Goal: Task Accomplishment & Management: Manage account settings

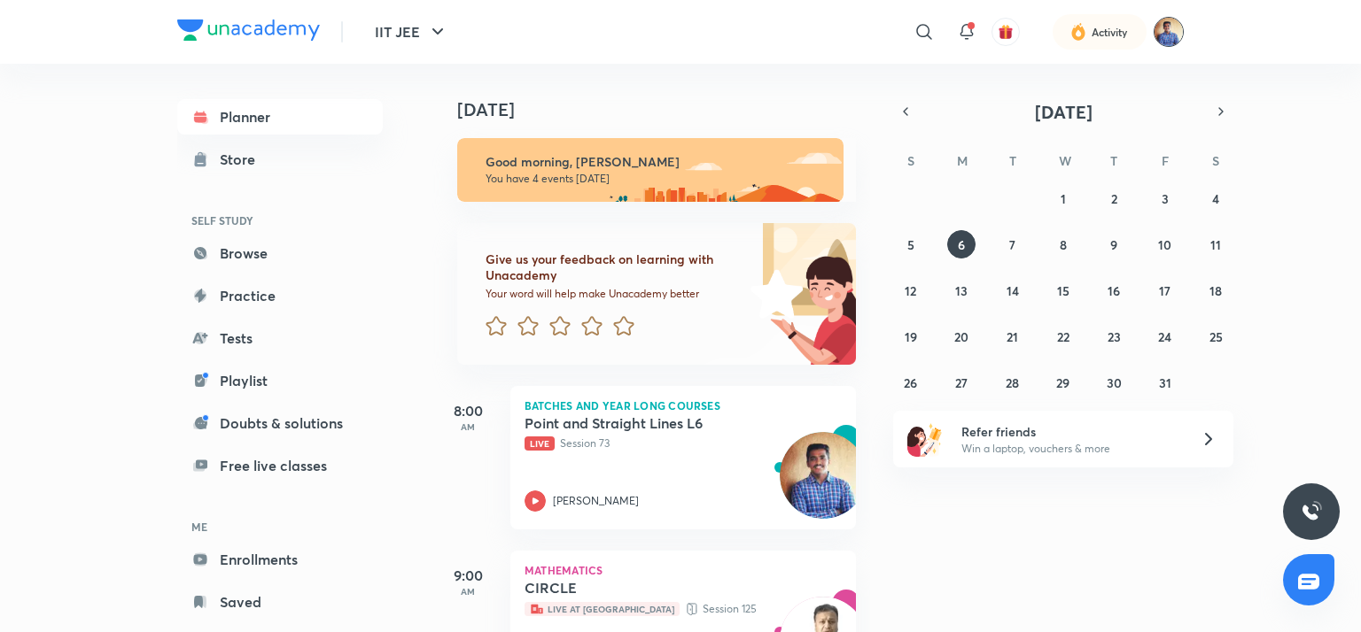
click at [1160, 26] on img at bounding box center [1168, 32] width 30 height 30
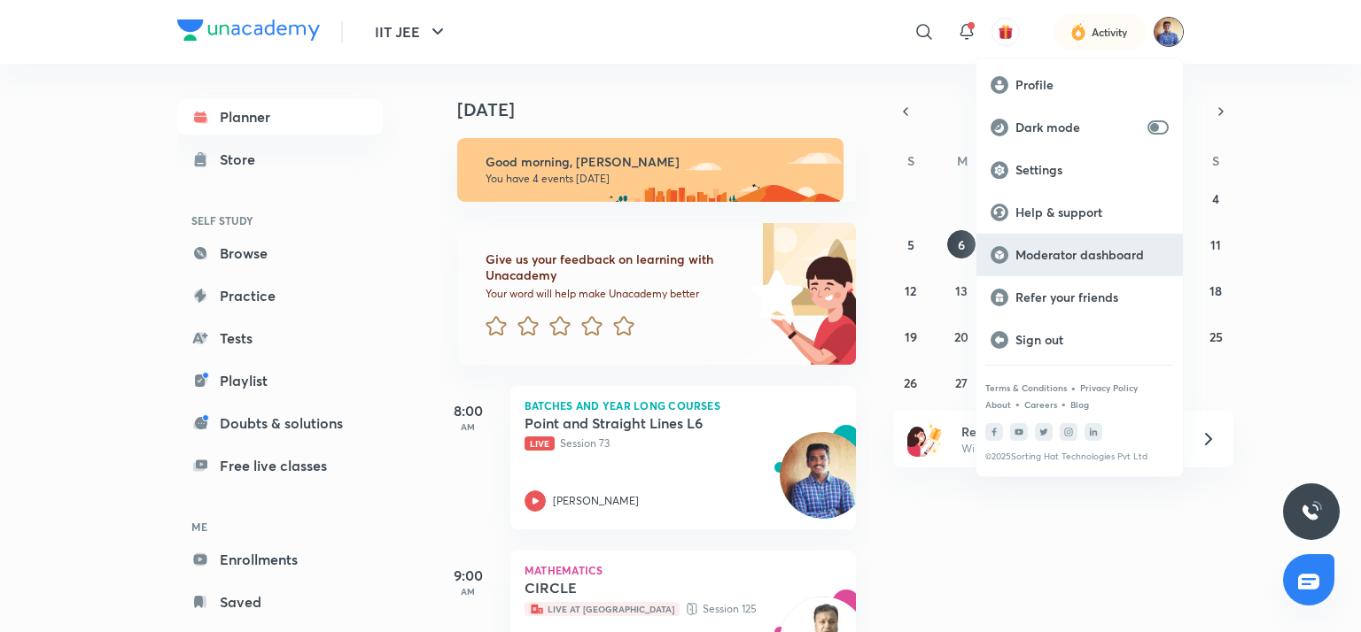
click at [1047, 255] on p "Moderator dashboard" at bounding box center [1091, 255] width 153 height 16
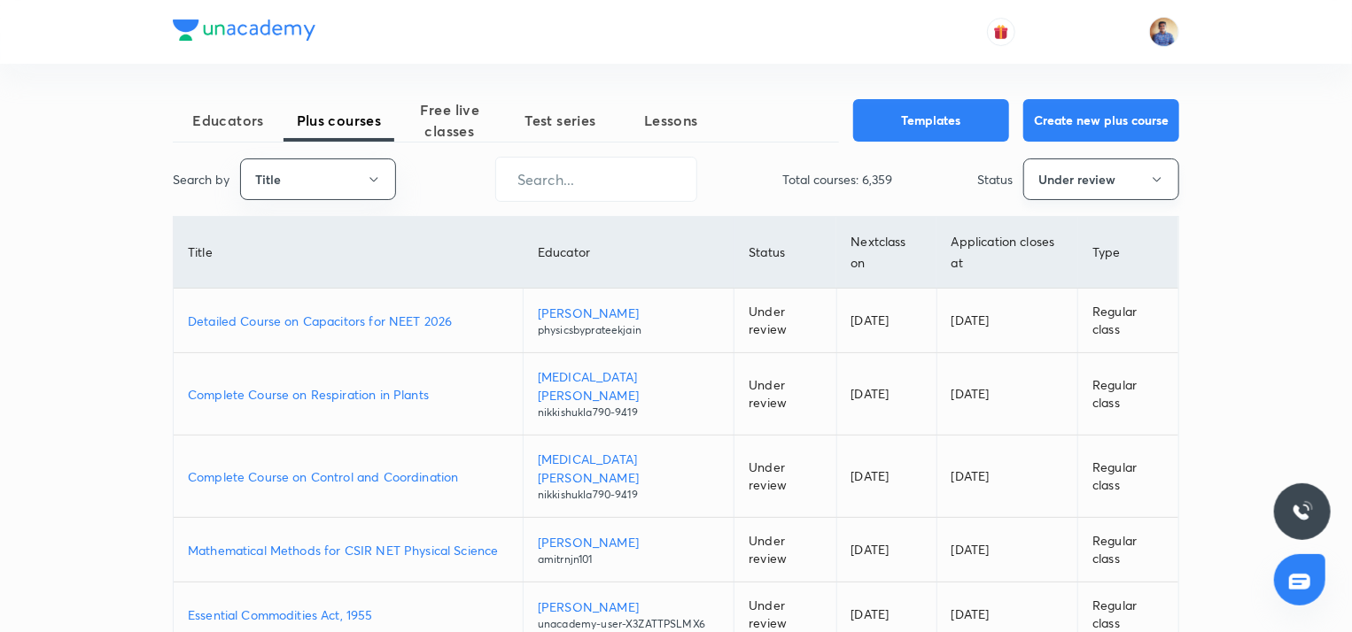
click at [1154, 180] on icon "button" at bounding box center [1157, 180] width 14 height 14
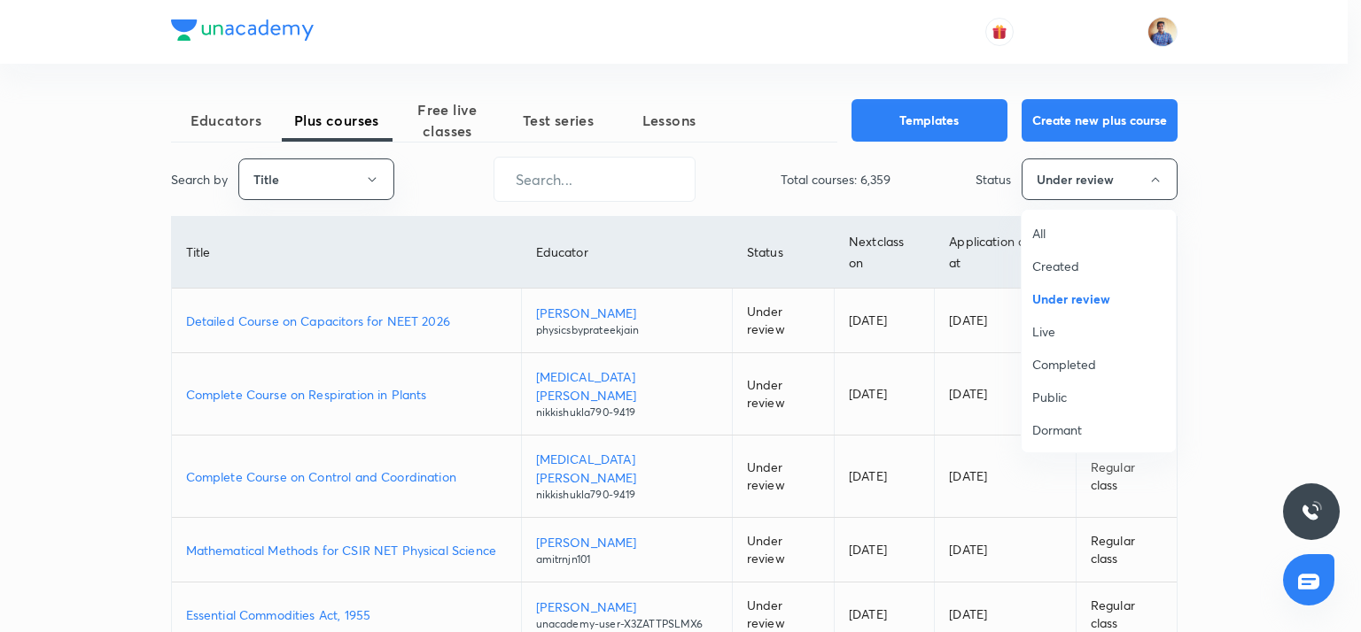
click at [1035, 229] on span "All" at bounding box center [1098, 233] width 133 height 19
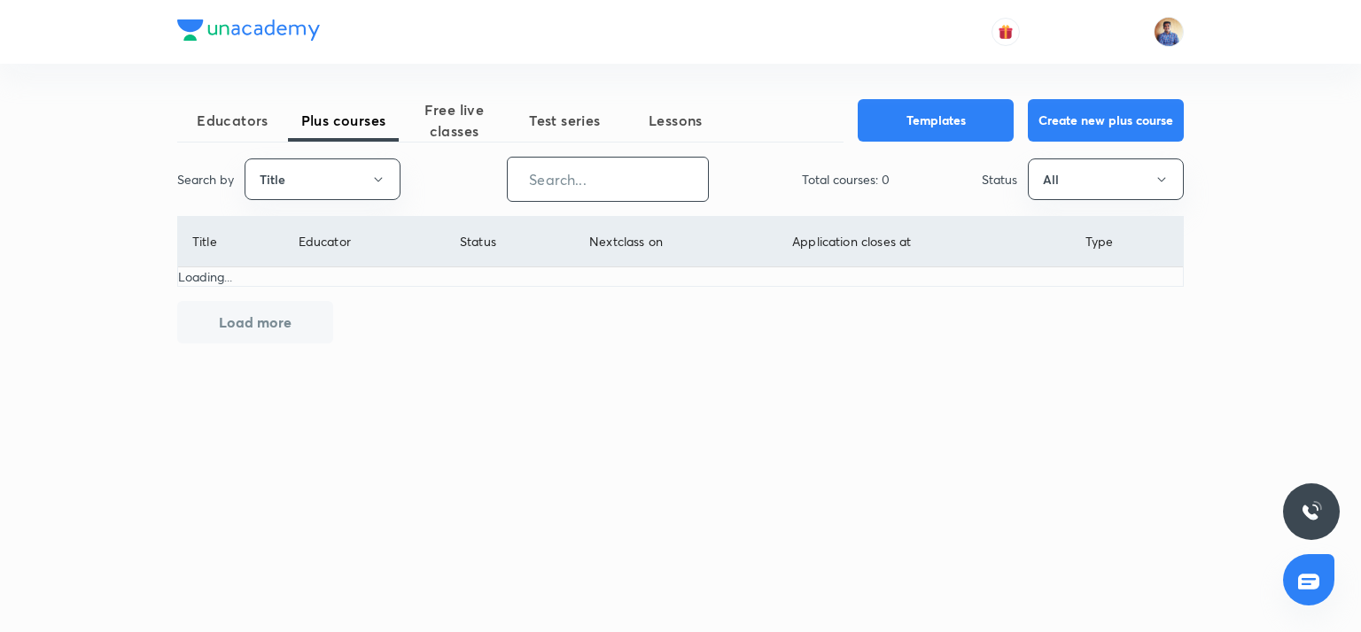
click at [578, 172] on input "text" at bounding box center [608, 179] width 200 height 45
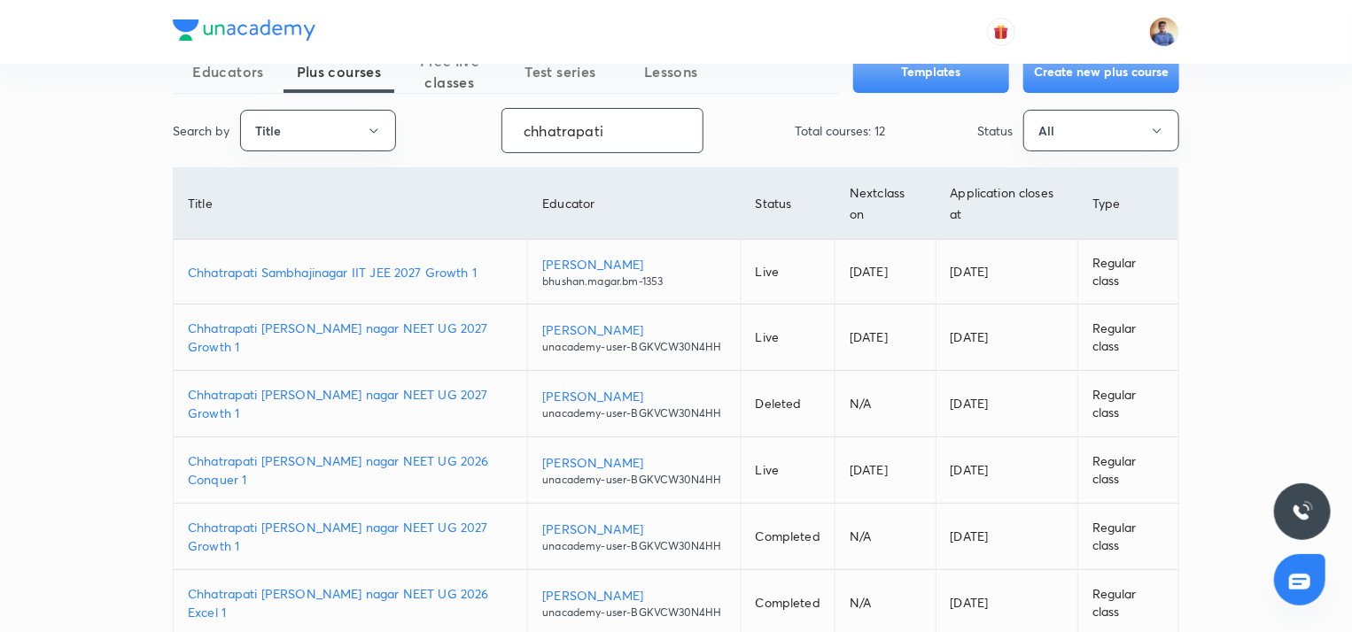
scroll to position [50, 0]
type input "chhatrapati"
click at [356, 345] on p "Chhatrapati [PERSON_NAME] nagar NEET UG 2027 Growth 1" at bounding box center [350, 336] width 325 height 37
click at [348, 345] on p "Chhatrapati sambhaji nagar NEET UG 2027 Growth 1" at bounding box center [350, 336] width 325 height 37
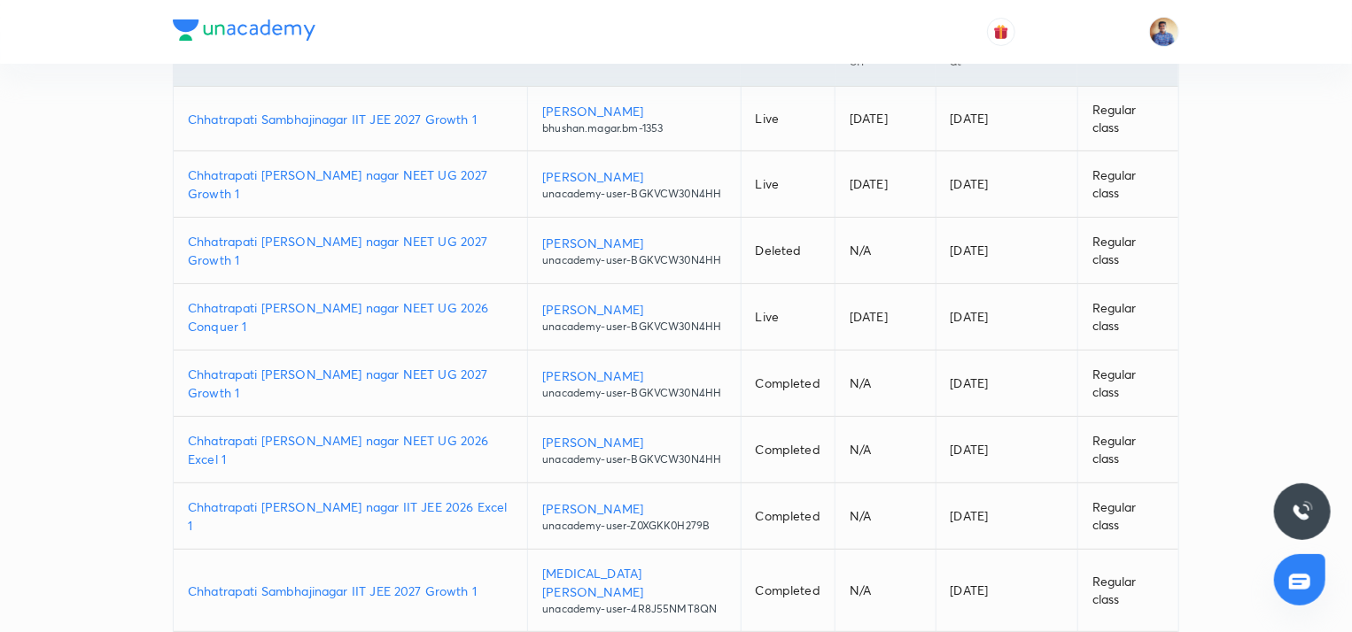
scroll to position [0, 0]
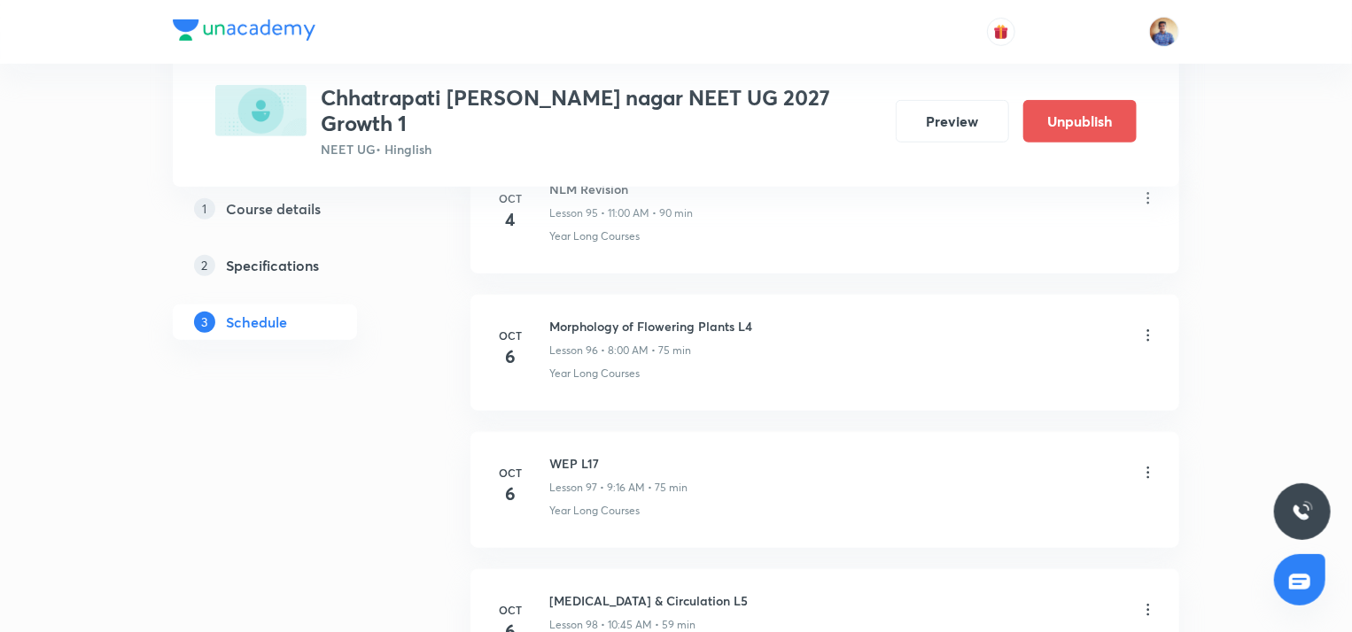
scroll to position [14159, 0]
click at [1141, 464] on icon at bounding box center [1148, 473] width 18 height 18
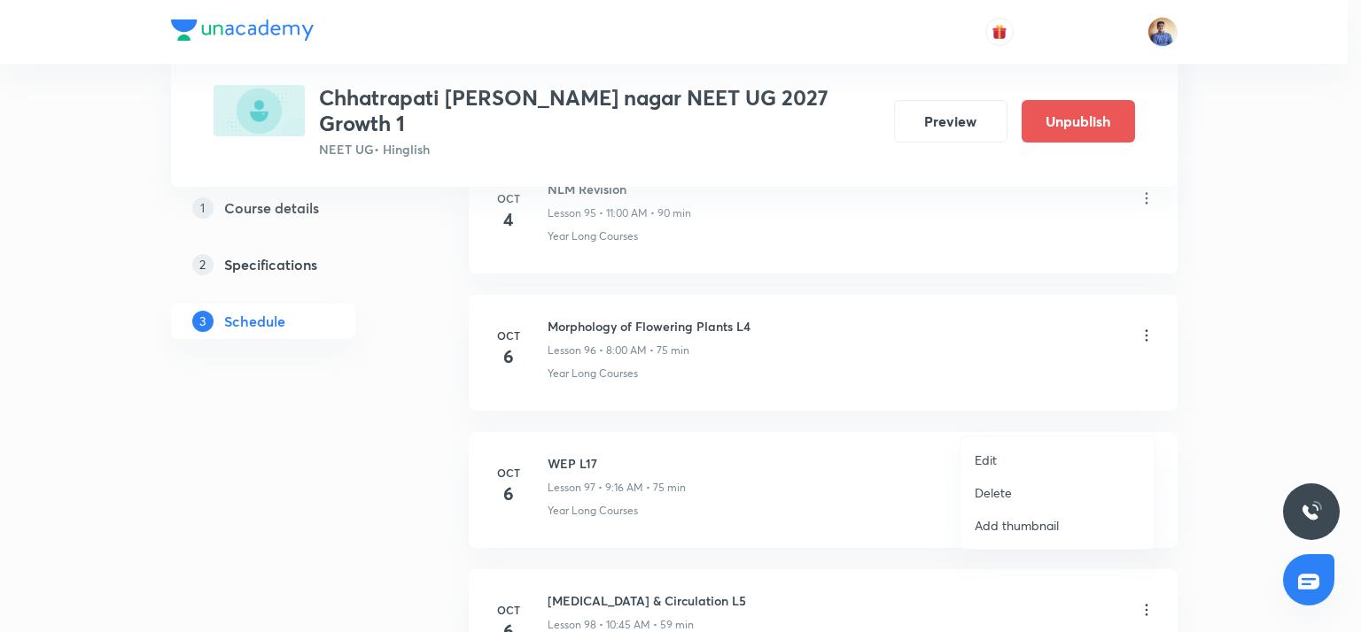
click at [981, 462] on p "Edit" at bounding box center [985, 460] width 22 height 19
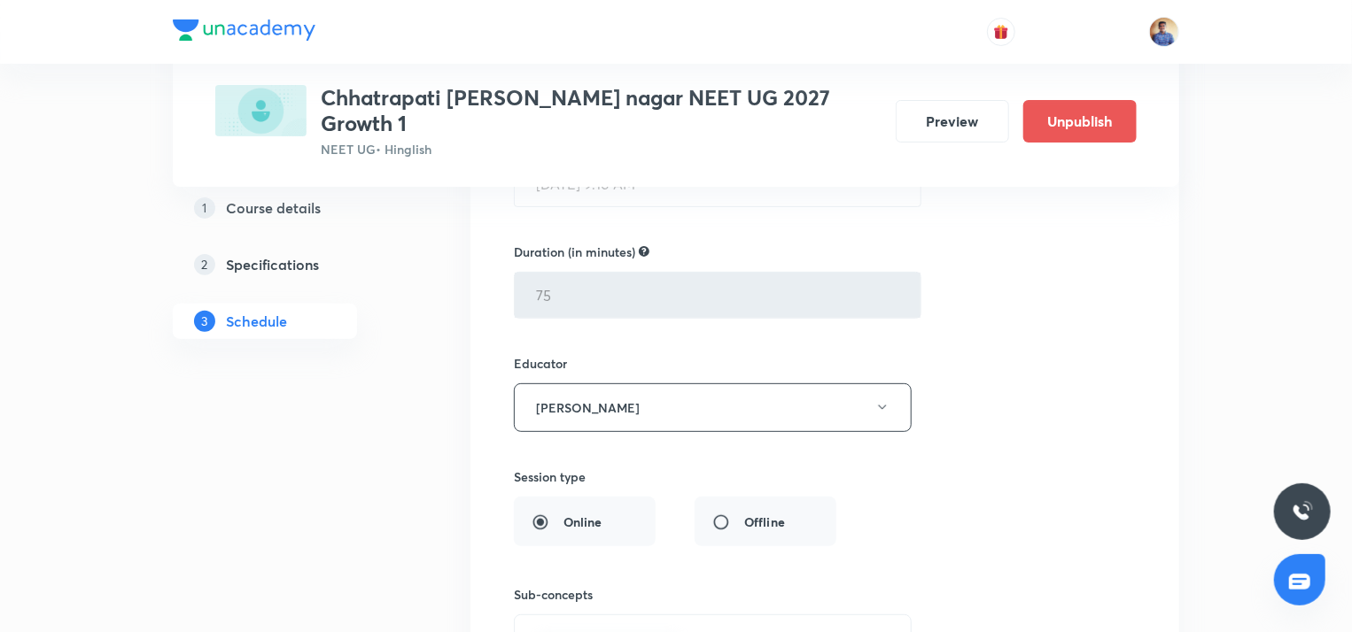
scroll to position [13677, 0]
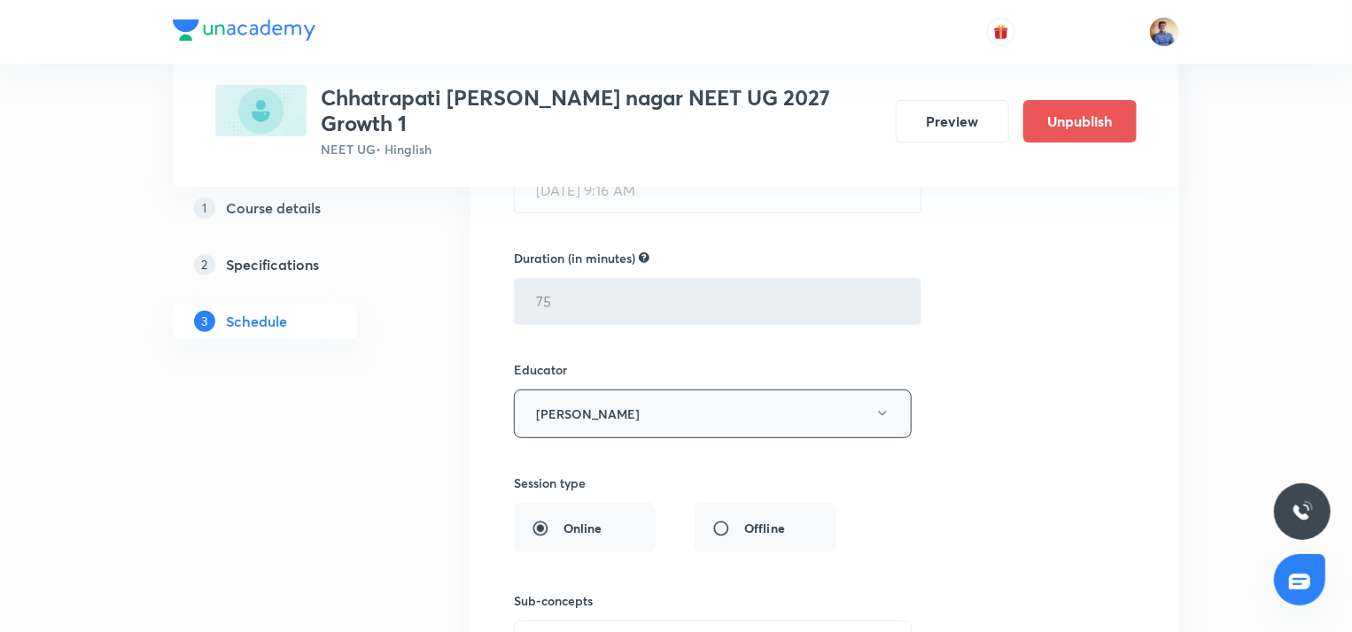
click at [675, 390] on button "Honde Ashok Gorakshanath" at bounding box center [713, 414] width 398 height 49
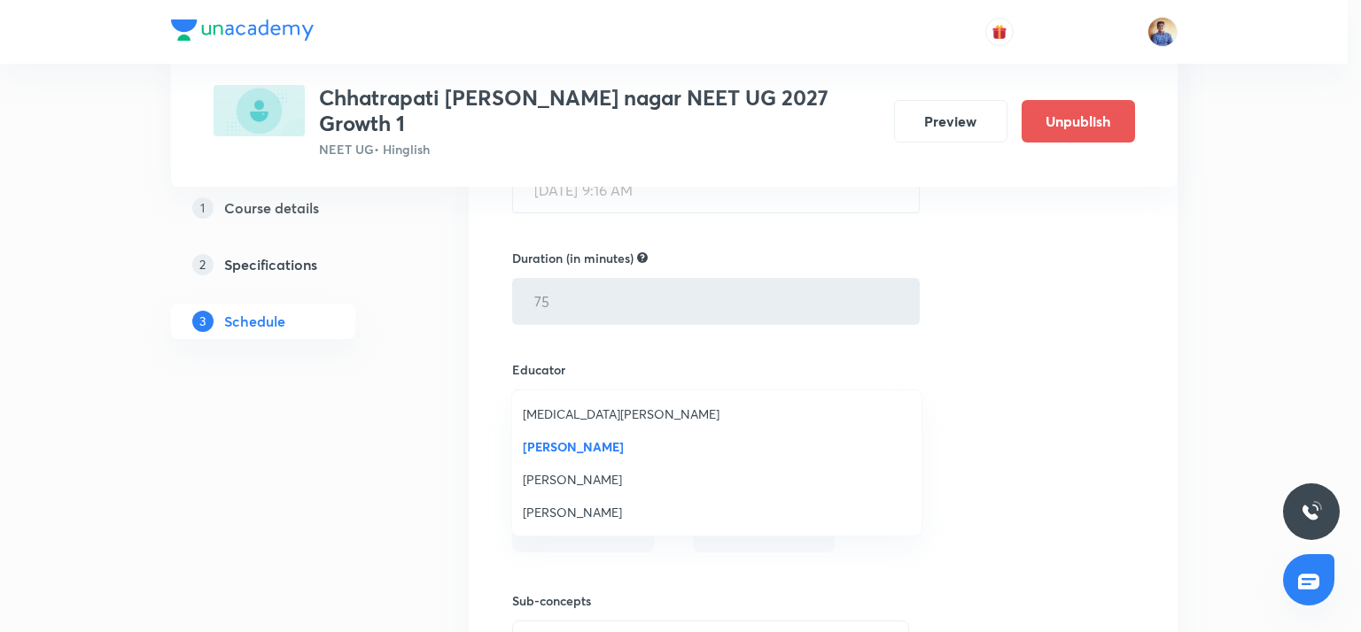
click at [545, 422] on span "[MEDICAL_DATA][PERSON_NAME]" at bounding box center [717, 414] width 388 height 19
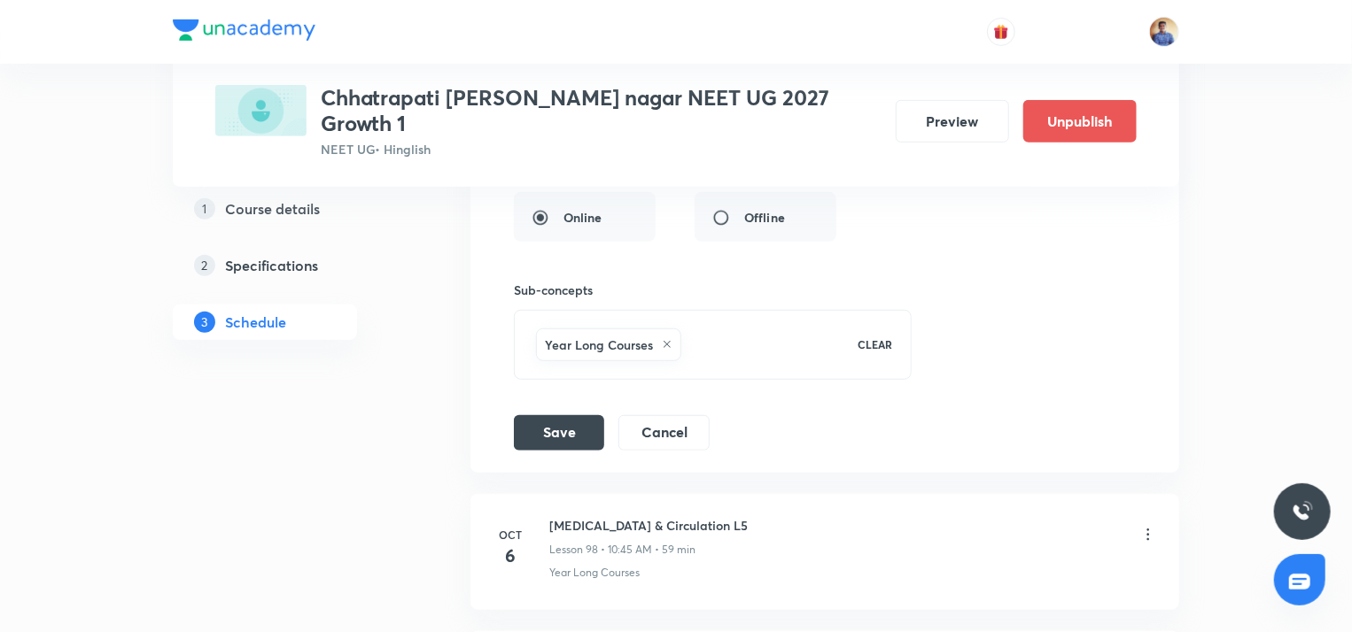
scroll to position [13989, 0]
click at [537, 413] on button "Save" at bounding box center [559, 430] width 90 height 35
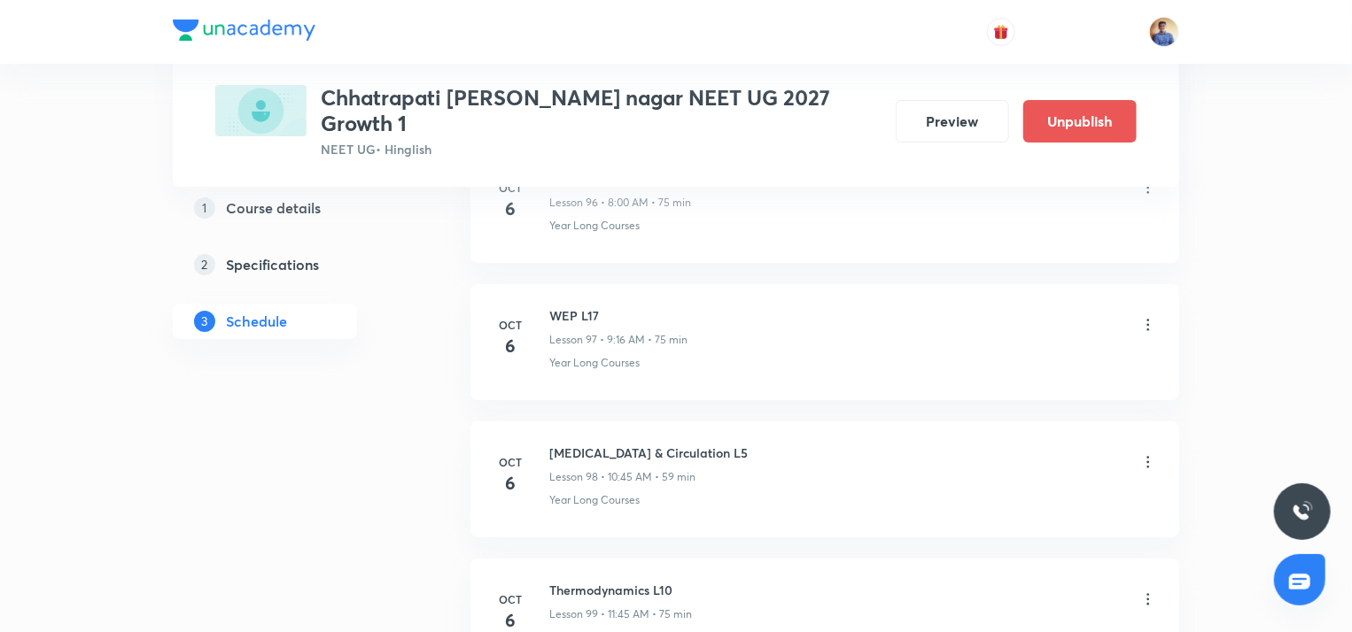
scroll to position [13312, 0]
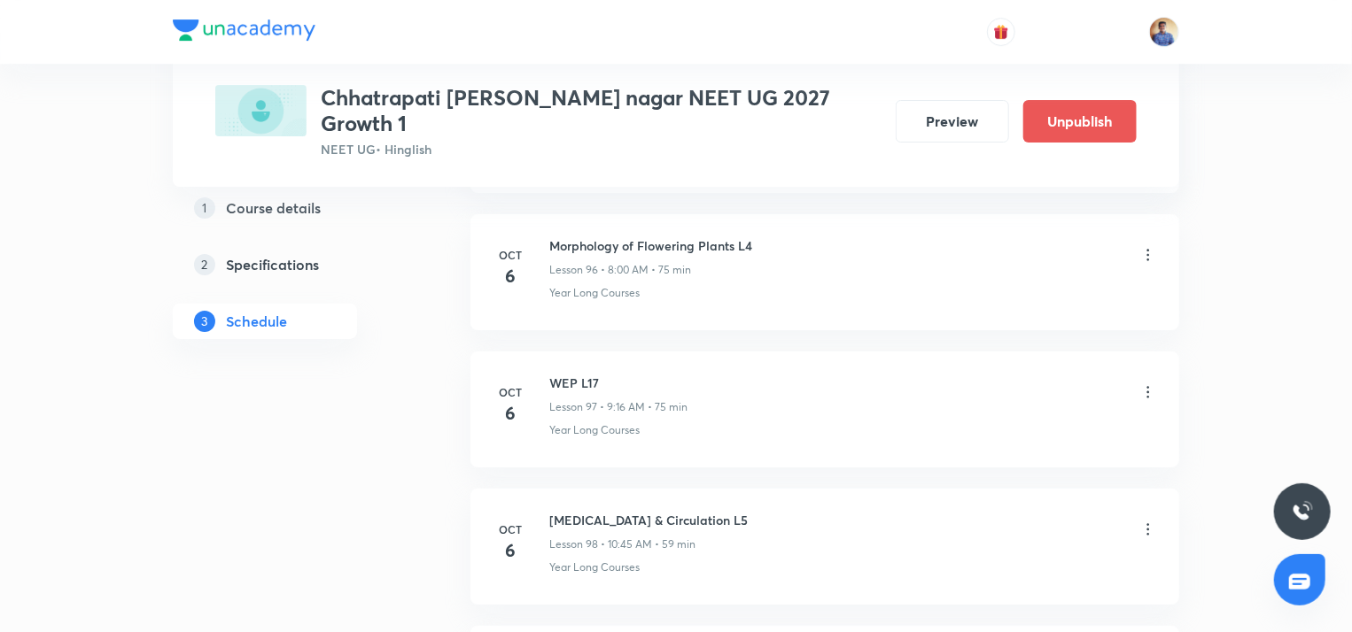
click at [1141, 384] on icon at bounding box center [1148, 393] width 18 height 18
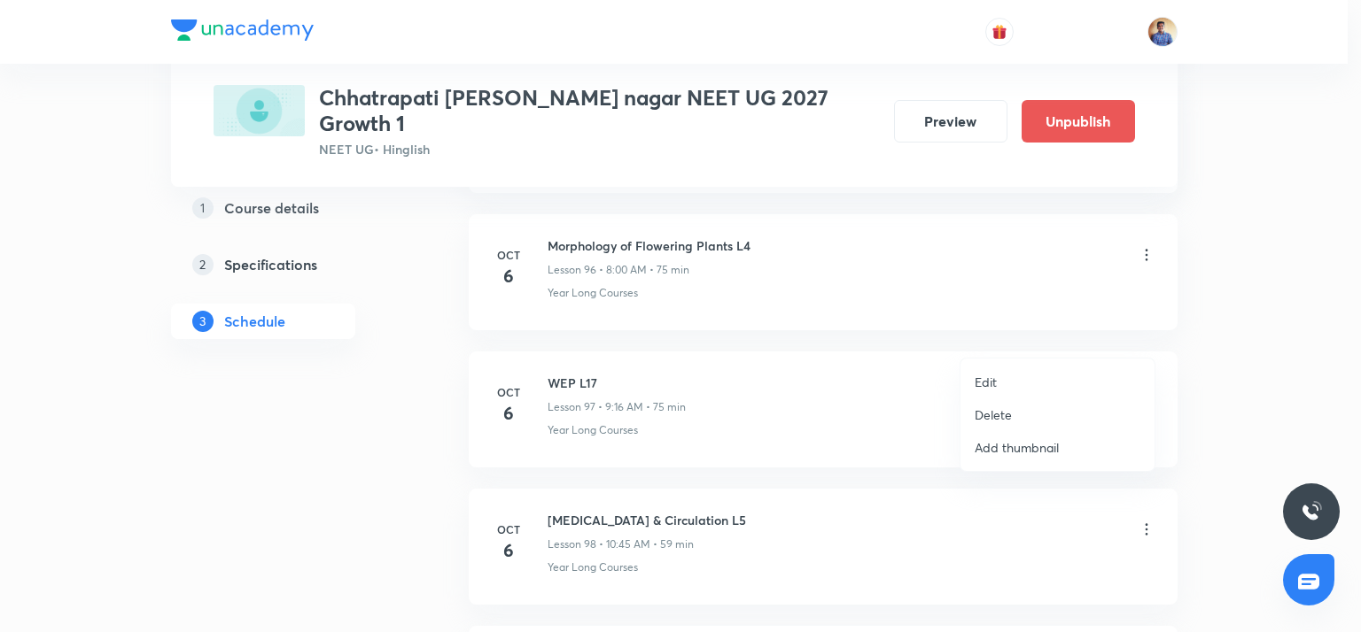
click at [987, 378] on p "Edit" at bounding box center [985, 382] width 22 height 19
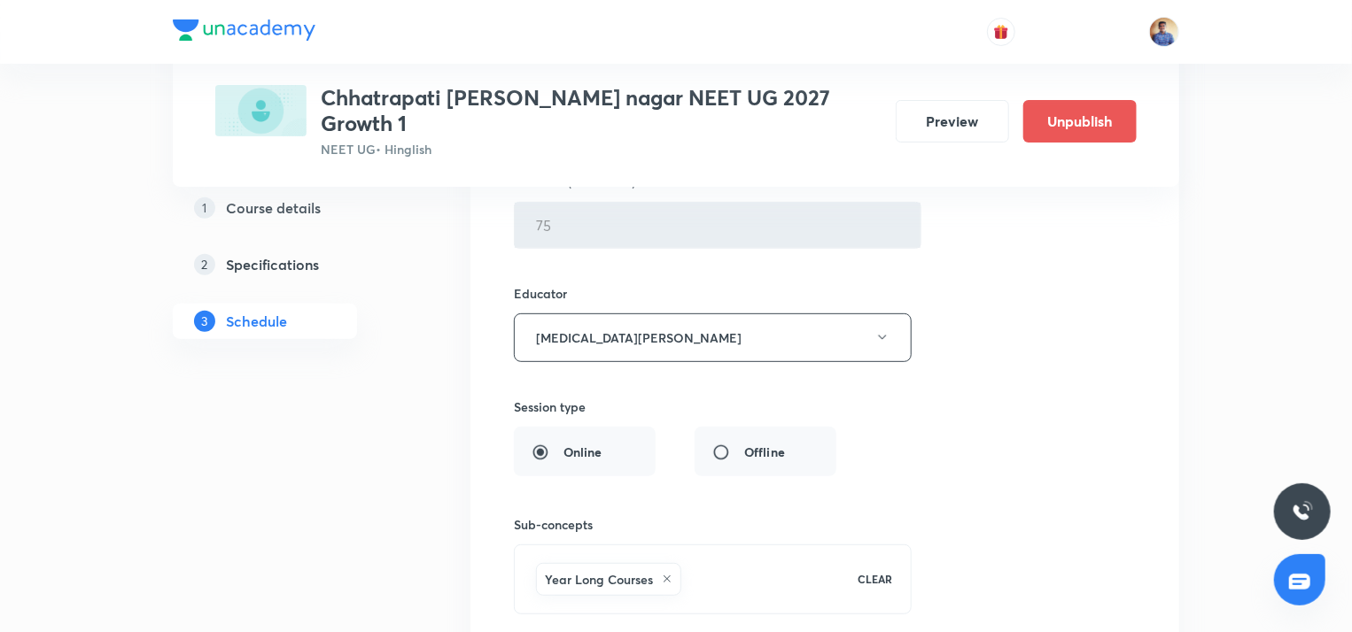
scroll to position [13844, 0]
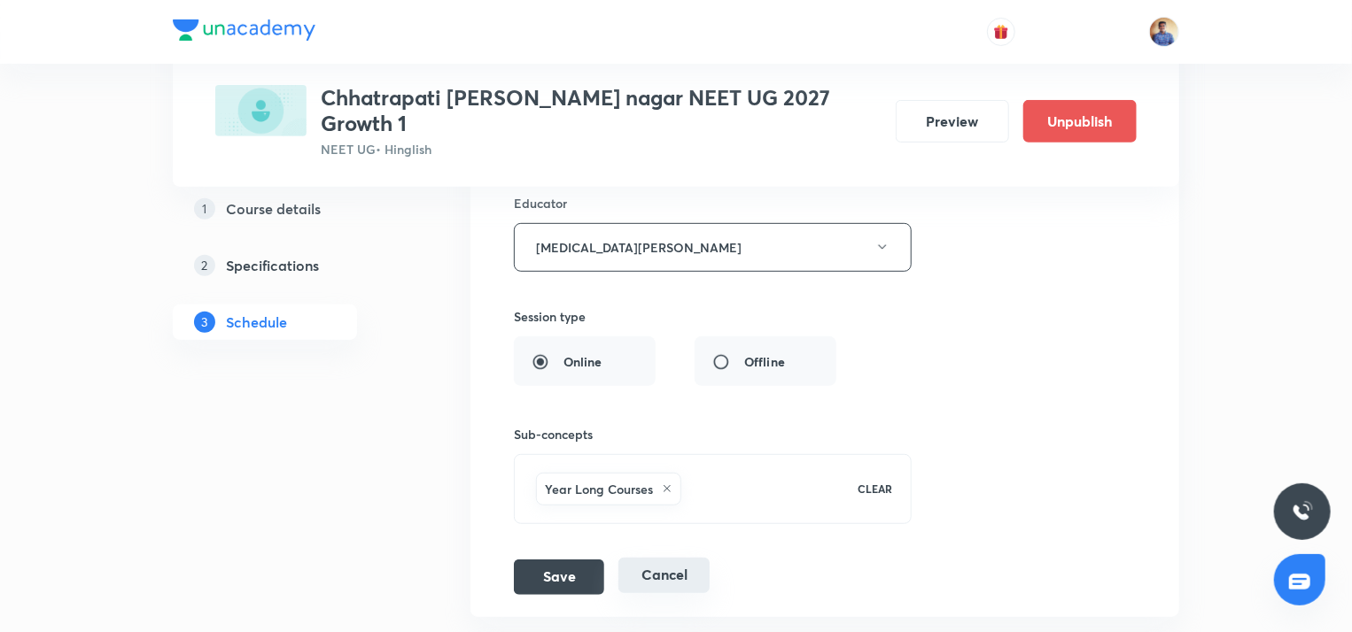
click at [660, 558] on button "Cancel" at bounding box center [663, 575] width 91 height 35
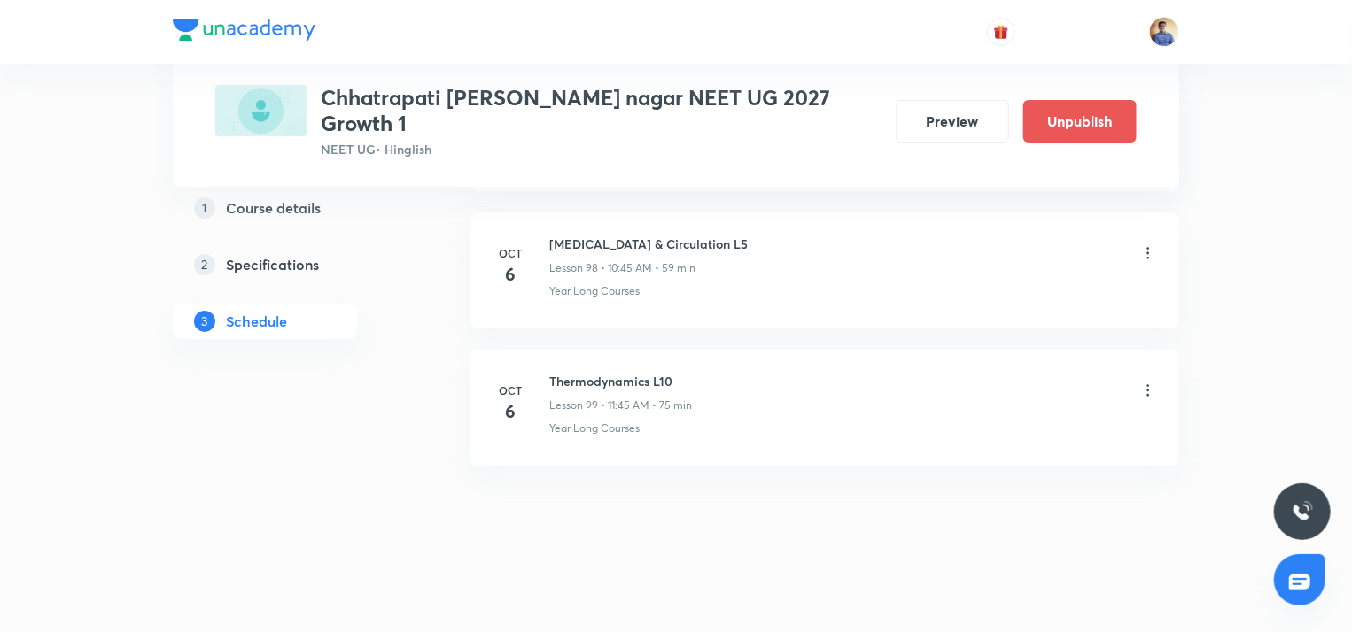
scroll to position [13532, 0]
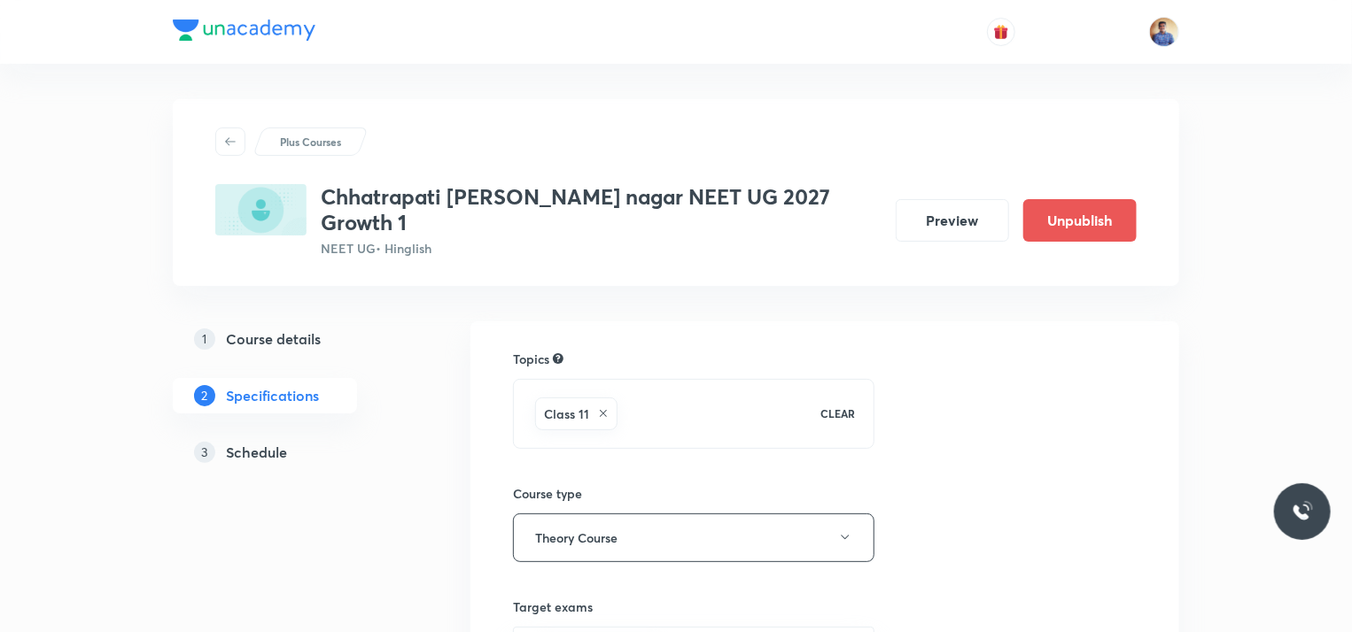
click at [263, 442] on h5 "Schedule" at bounding box center [256, 452] width 61 height 21
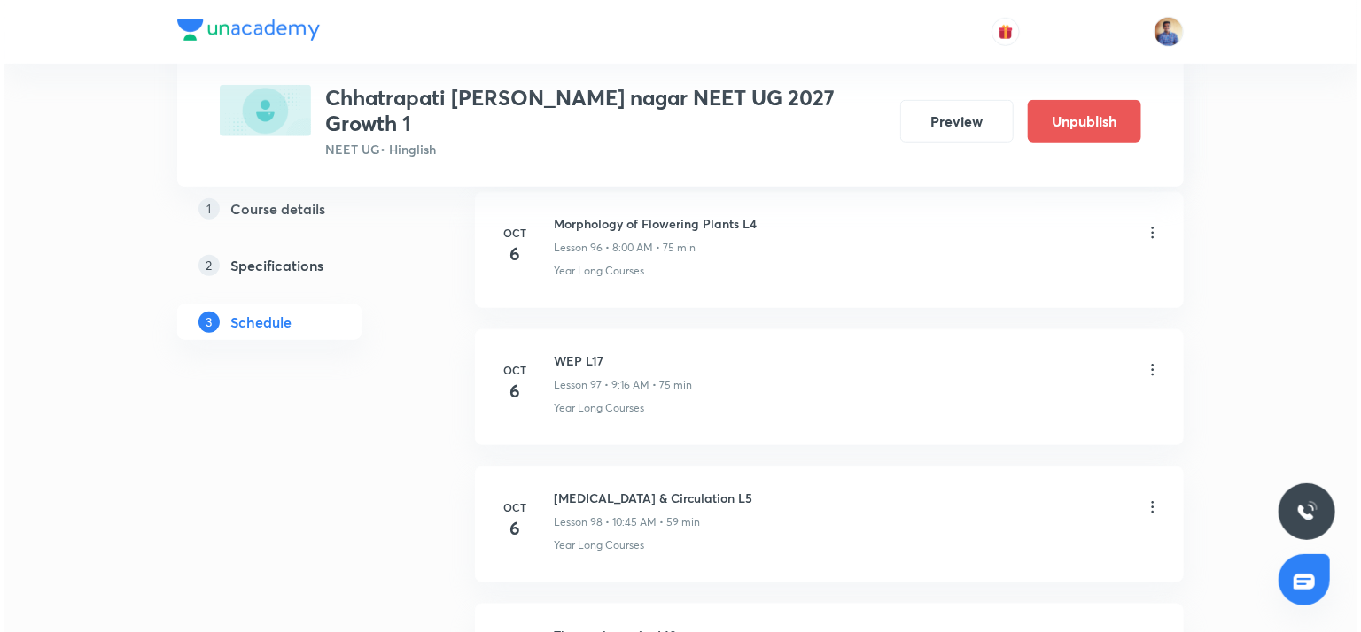
scroll to position [14251, 0]
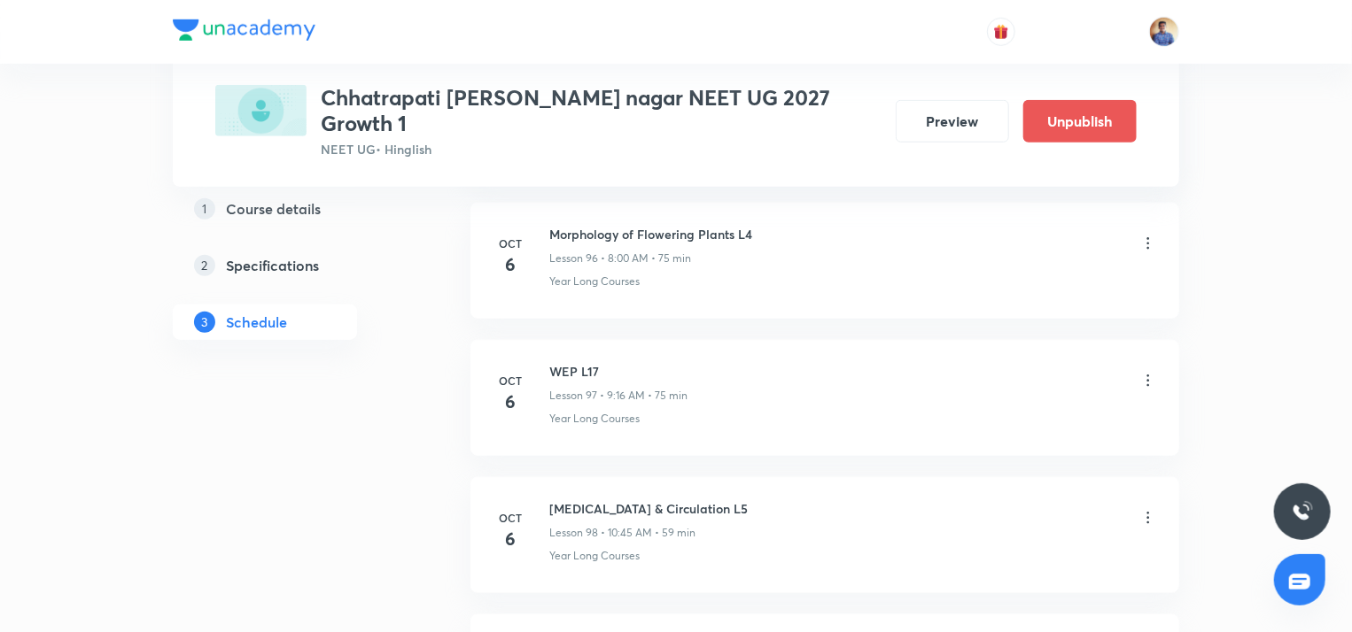
click at [1144, 372] on icon at bounding box center [1148, 381] width 18 height 18
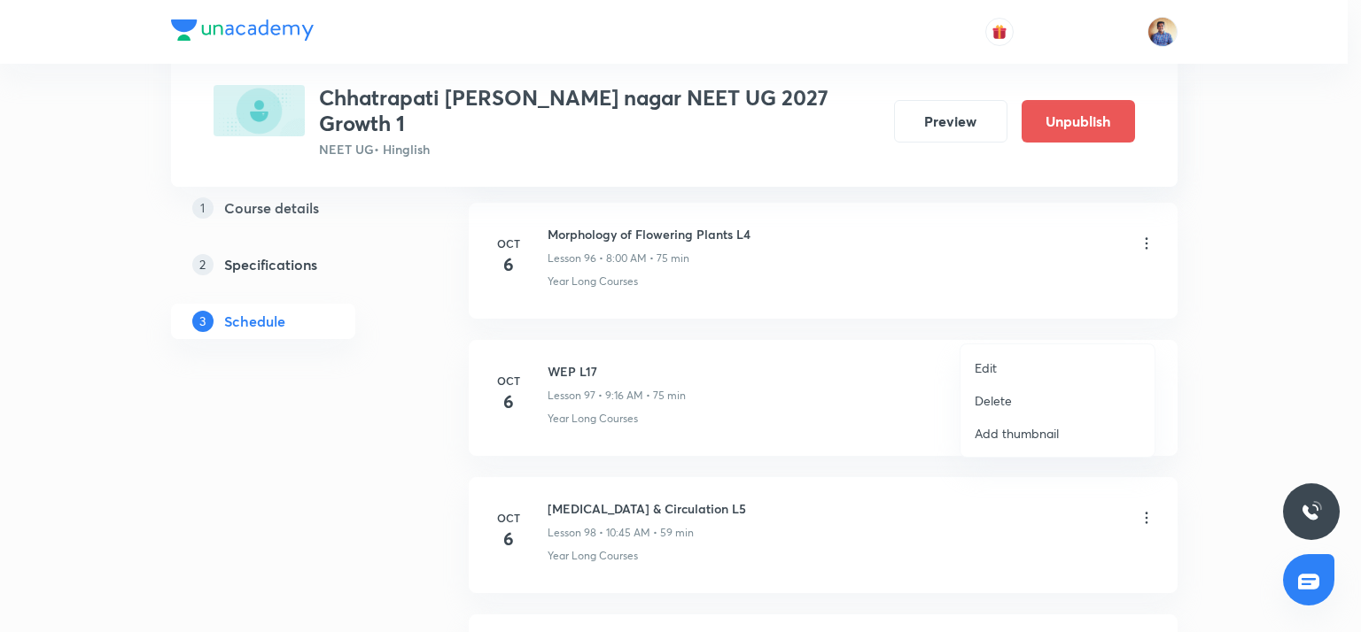
click at [988, 369] on p "Edit" at bounding box center [985, 368] width 22 height 19
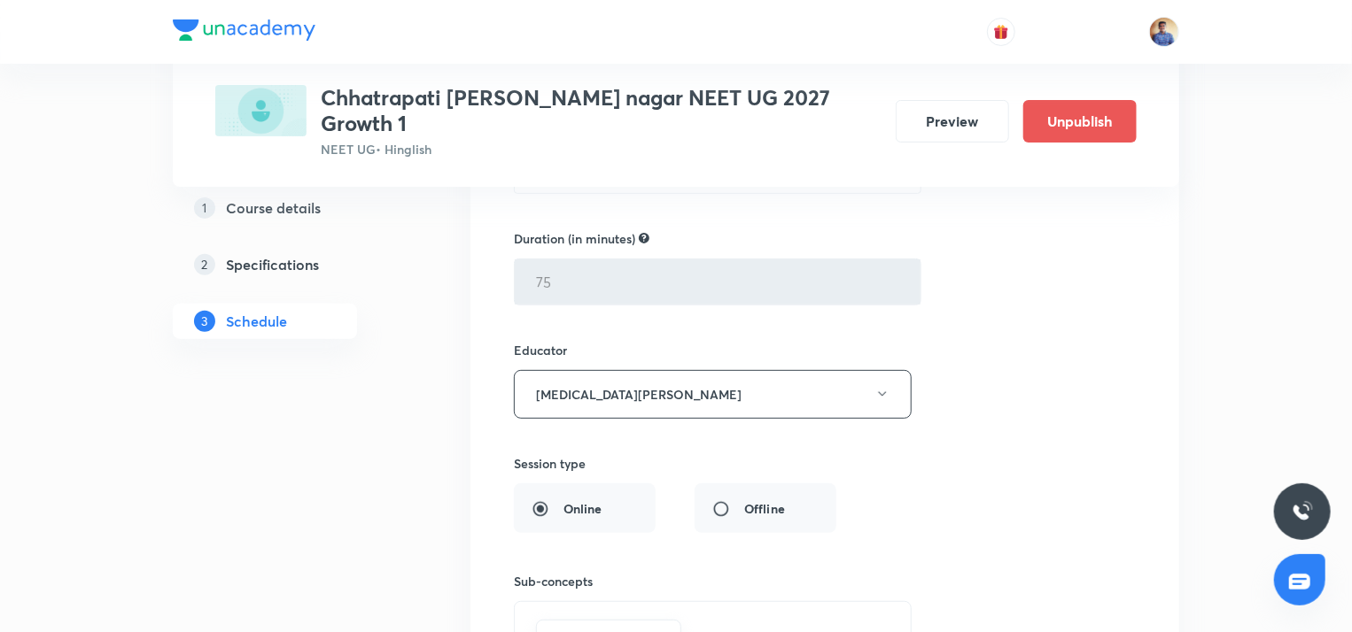
scroll to position [14085, 0]
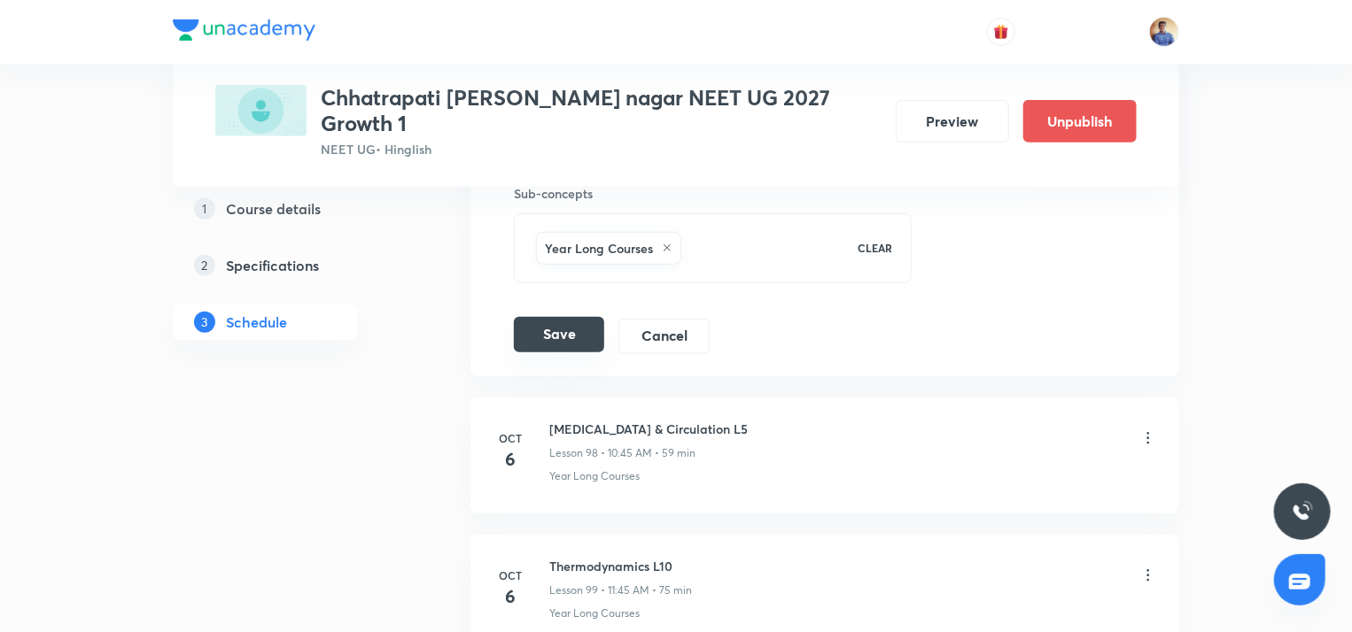
click at [562, 317] on button "Save" at bounding box center [559, 334] width 90 height 35
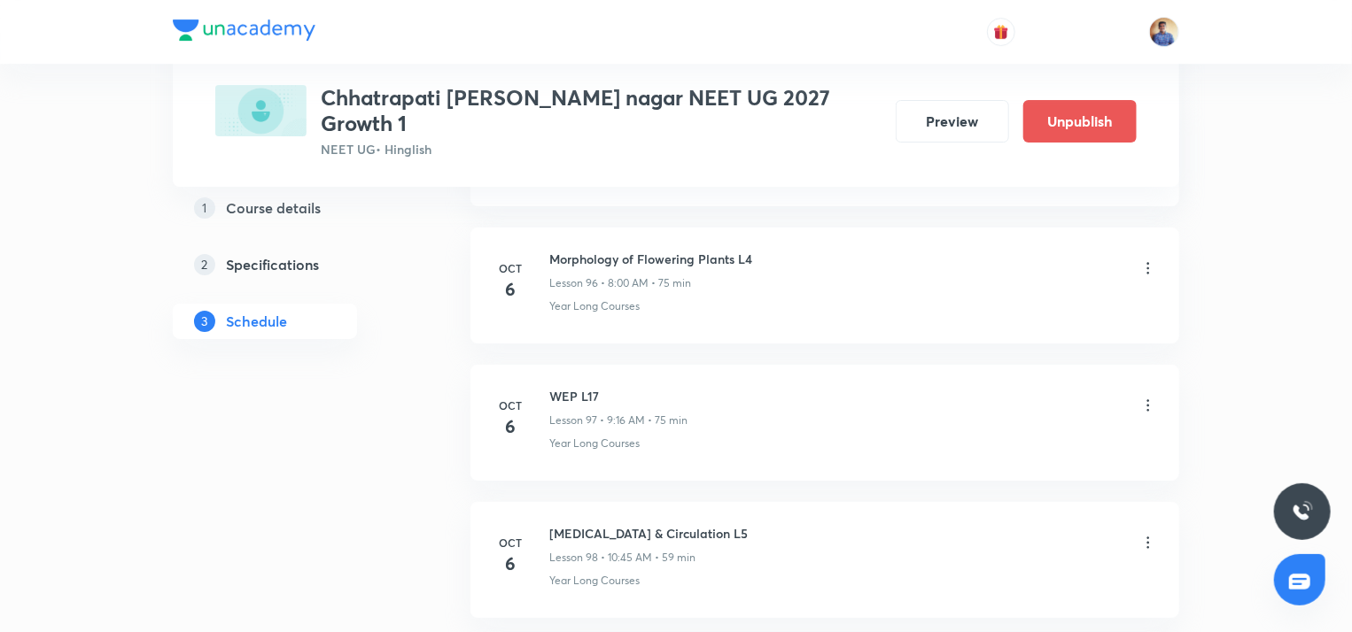
scroll to position [13298, 0]
click at [1147, 401] on icon at bounding box center [1148, 407] width 3 height 12
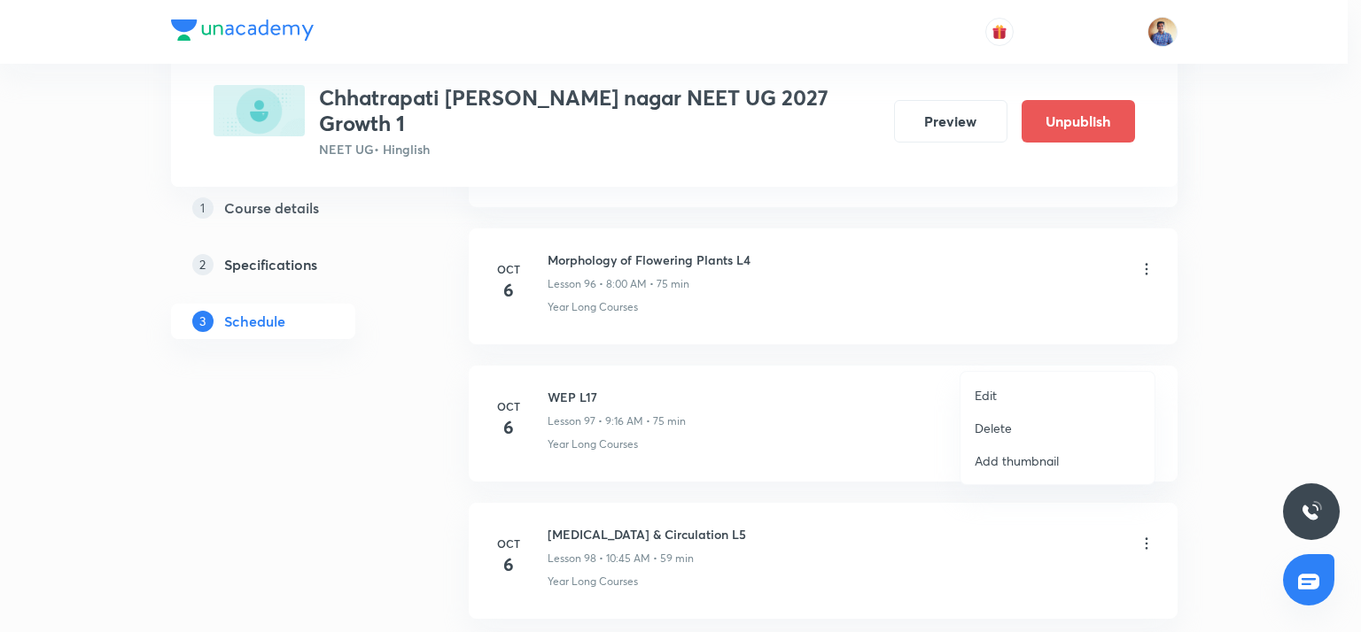
click at [1016, 394] on li "Edit" at bounding box center [1057, 395] width 194 height 33
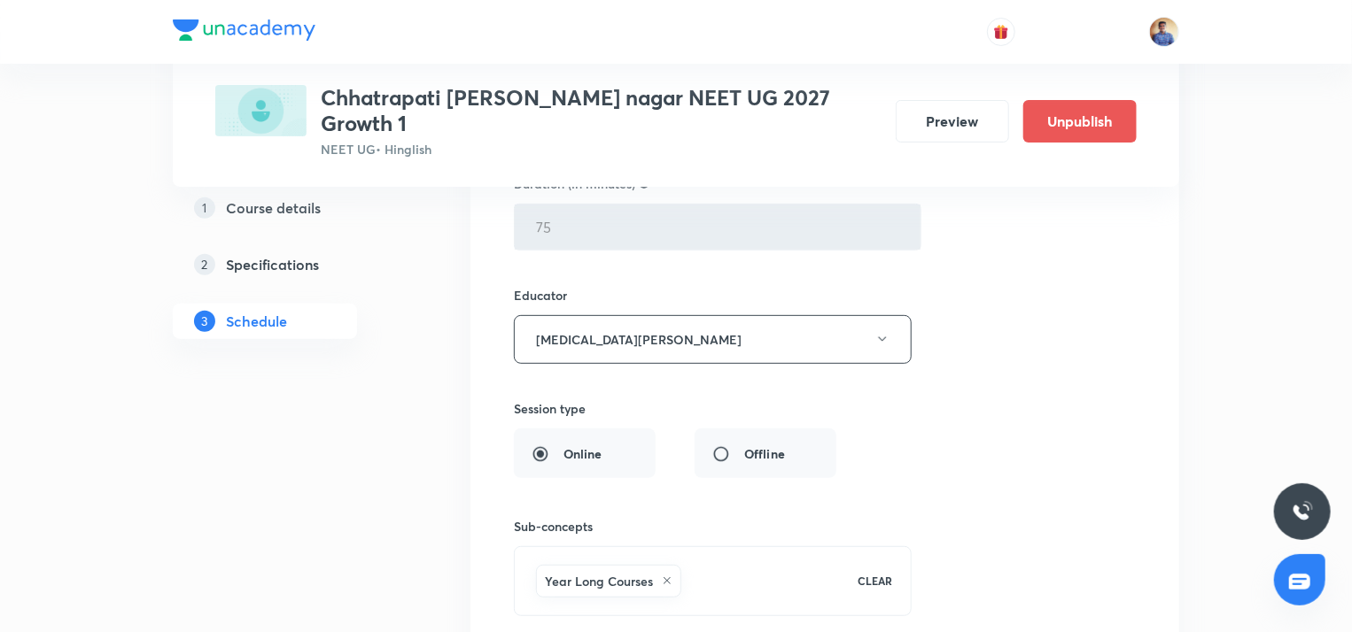
scroll to position [13872, 0]
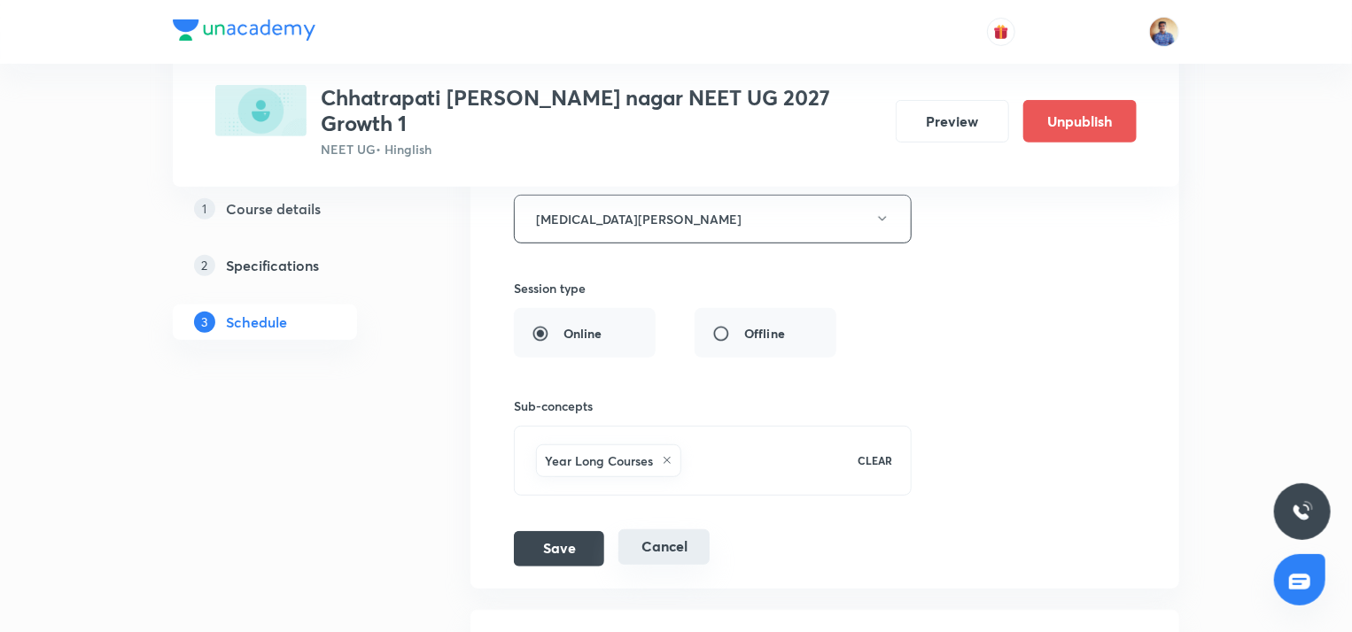
click at [633, 530] on button "Cancel" at bounding box center [663, 547] width 91 height 35
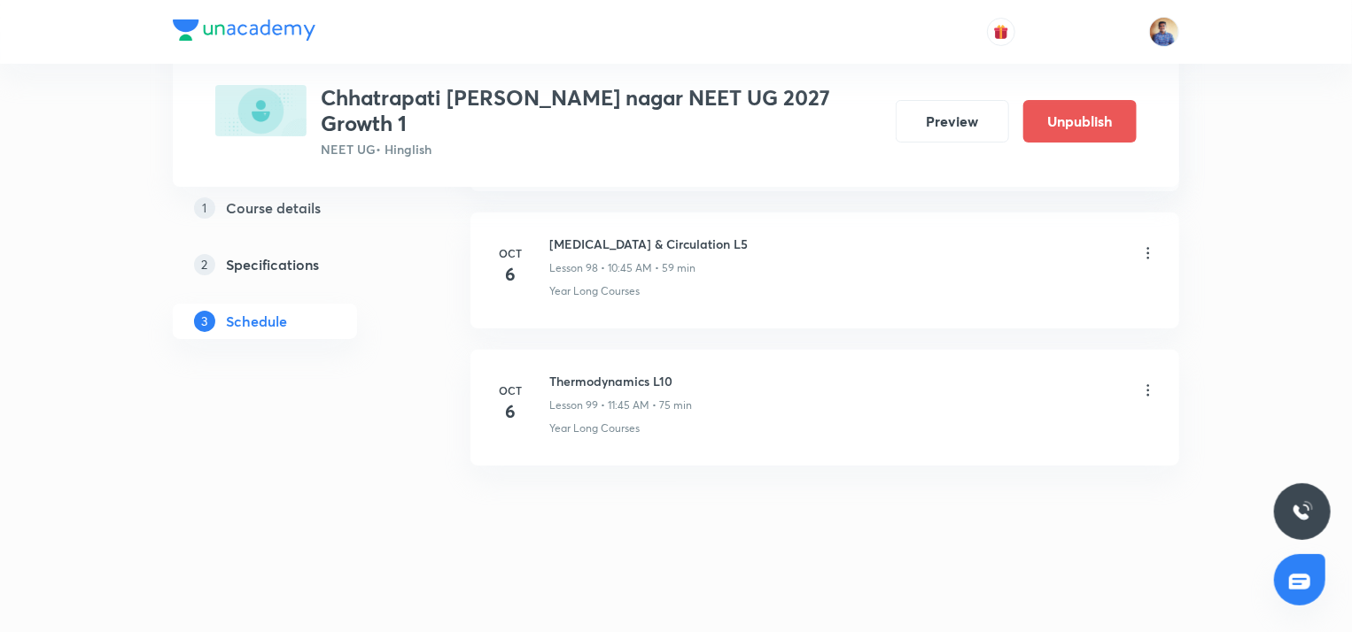
scroll to position [13532, 0]
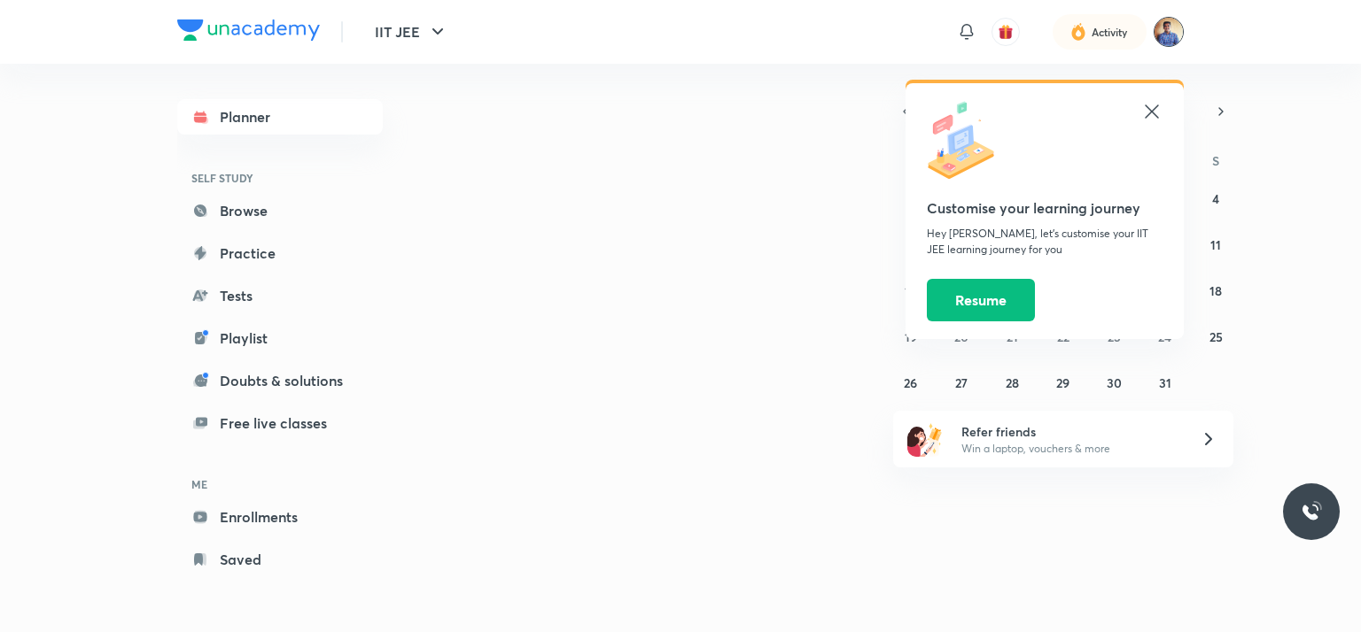
click at [1160, 24] on img at bounding box center [1168, 32] width 30 height 30
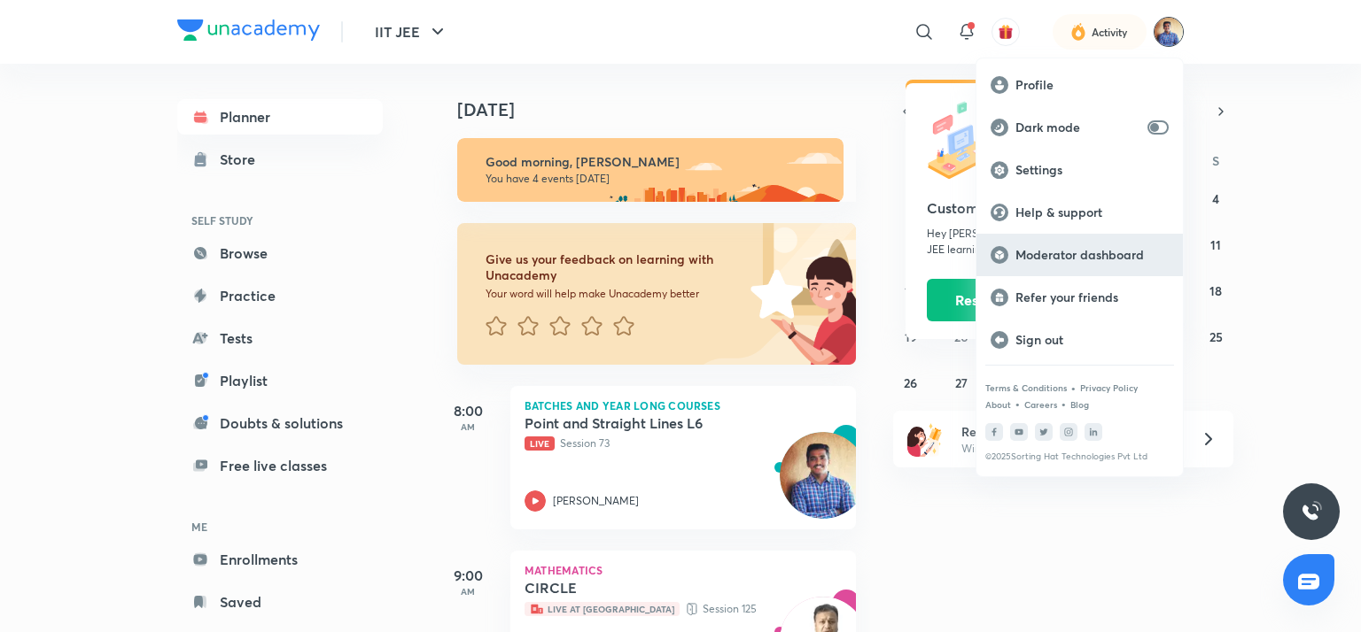
click at [1039, 267] on div "Moderator dashboard" at bounding box center [1079, 255] width 206 height 43
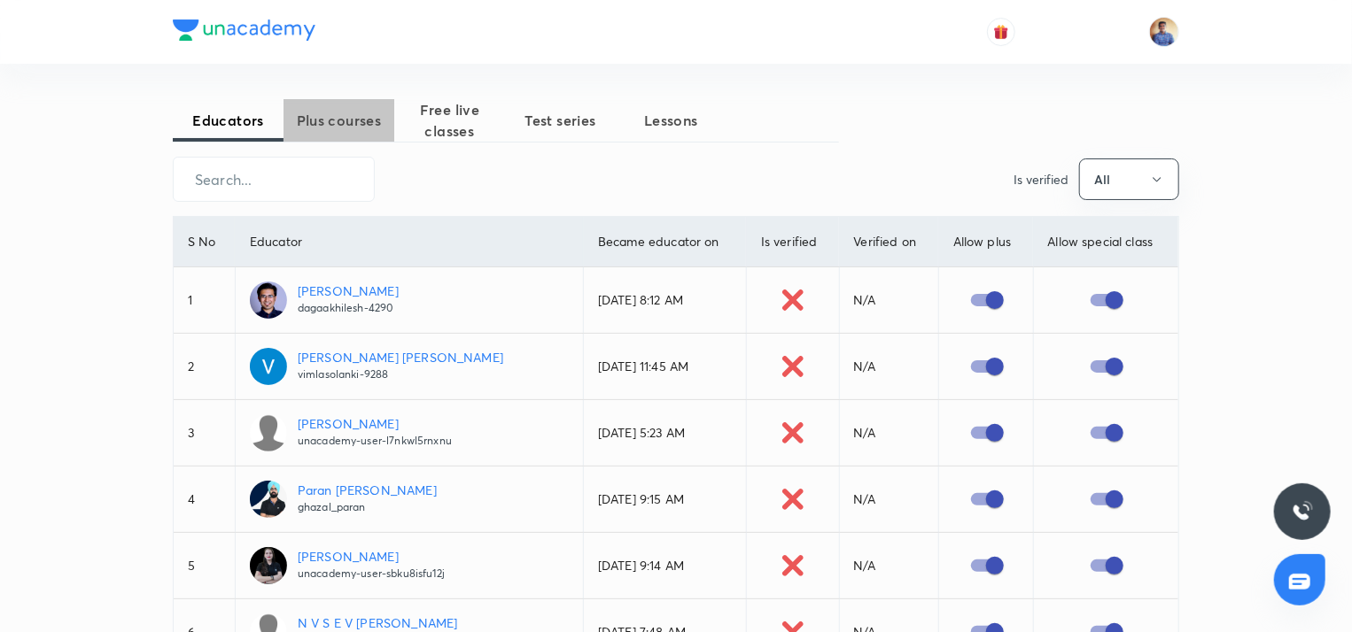
click at [325, 128] on span "Plus courses" at bounding box center [338, 120] width 111 height 21
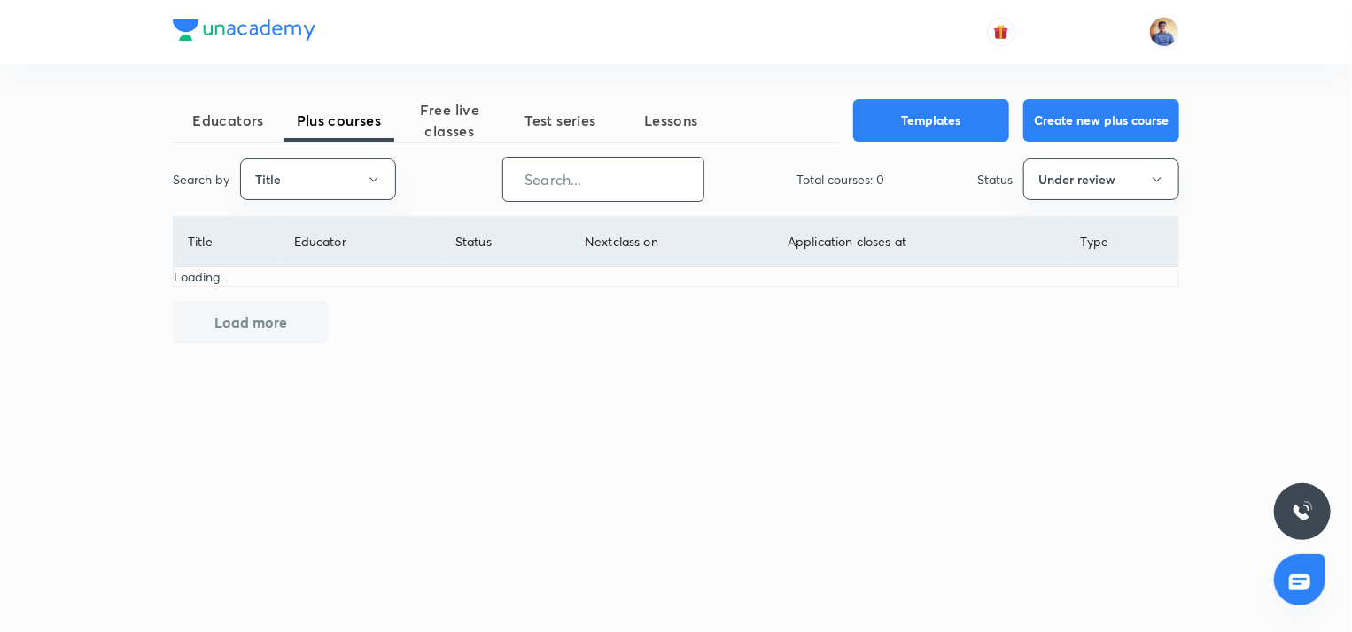
click at [555, 181] on input "text" at bounding box center [603, 179] width 200 height 45
type input "chhatrapati"
click at [1121, 175] on button "Under review" at bounding box center [1106, 180] width 156 height 42
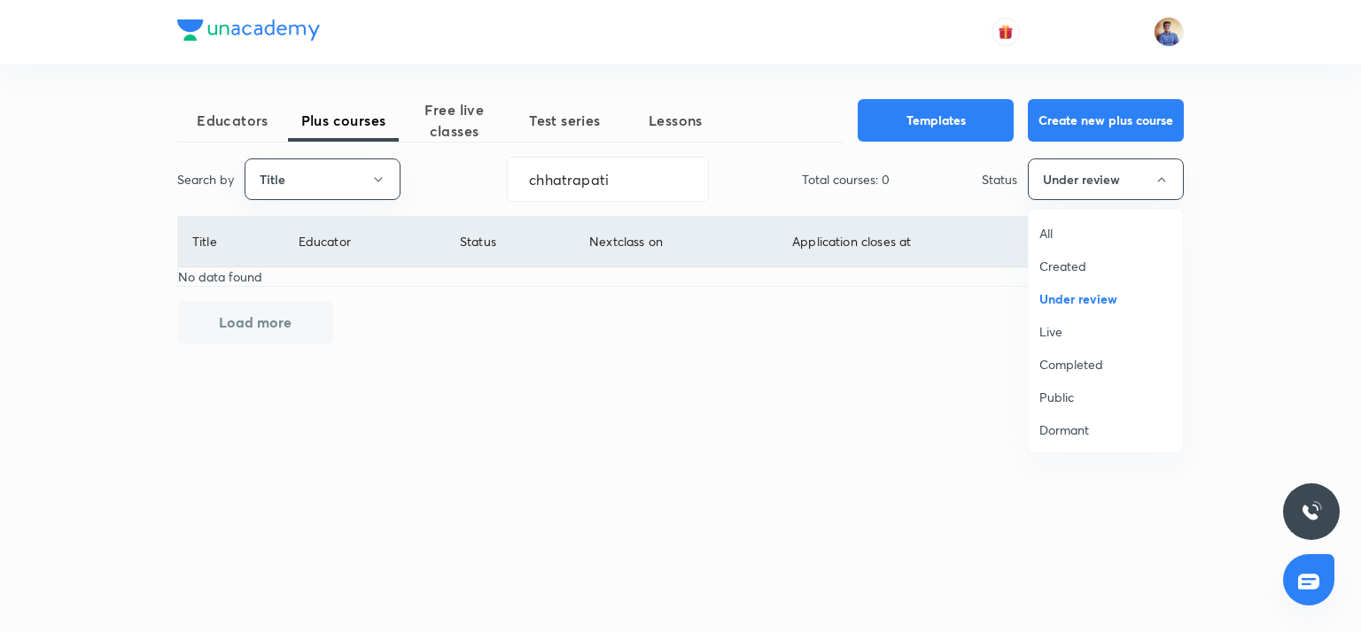
click at [1043, 241] on span "All" at bounding box center [1105, 233] width 133 height 19
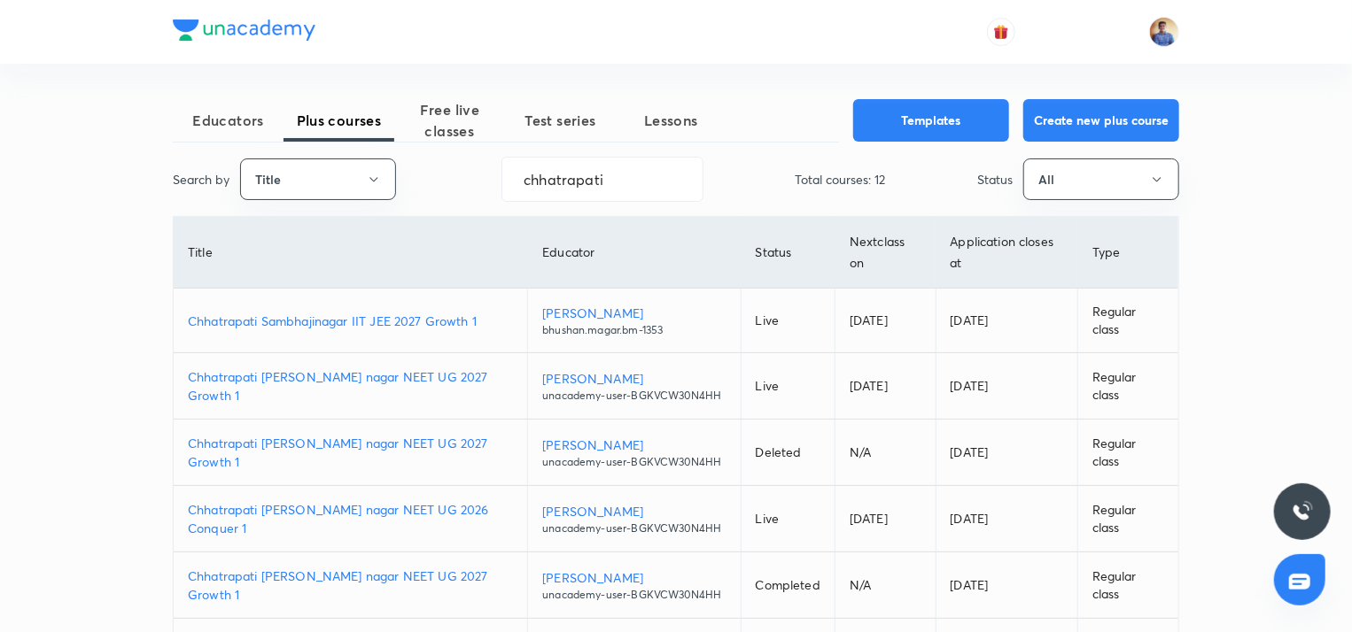
click at [361, 333] on td "Chhatrapati Sambhajinagar IIT JEE 2027 Growth 1" at bounding box center [351, 321] width 354 height 65
click at [354, 324] on p "Chhatrapati Sambhajinagar IIT JEE 2027 Growth 1" at bounding box center [350, 321] width 325 height 19
click at [302, 394] on p "Chhatrapati sambhaji nagar NEET UG 2027 Growth 1" at bounding box center [350, 386] width 325 height 37
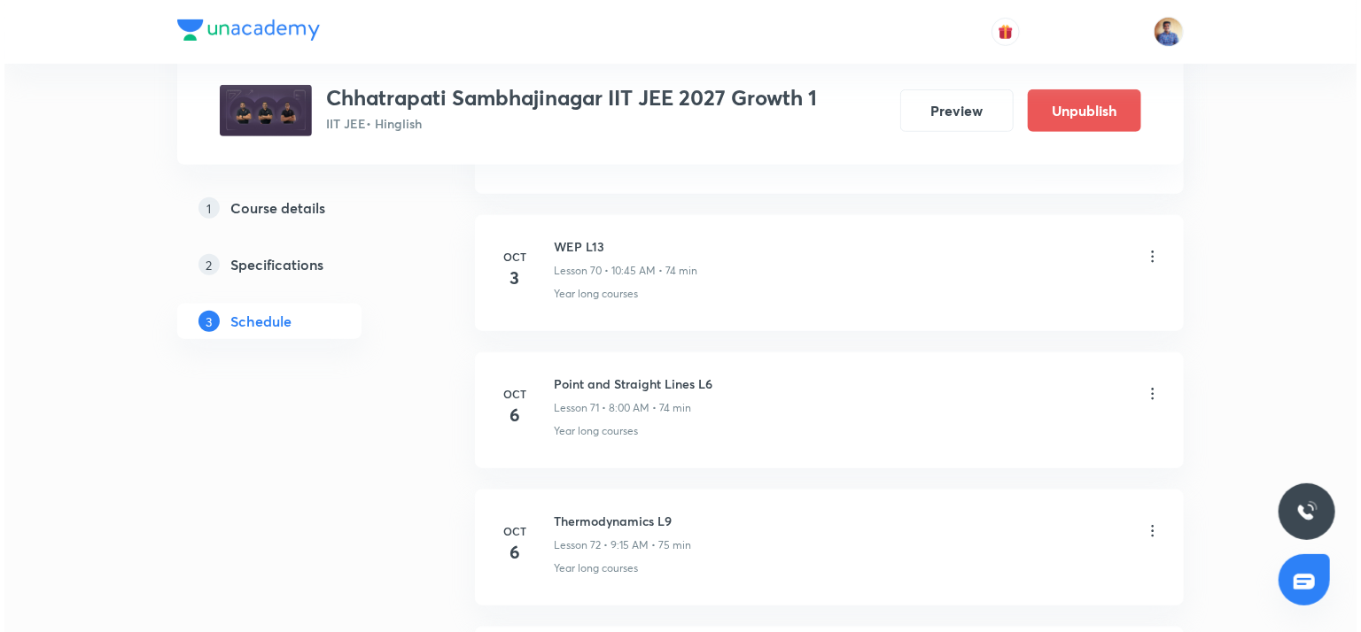
scroll to position [10896, 0]
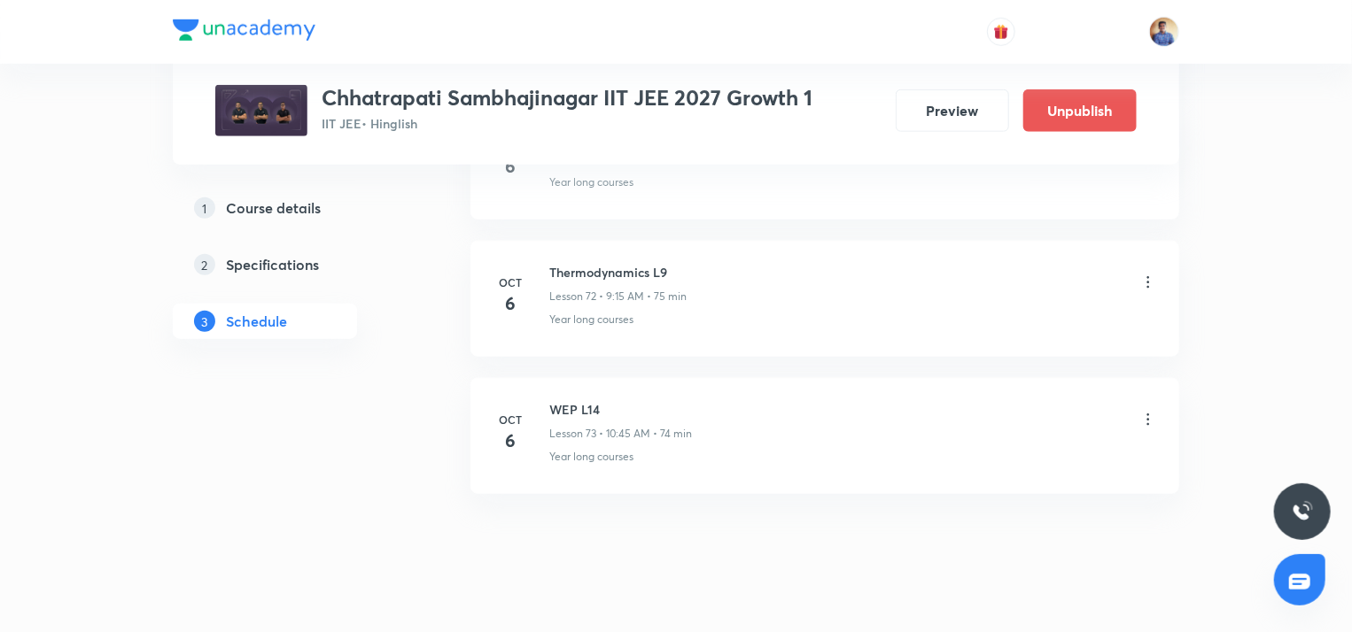
click at [1155, 411] on icon at bounding box center [1148, 420] width 18 height 18
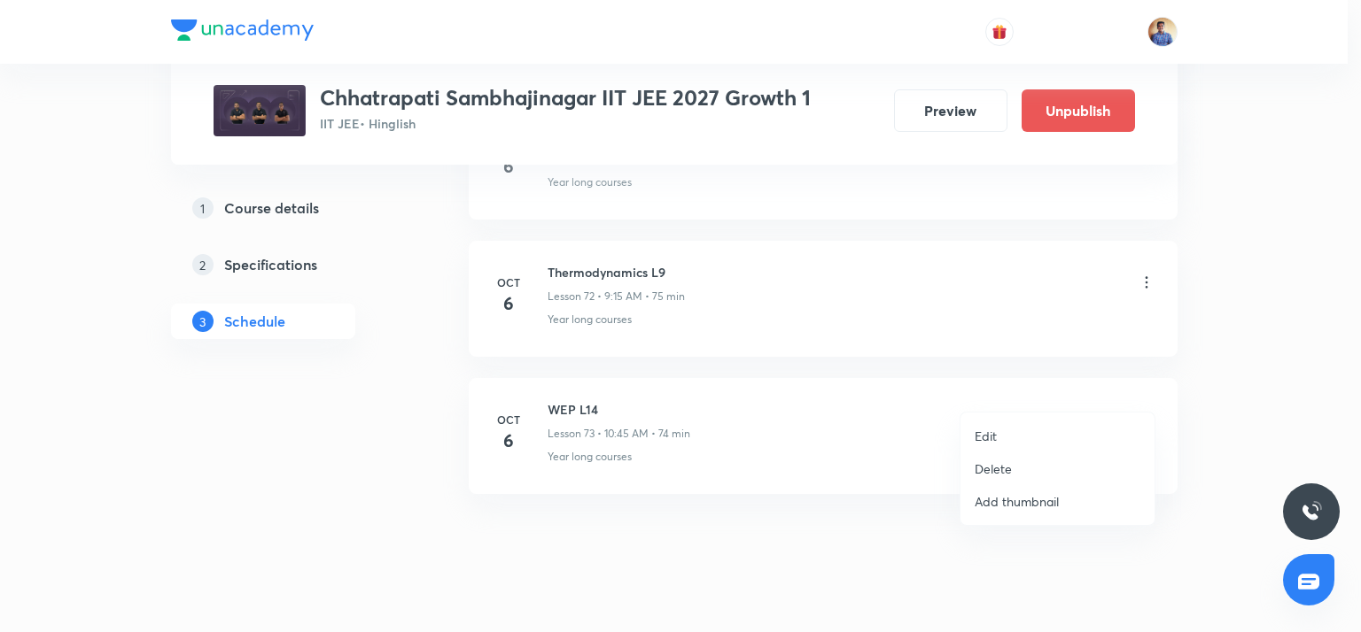
click at [985, 438] on p "Edit" at bounding box center [985, 436] width 22 height 19
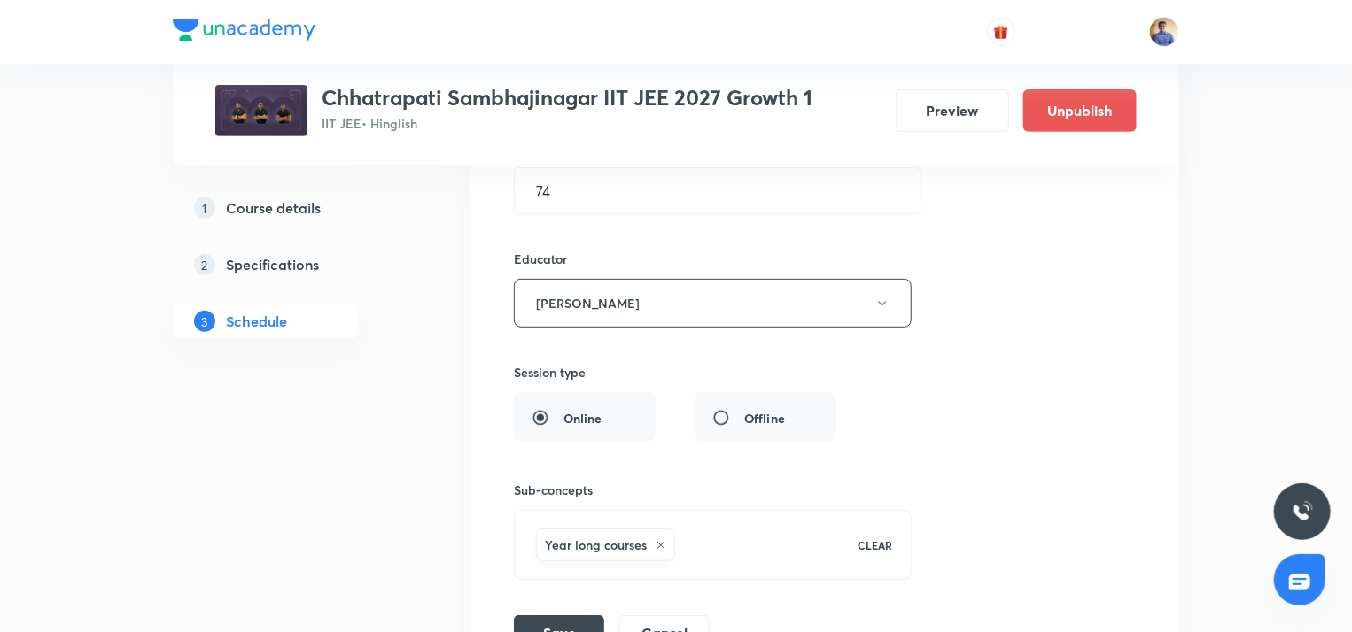
scroll to position [10444, 0]
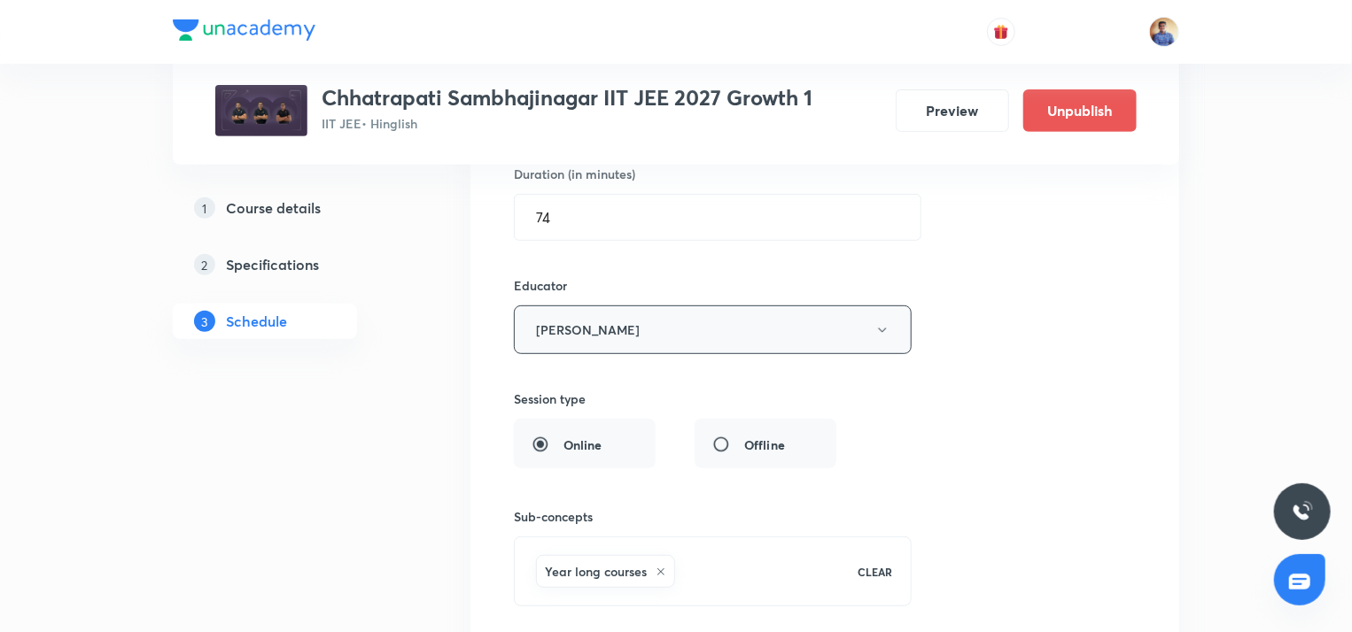
click at [718, 318] on button "[PERSON_NAME]" at bounding box center [713, 330] width 398 height 49
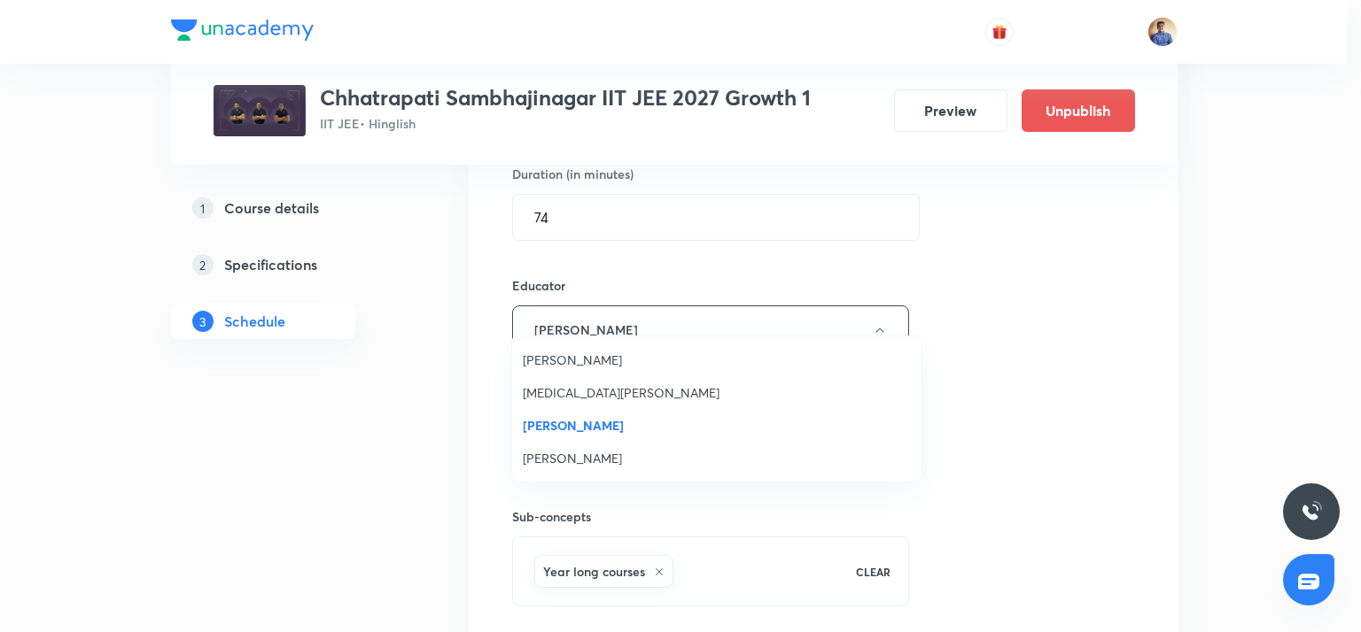
click at [558, 392] on span "[MEDICAL_DATA][PERSON_NAME]" at bounding box center [717, 393] width 388 height 19
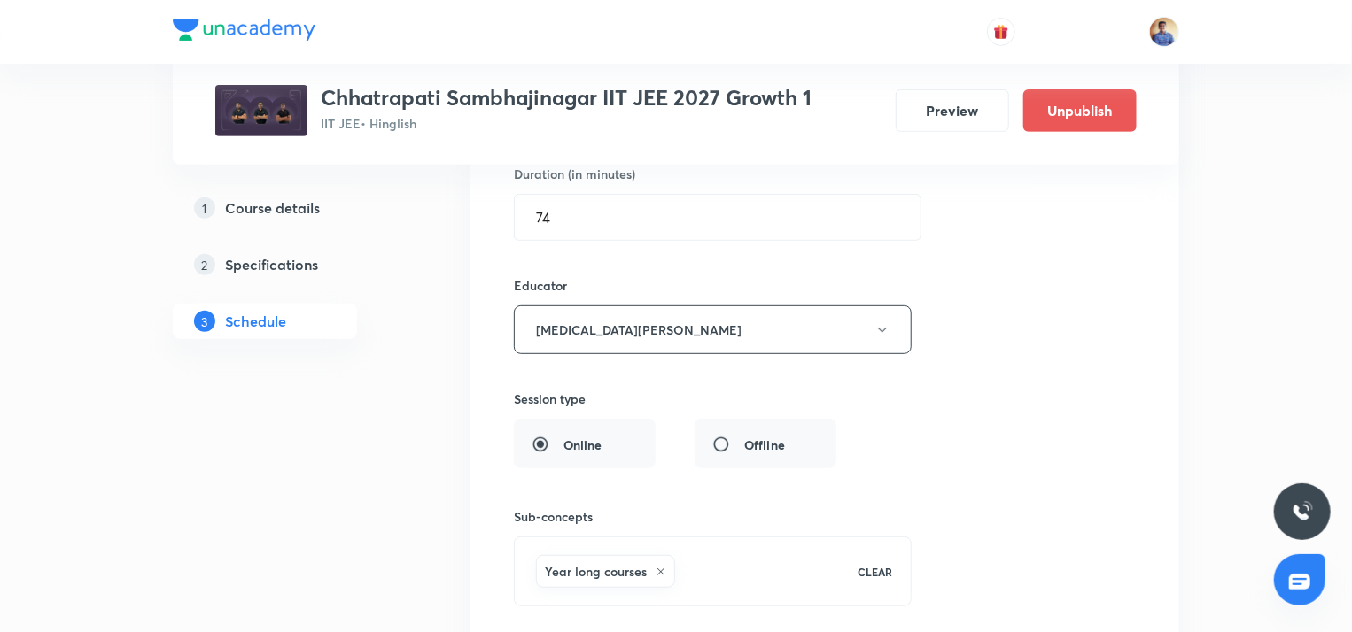
scroll to position [10533, 0]
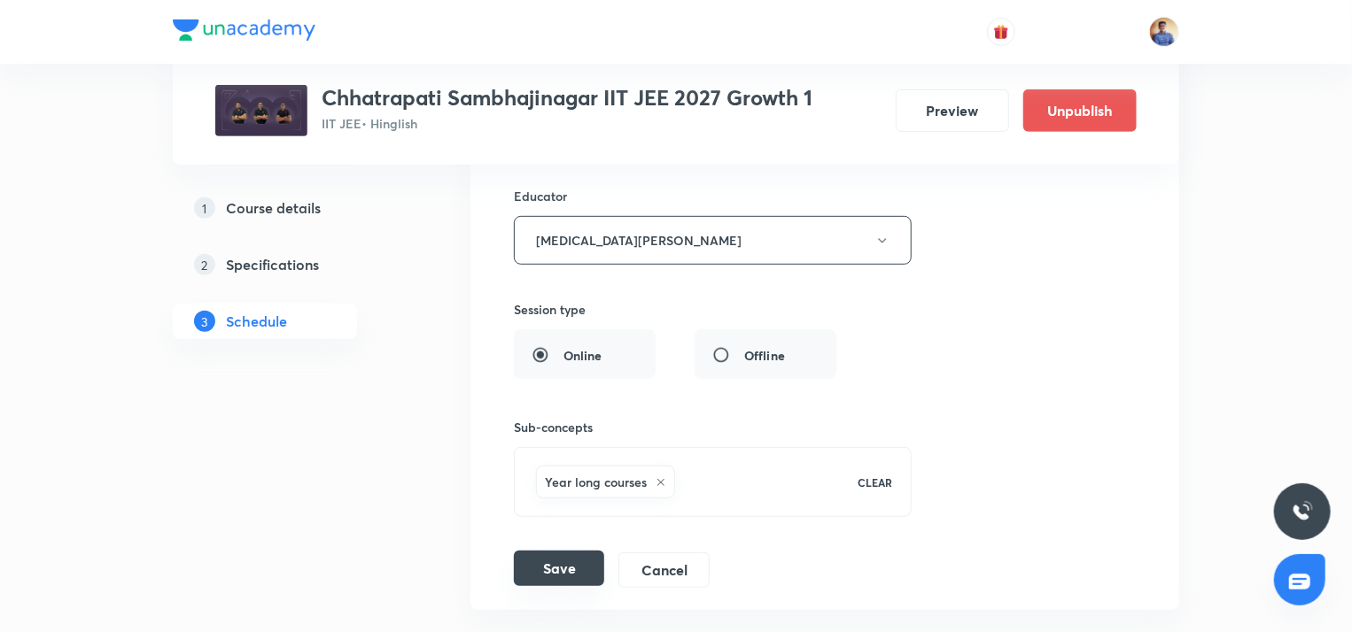
click at [546, 551] on button "Save" at bounding box center [559, 568] width 90 height 35
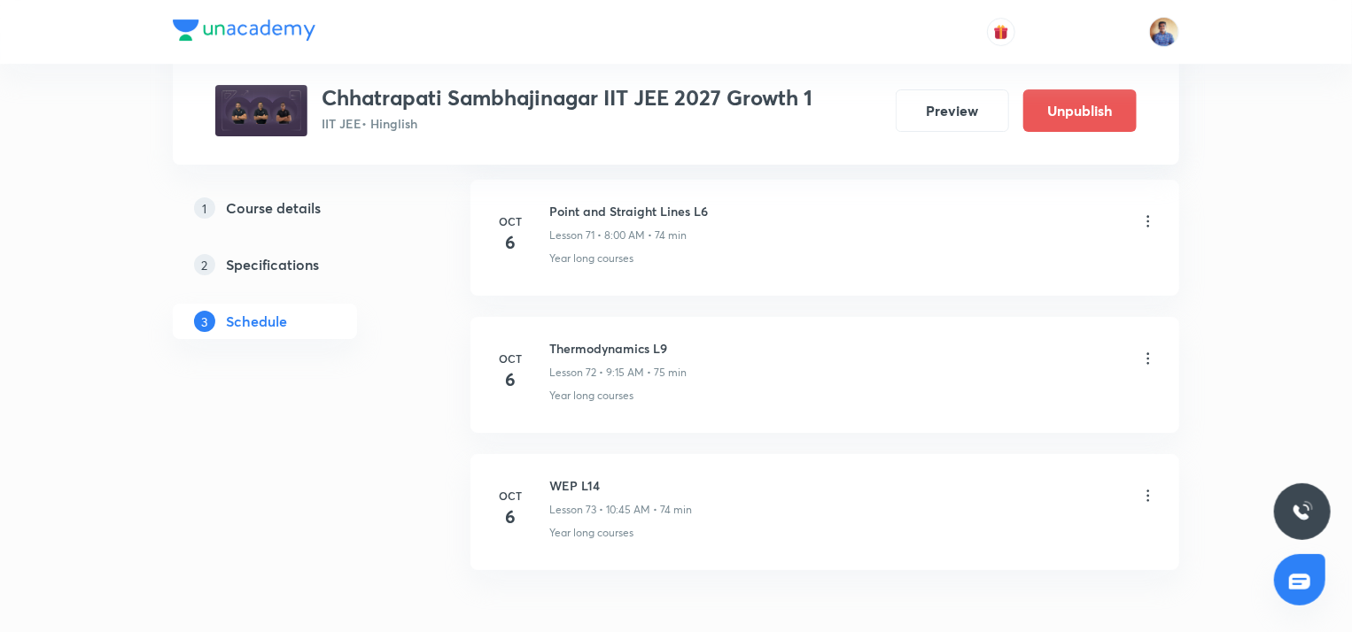
scroll to position [9840, 0]
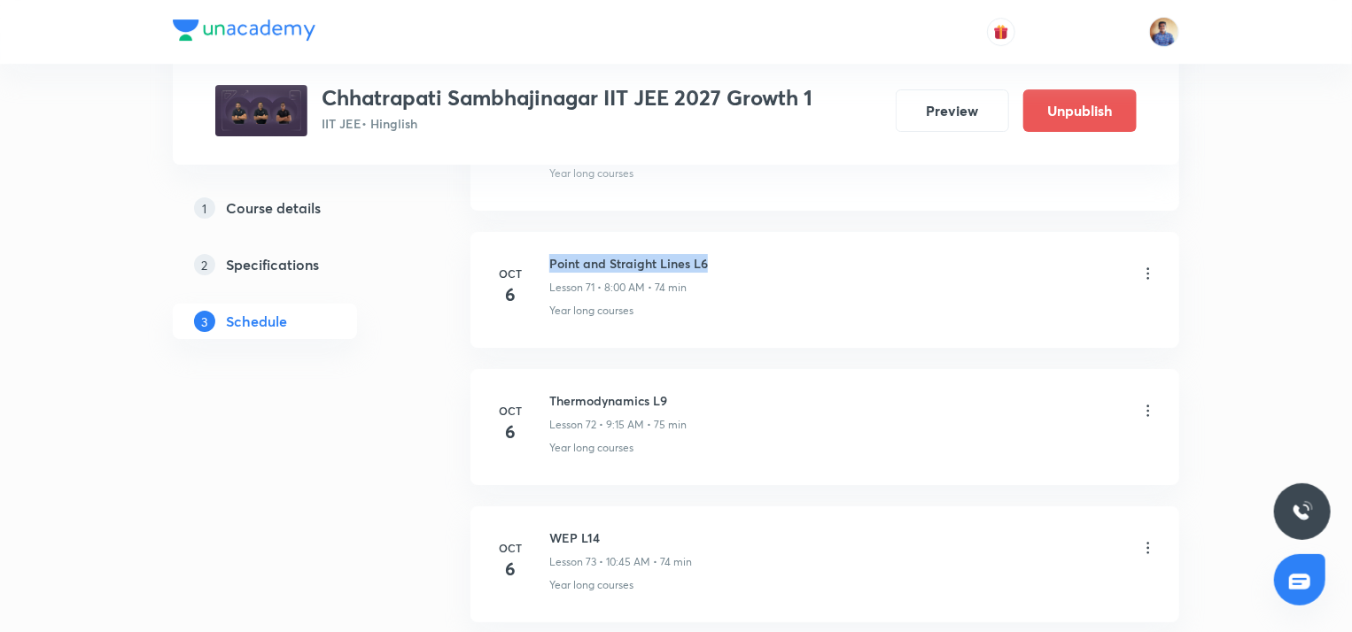
drag, startPoint x: 552, startPoint y: 238, endPoint x: 706, endPoint y: 230, distance: 154.3
click at [706, 254] on h6 "Point and Straight Lines L6" at bounding box center [628, 263] width 159 height 19
copy h6 "Point and Straight Lines L6"
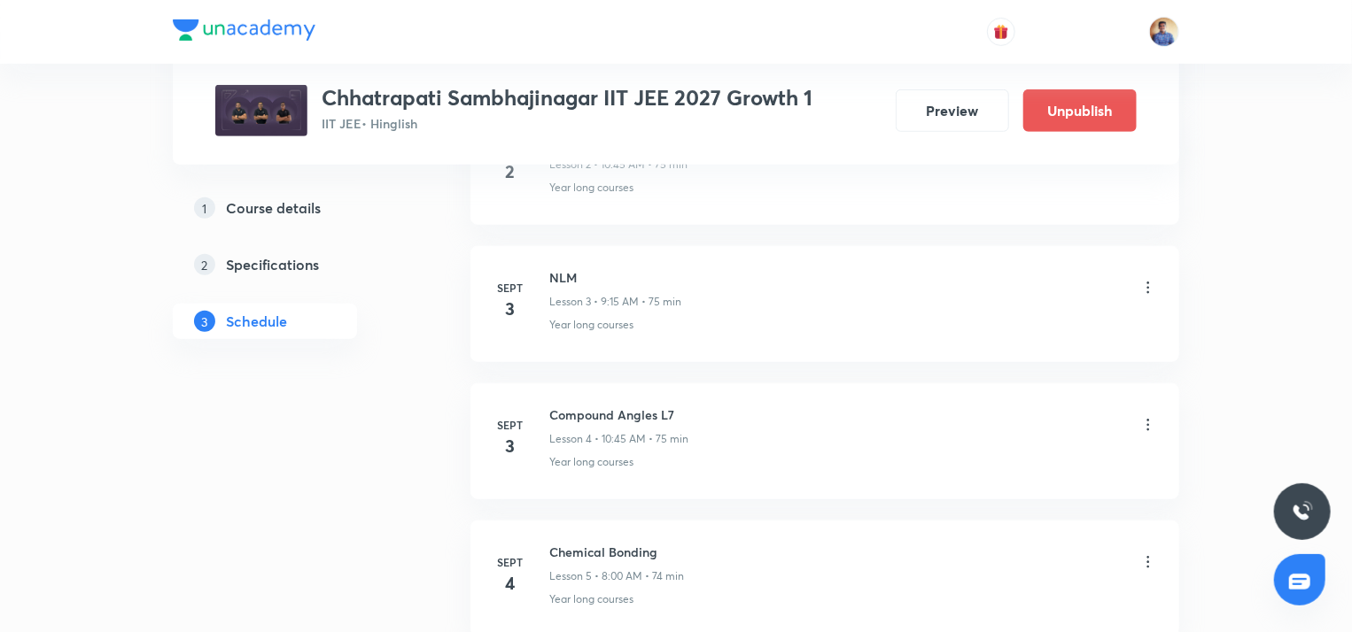
scroll to position [0, 0]
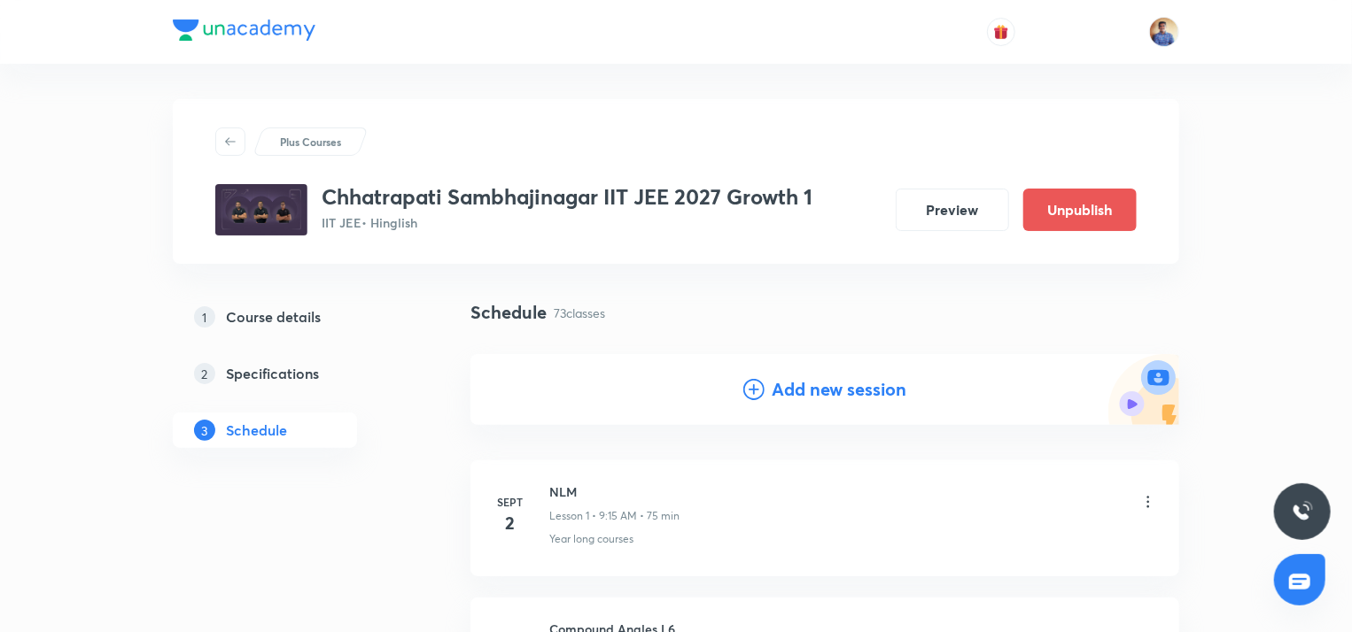
click at [750, 389] on icon at bounding box center [753, 389] width 21 height 21
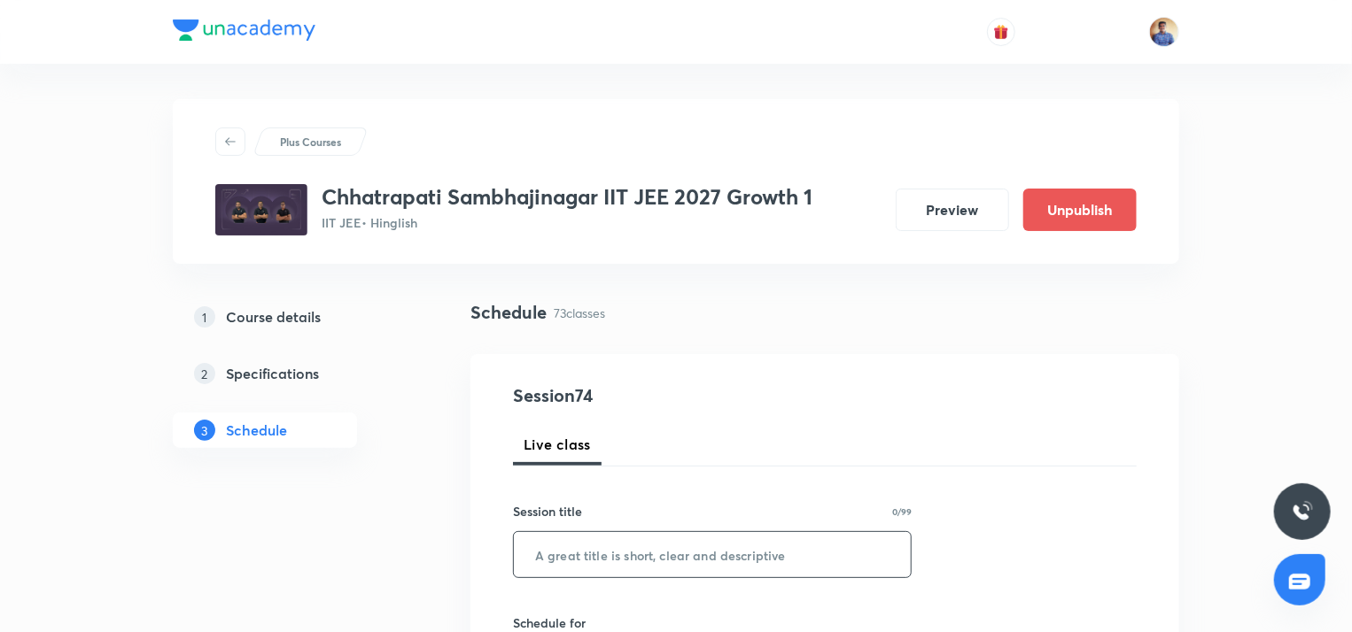
click at [577, 540] on input "text" at bounding box center [712, 554] width 397 height 45
paste input "Point and Straight Lines L6"
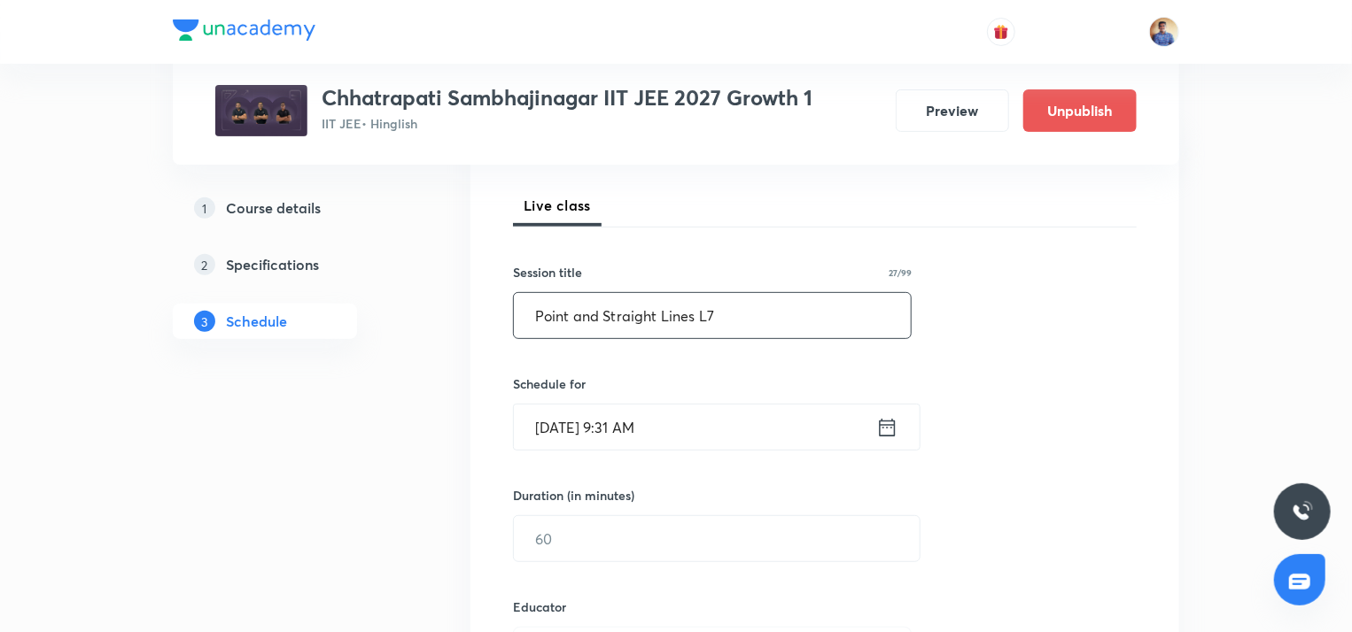
scroll to position [240, 0]
type input "Point and Straight Lines L7"
click at [564, 422] on input "Oct 6, 2025, 9:31 AM" at bounding box center [695, 426] width 362 height 45
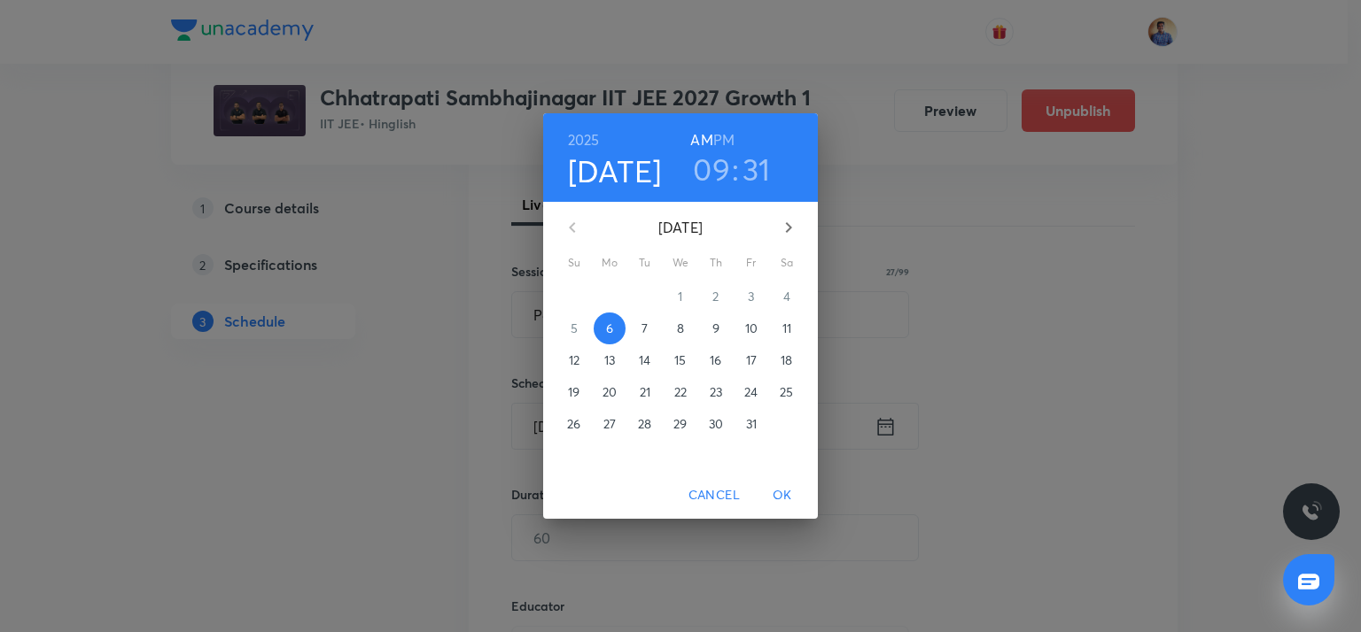
click at [652, 330] on span "7" at bounding box center [645, 329] width 32 height 18
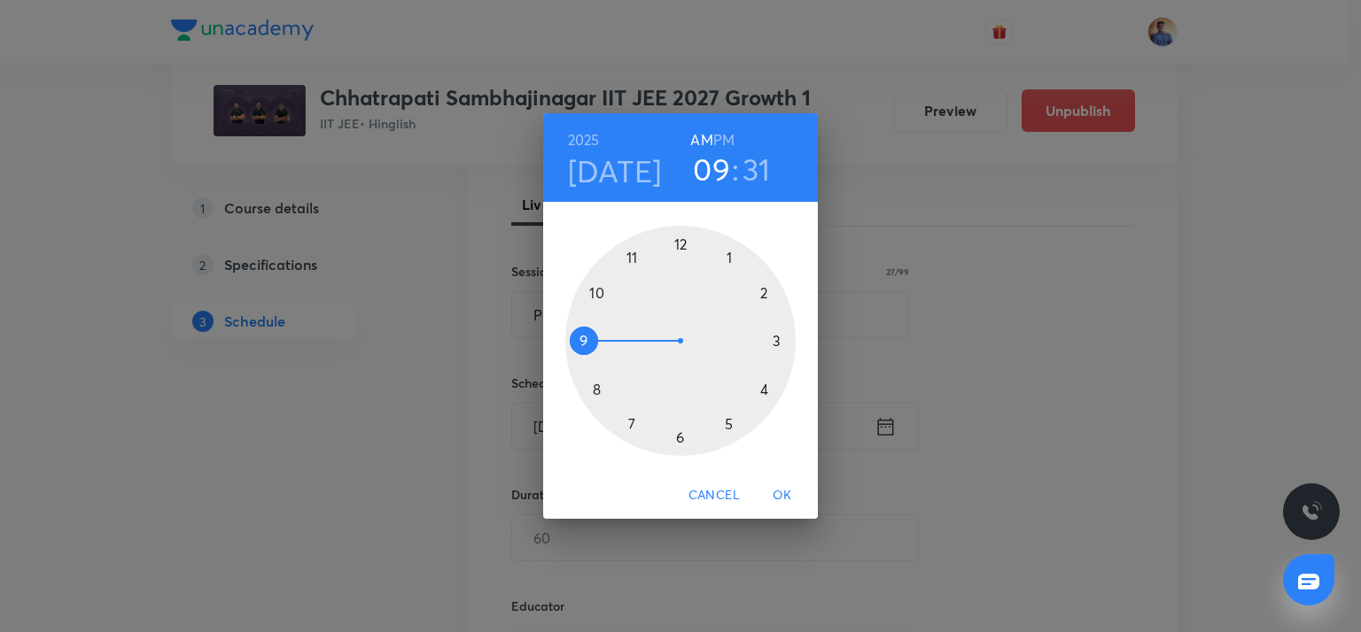
click at [595, 392] on div at bounding box center [680, 341] width 230 height 230
click at [679, 238] on div at bounding box center [680, 341] width 230 height 230
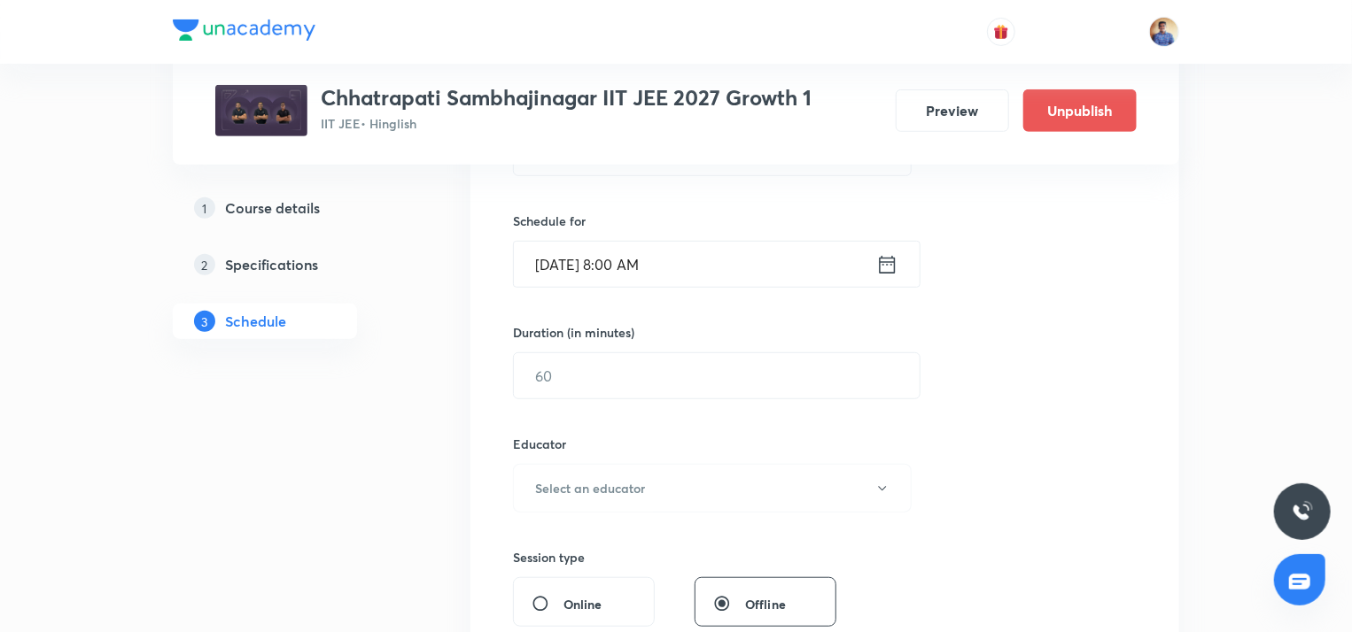
scroll to position [404, 0]
click at [569, 360] on input "text" at bounding box center [717, 374] width 406 height 45
type input "74"
click at [560, 478] on h6 "Select an educator" at bounding box center [590, 486] width 110 height 19
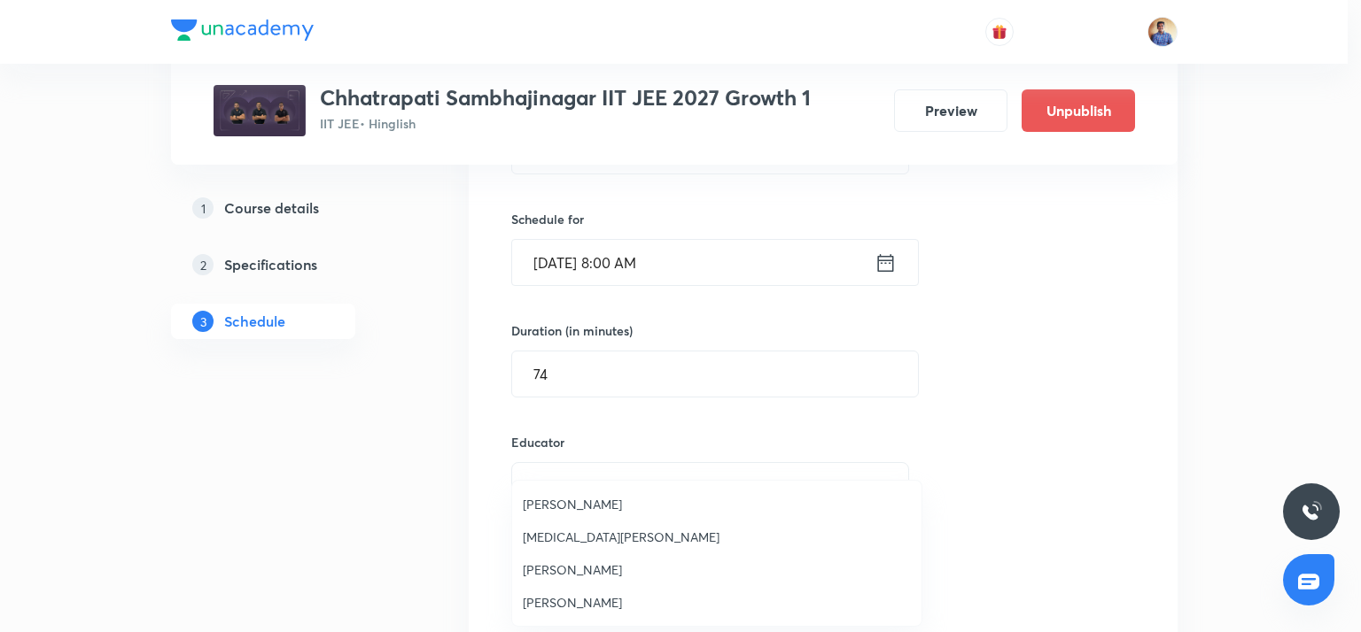
click at [554, 508] on span "Bhushan Ravindra Magar" at bounding box center [717, 504] width 388 height 19
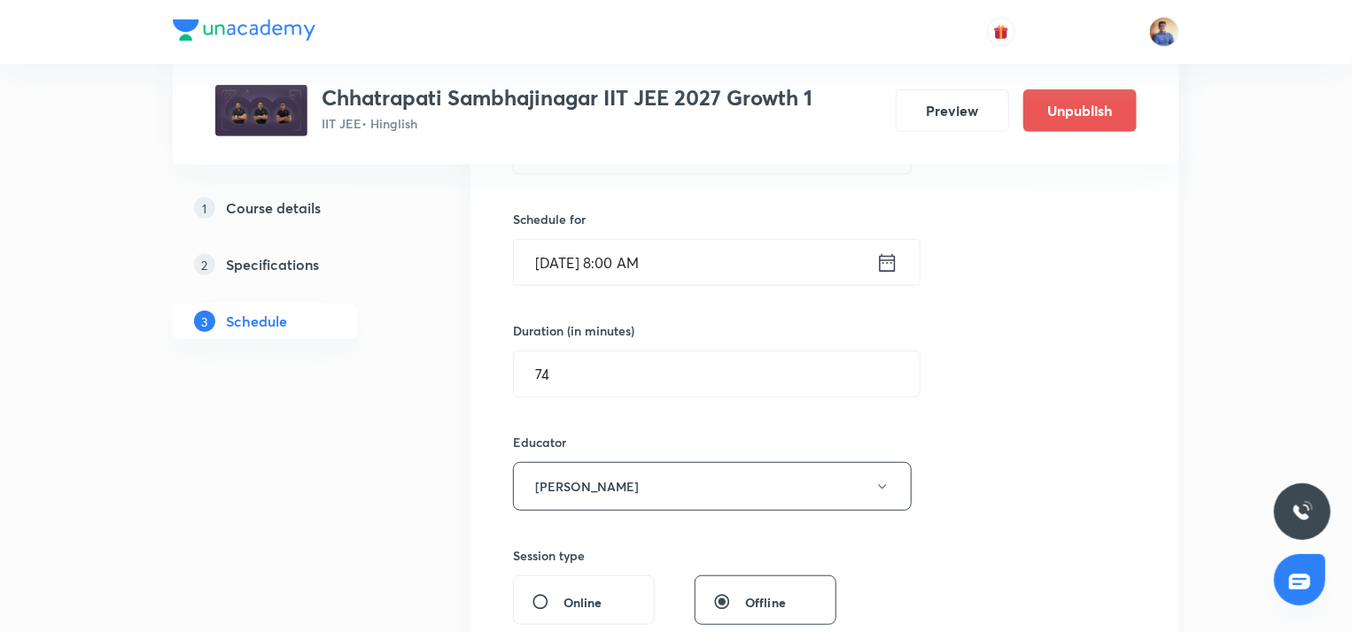
scroll to position [509, 0]
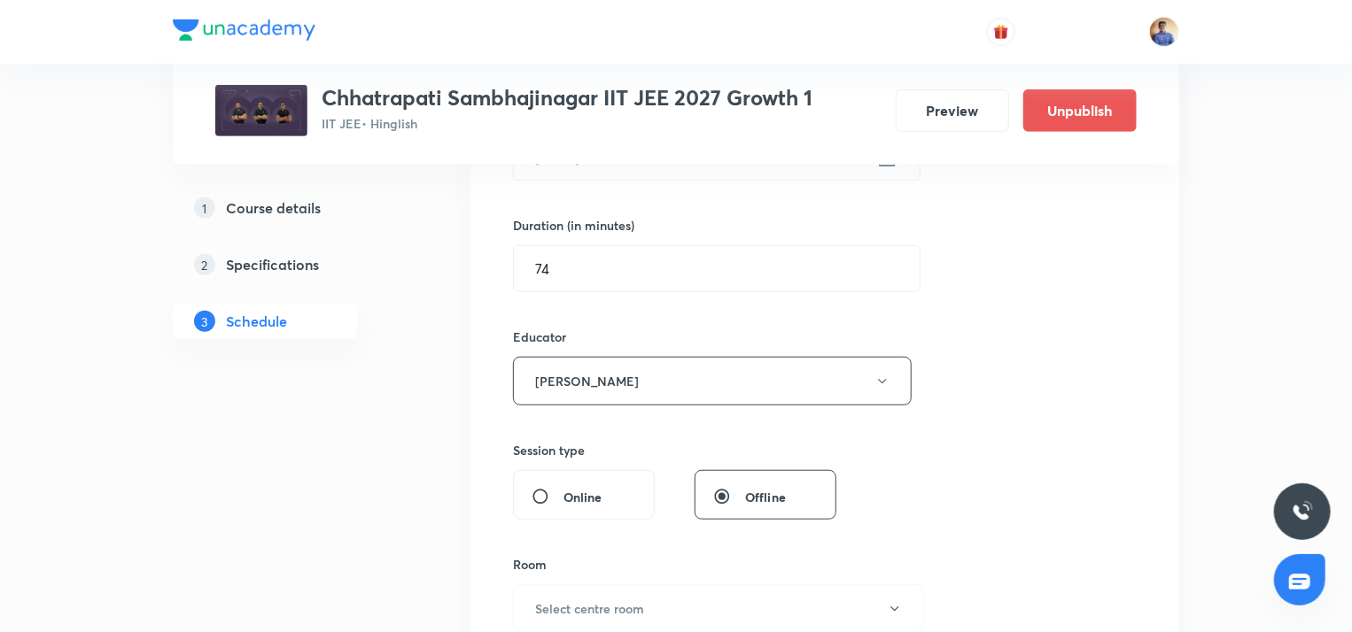
click at [548, 499] on input "Online" at bounding box center [547, 497] width 32 height 18
radio input "true"
radio input "false"
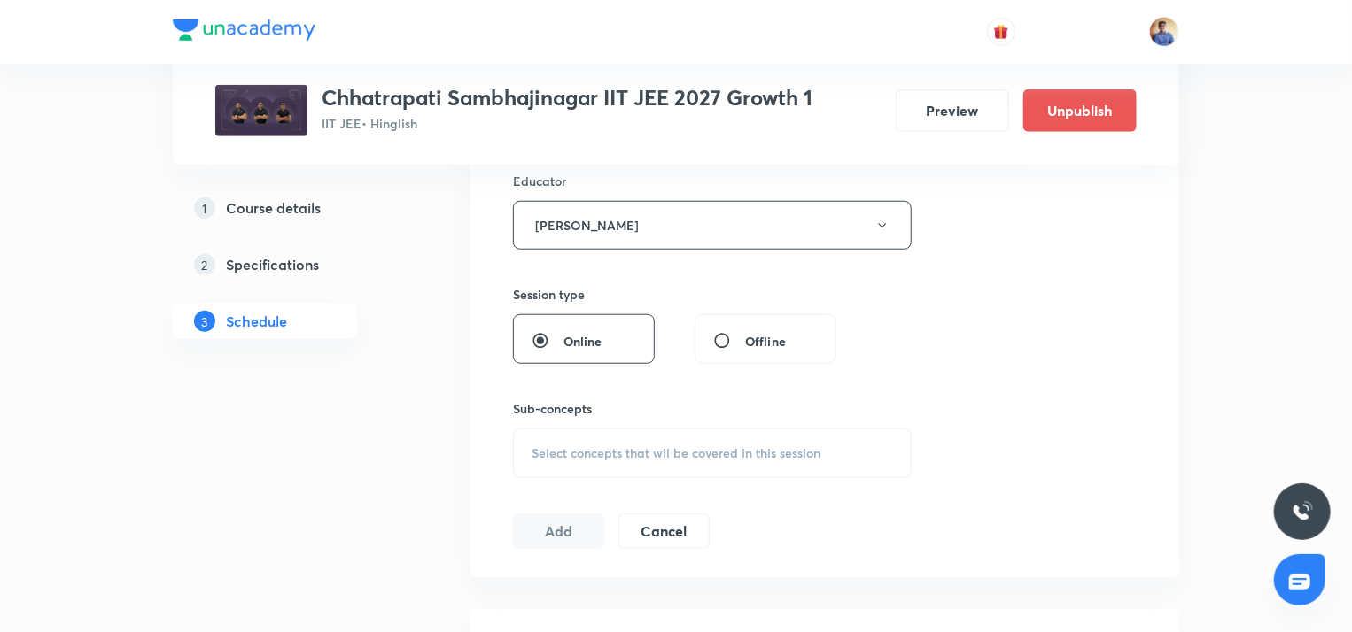
click at [566, 455] on span "Select concepts that wil be covered in this session" at bounding box center [675, 453] width 289 height 14
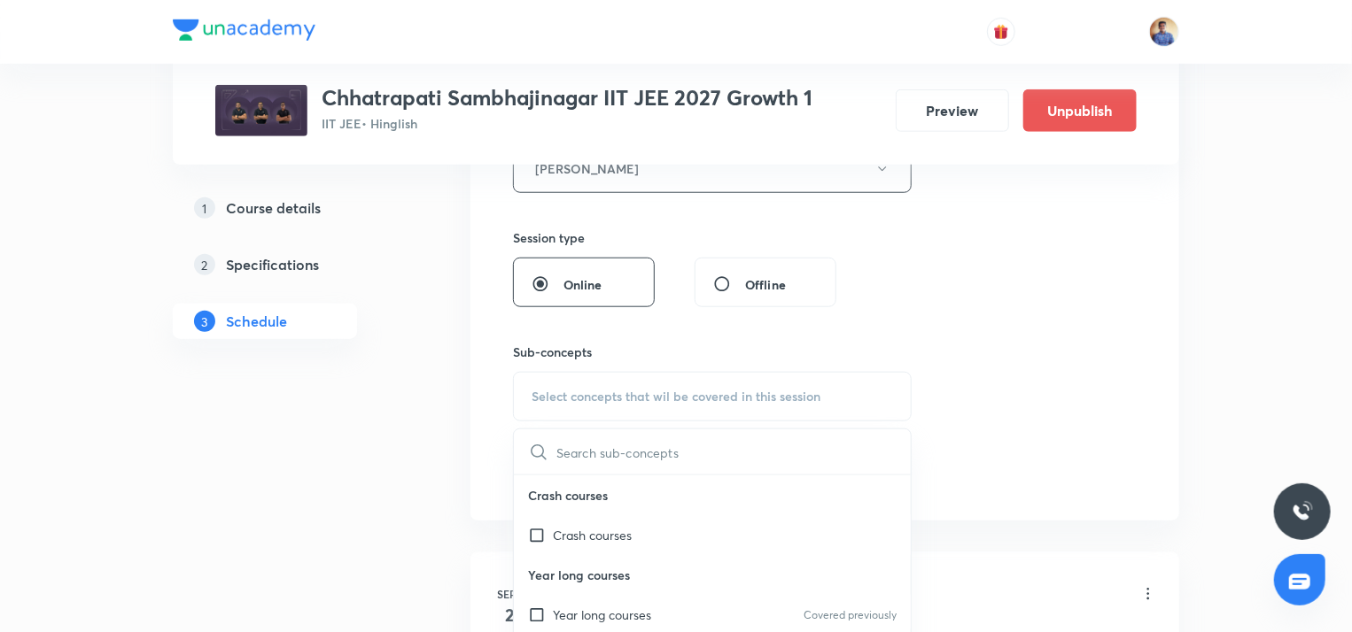
scroll to position [732, 0]
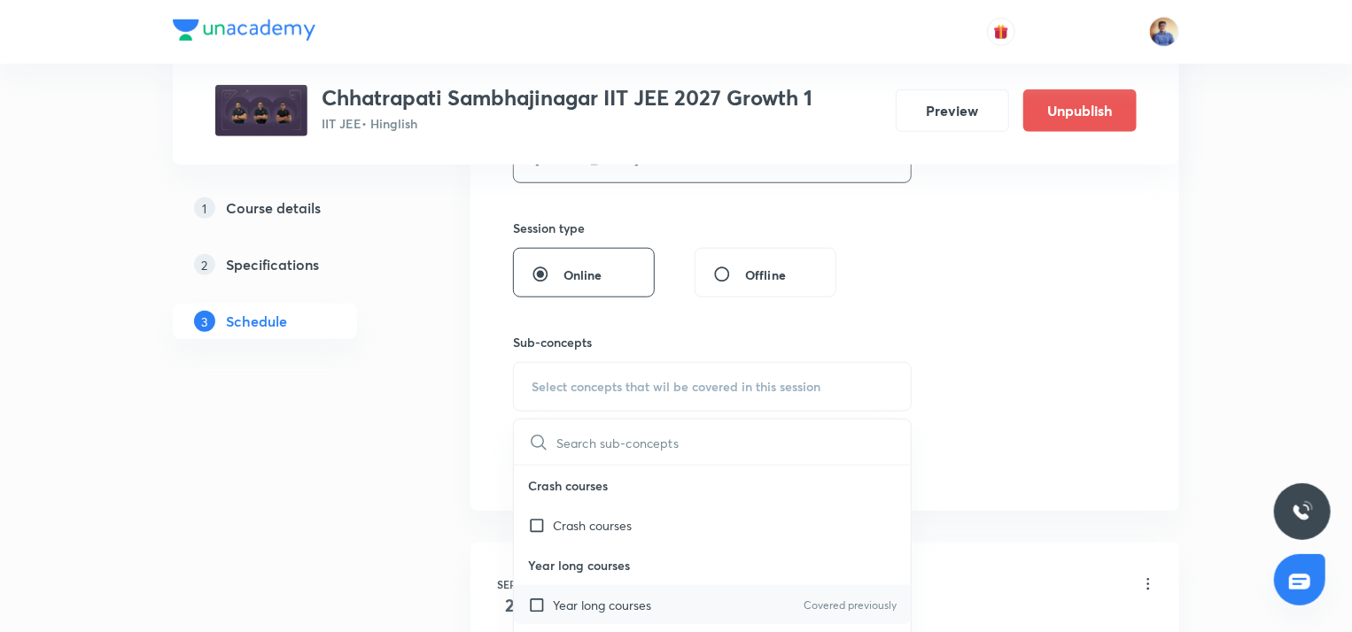
click at [539, 603] on input "checkbox" at bounding box center [540, 605] width 25 height 19
checkbox input "true"
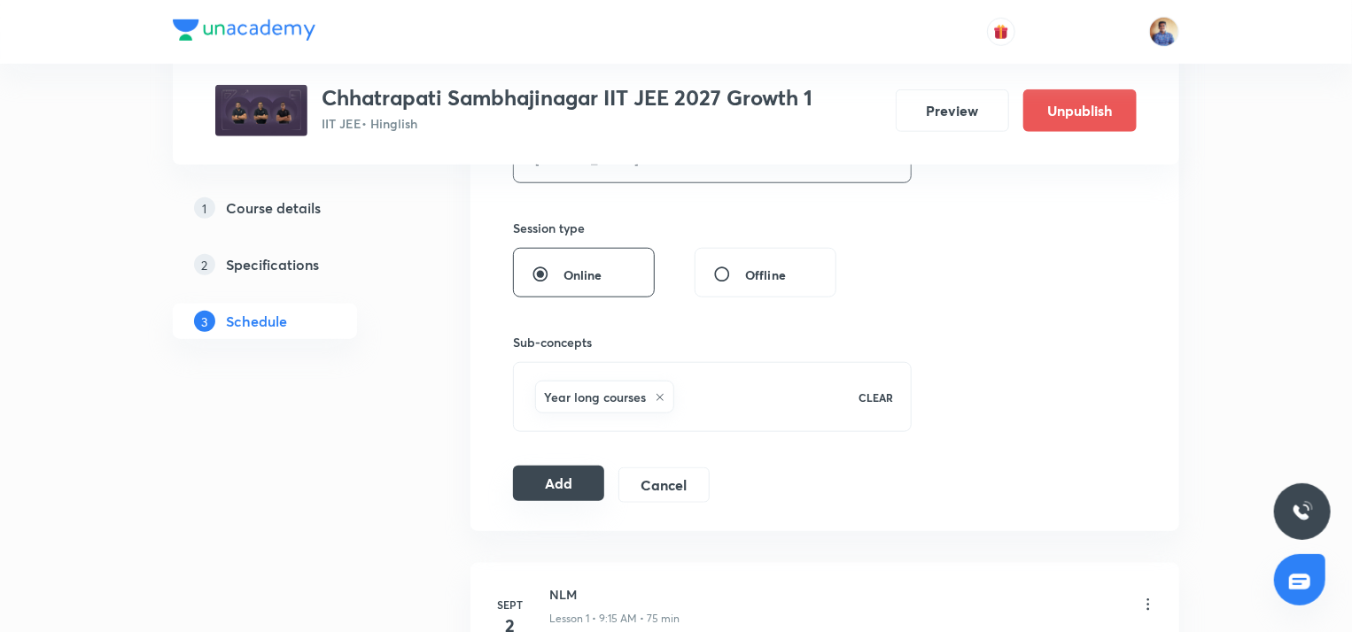
click at [546, 470] on button "Add" at bounding box center [558, 483] width 91 height 35
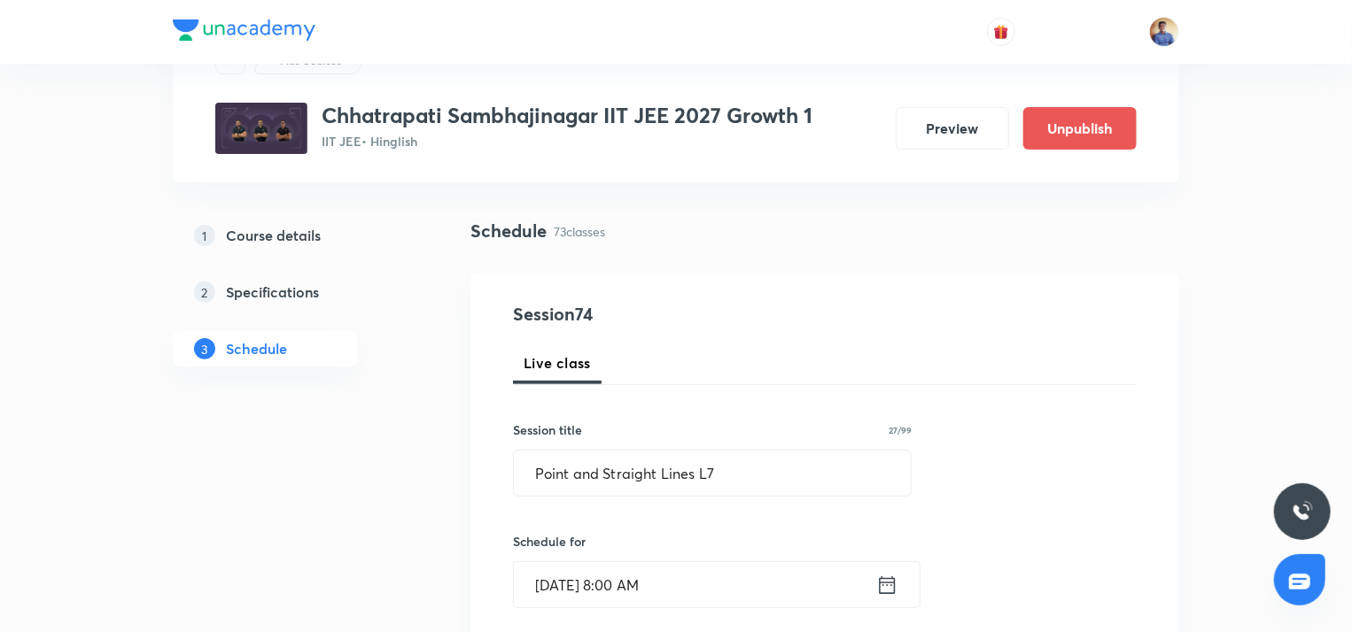
scroll to position [85, 0]
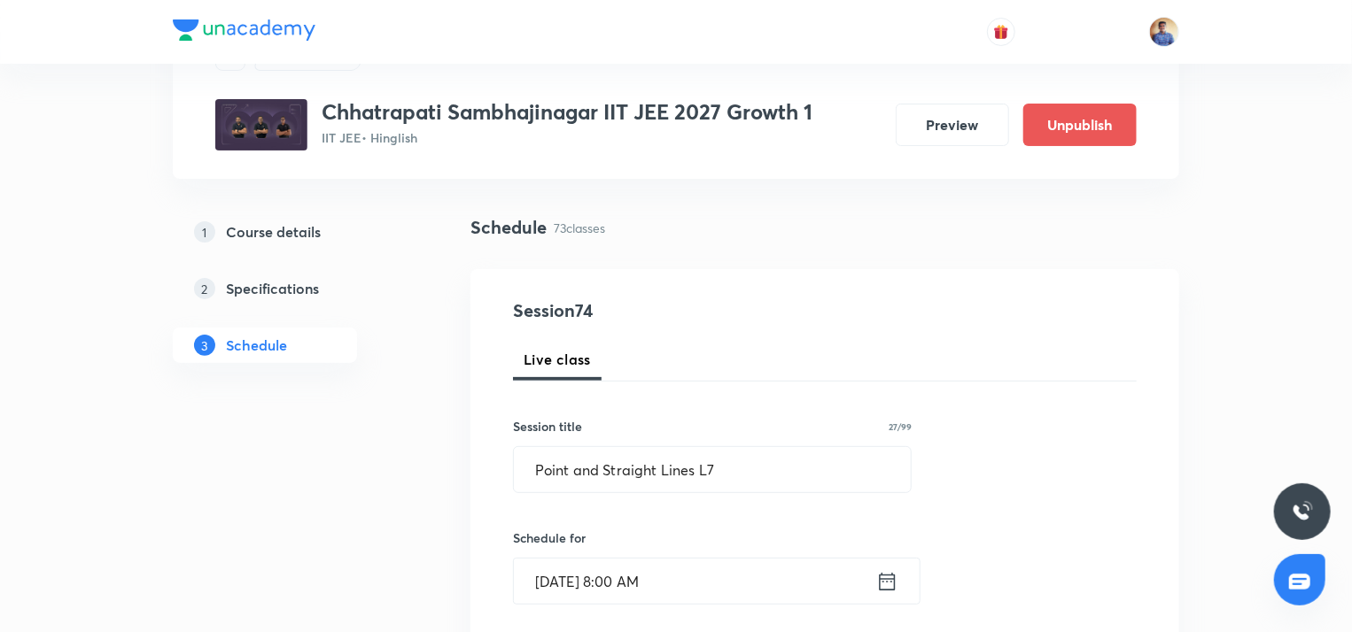
radio input "false"
radio input "true"
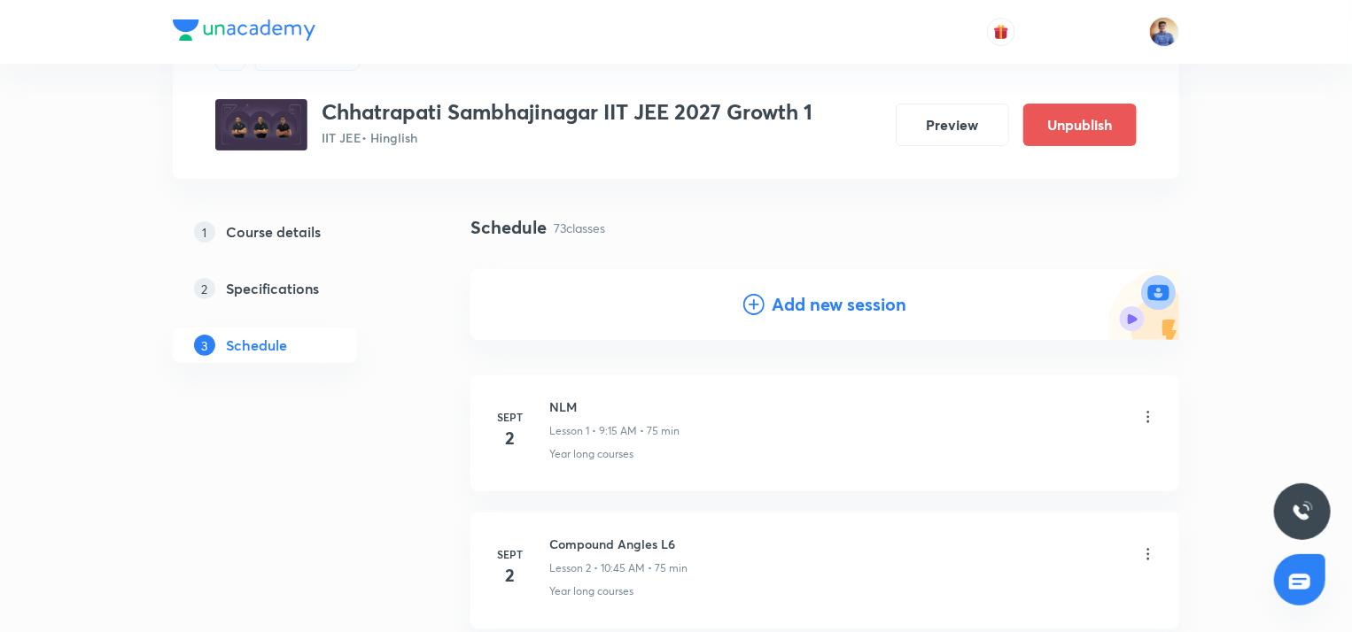
click at [754, 313] on icon at bounding box center [753, 304] width 21 height 21
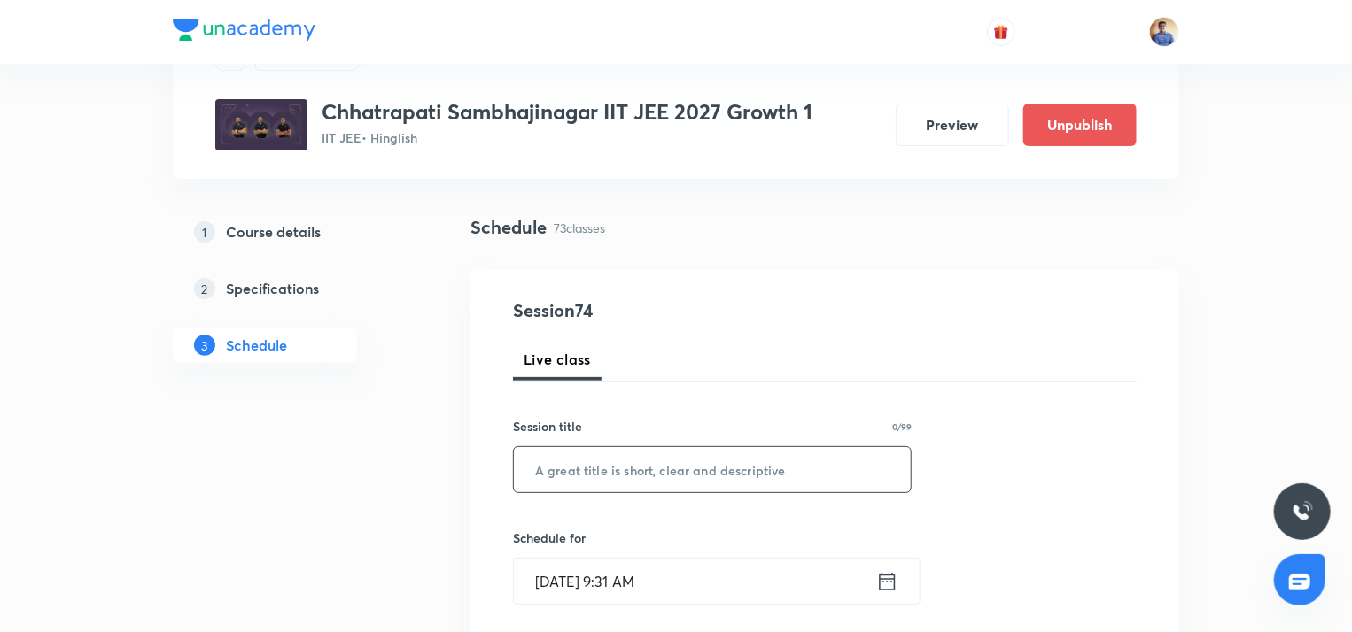
click at [578, 489] on input "text" at bounding box center [712, 469] width 397 height 45
paste input "Point and Straight Lines L6"
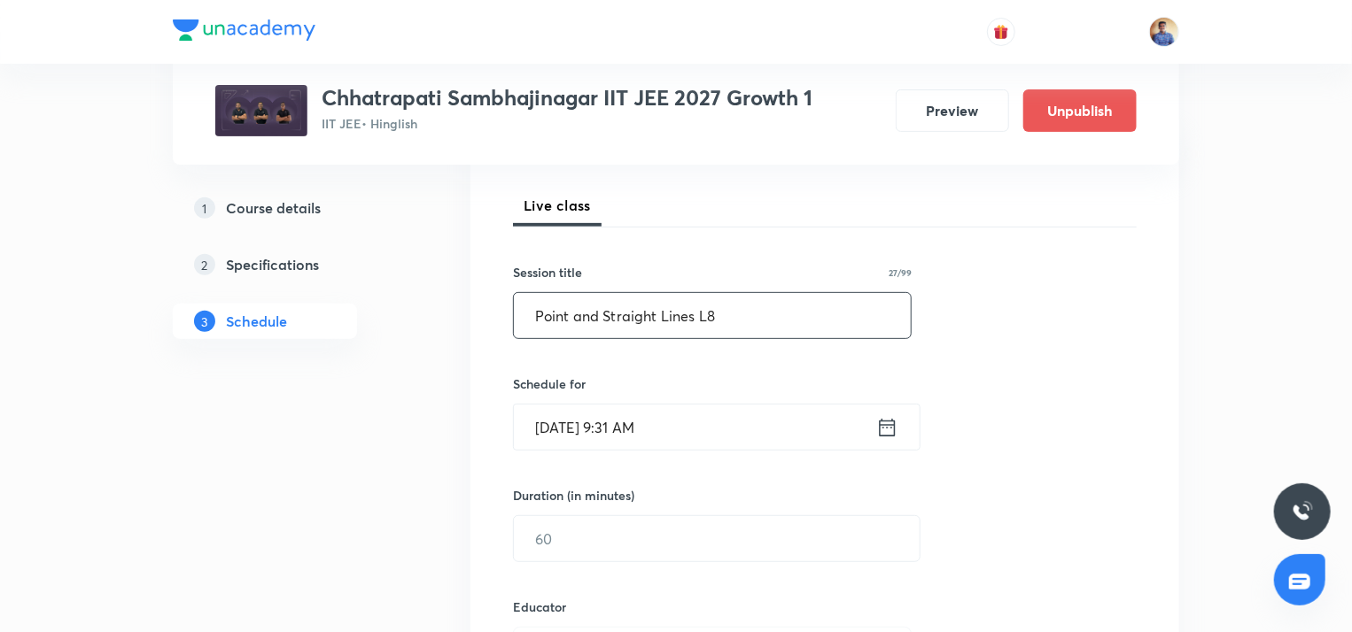
scroll to position [240, 0]
type input "Point and Straight Lines L8"
click at [571, 427] on input "Oct 6, 2025, 9:31 AM" at bounding box center [695, 426] width 362 height 45
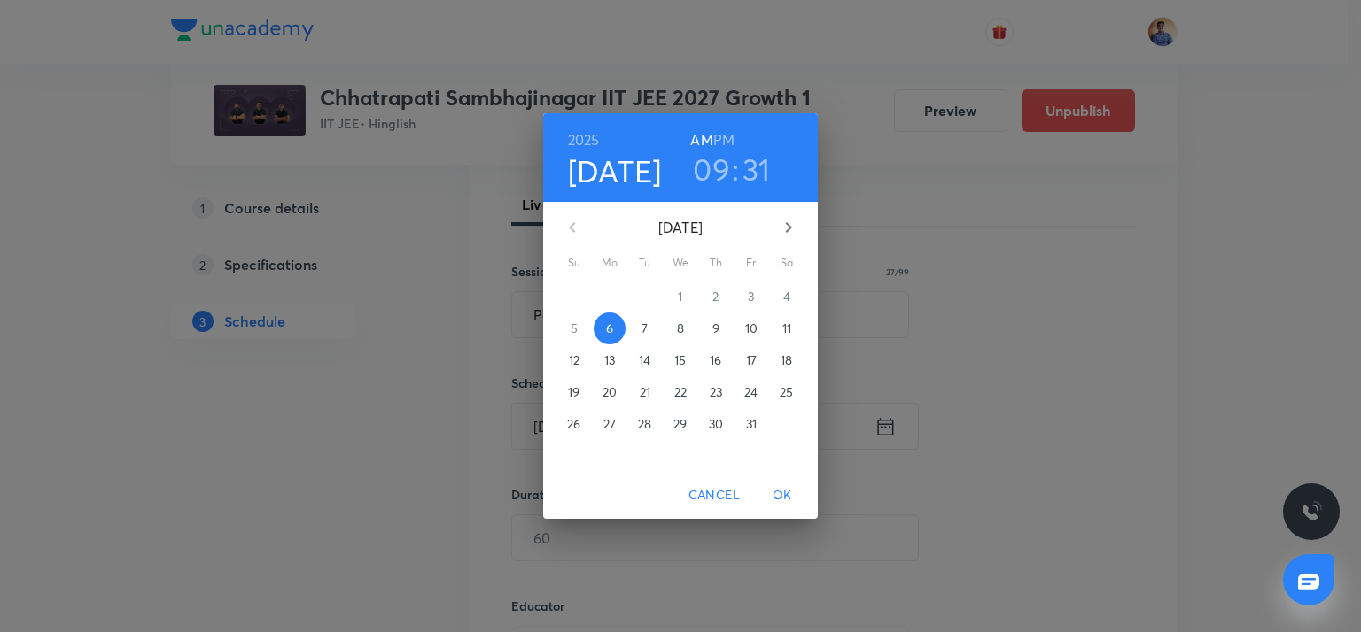
click at [670, 337] on button "8" at bounding box center [680, 329] width 32 height 32
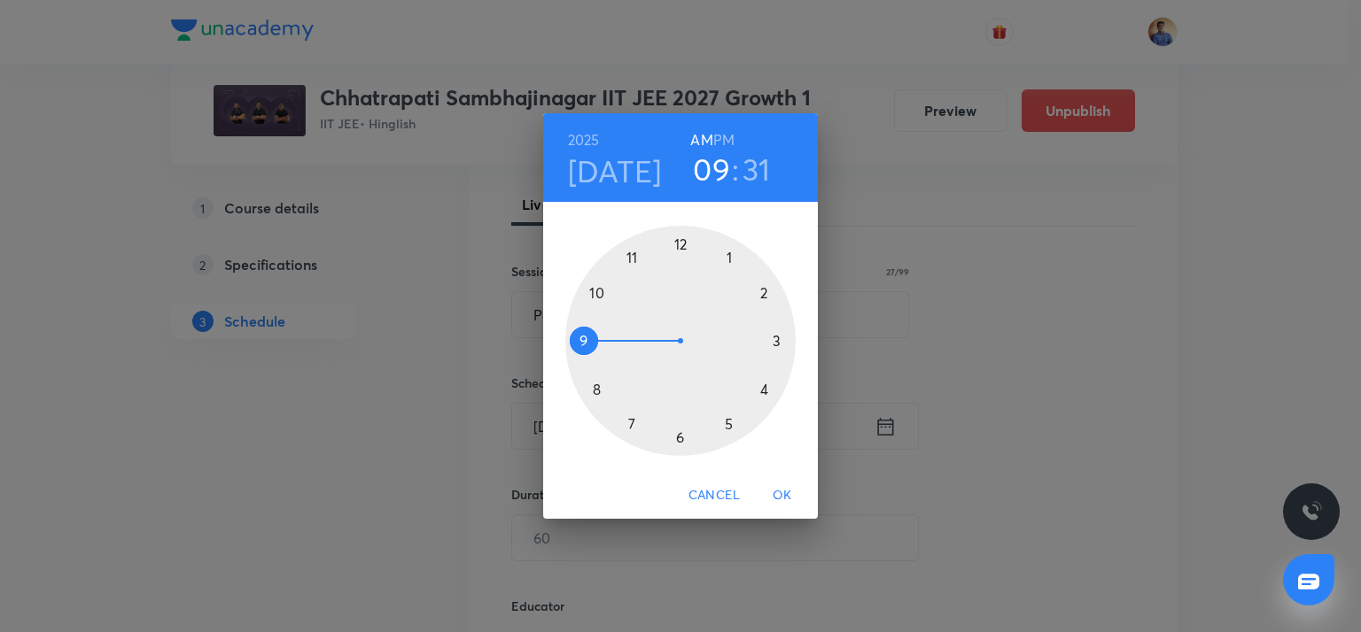
click at [596, 387] on div at bounding box center [680, 341] width 230 height 230
click at [677, 238] on div at bounding box center [680, 341] width 230 height 230
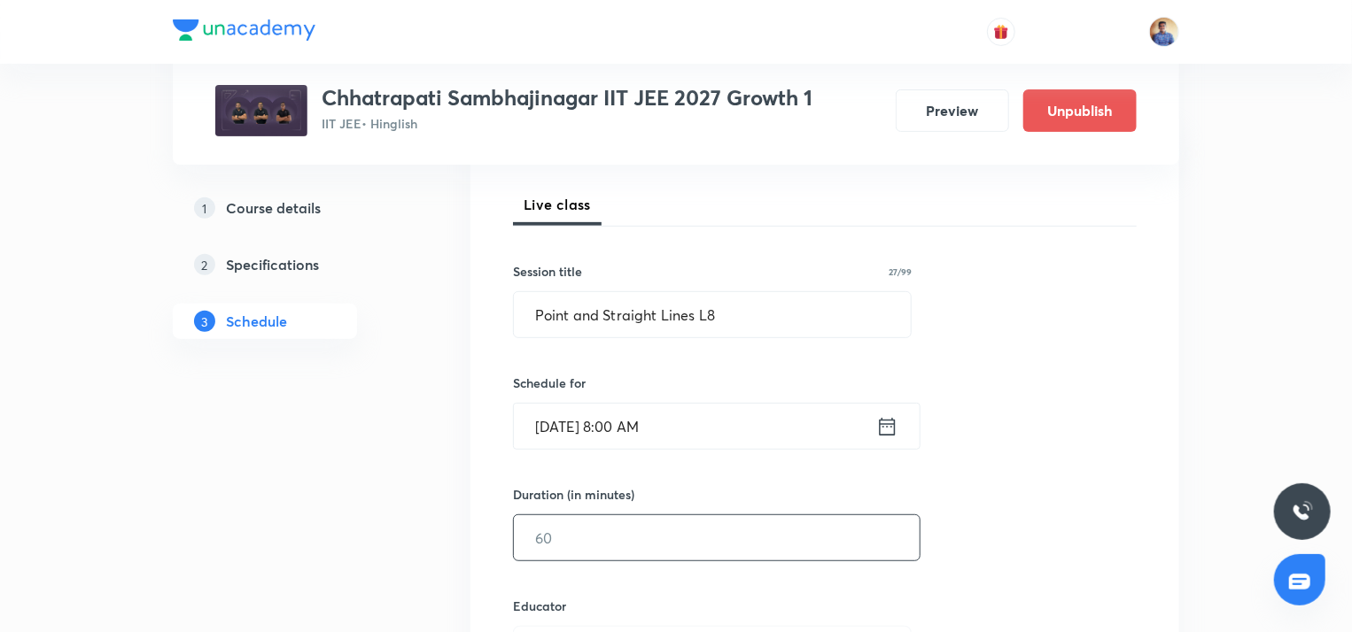
click at [549, 542] on input "text" at bounding box center [717, 538] width 406 height 45
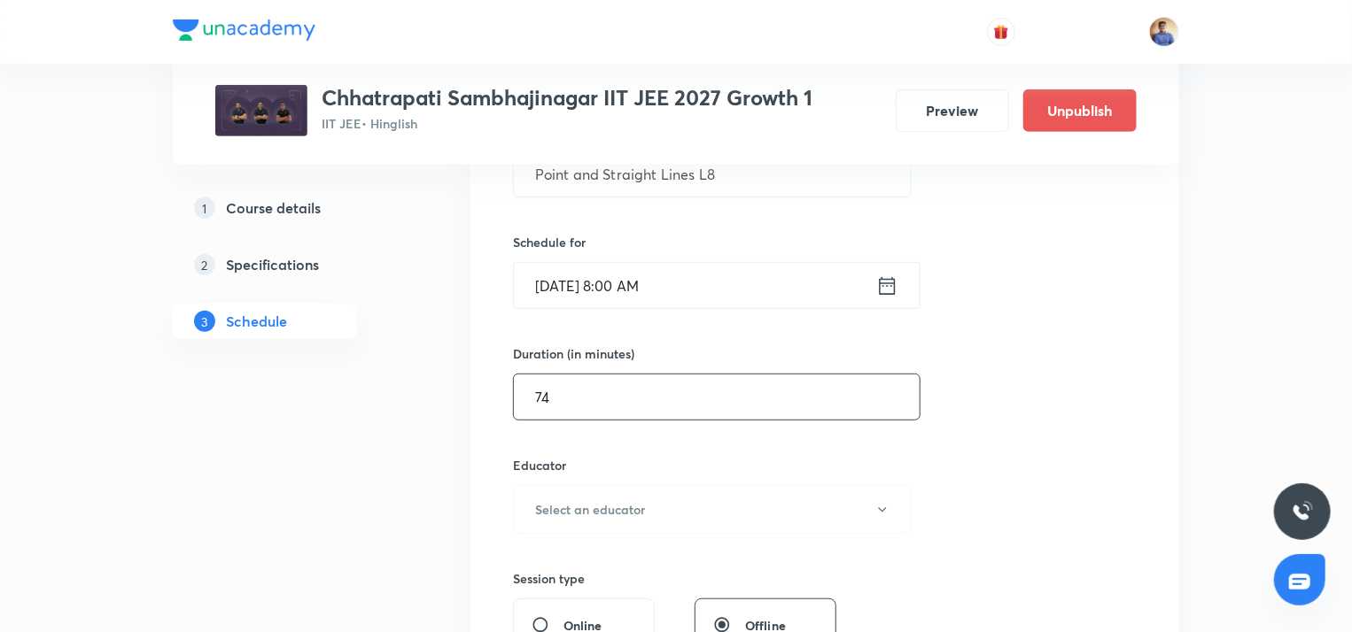
scroll to position [382, 0]
type input "74"
click at [546, 512] on h6 "Select an educator" at bounding box center [590, 509] width 110 height 19
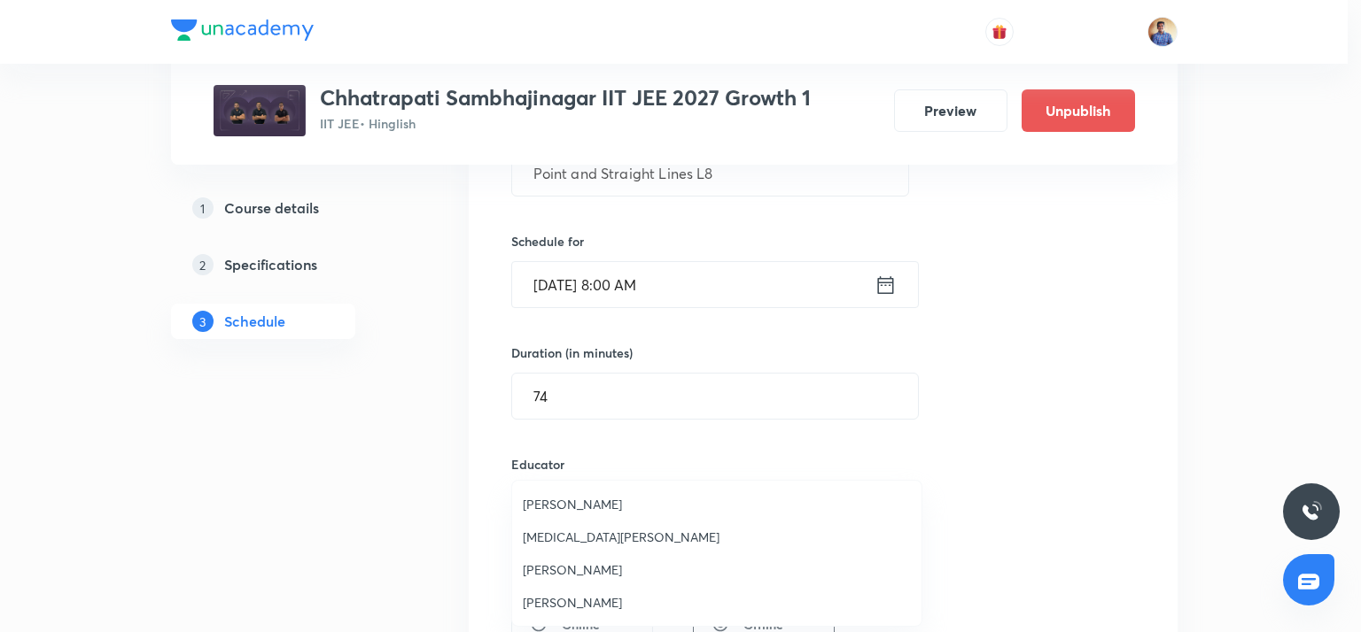
click at [542, 501] on span "Bhushan Ravindra Magar" at bounding box center [717, 504] width 388 height 19
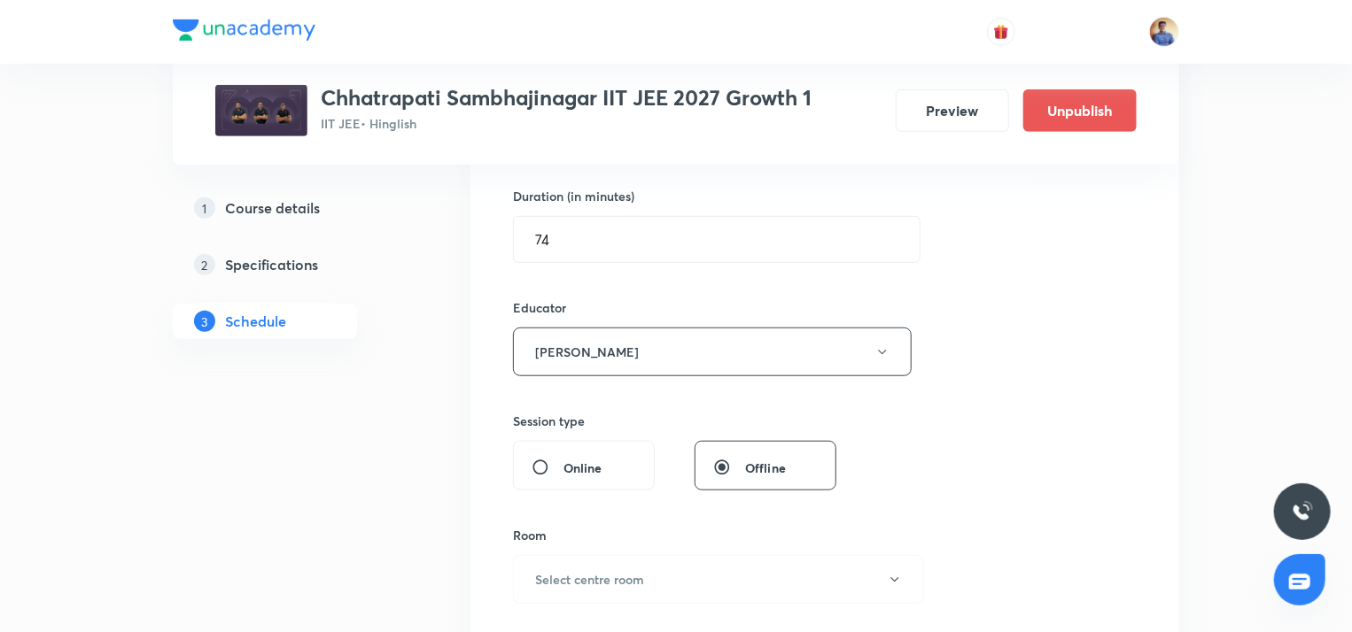
scroll to position [540, 0]
click at [534, 463] on input "Online" at bounding box center [547, 466] width 32 height 18
radio input "true"
radio input "false"
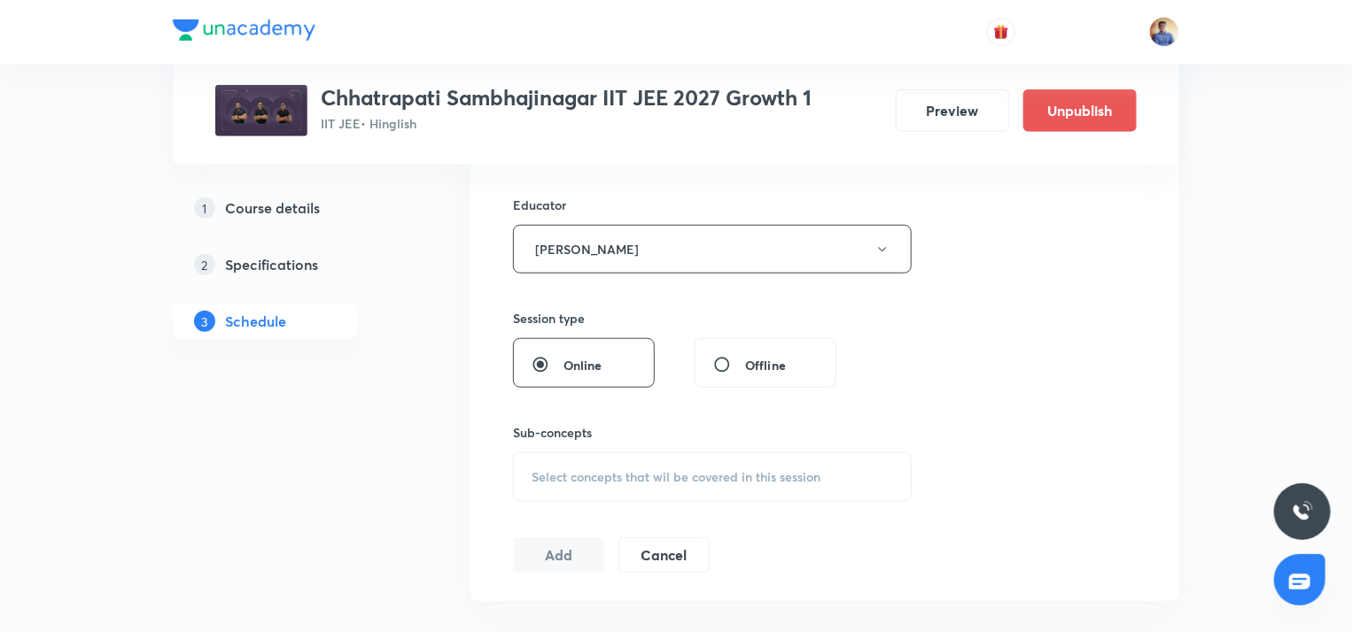
scroll to position [643, 0]
click at [538, 477] on span "Select concepts that wil be covered in this session" at bounding box center [675, 476] width 289 height 14
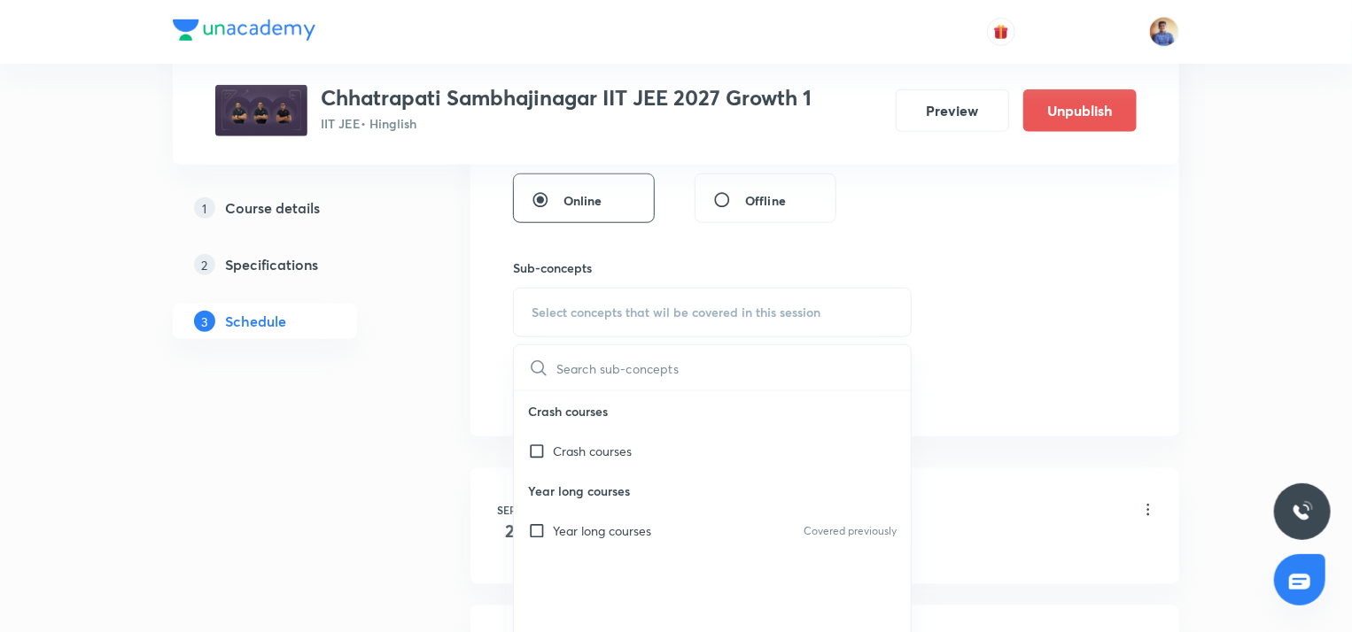
scroll to position [811, 0]
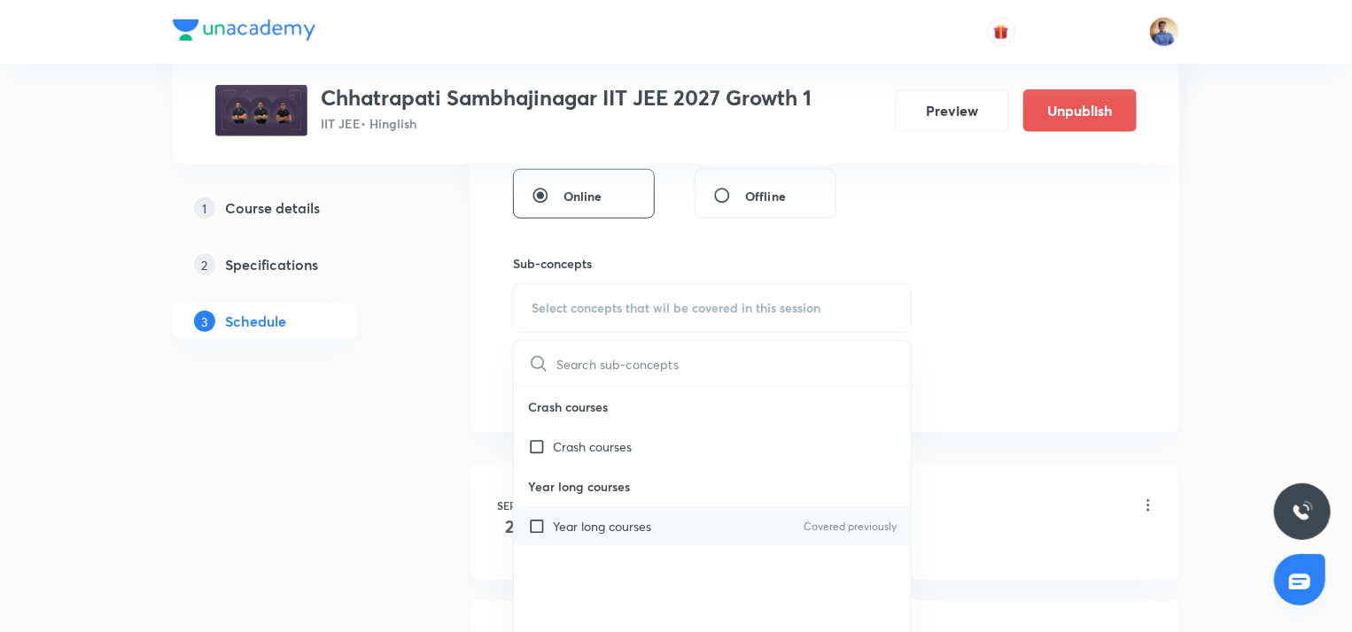
click at [533, 539] on div "Year long courses Covered previously" at bounding box center [712, 527] width 397 height 40
checkbox input "true"
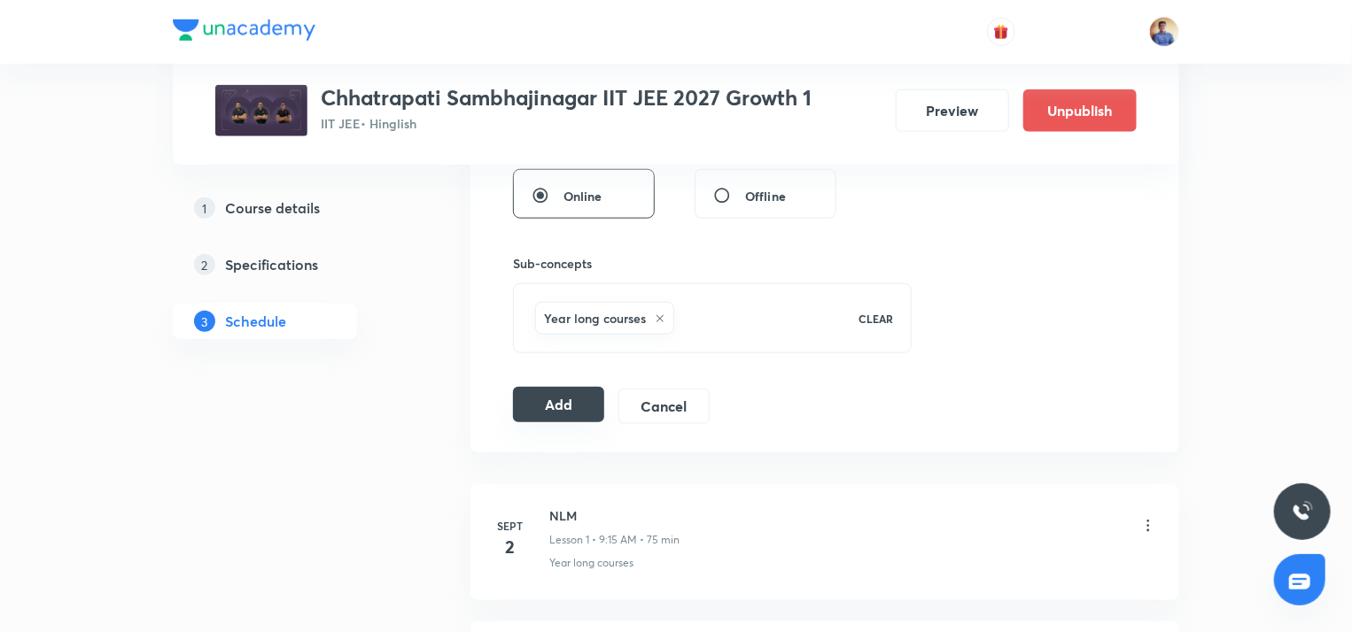
click at [539, 395] on button "Add" at bounding box center [558, 404] width 91 height 35
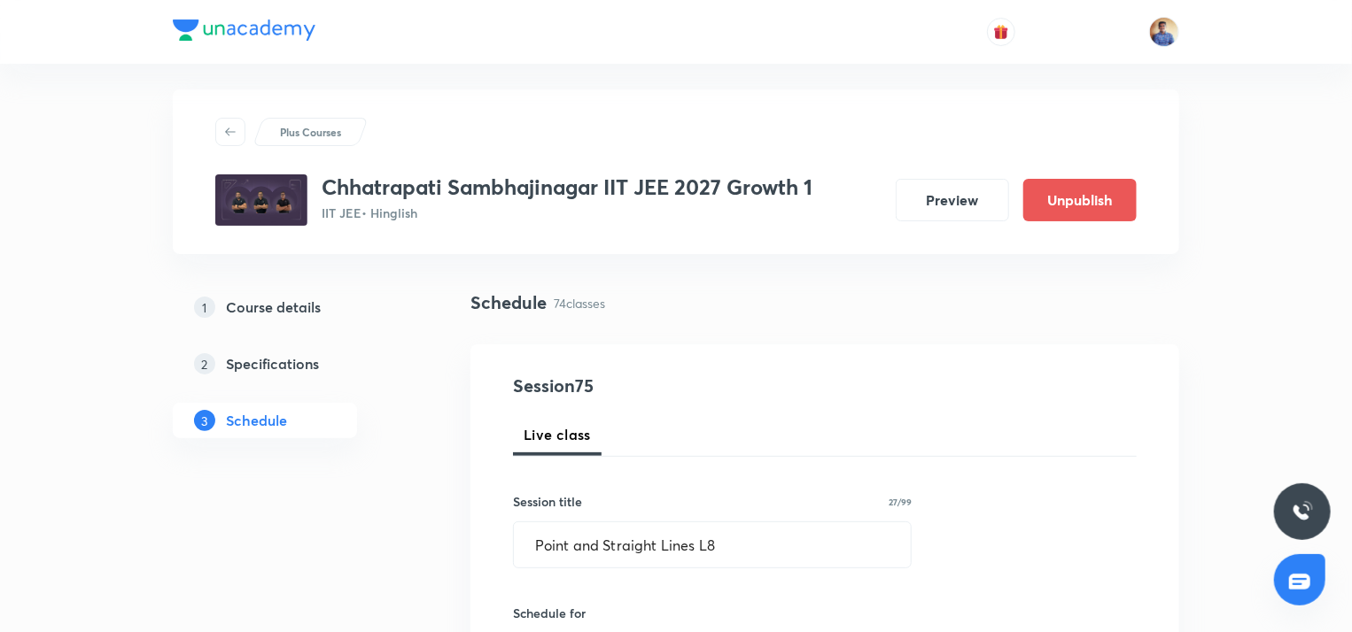
scroll to position [137, 0]
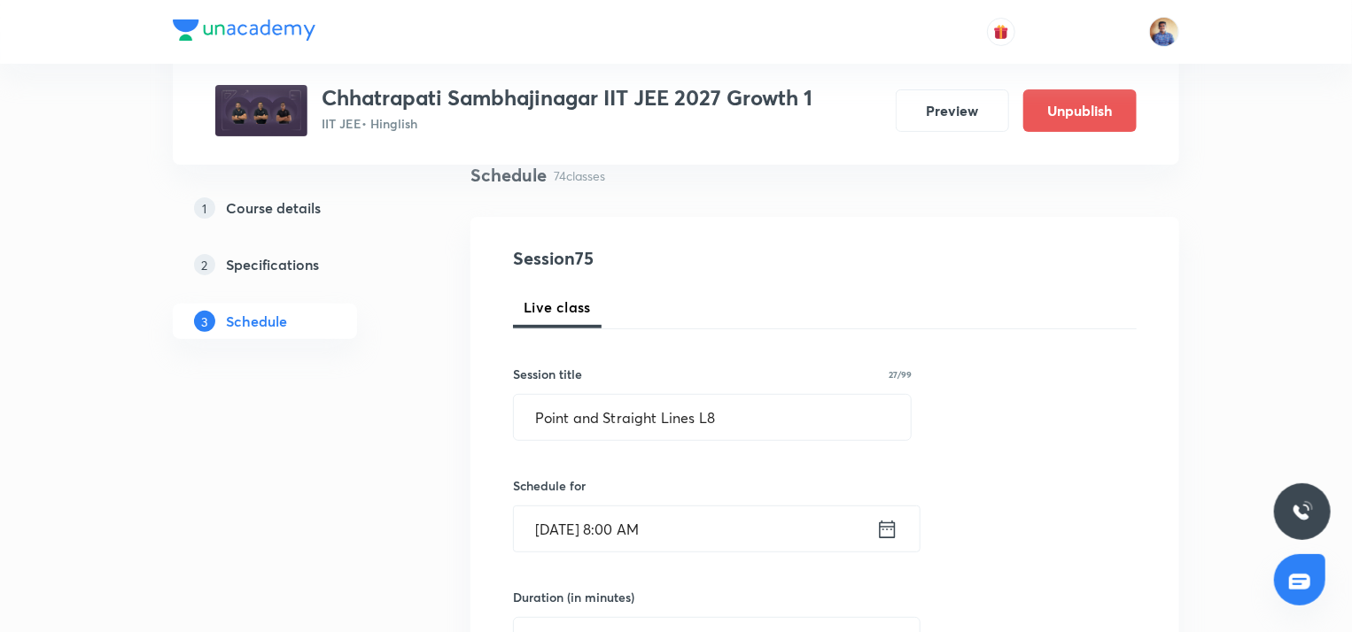
radio input "false"
radio input "true"
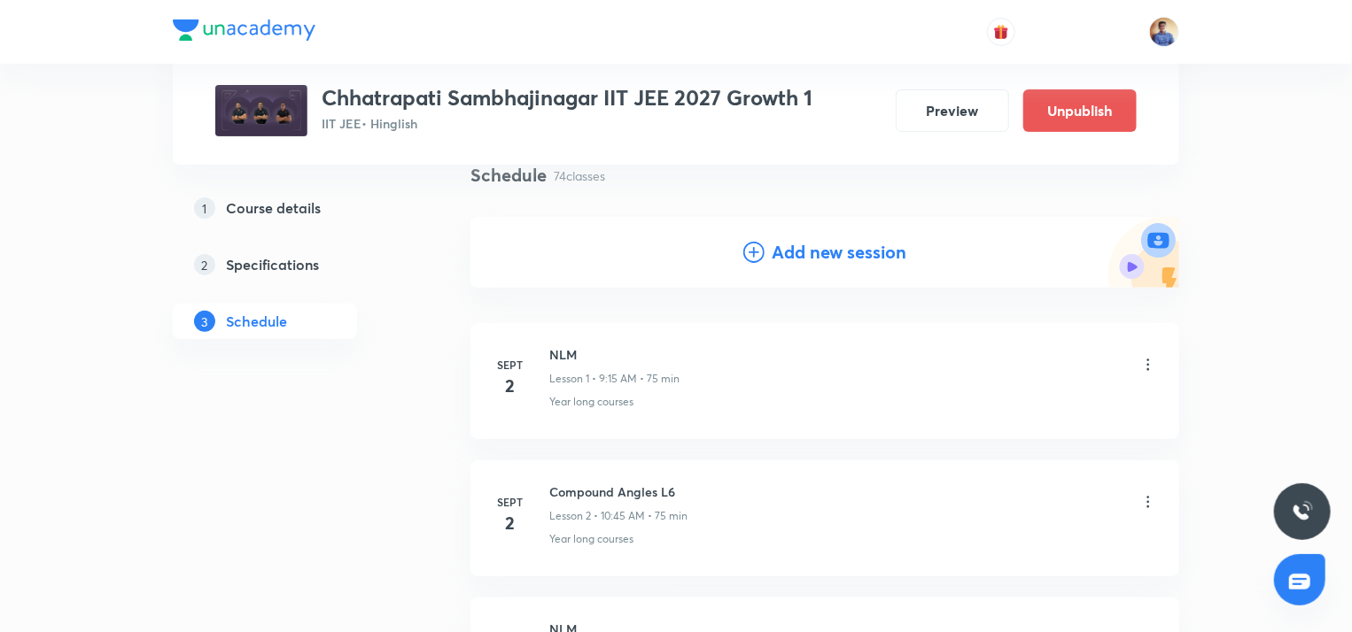
click at [750, 257] on icon at bounding box center [753, 252] width 21 height 21
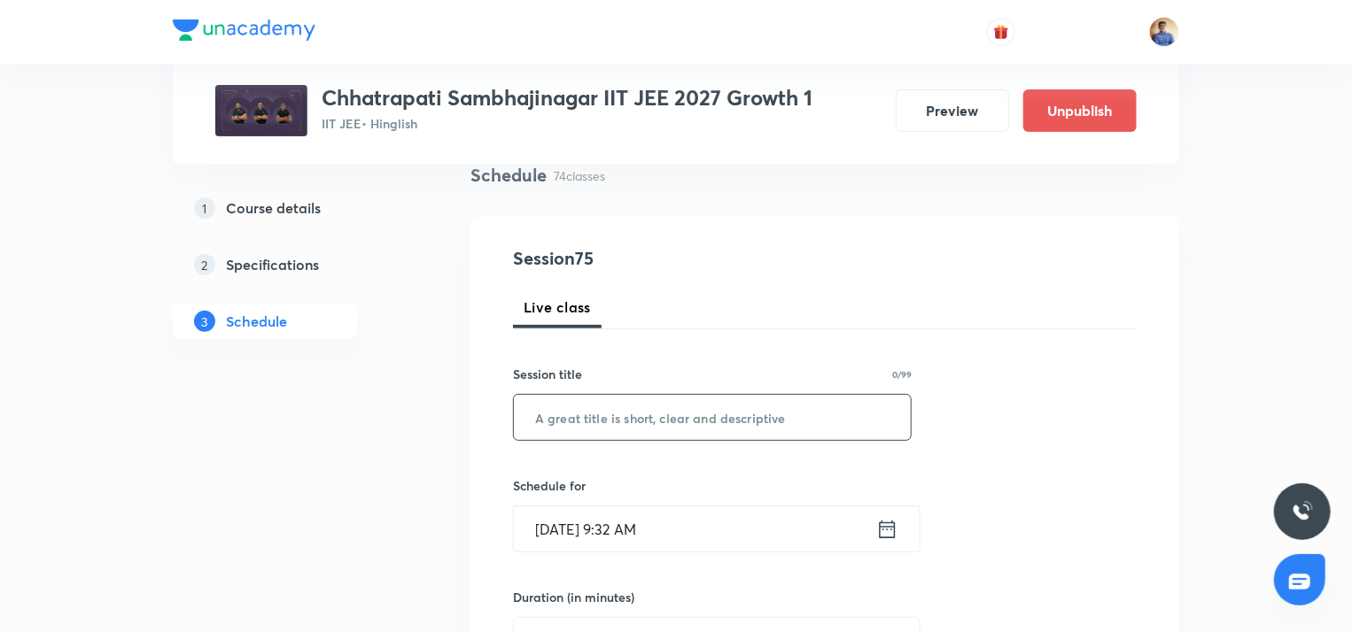
click at [599, 416] on input "text" at bounding box center [712, 417] width 397 height 45
paste input "Point and Straight Lines L6"
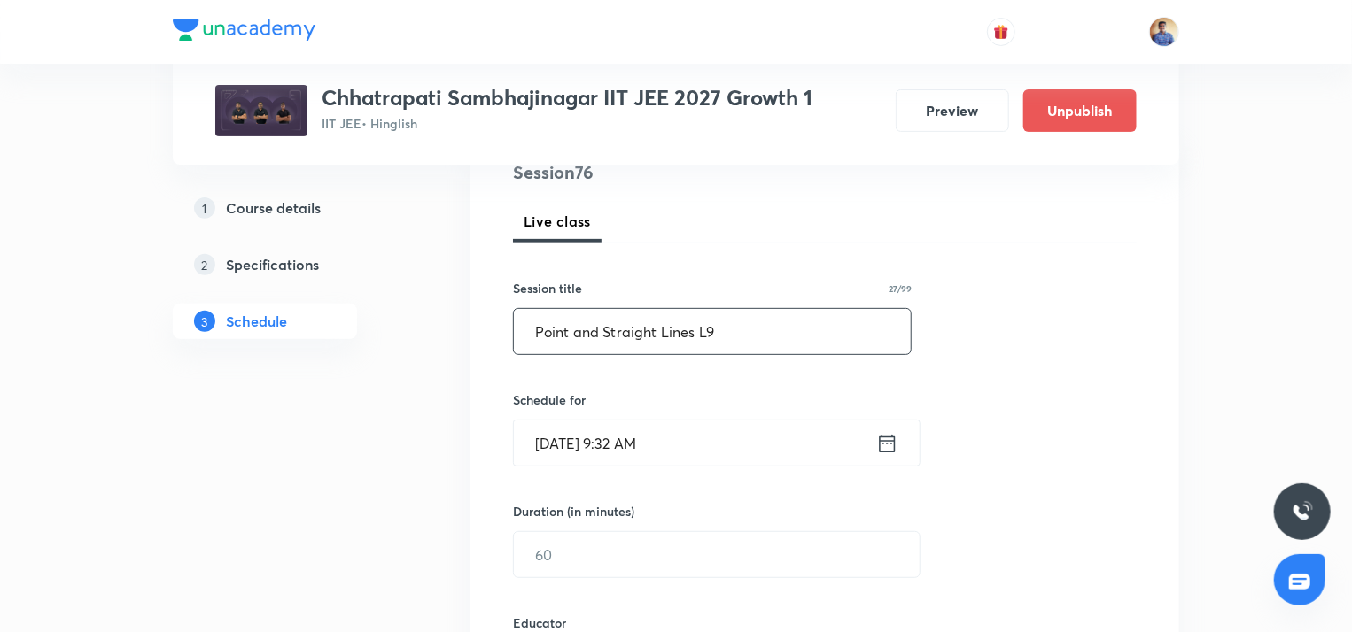
scroll to position [227, 0]
type input "Point and Straight Lines L9"
click at [555, 431] on input "Oct 6, 2025, 9:32 AM" at bounding box center [695, 439] width 362 height 45
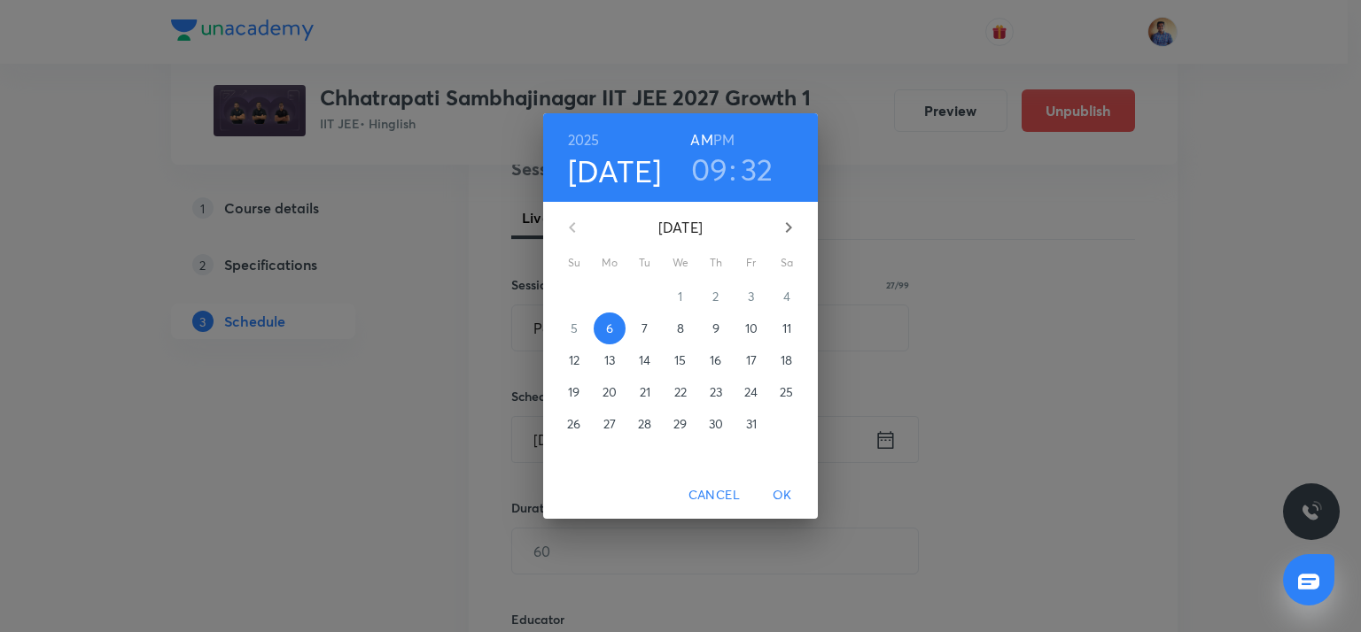
click at [712, 323] on p "9" at bounding box center [715, 329] width 7 height 18
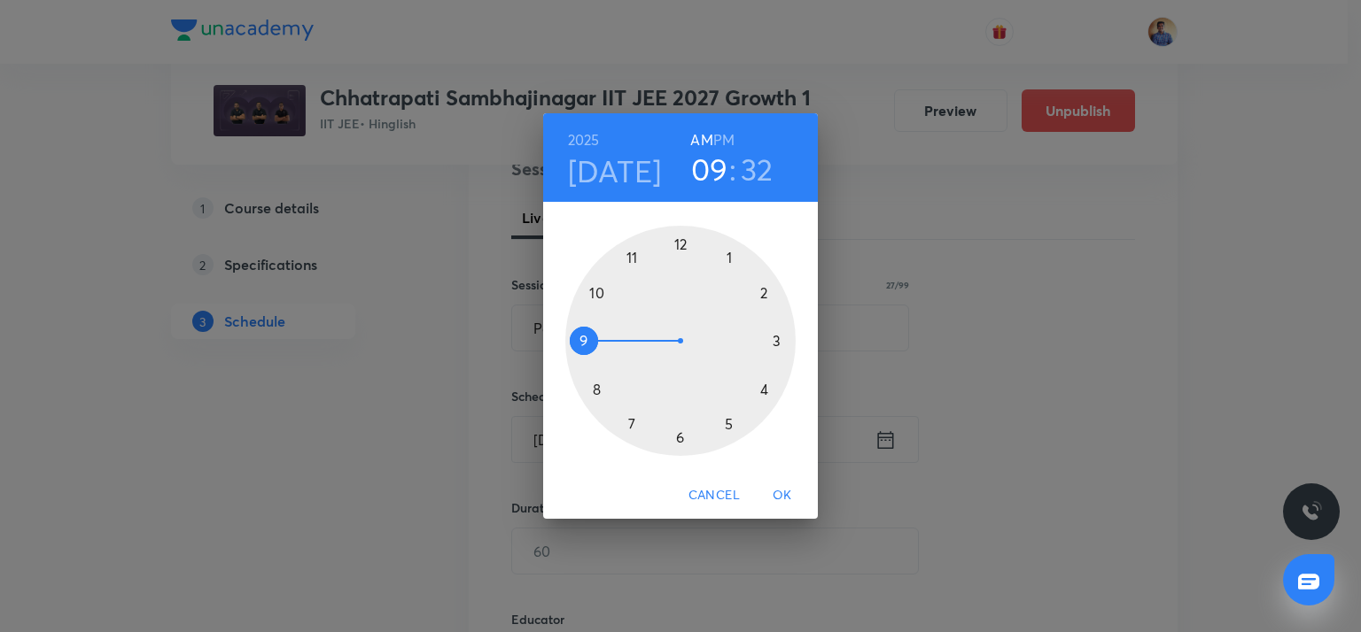
click at [595, 389] on div at bounding box center [680, 341] width 230 height 230
click at [678, 240] on div at bounding box center [680, 341] width 230 height 230
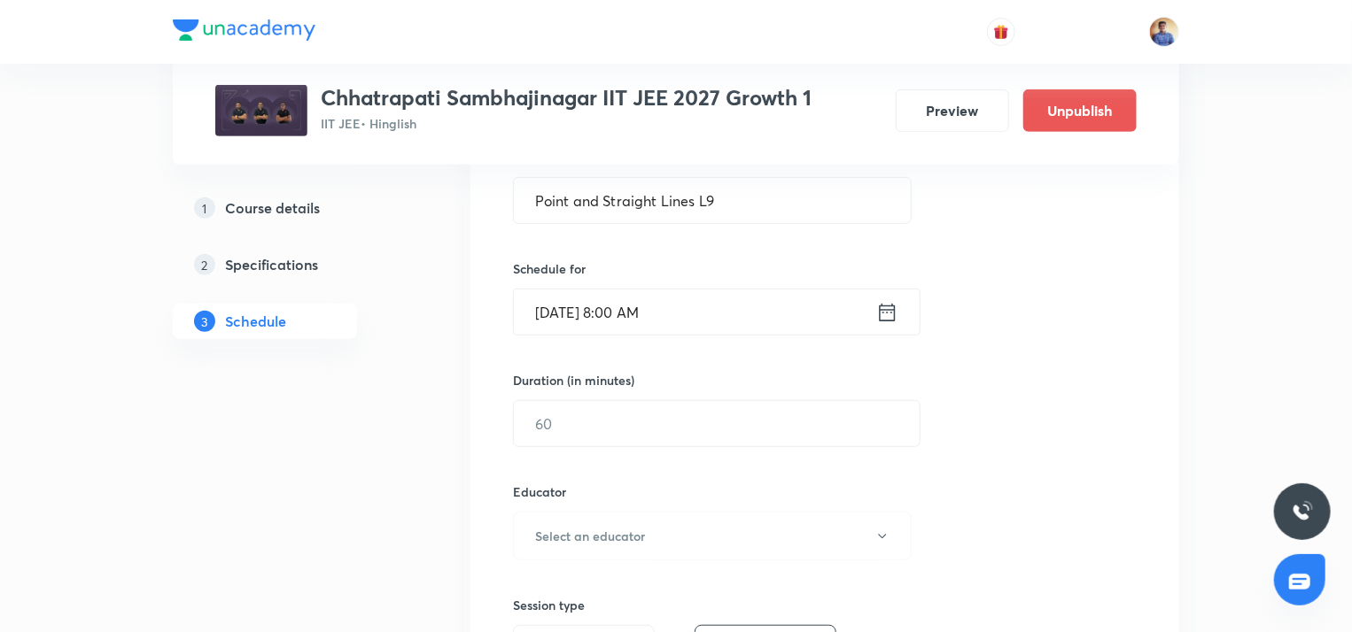
scroll to position [358, 0]
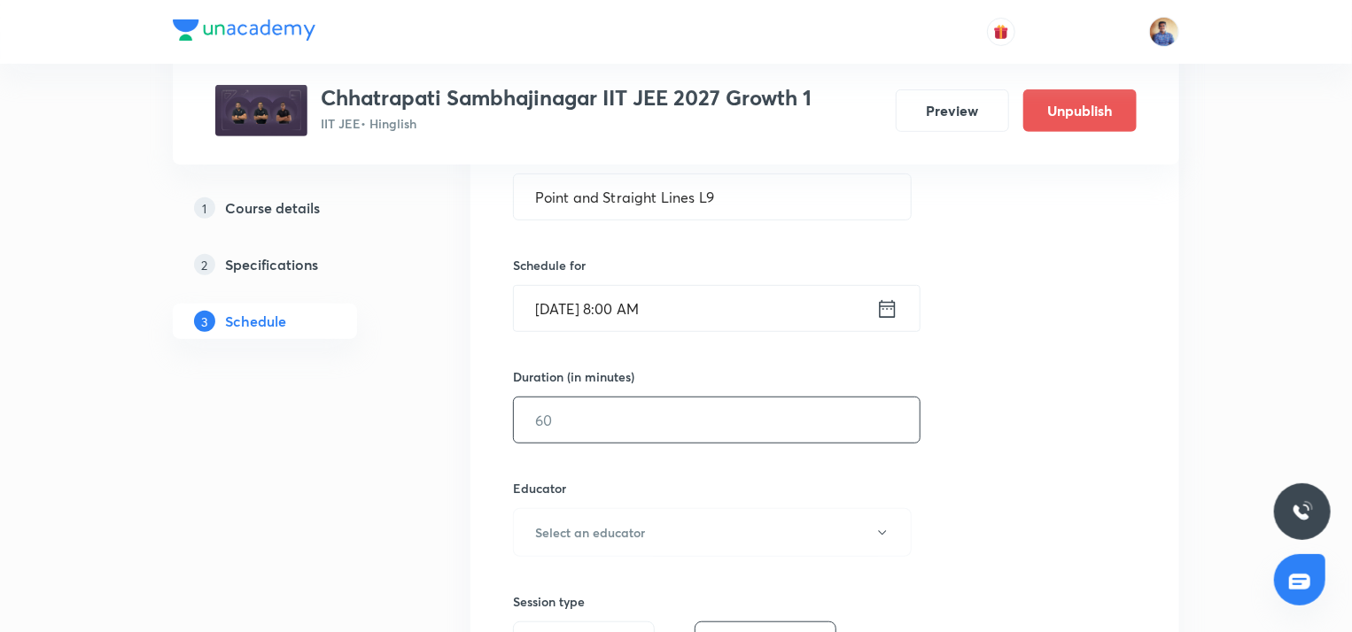
click at [571, 408] on input "text" at bounding box center [717, 420] width 406 height 45
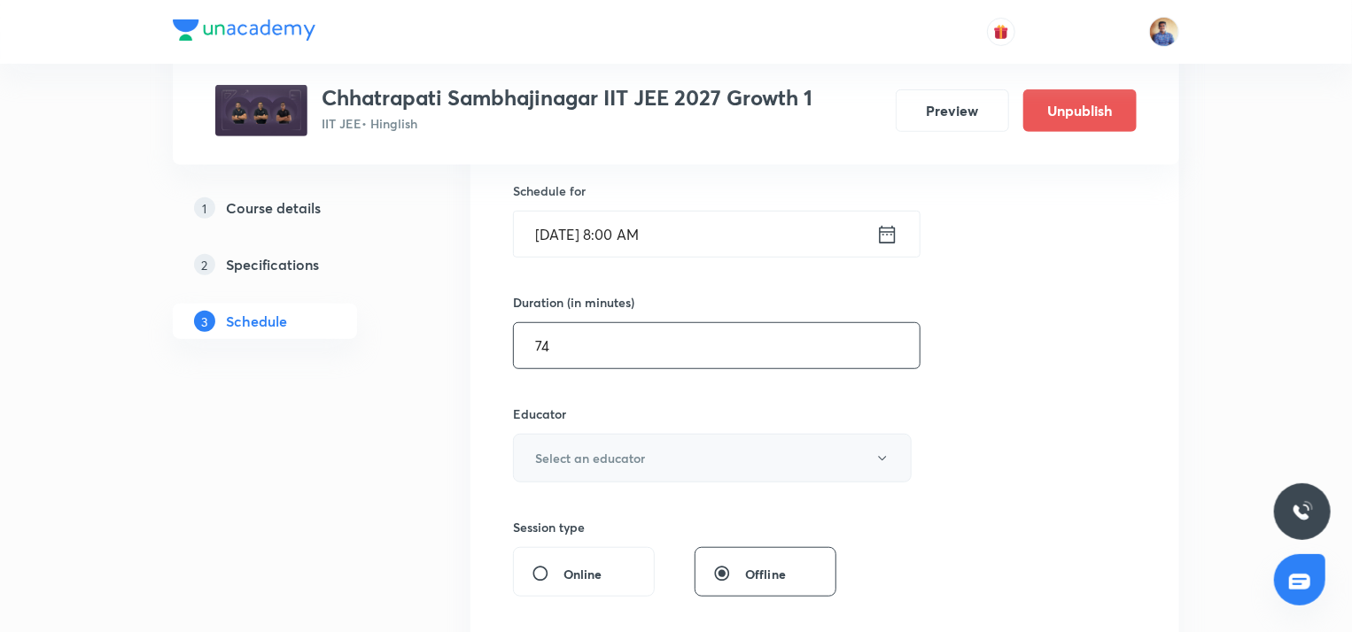
type input "74"
click at [560, 443] on button "Select an educator" at bounding box center [712, 458] width 399 height 49
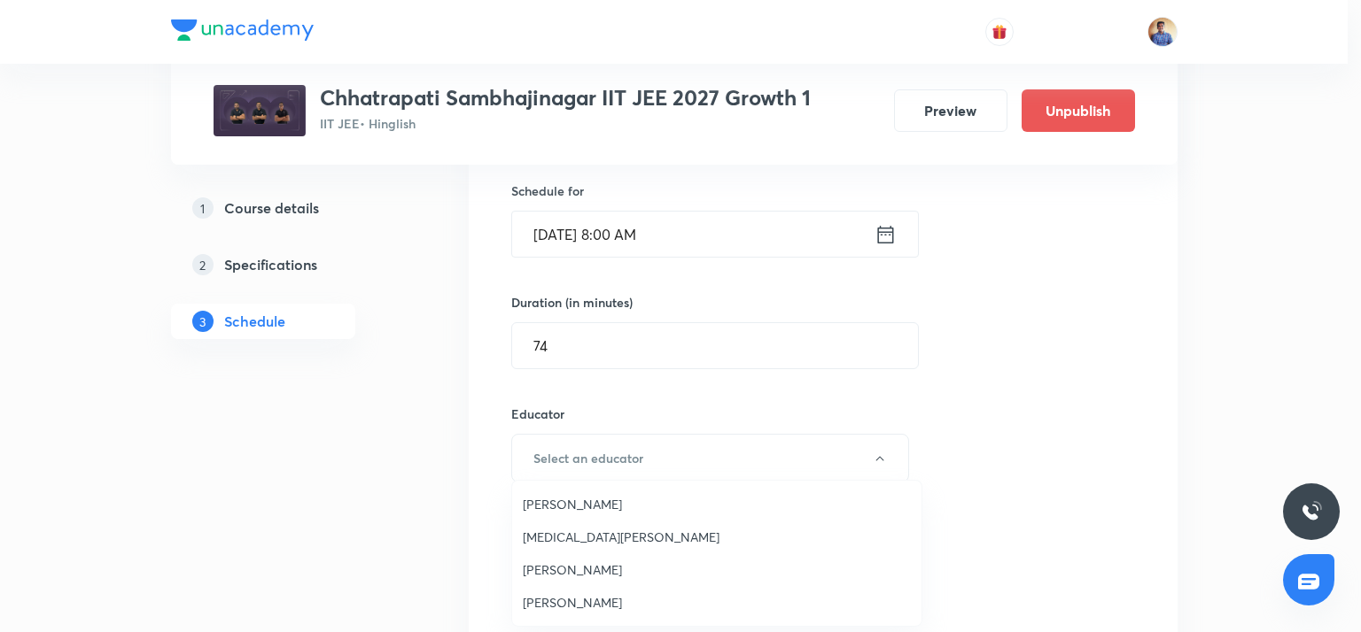
click at [549, 506] on span "Bhushan Ravindra Magar" at bounding box center [717, 504] width 388 height 19
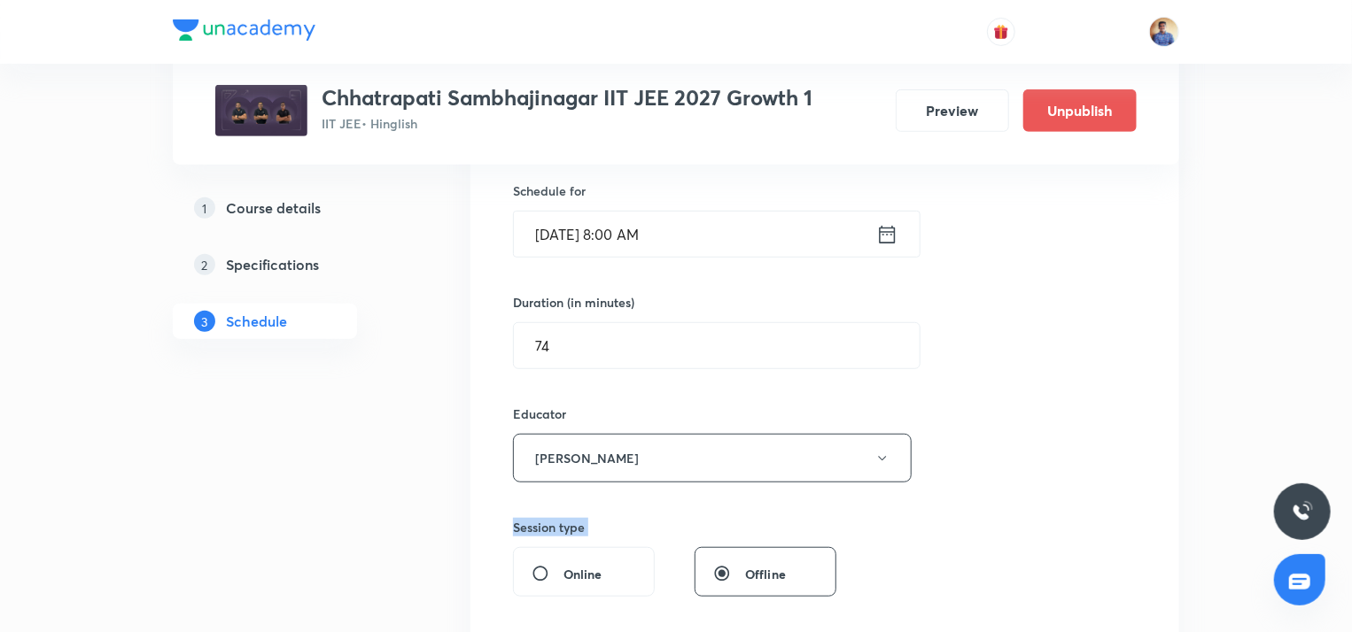
drag, startPoint x: 442, startPoint y: 517, endPoint x: 533, endPoint y: 569, distance: 104.7
click at [533, 569] on input "Online" at bounding box center [547, 574] width 32 height 18
radio input "true"
radio input "false"
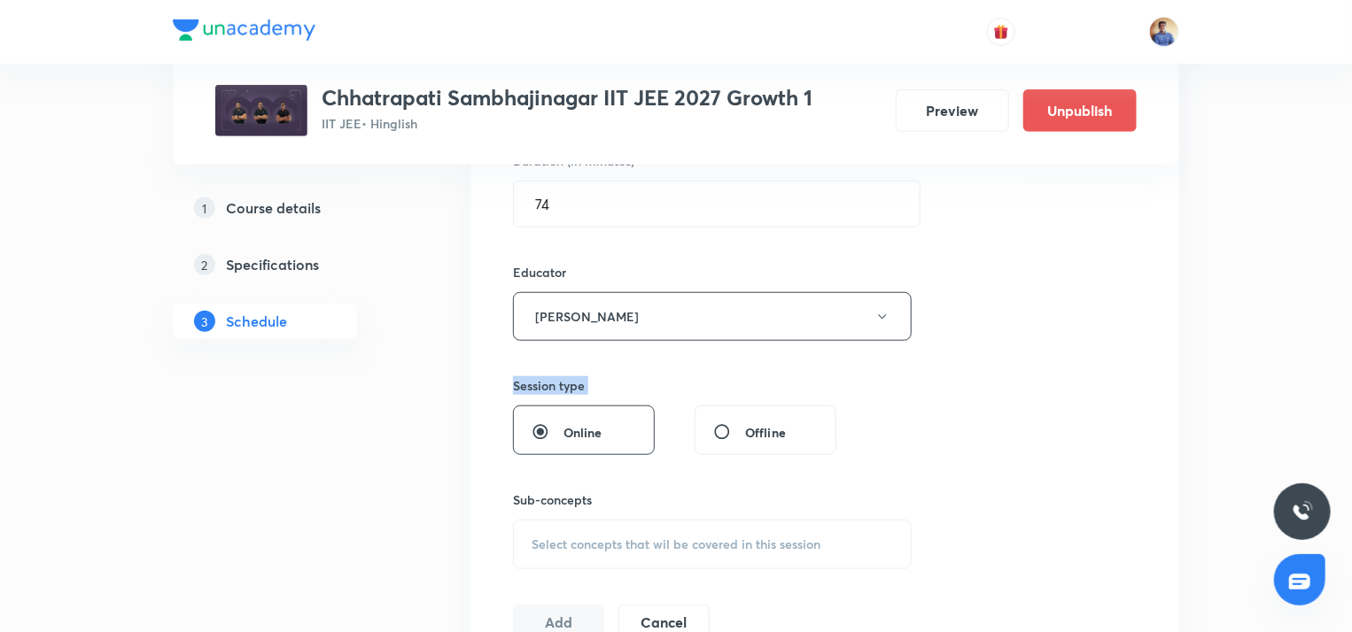
scroll to position [574, 0]
click at [538, 547] on span "Select concepts that wil be covered in this session" at bounding box center [675, 545] width 289 height 14
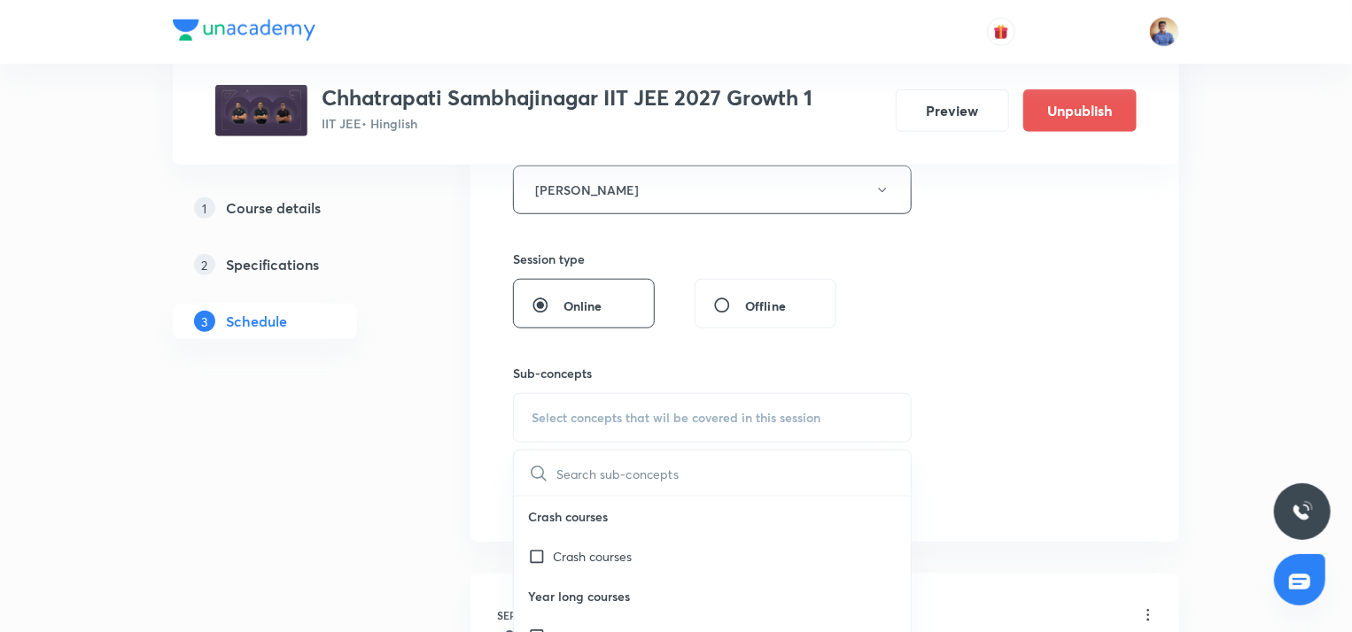
scroll to position [750, 0]
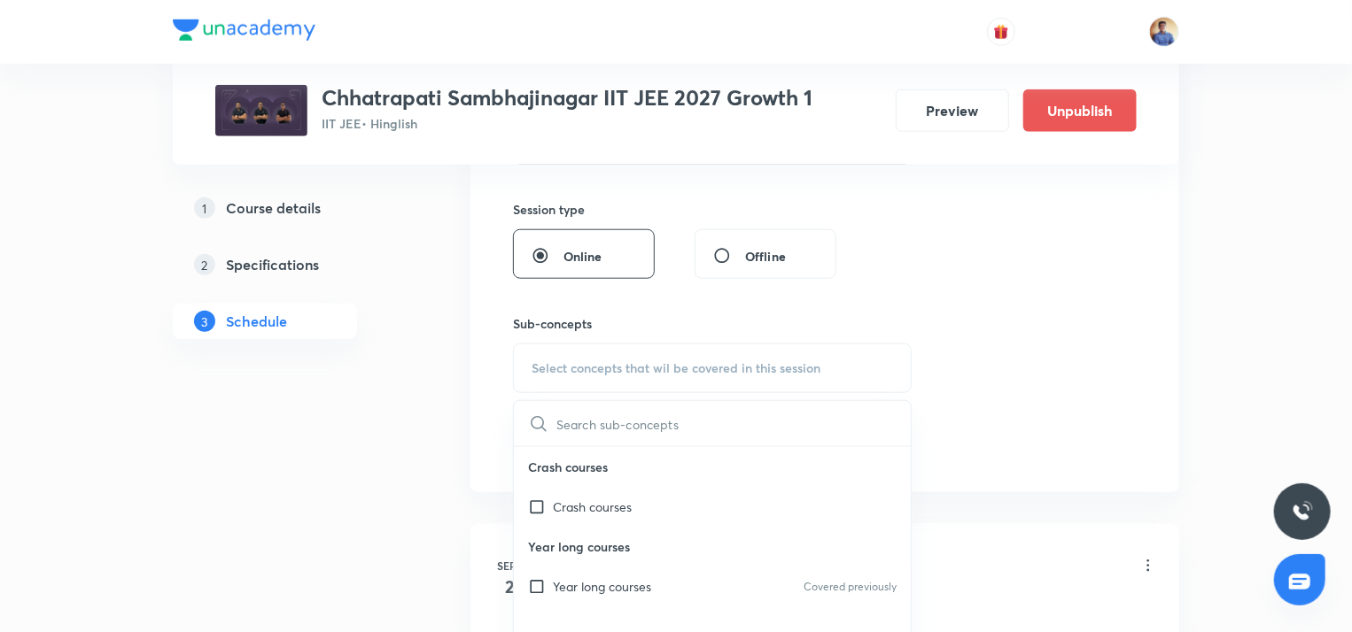
click at [540, 585] on input "checkbox" at bounding box center [540, 587] width 25 height 19
checkbox input "true"
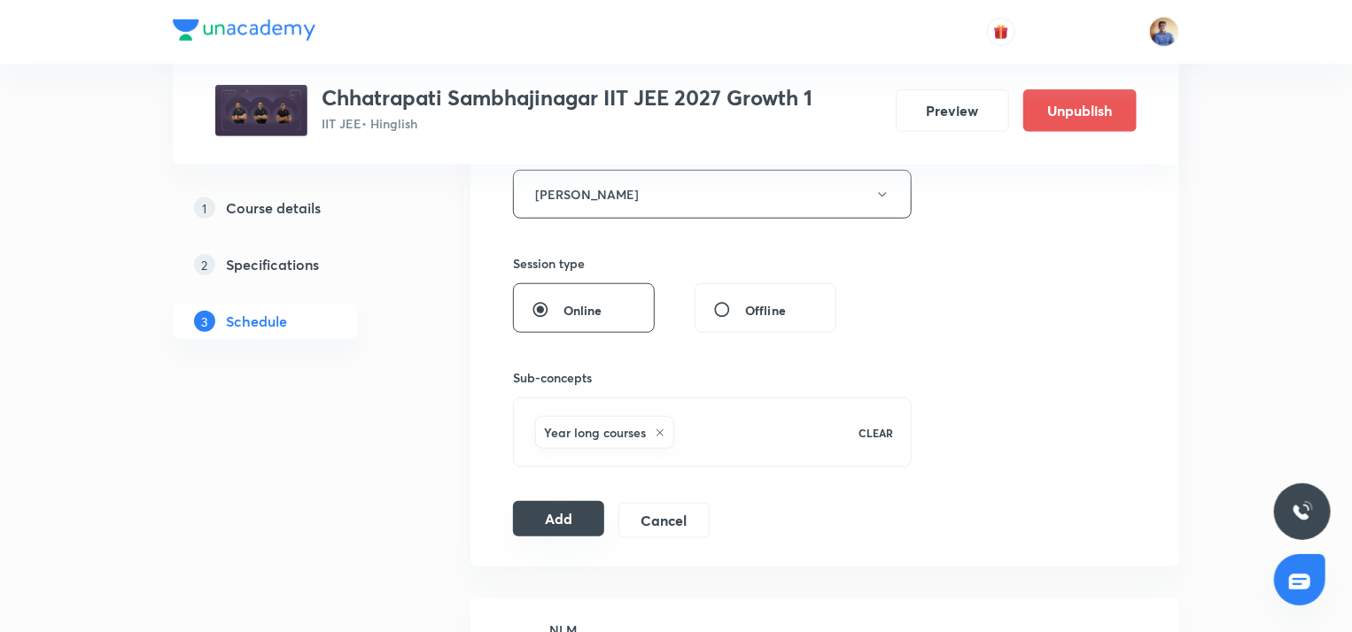
scroll to position [702, 0]
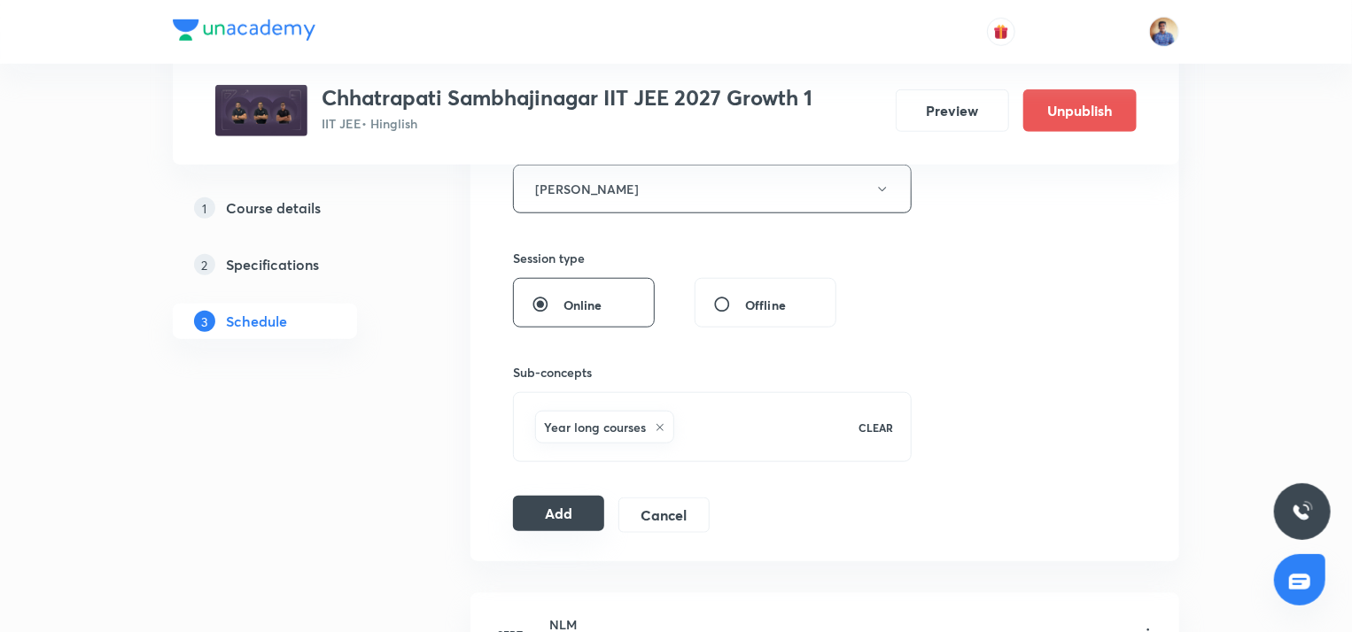
click at [564, 500] on button "Add" at bounding box center [558, 513] width 91 height 35
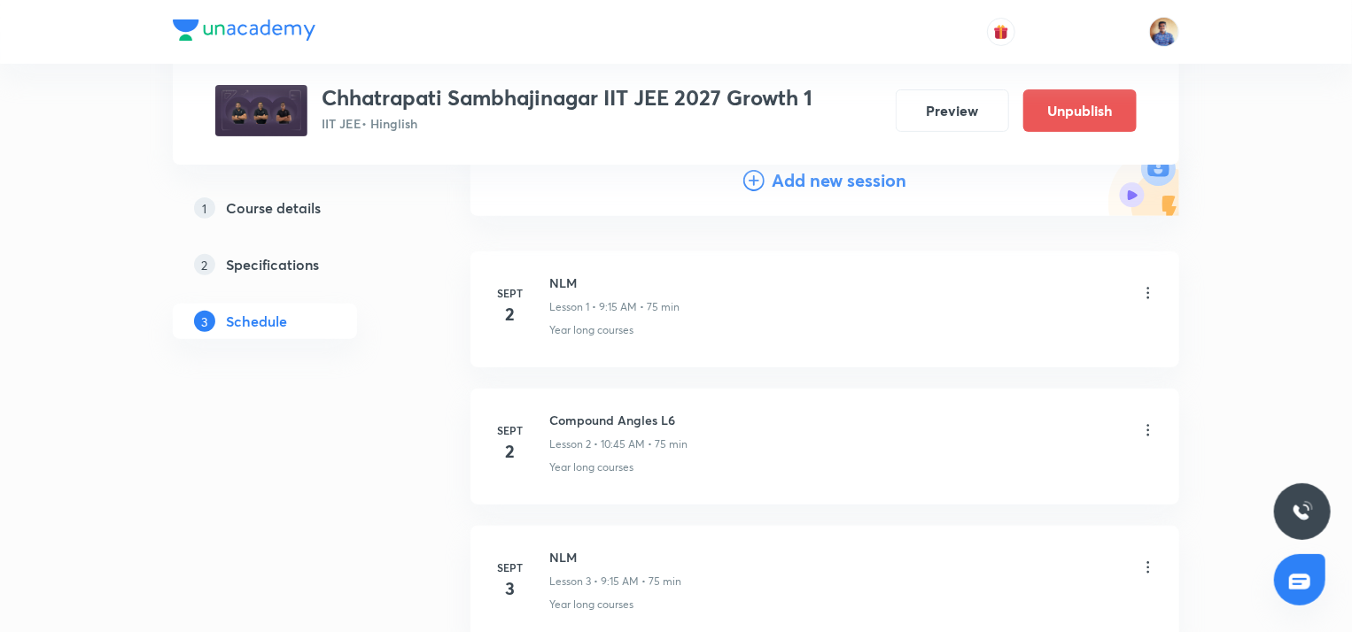
scroll to position [0, 0]
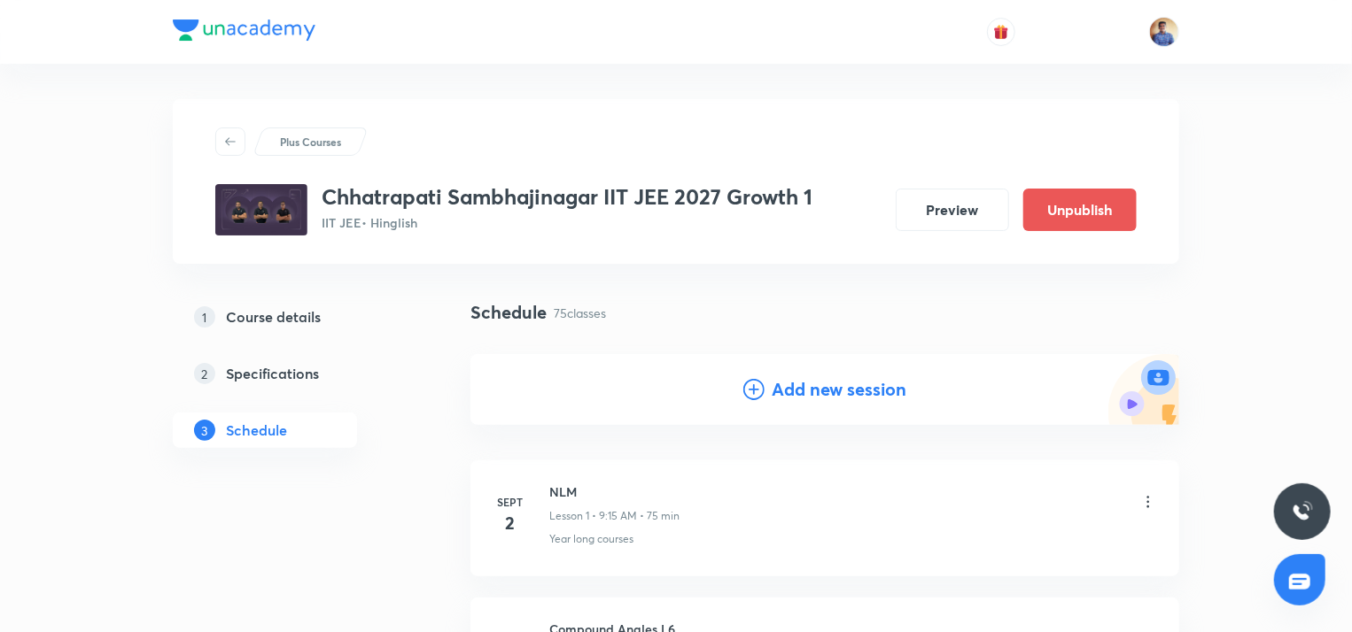
click at [749, 393] on icon at bounding box center [753, 389] width 21 height 21
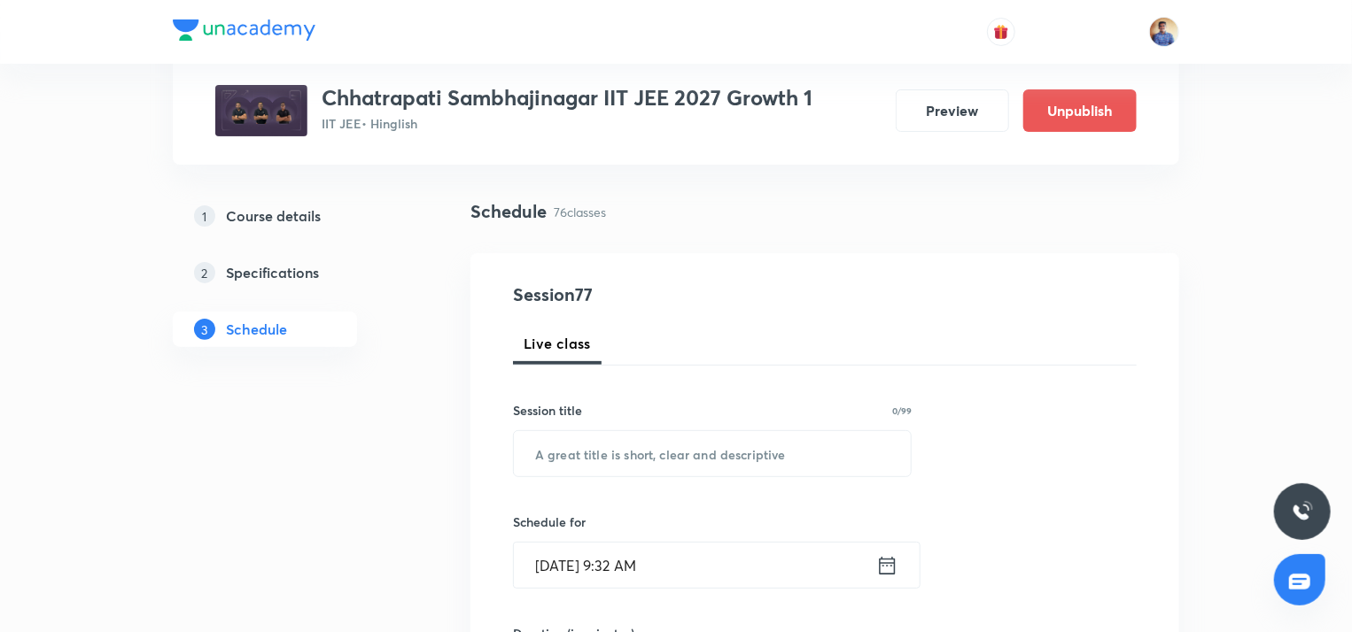
scroll to position [103, 0]
click at [585, 452] on input "text" at bounding box center [712, 452] width 397 height 45
paste input "Point and Straight Lines L6"
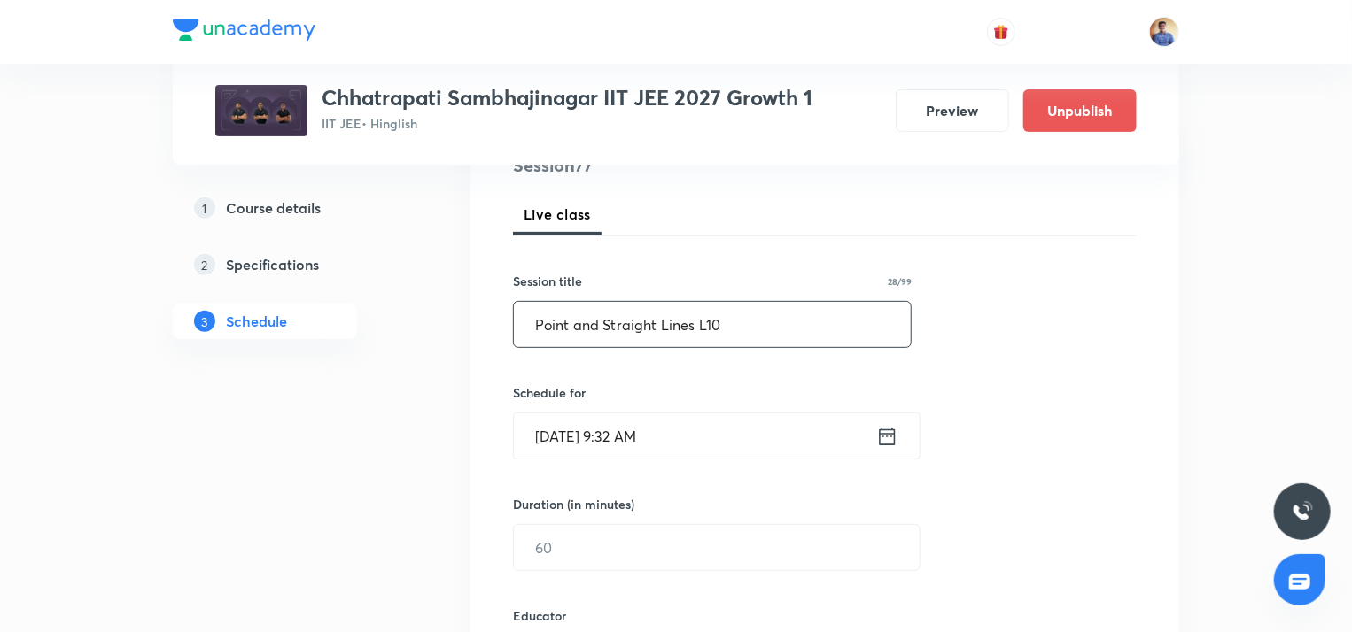
scroll to position [234, 0]
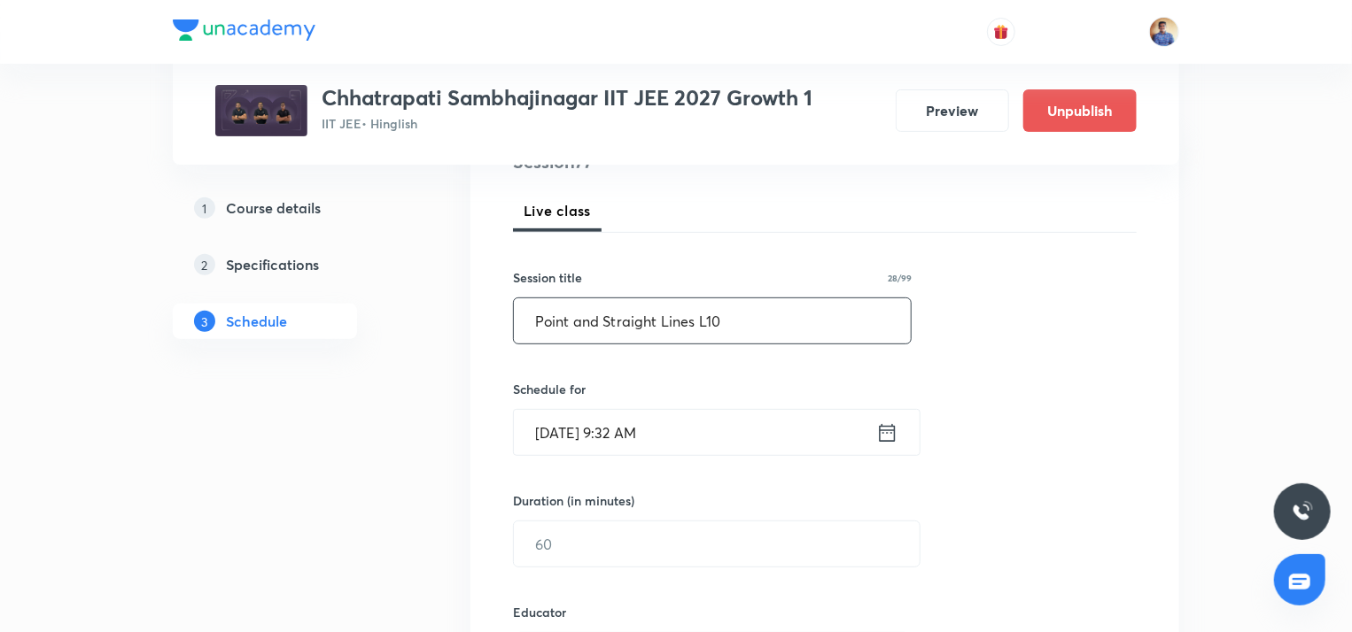
type input "Point and Straight Lines L10"
click at [560, 440] on input "Oct 6, 2025, 9:32 AM" at bounding box center [695, 432] width 362 height 45
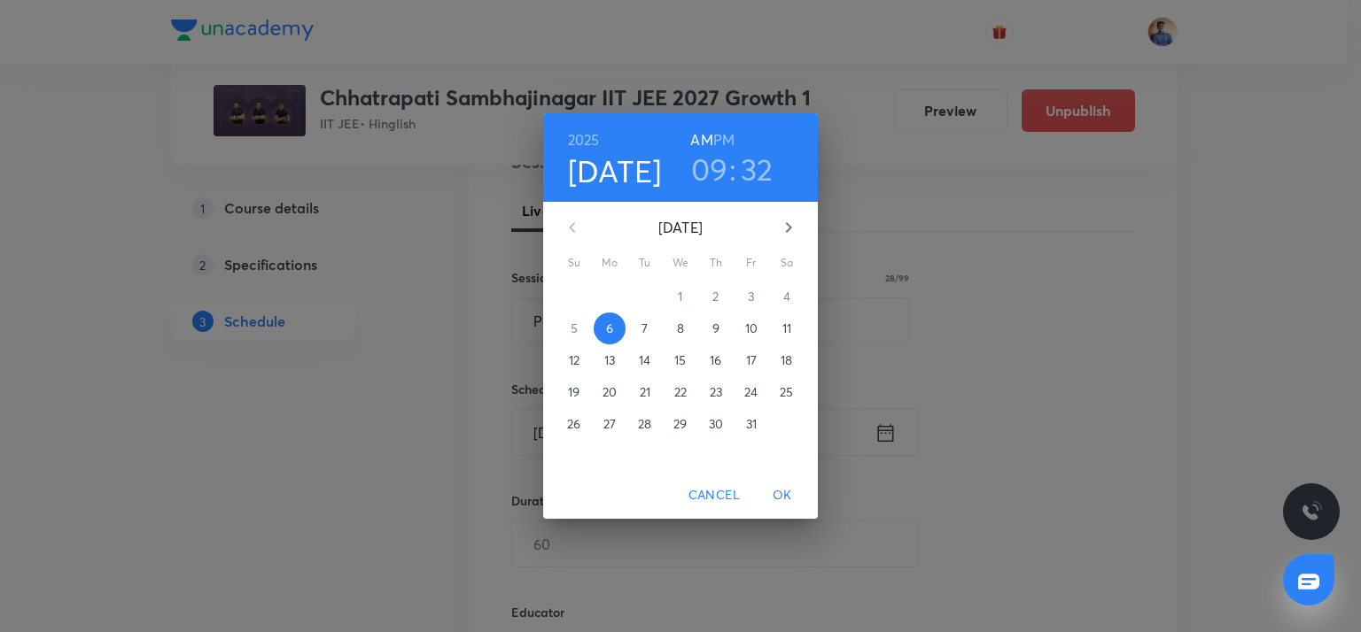
click at [759, 334] on span "10" at bounding box center [751, 329] width 32 height 18
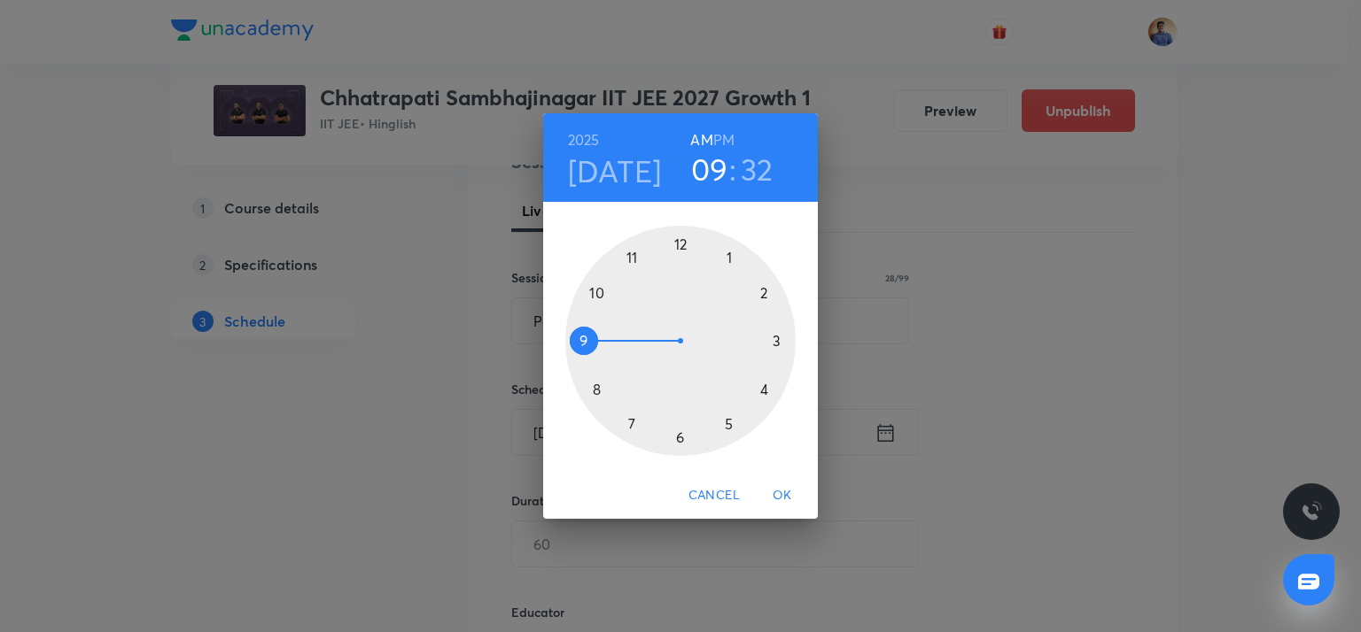
click at [596, 387] on div at bounding box center [680, 341] width 230 height 230
click at [679, 242] on div at bounding box center [680, 341] width 230 height 230
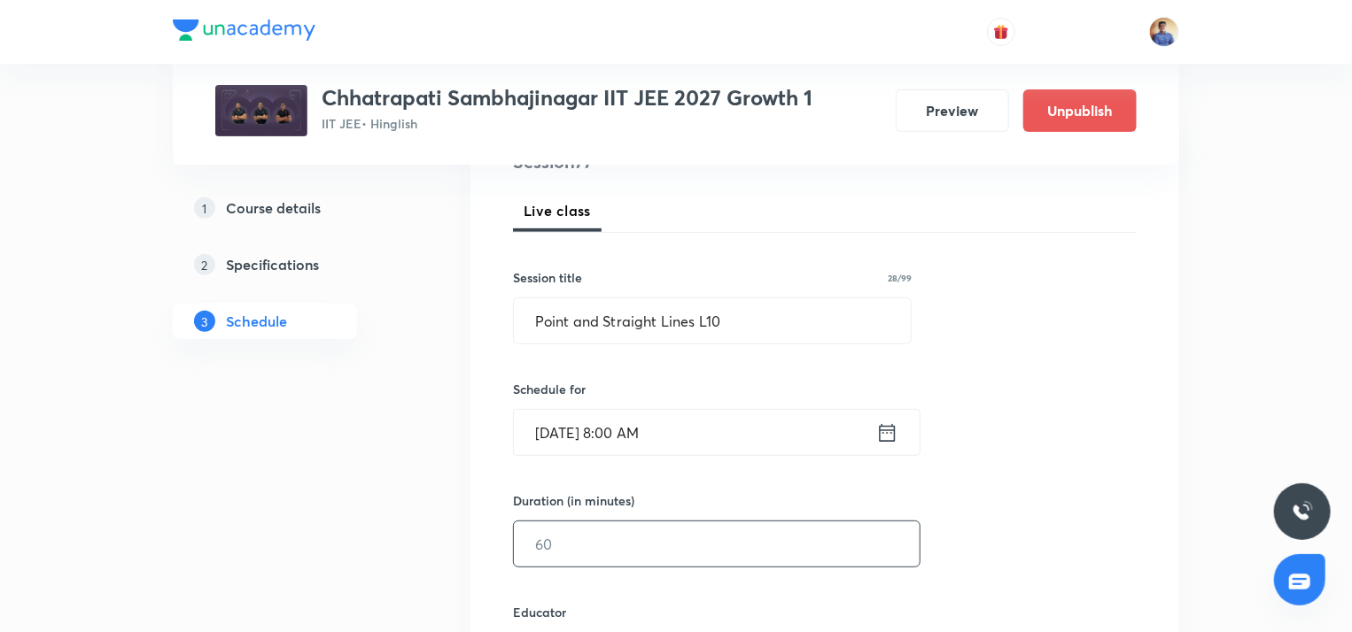
click at [558, 557] on input "text" at bounding box center [717, 544] width 406 height 45
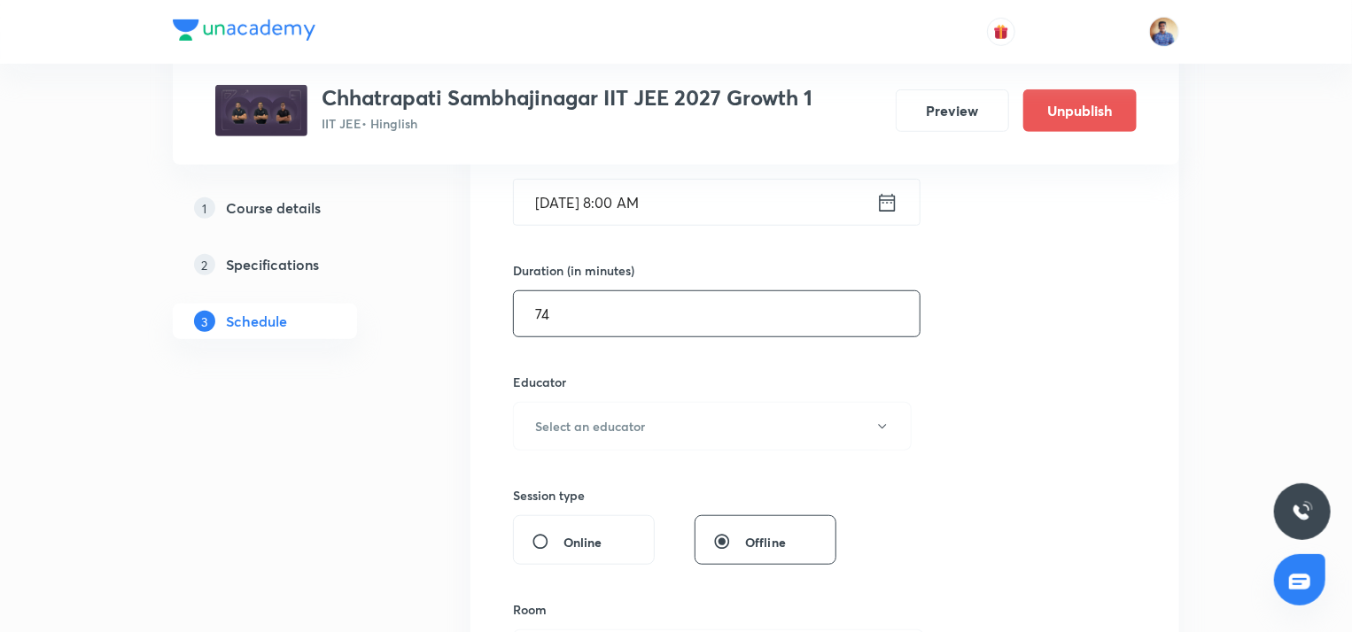
scroll to position [517, 0]
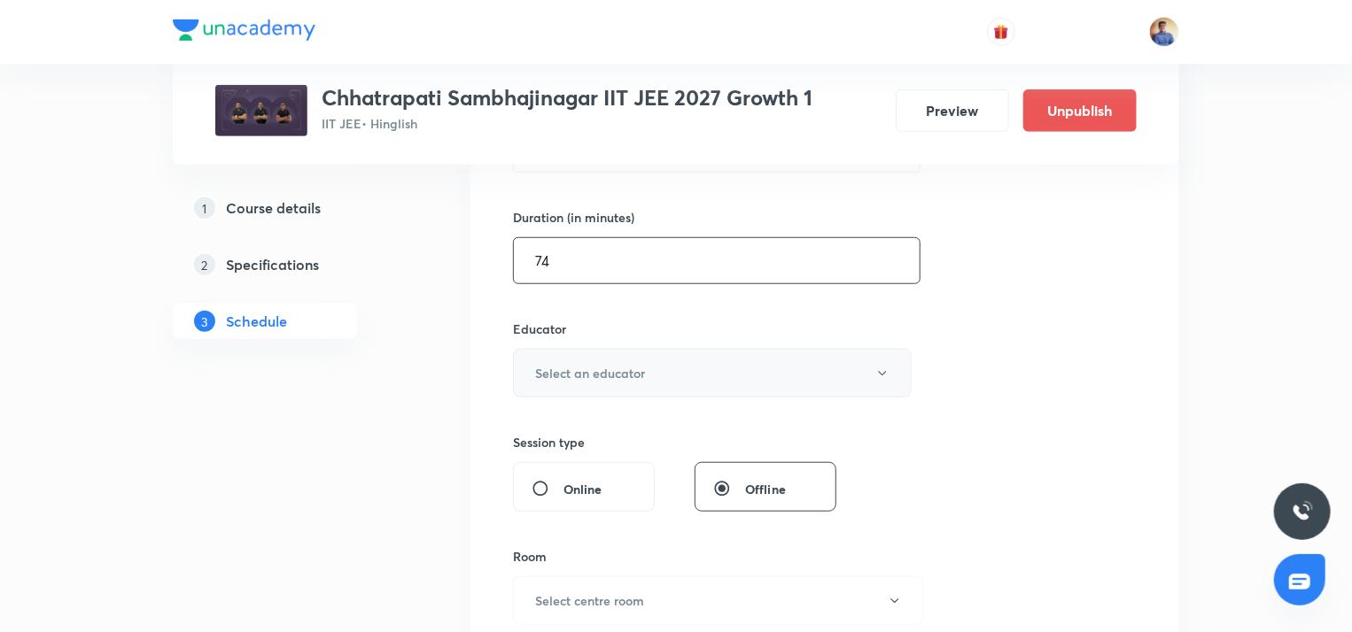
type input "74"
click at [546, 361] on button "Select an educator" at bounding box center [712, 373] width 399 height 49
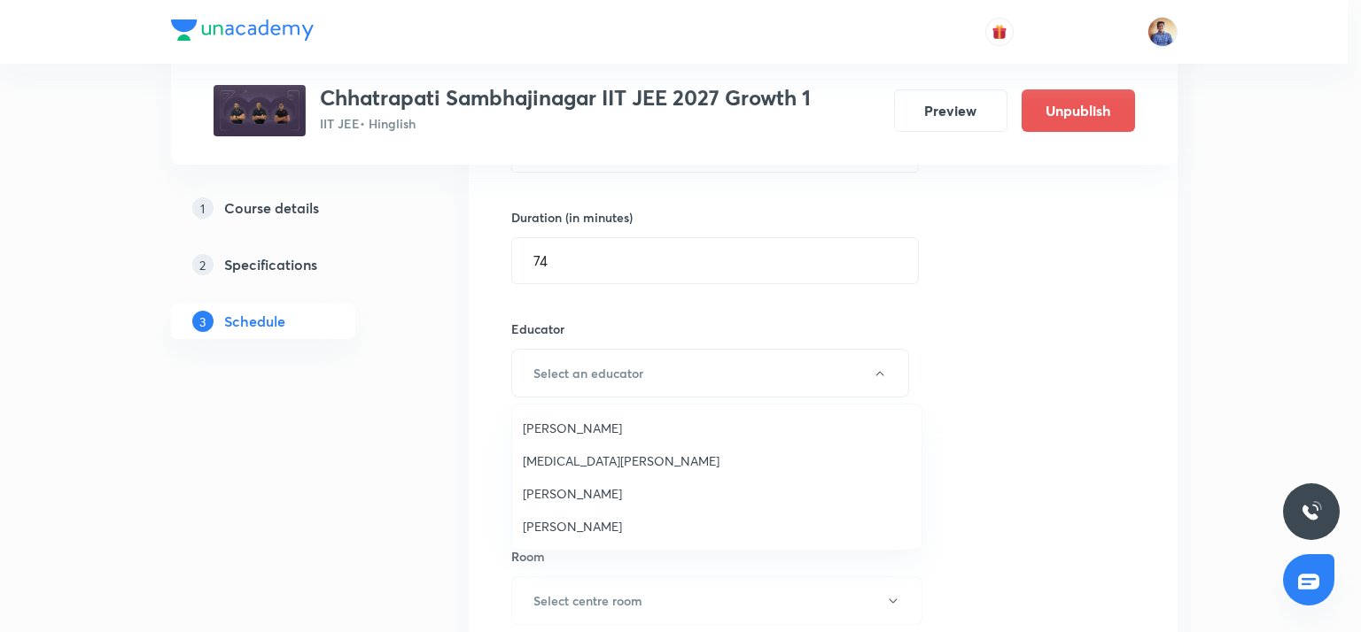
click at [550, 430] on span "Bhushan Ravindra Magar" at bounding box center [717, 428] width 388 height 19
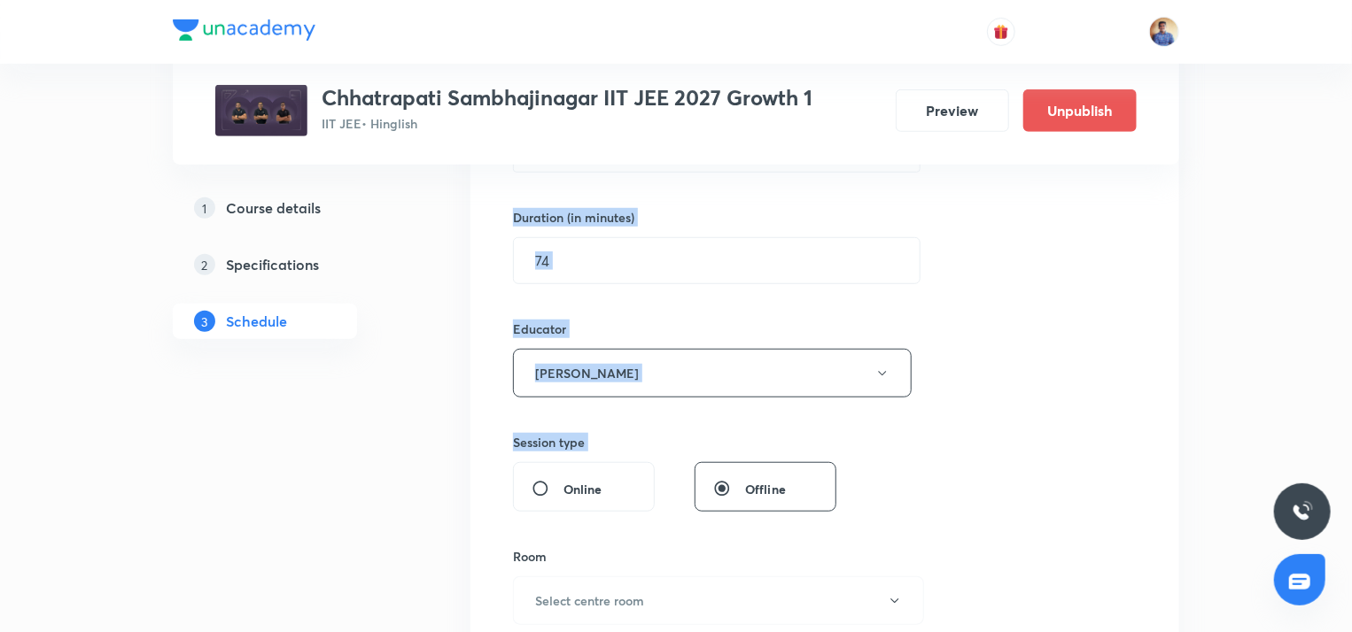
drag, startPoint x: 427, startPoint y: 423, endPoint x: 538, endPoint y: 484, distance: 126.1
click at [538, 484] on input "Online" at bounding box center [547, 489] width 32 height 18
radio input "true"
radio input "false"
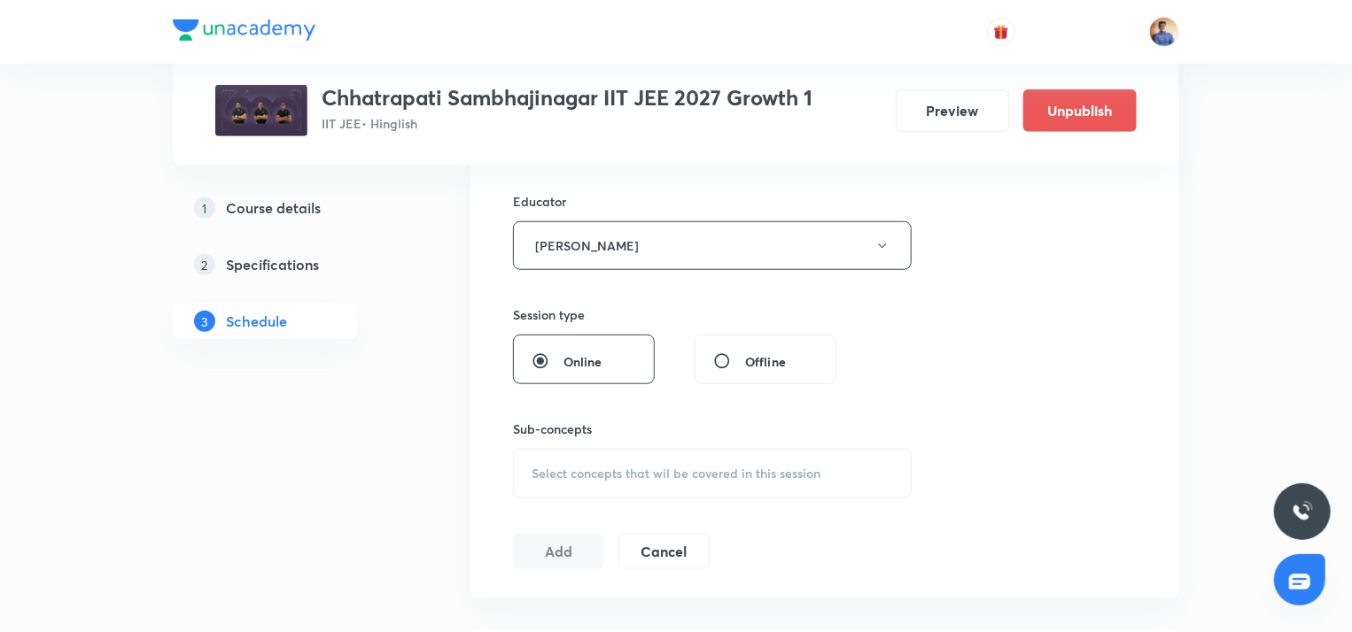
click at [556, 476] on span "Select concepts that wil be covered in this session" at bounding box center [675, 474] width 289 height 14
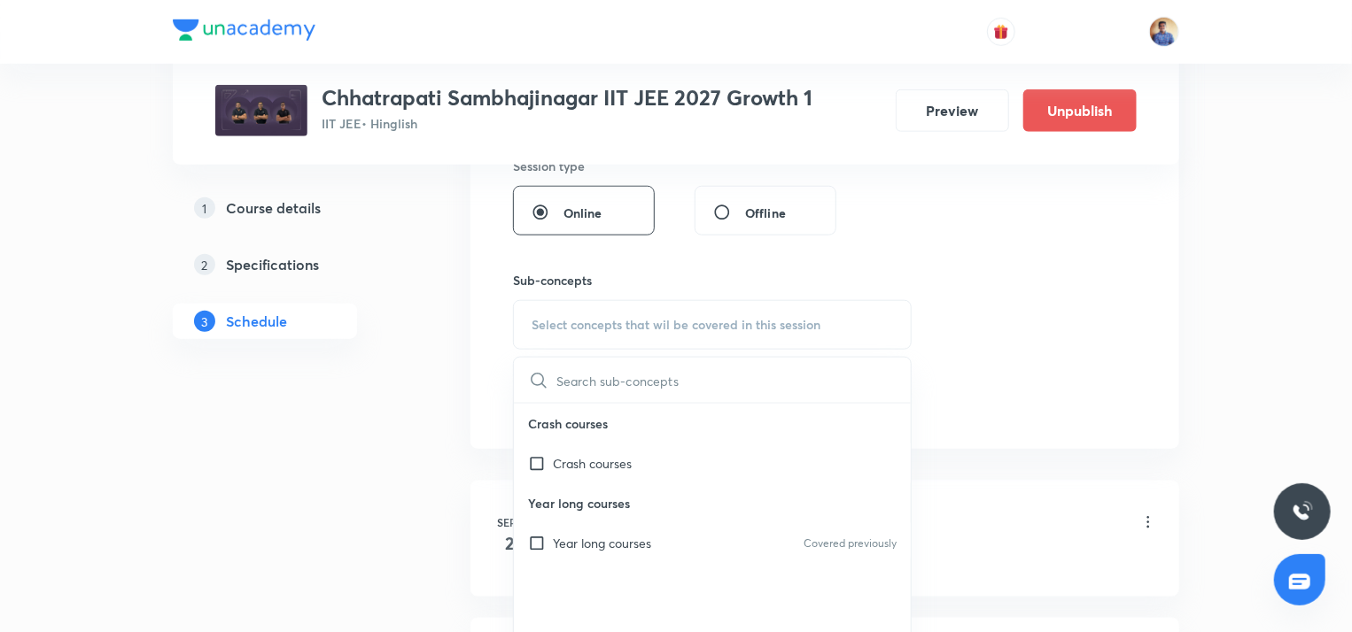
scroll to position [799, 0]
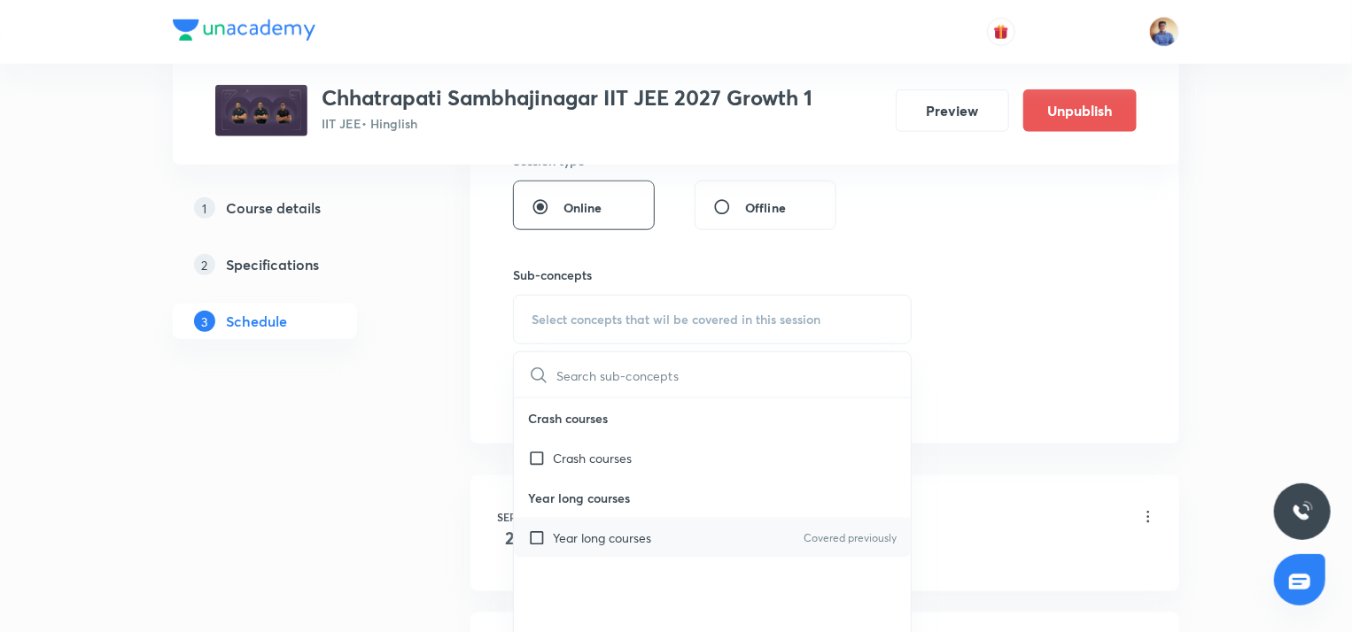
click at [546, 525] on div "Year long courses Covered previously" at bounding box center [712, 538] width 397 height 40
checkbox input "true"
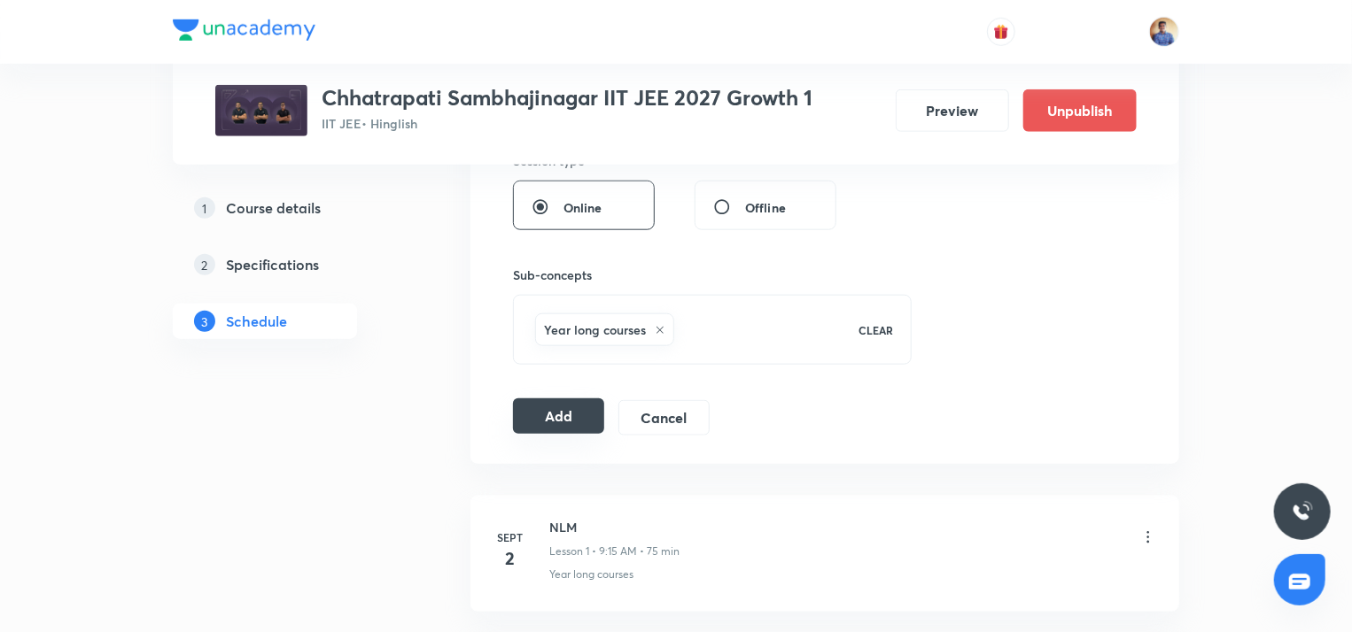
click at [537, 407] on button "Add" at bounding box center [558, 416] width 91 height 35
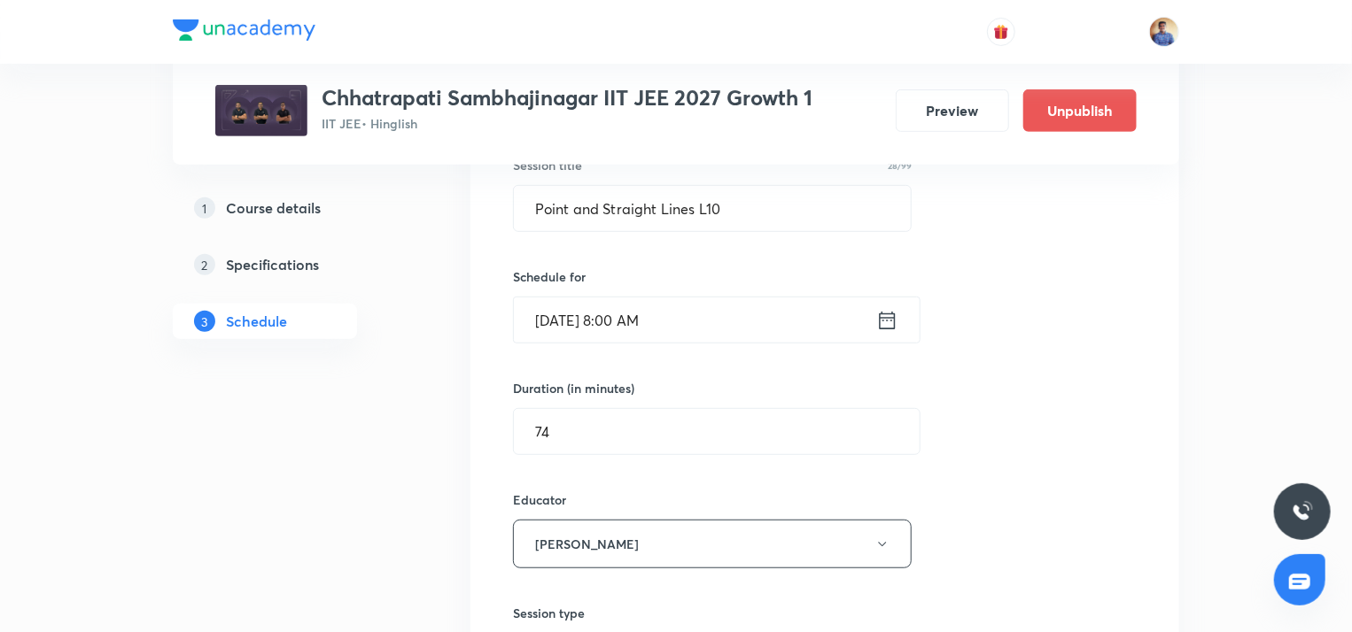
scroll to position [345, 0]
radio input "false"
radio input "true"
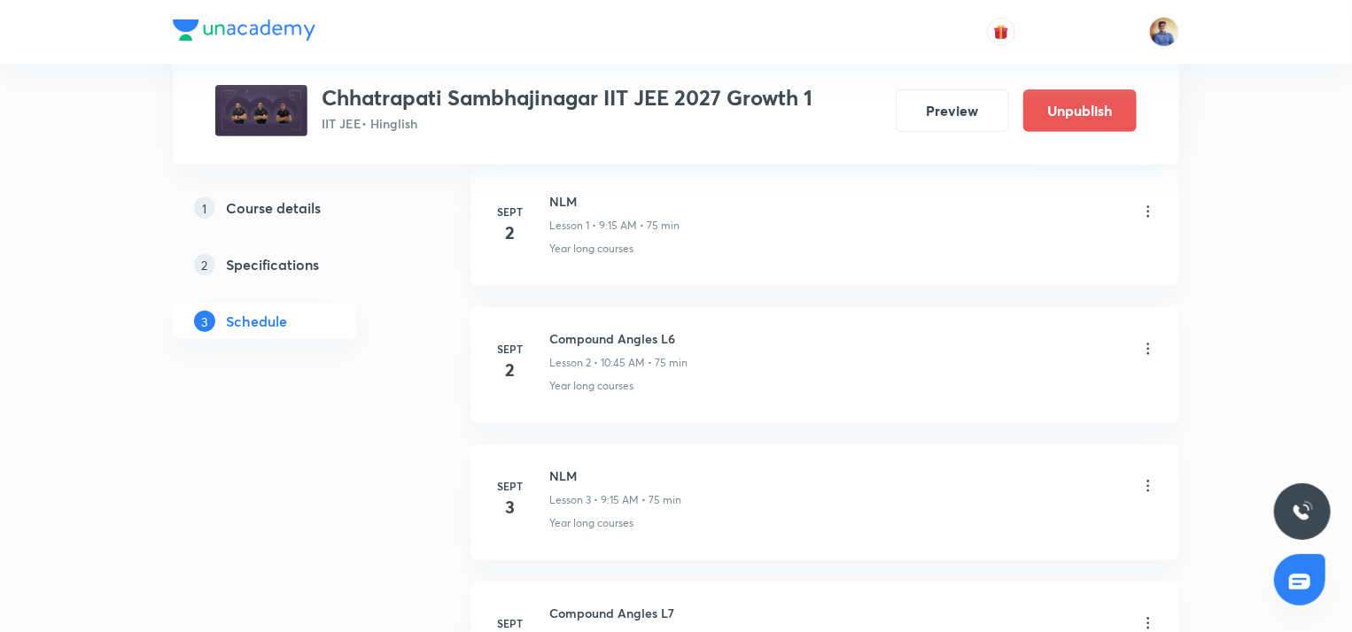
scroll to position [0, 0]
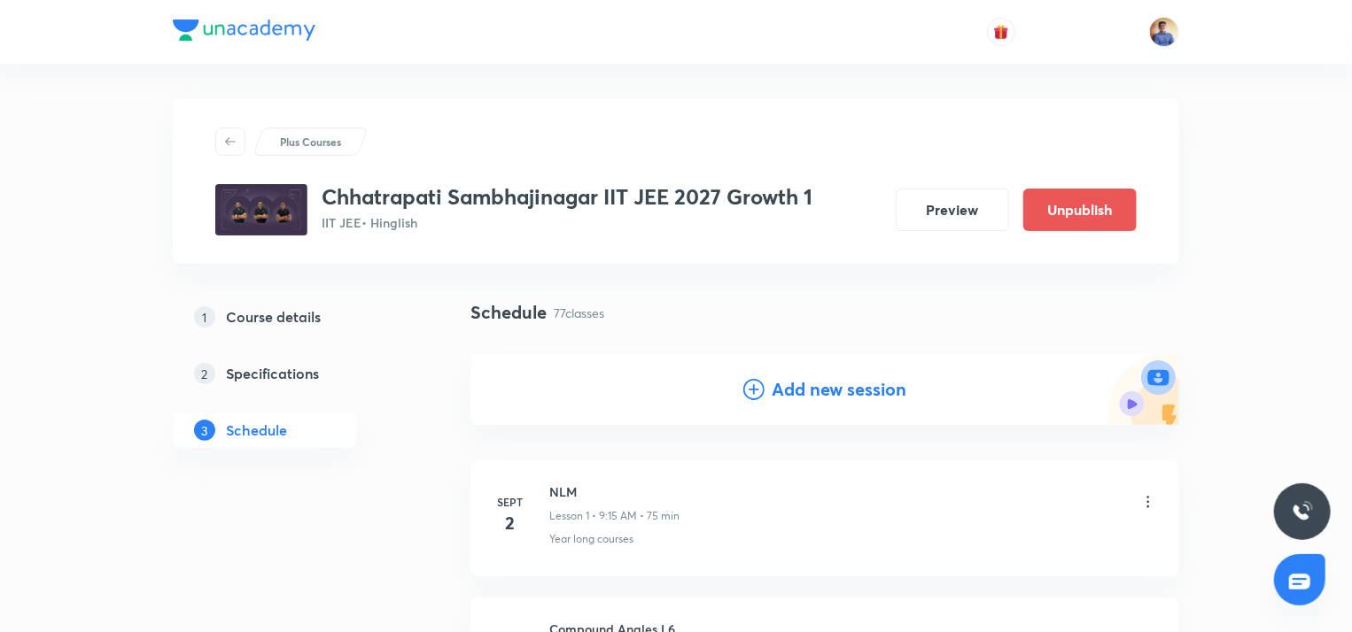
click at [756, 392] on icon at bounding box center [753, 389] width 21 height 21
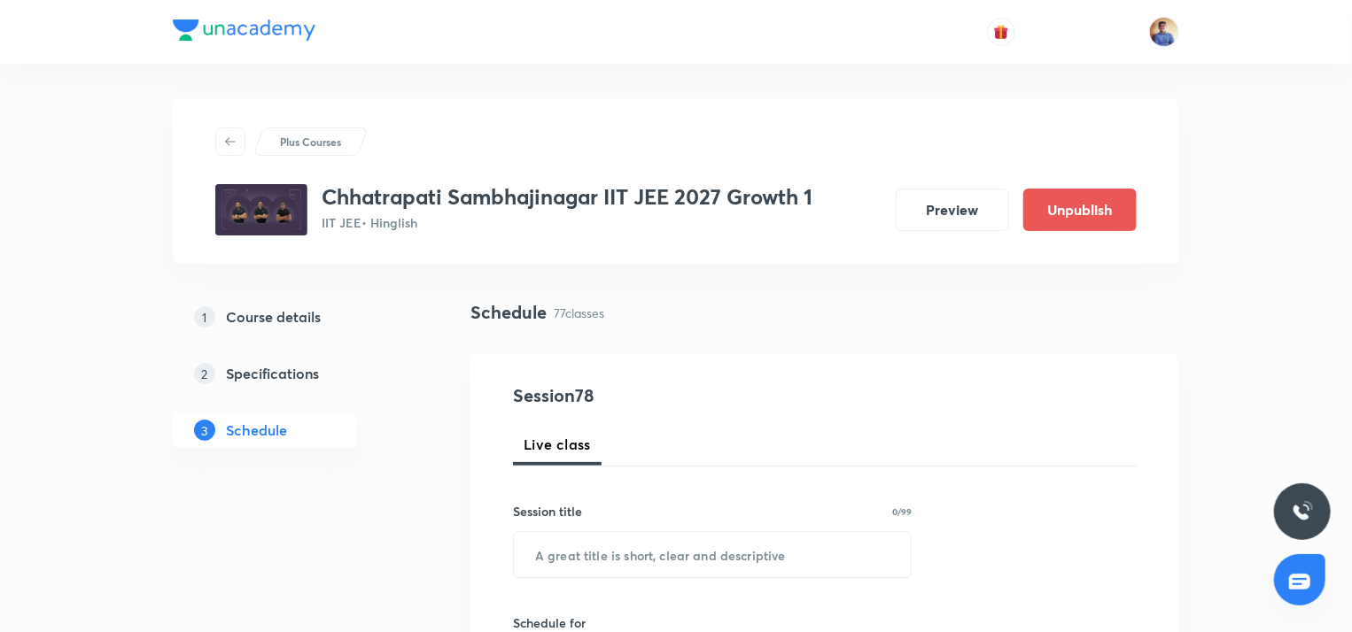
scroll to position [144, 0]
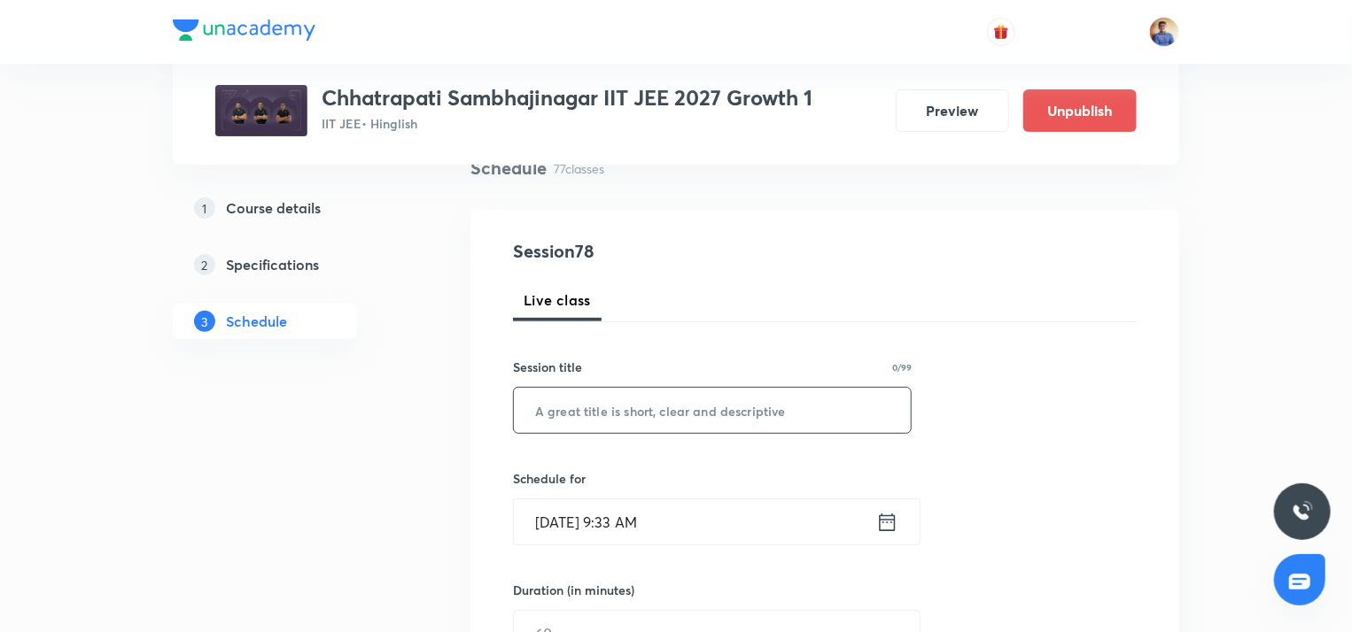
click at [592, 419] on input "text" at bounding box center [712, 410] width 397 height 45
paste input "Point and Straight Lines L6"
type input "Point and Straight Lines L11"
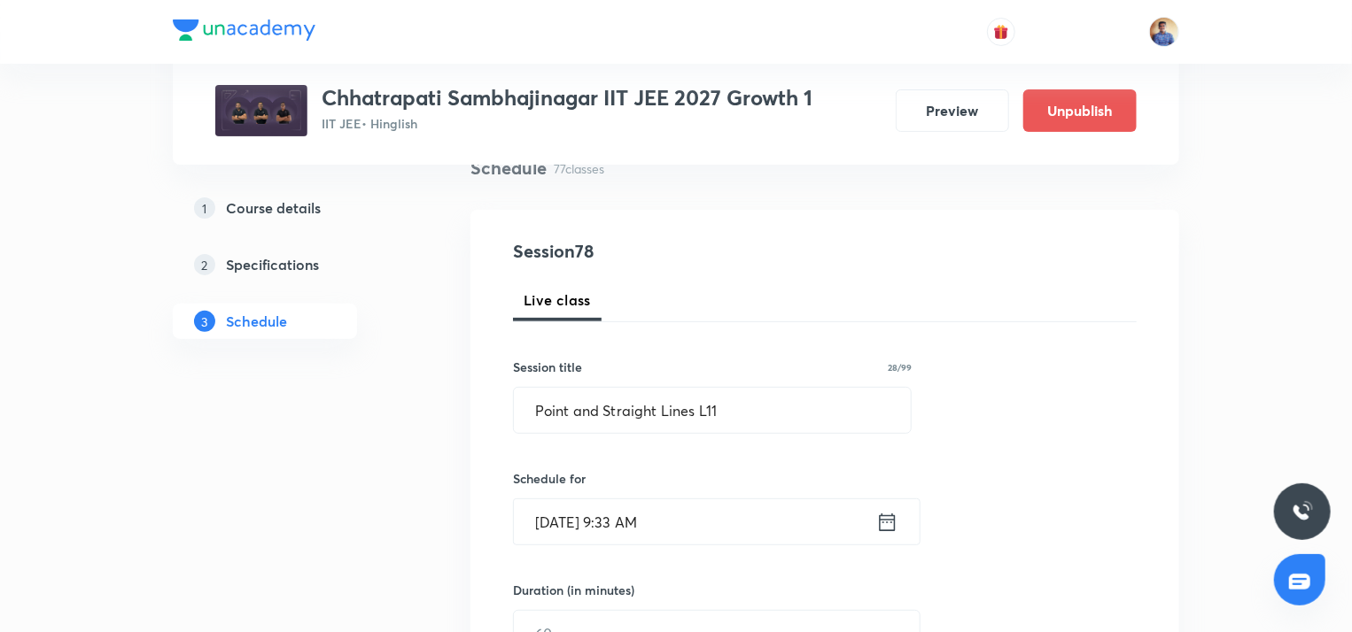
click at [572, 508] on input "Oct 6, 2025, 9:33 AM" at bounding box center [695, 522] width 362 height 45
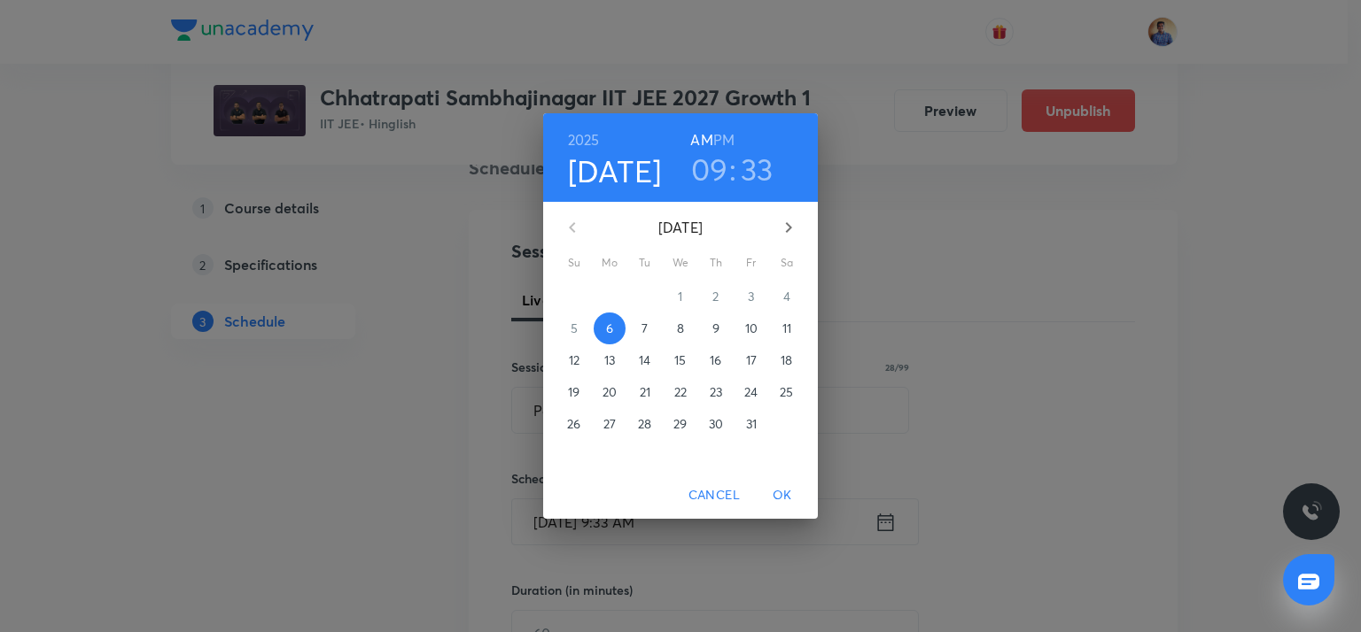
click at [617, 366] on span "13" at bounding box center [610, 361] width 32 height 18
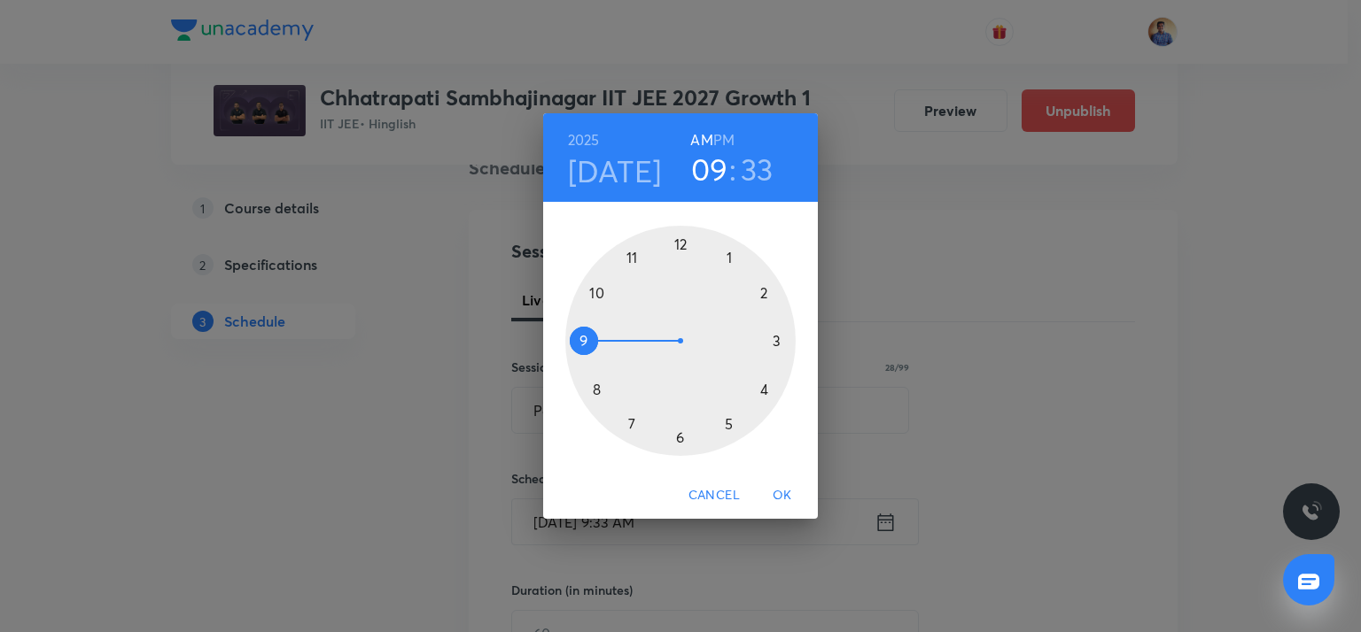
click at [599, 389] on div at bounding box center [680, 341] width 230 height 230
click at [677, 245] on div at bounding box center [680, 341] width 230 height 230
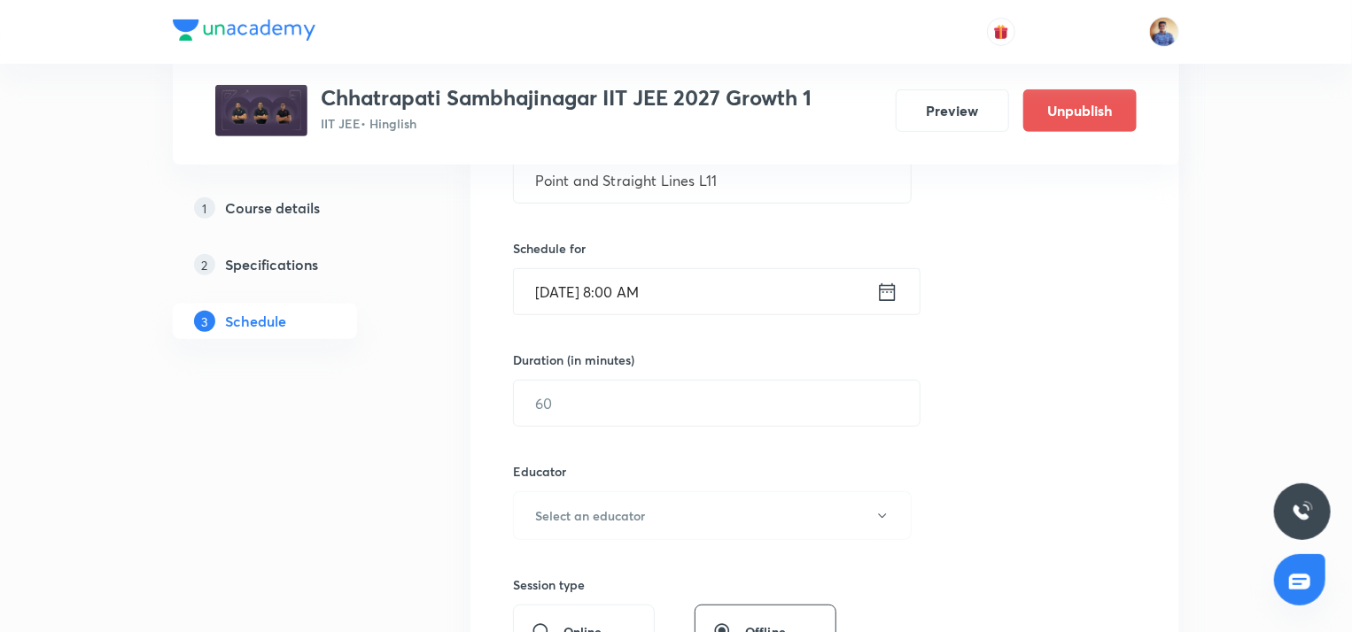
scroll to position [376, 0]
click at [546, 400] on input "text" at bounding box center [717, 402] width 406 height 45
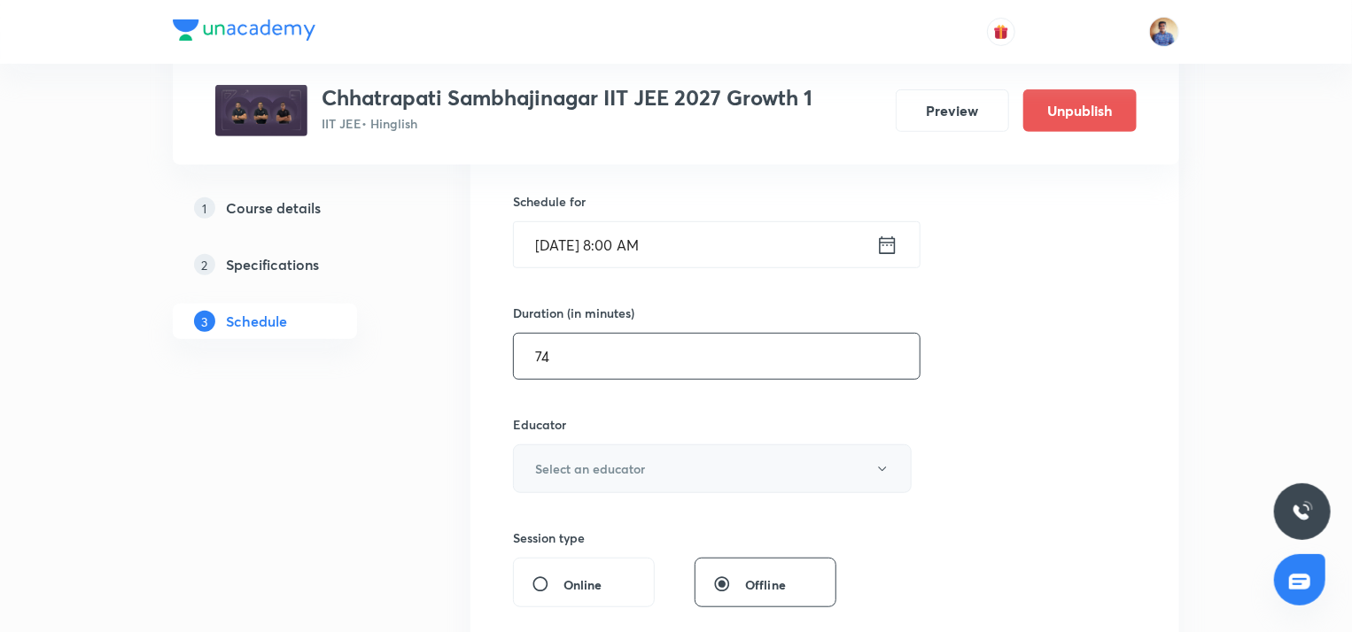
type input "74"
click at [564, 469] on h6 "Select an educator" at bounding box center [590, 469] width 110 height 19
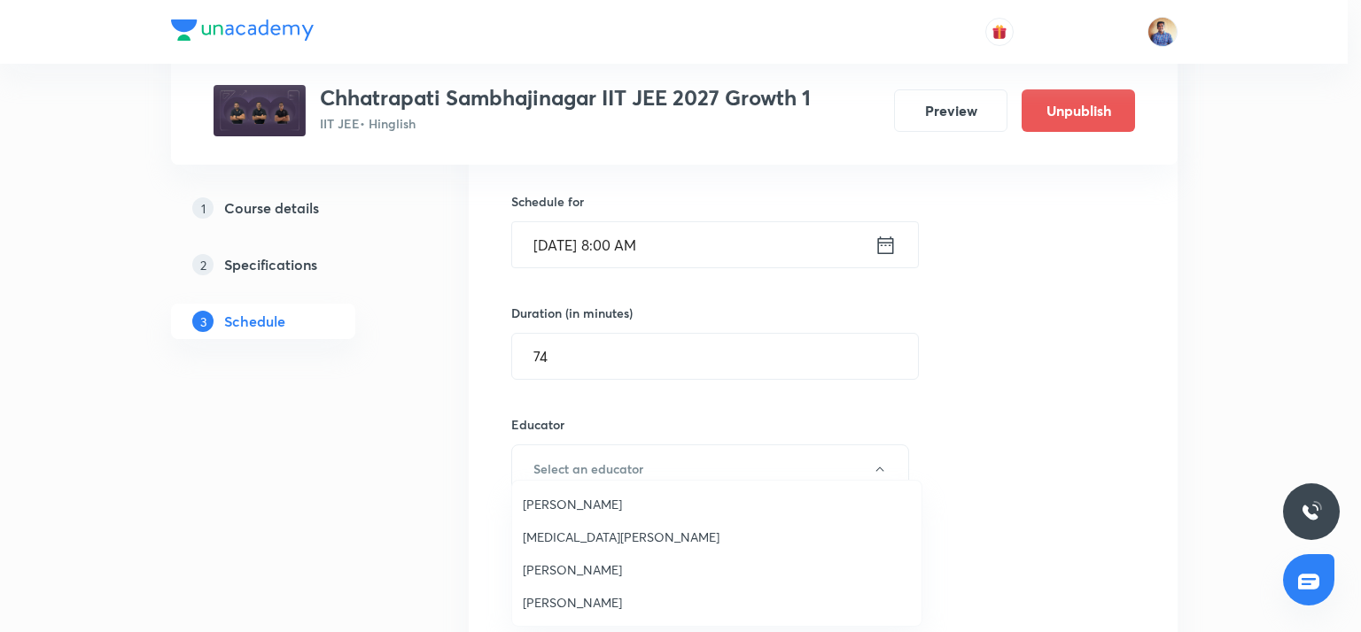
click at [562, 488] on li "Bhushan Ravindra Magar" at bounding box center [716, 504] width 409 height 33
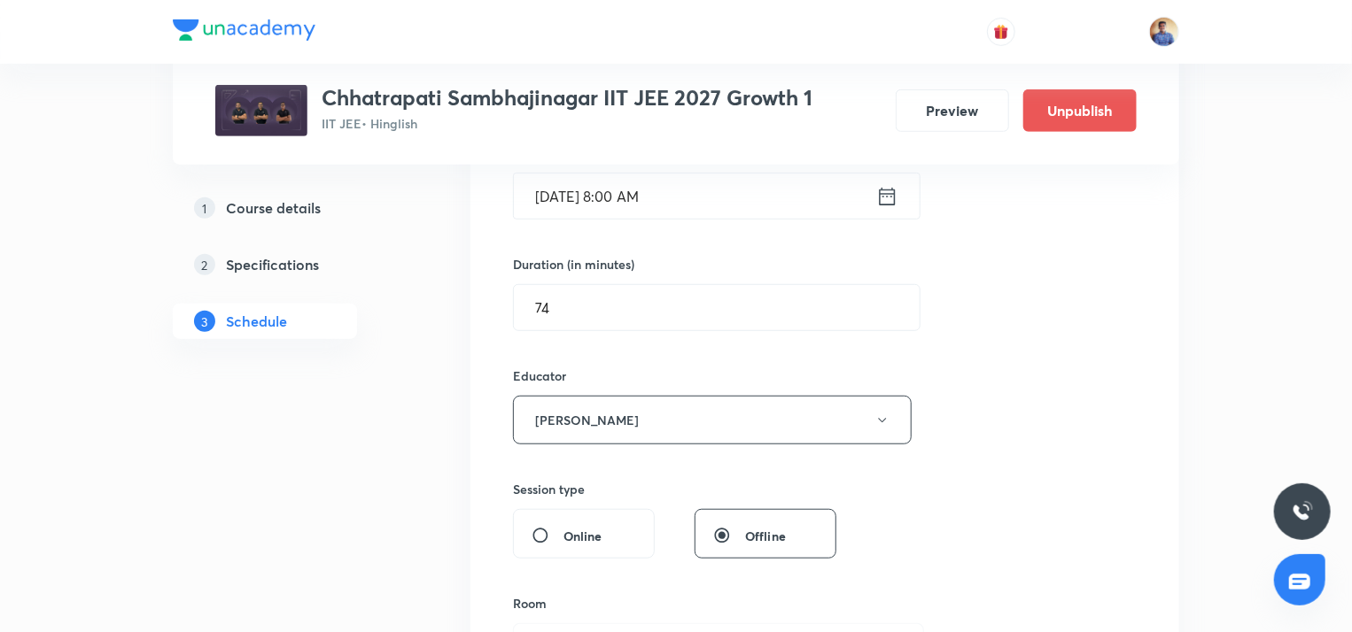
scroll to position [473, 0]
click at [546, 531] on input "Online" at bounding box center [547, 533] width 32 height 18
radio input "true"
radio input "false"
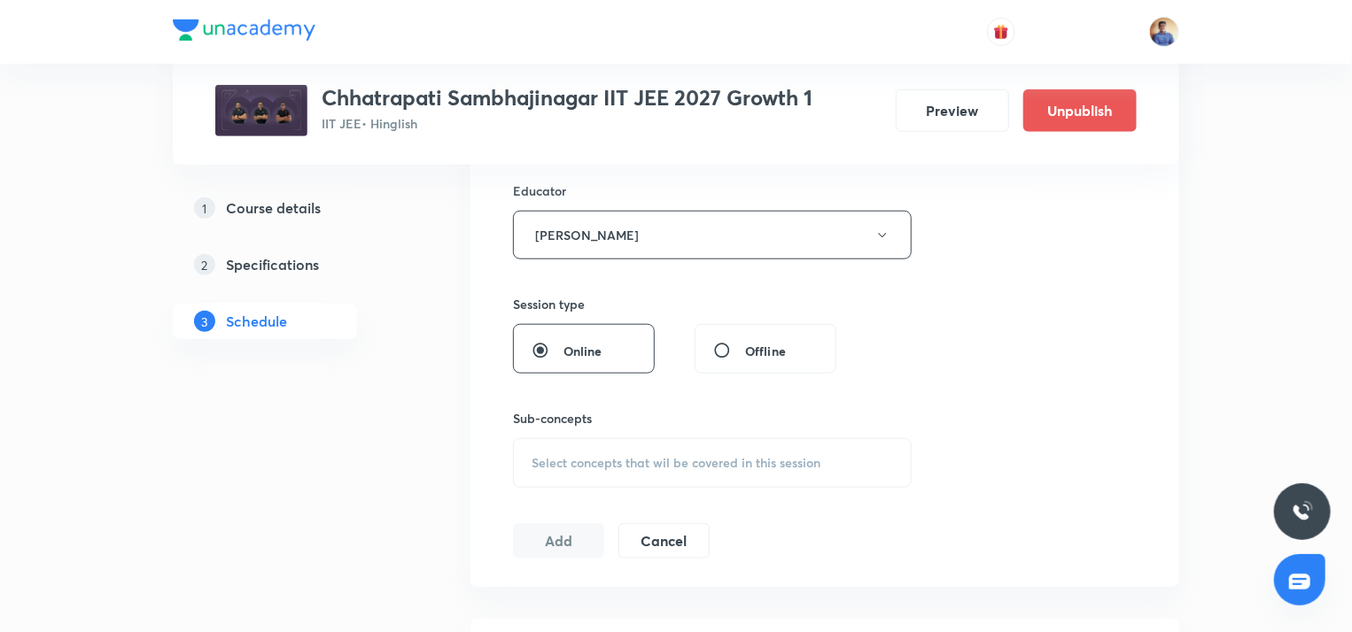
scroll to position [657, 0]
click at [547, 463] on span "Select concepts that wil be covered in this session" at bounding box center [675, 461] width 289 height 14
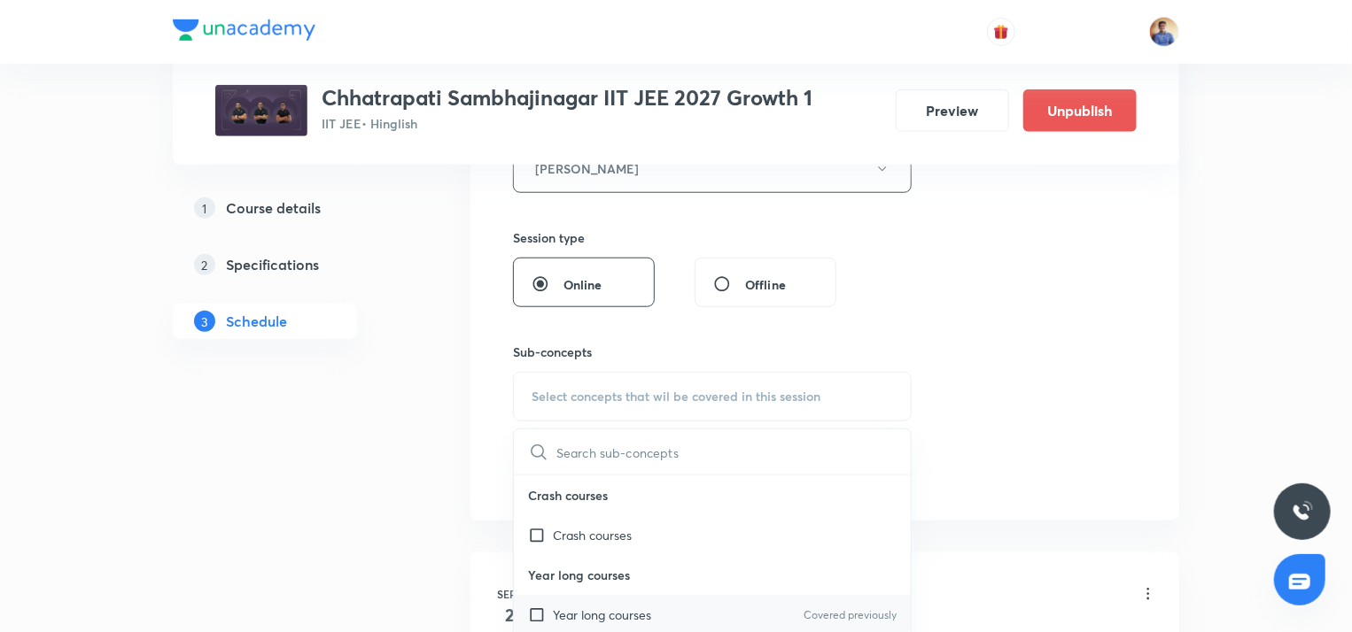
click at [532, 609] on input "checkbox" at bounding box center [540, 615] width 25 height 19
checkbox input "true"
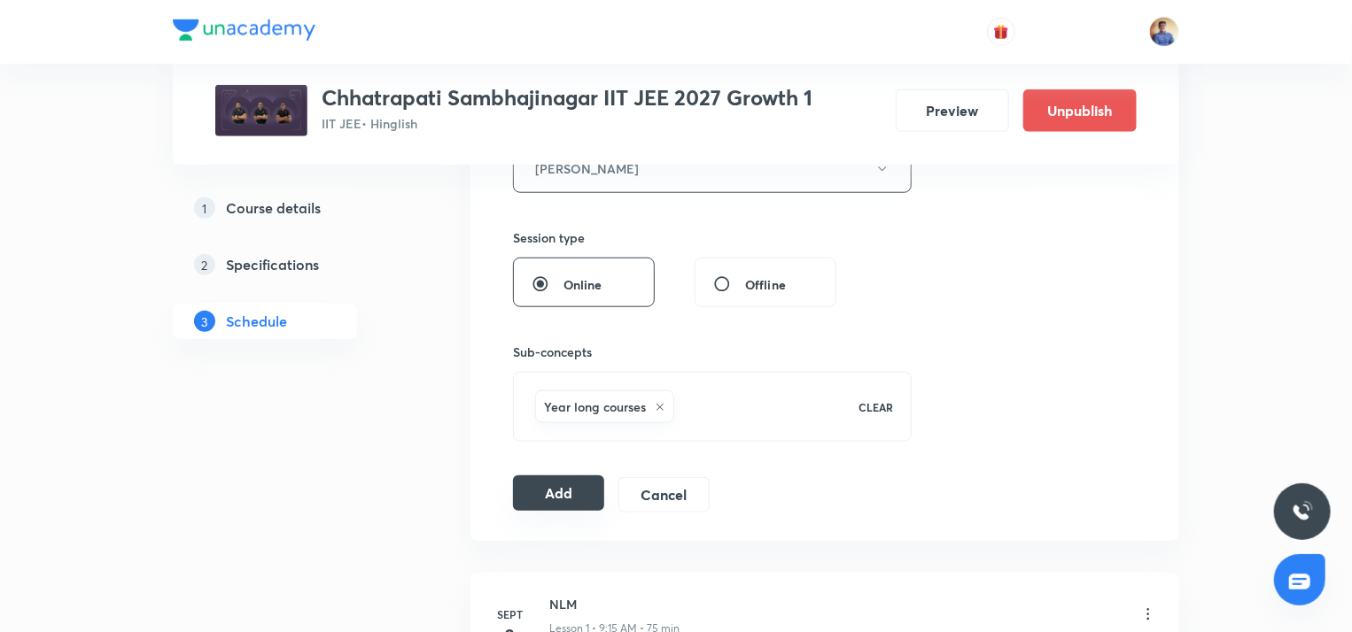
click at [539, 497] on button "Add" at bounding box center [558, 493] width 91 height 35
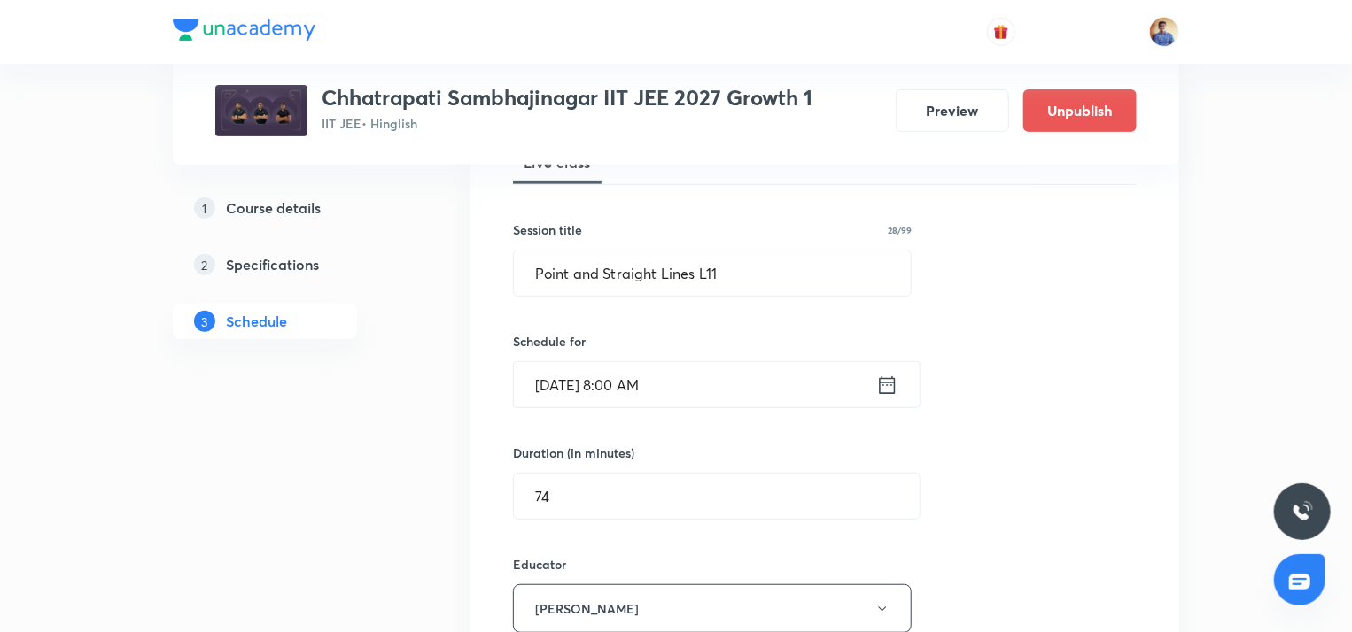
scroll to position [276, 0]
radio input "false"
radio input "true"
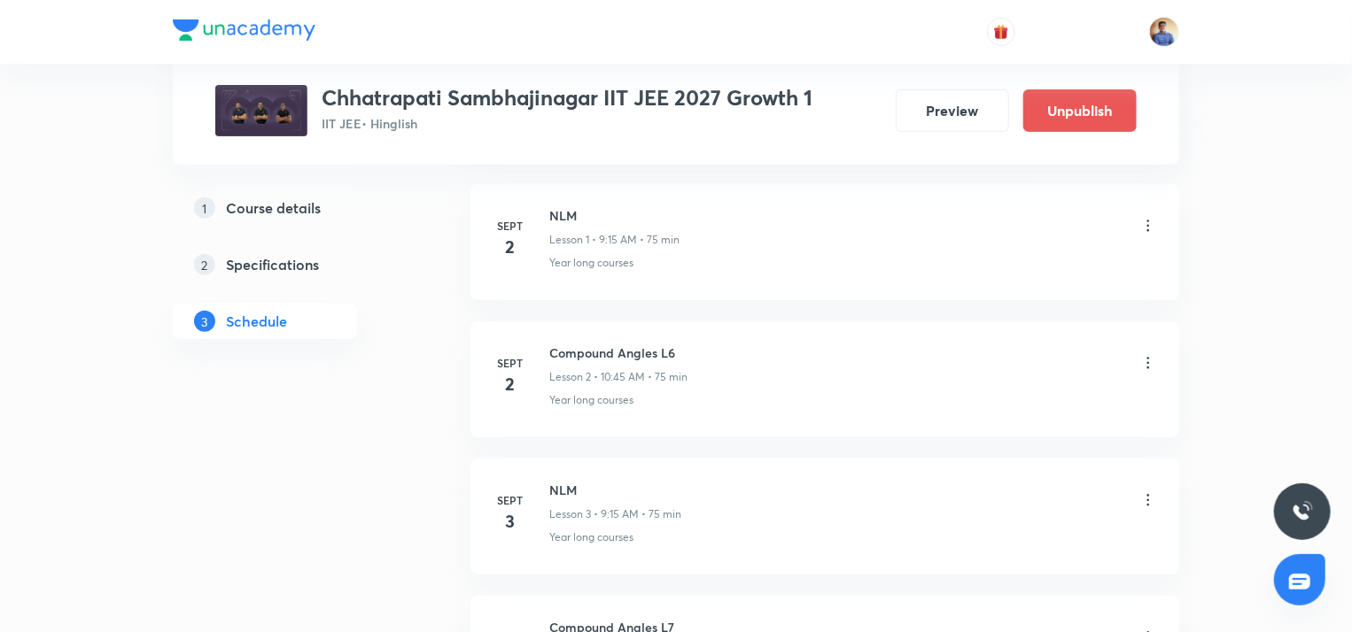
scroll to position [0, 0]
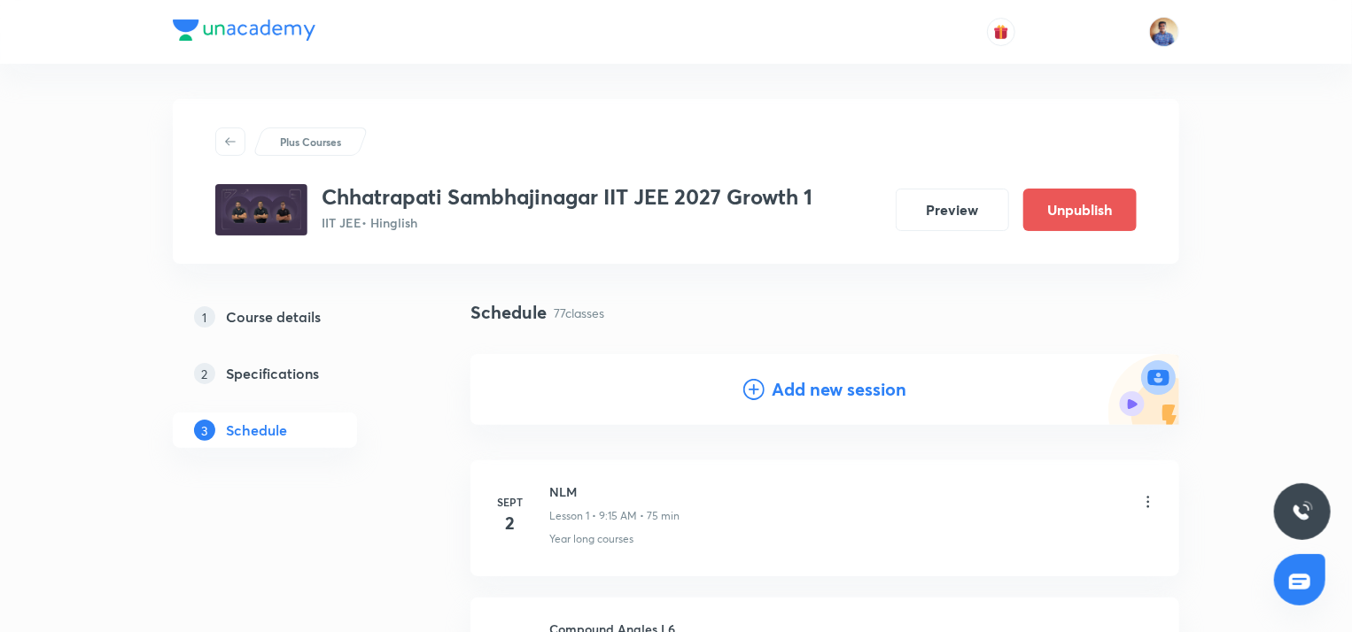
click at [744, 384] on icon at bounding box center [753, 389] width 21 height 21
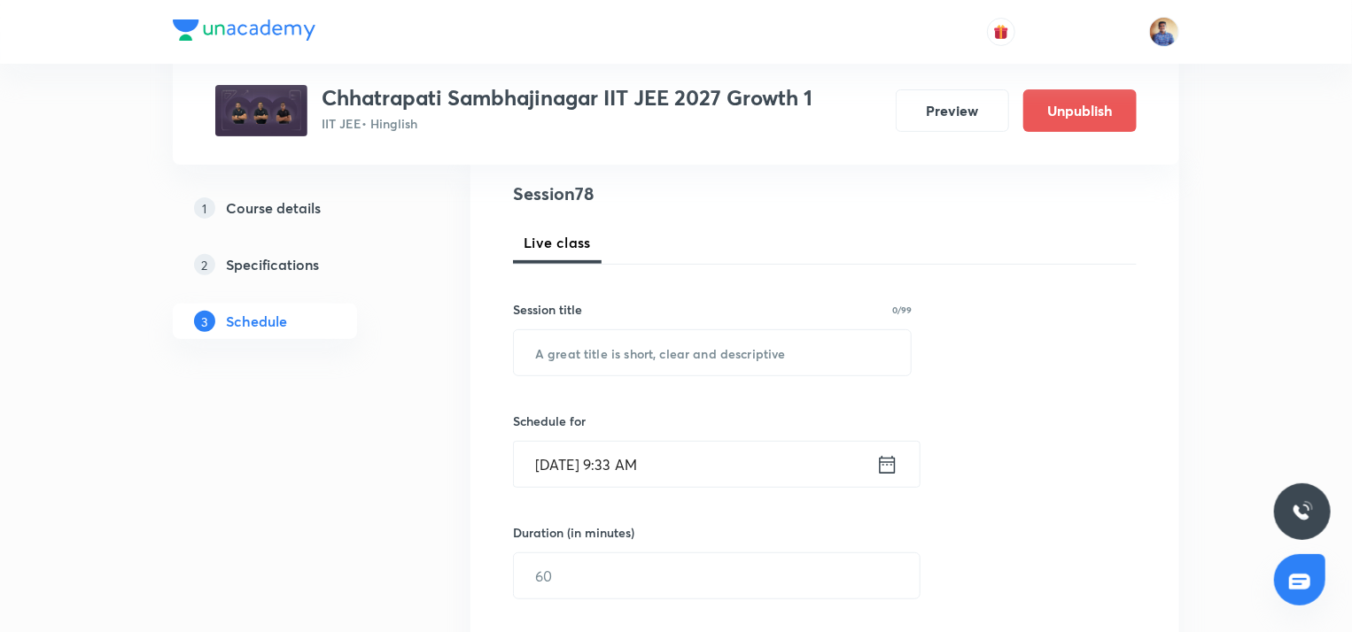
scroll to position [207, 0]
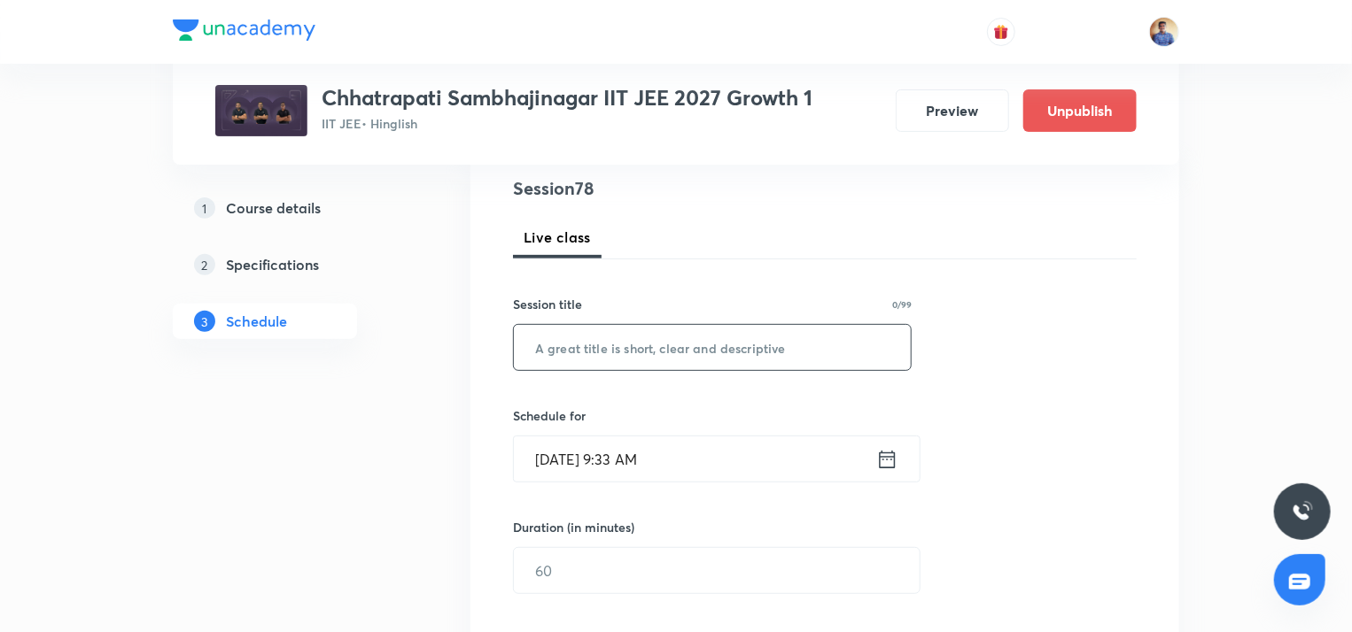
click at [654, 341] on input "text" at bounding box center [712, 347] width 397 height 45
paste input "Point and Straight Lines L6"
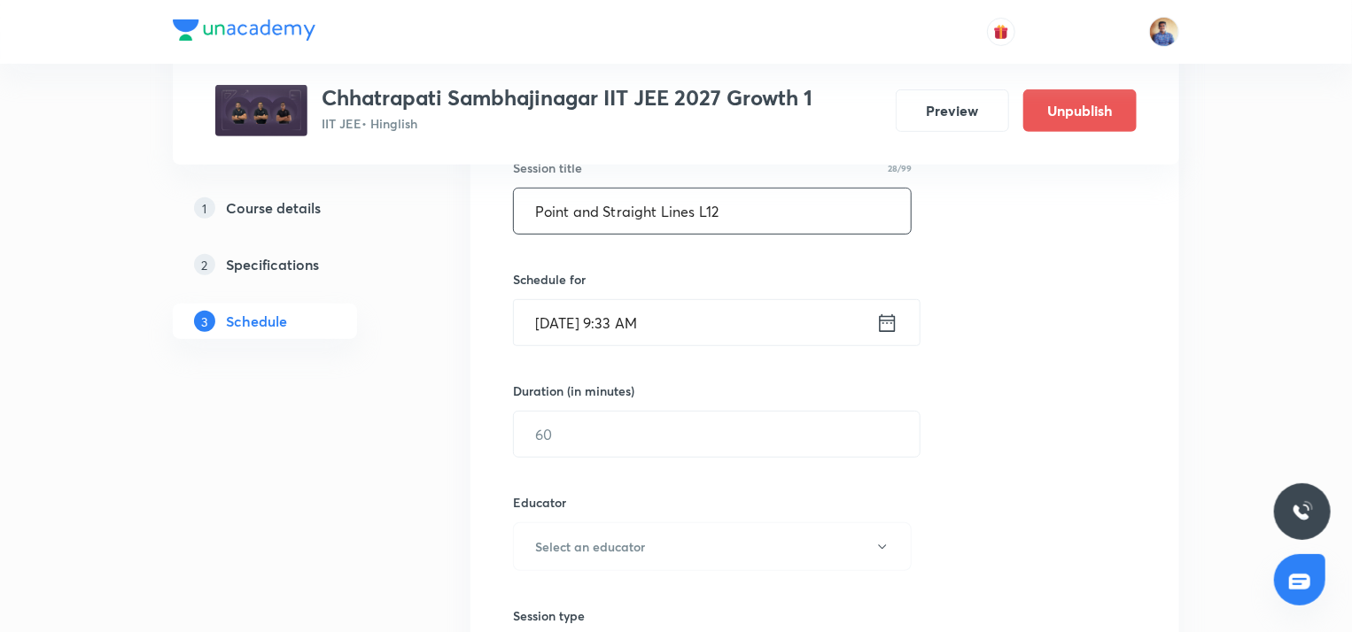
scroll to position [345, 0]
type input "Point and Straight Lines L12"
click at [548, 330] on input "Oct 6, 2025, 9:33 AM" at bounding box center [695, 321] width 362 height 45
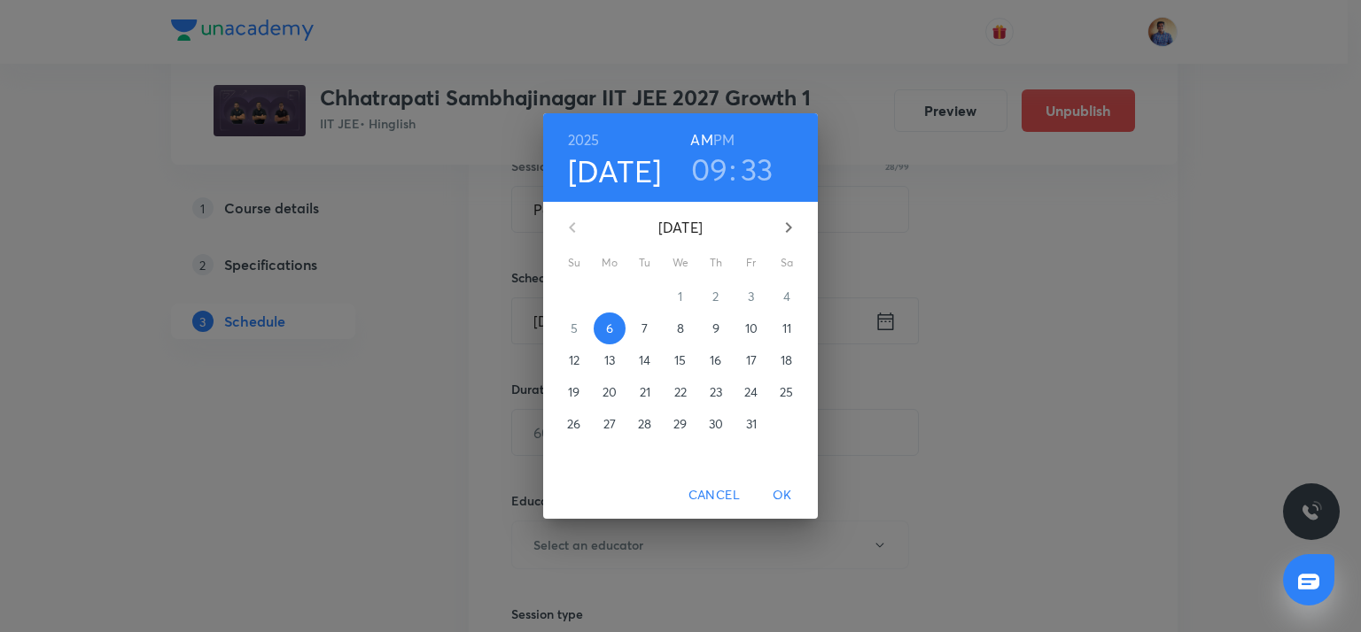
click at [634, 359] on span "14" at bounding box center [645, 361] width 32 height 18
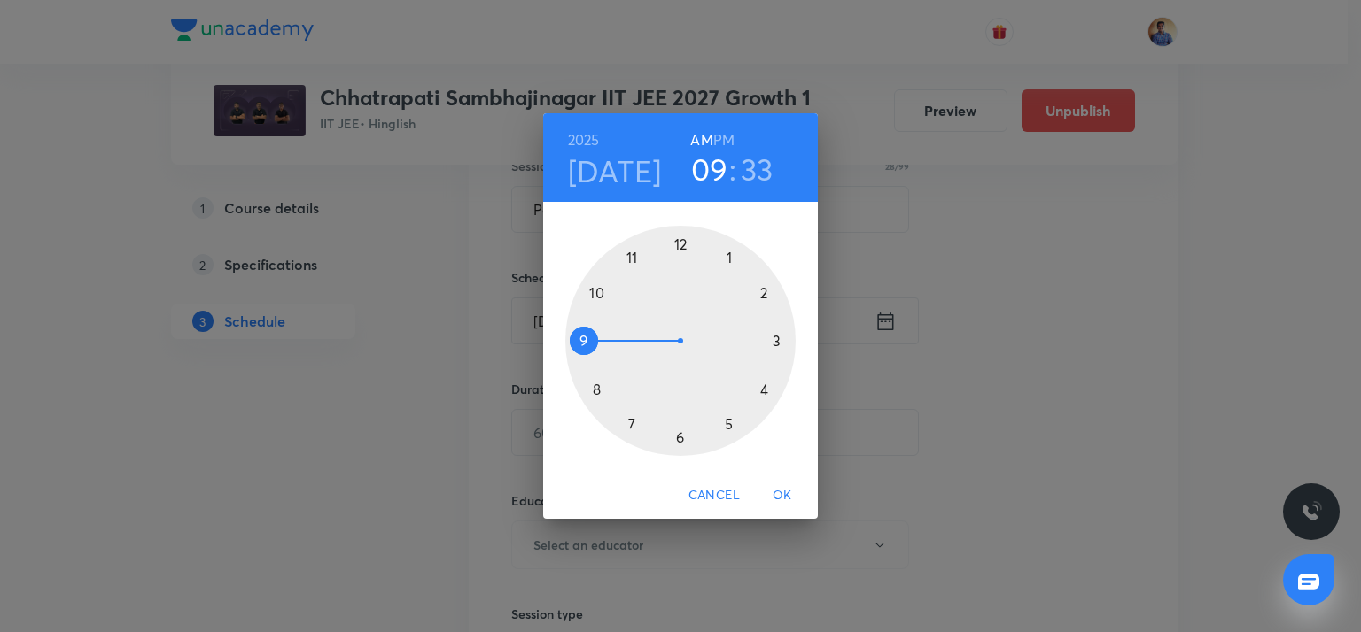
click at [598, 388] on div at bounding box center [680, 341] width 230 height 230
click at [677, 243] on div at bounding box center [680, 341] width 230 height 230
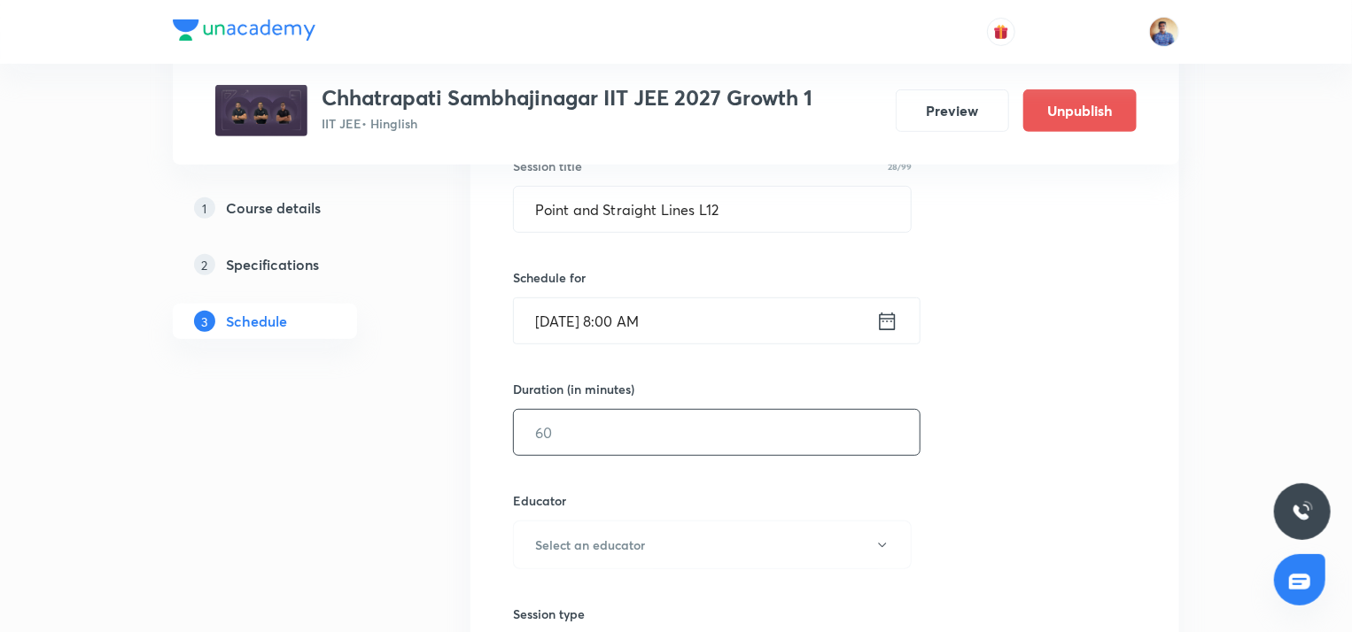
click at [610, 440] on input "text" at bounding box center [717, 432] width 406 height 45
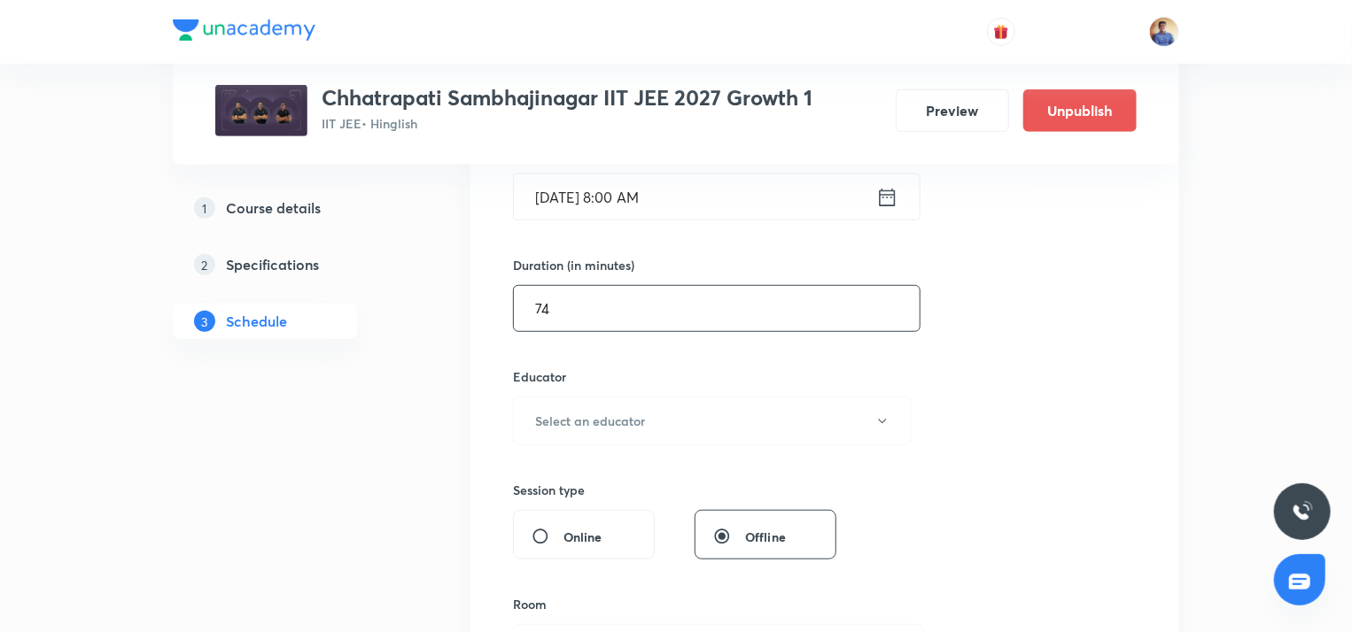
scroll to position [470, 0]
type input "74"
click at [565, 411] on h6 "Select an educator" at bounding box center [590, 420] width 110 height 19
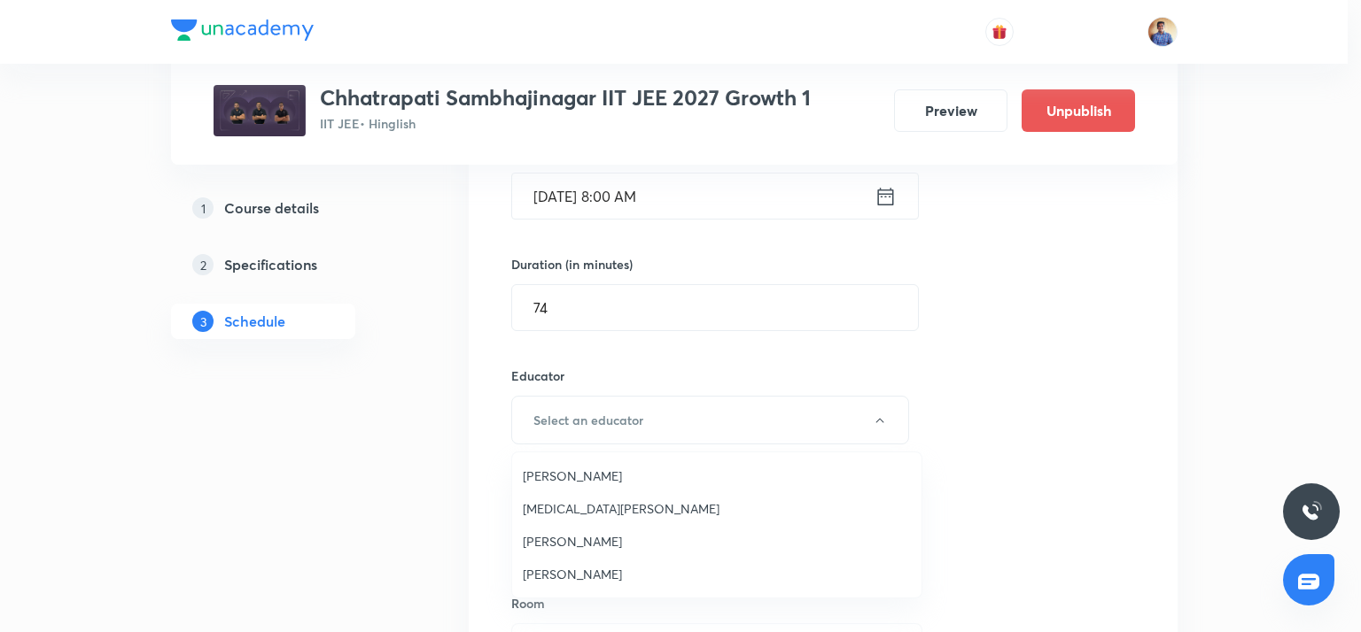
click at [563, 464] on li "Bhushan Ravindra Magar" at bounding box center [716, 476] width 409 height 33
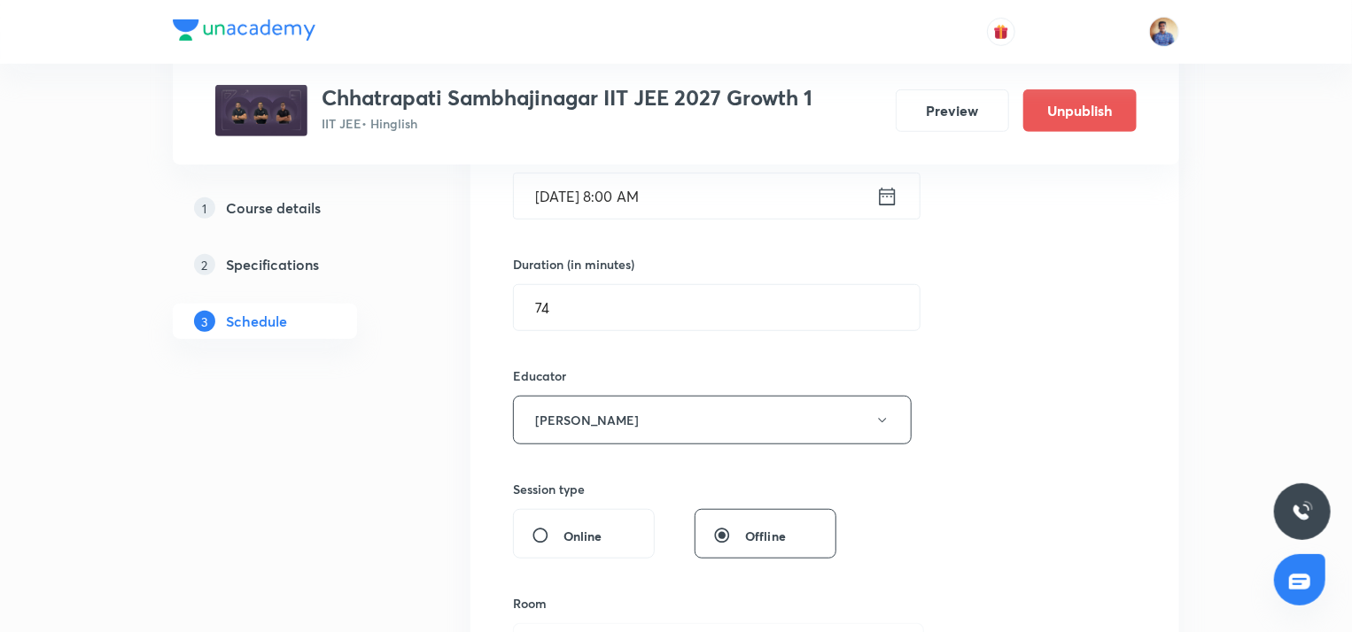
click at [546, 529] on input "Online" at bounding box center [547, 536] width 32 height 18
radio input "true"
radio input "false"
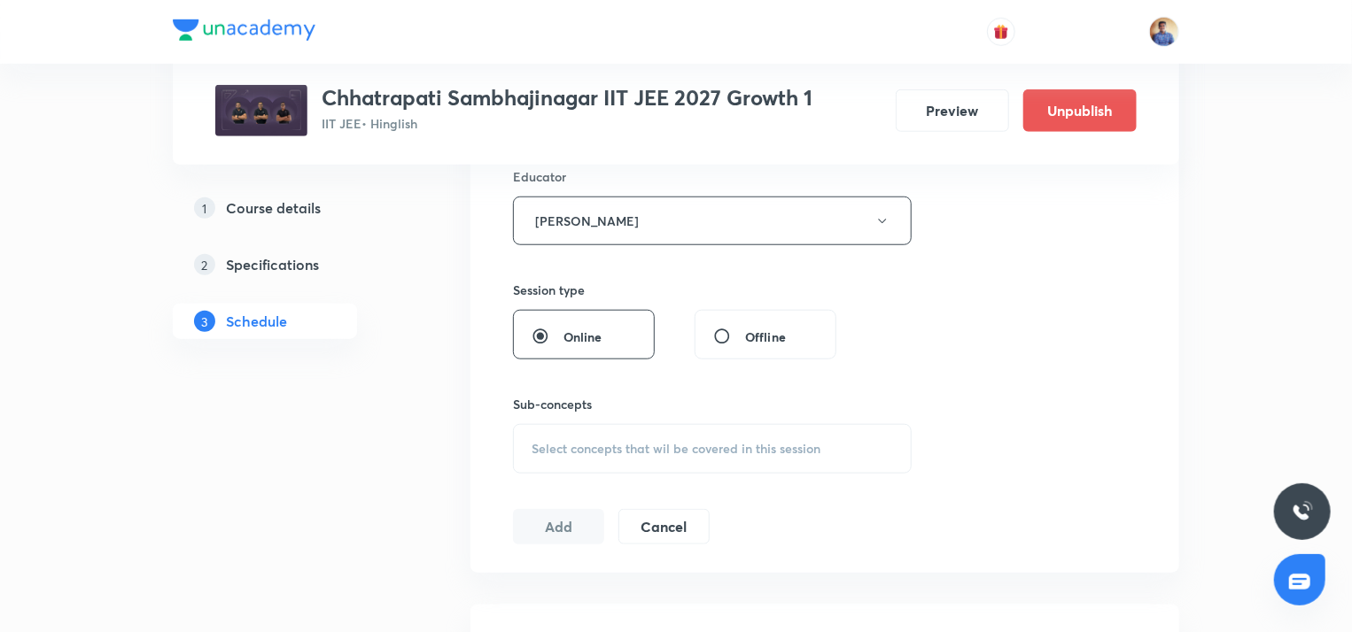
click at [546, 442] on span "Select concepts that wil be covered in this session" at bounding box center [675, 449] width 289 height 14
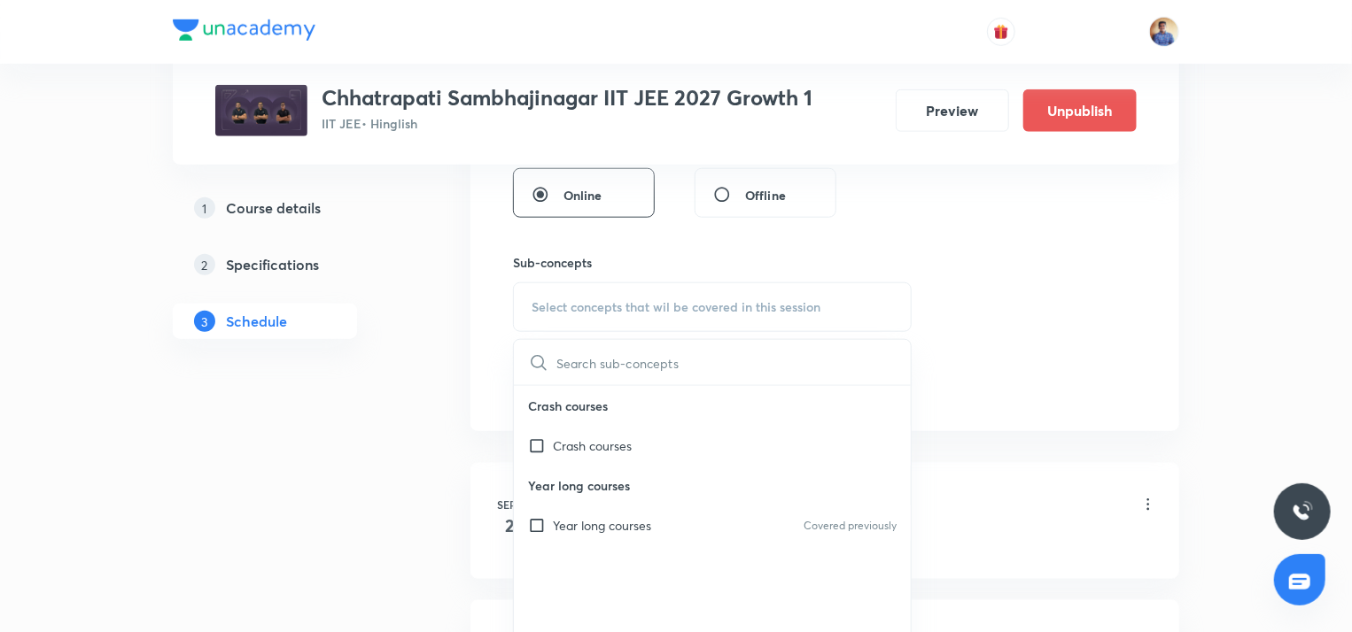
scroll to position [813, 0]
click at [539, 511] on div "Year long courses Covered previously" at bounding box center [712, 524] width 397 height 40
checkbox input "true"
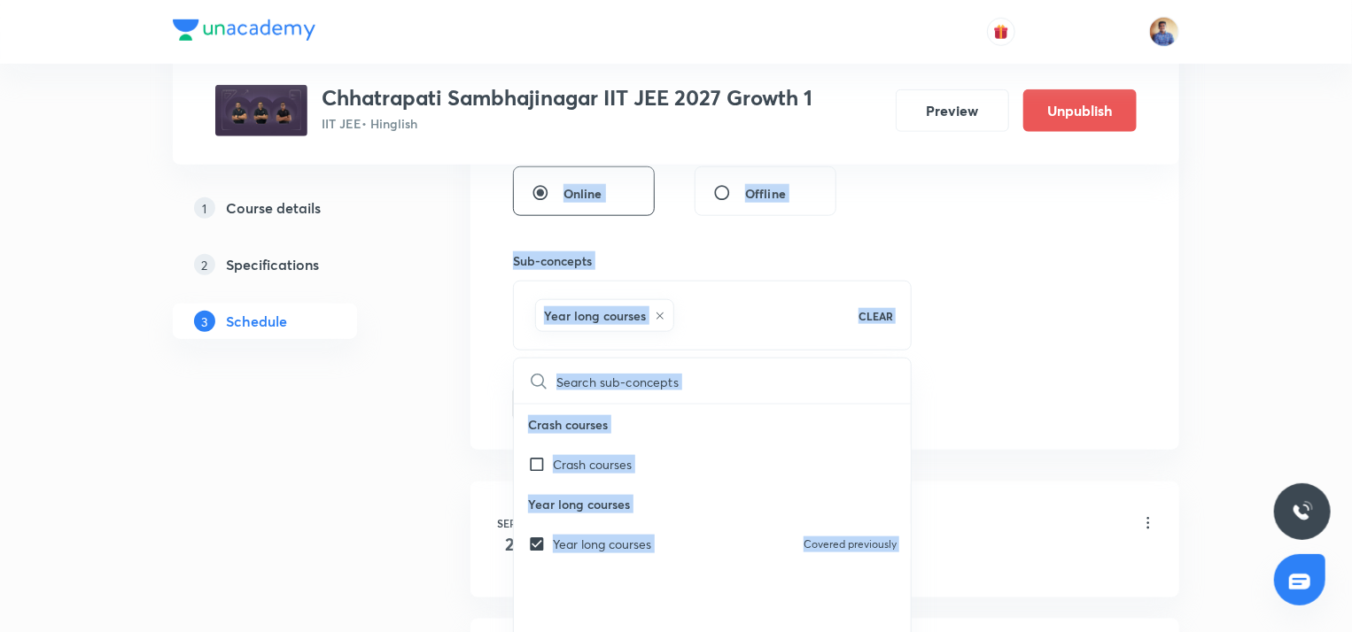
drag, startPoint x: 433, startPoint y: 401, endPoint x: 454, endPoint y: 384, distance: 27.0
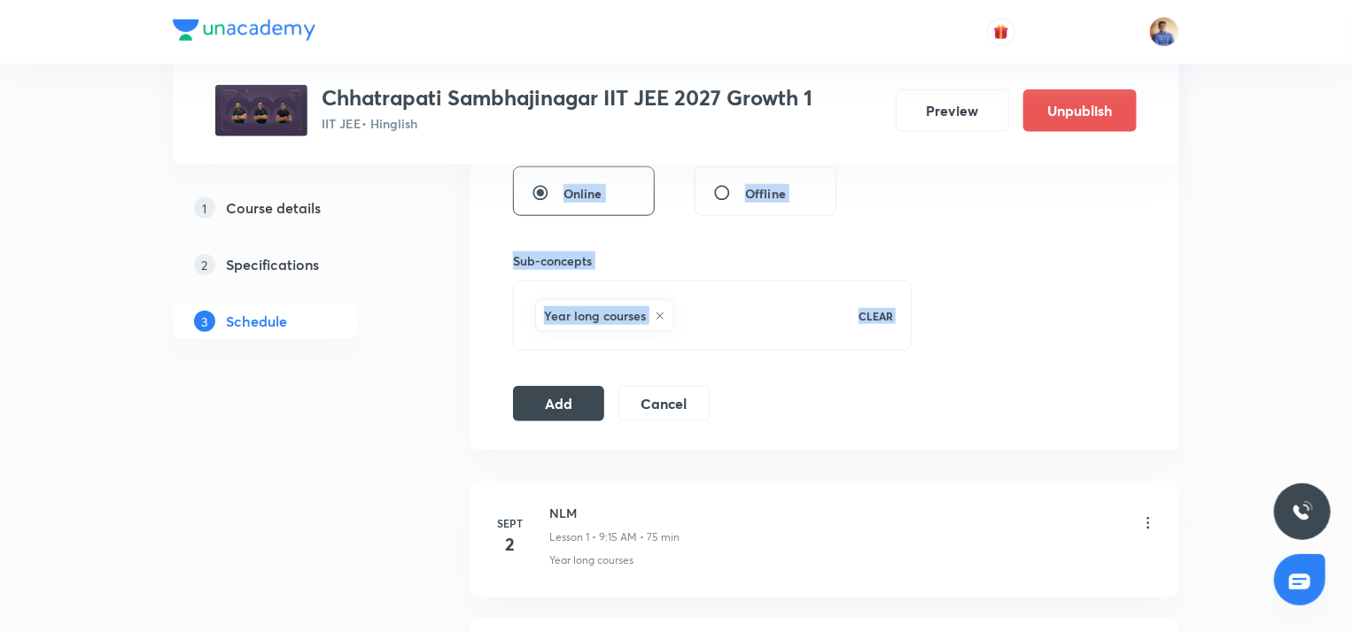
click at [548, 392] on button "Add" at bounding box center [558, 401] width 91 height 35
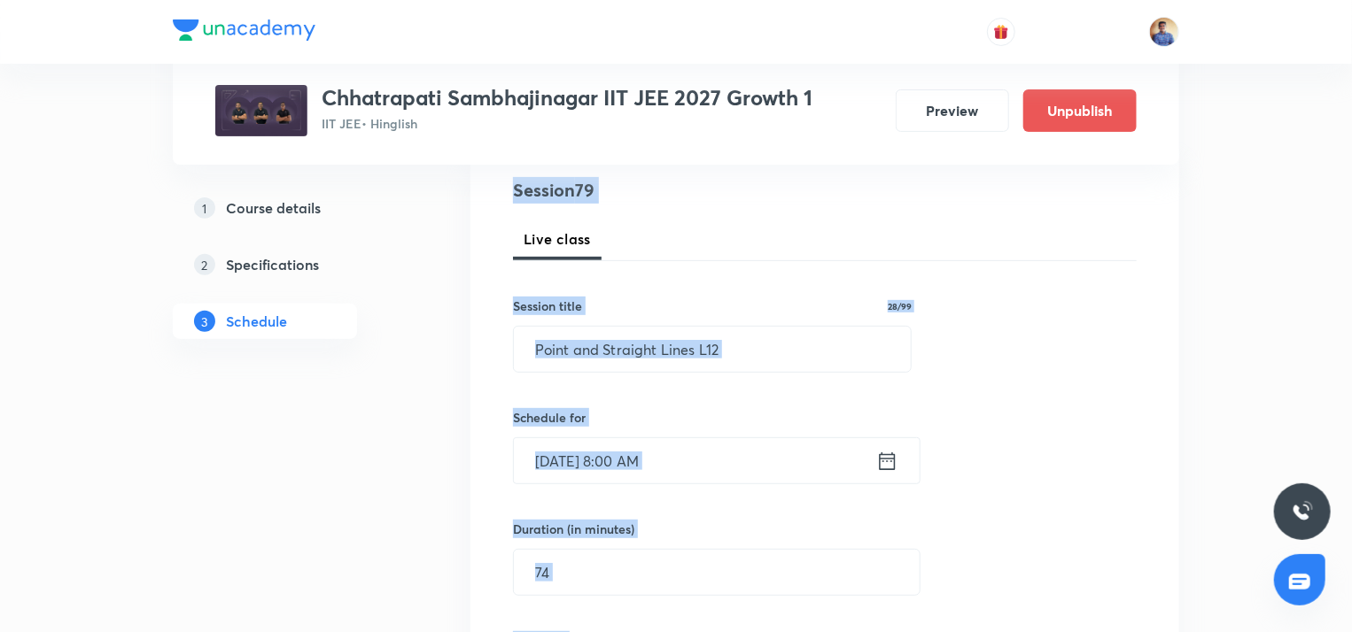
scroll to position [202, 0]
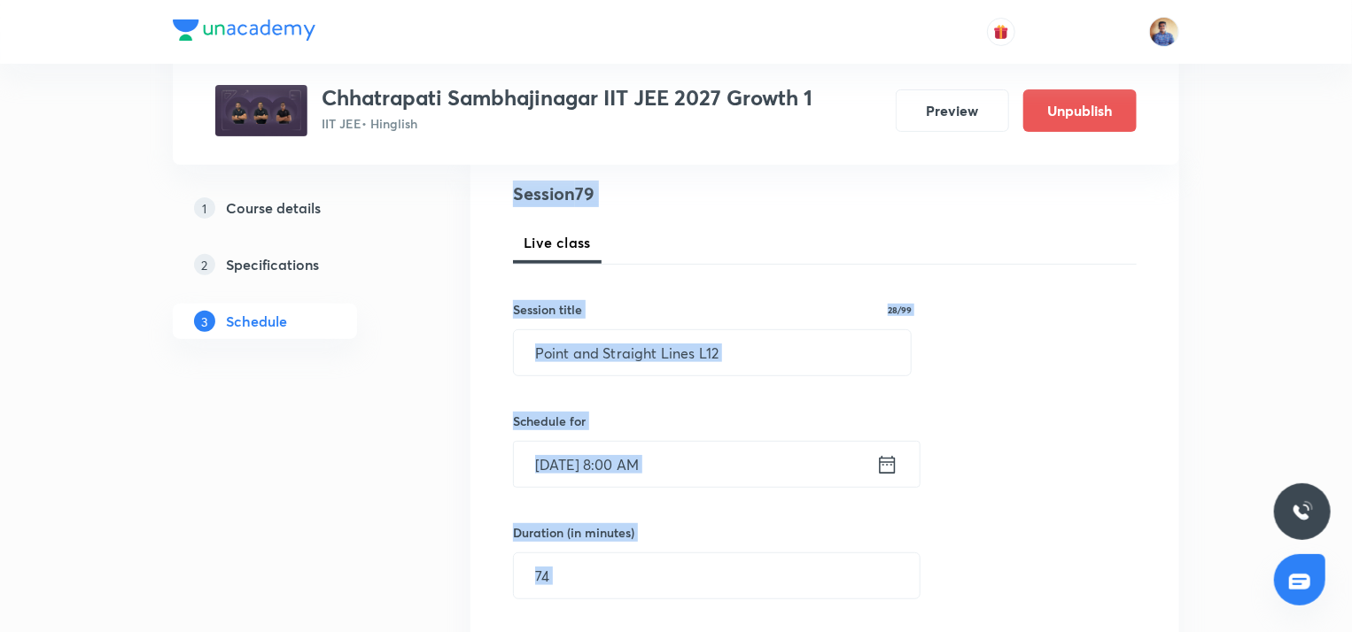
click at [638, 303] on div "Session title 28/99" at bounding box center [712, 309] width 399 height 19
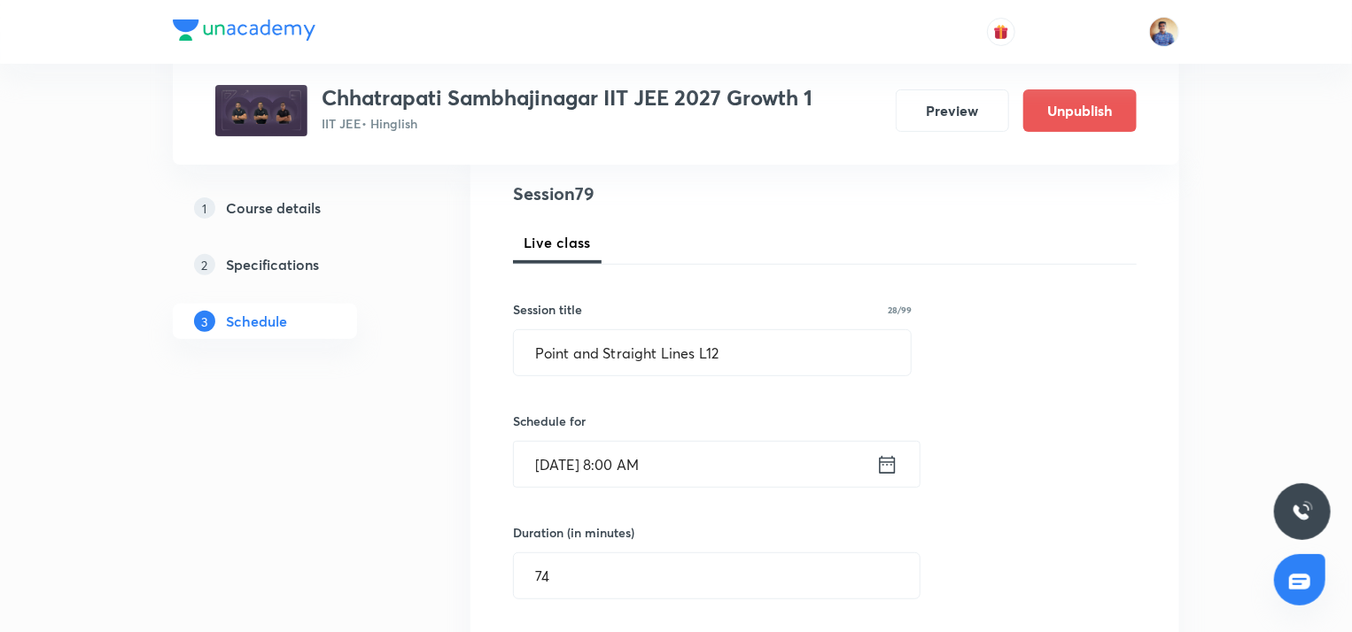
radio input "false"
radio input "true"
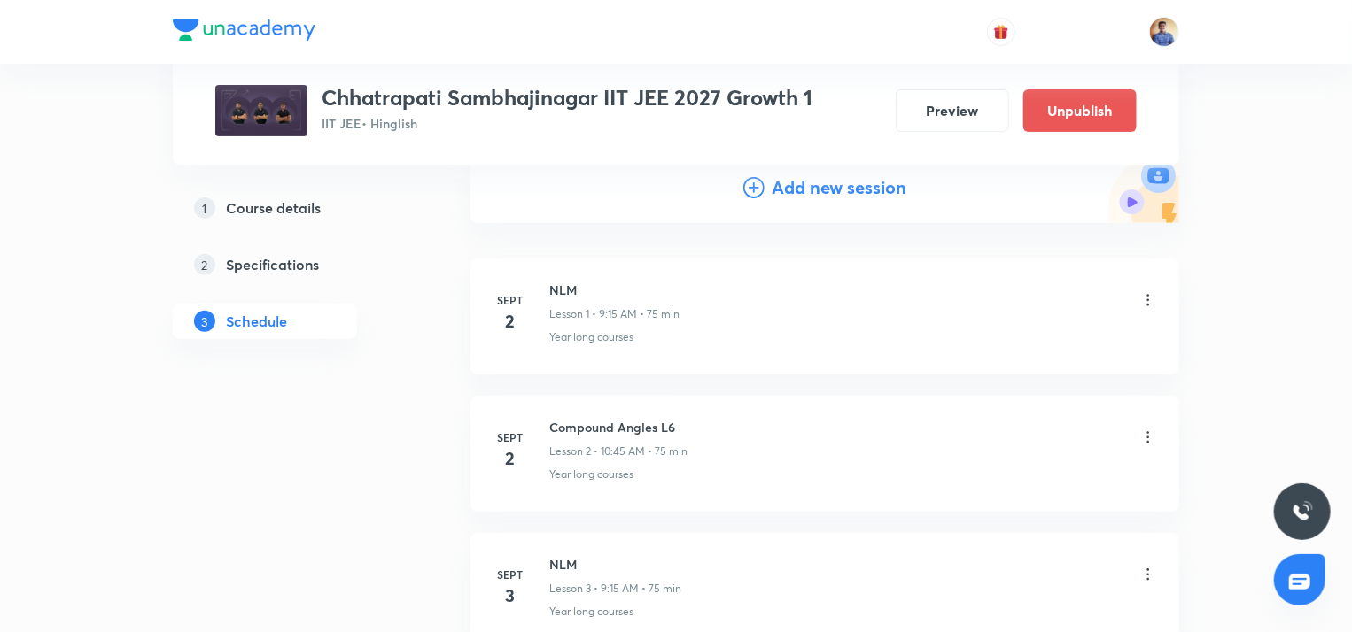
click at [755, 181] on icon at bounding box center [753, 187] width 21 height 21
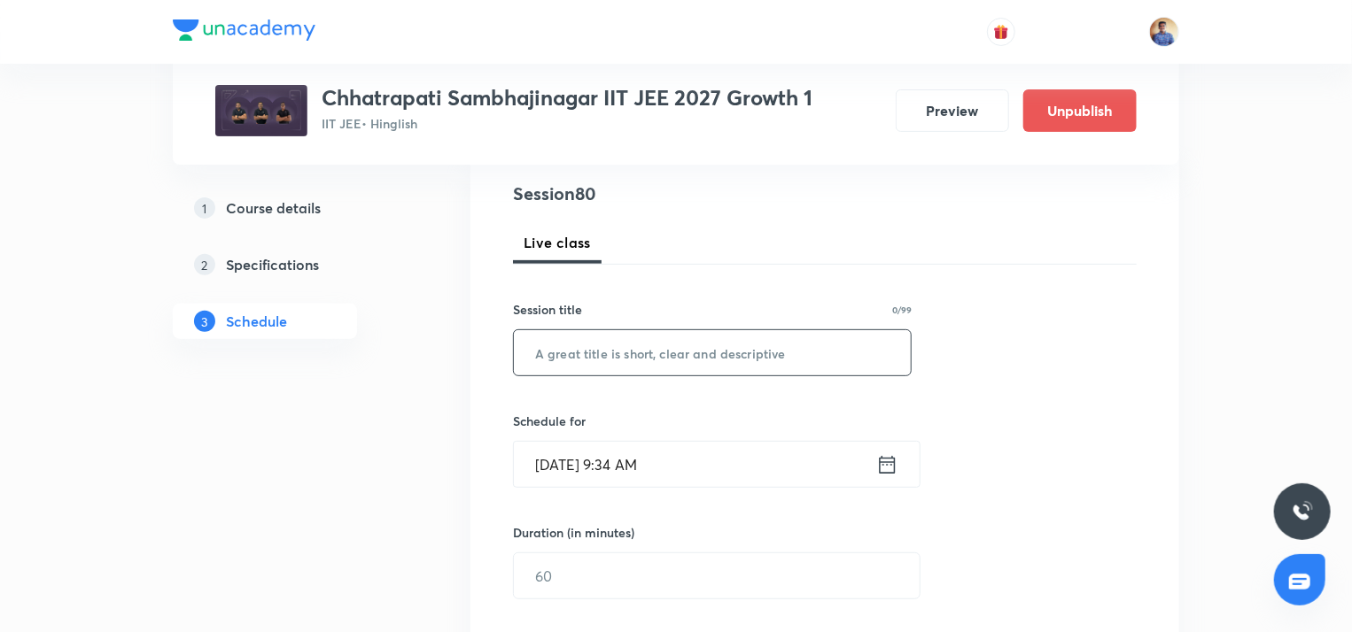
click at [565, 358] on input "text" at bounding box center [712, 352] width 397 height 45
paste input "Point and Straight Lines L6"
type input "Point and Straight Lines L13"
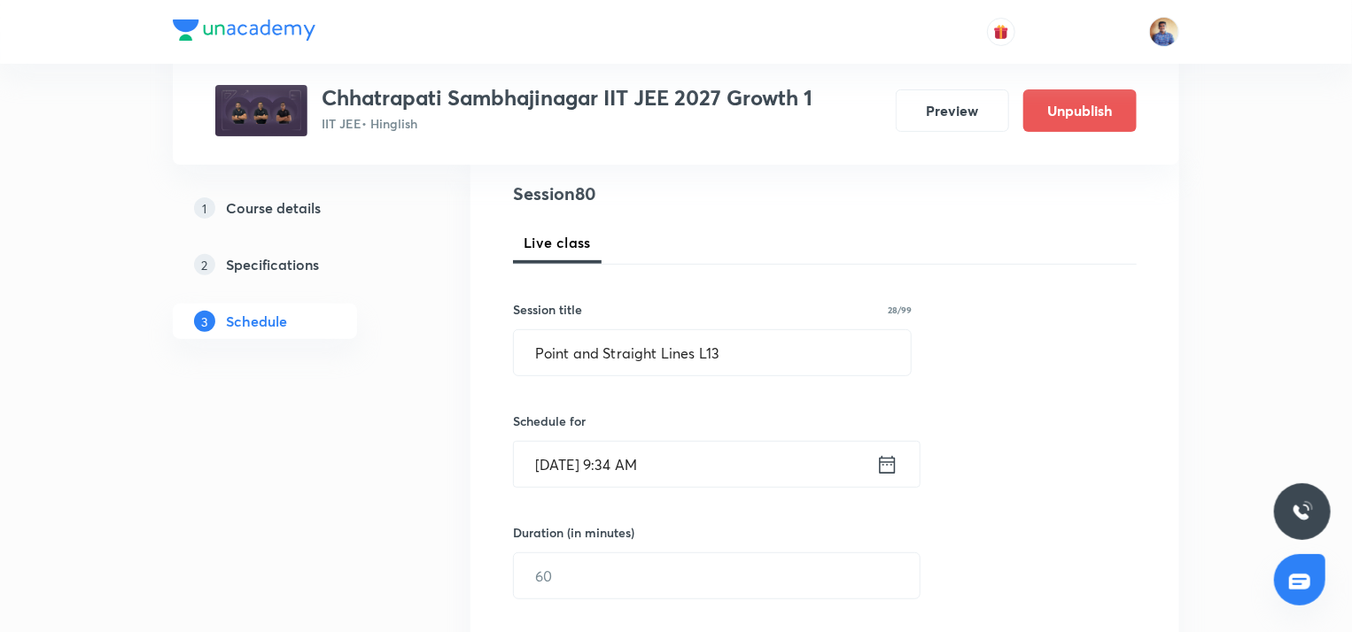
click at [560, 465] on input "Oct 6, 2025, 9:34 AM" at bounding box center [695, 464] width 362 height 45
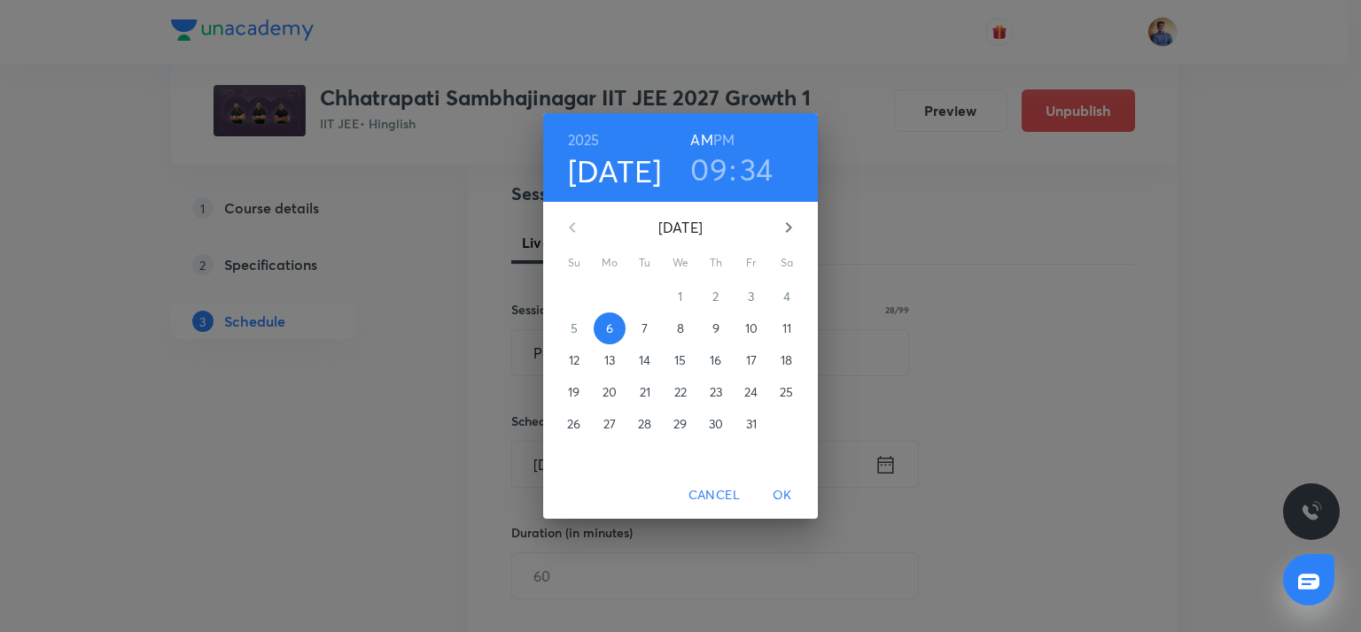
click at [682, 355] on p "15" at bounding box center [680, 361] width 12 height 18
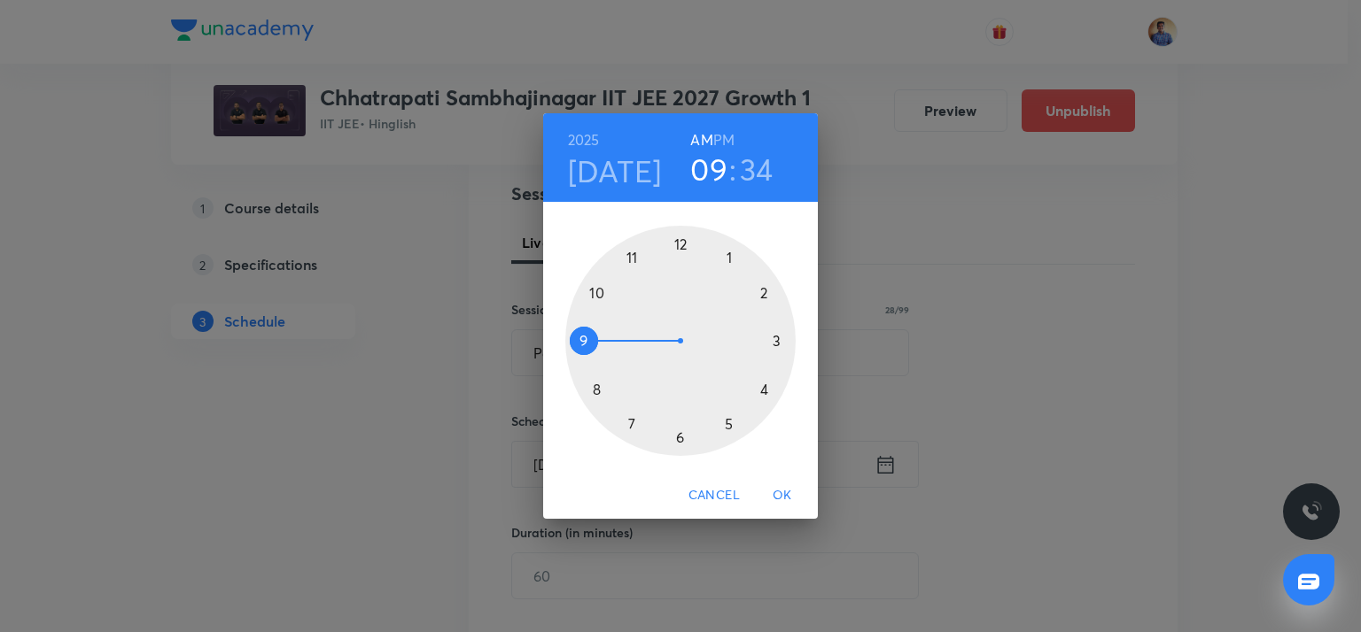
click at [599, 393] on div at bounding box center [680, 341] width 230 height 230
click at [680, 234] on div at bounding box center [680, 341] width 230 height 230
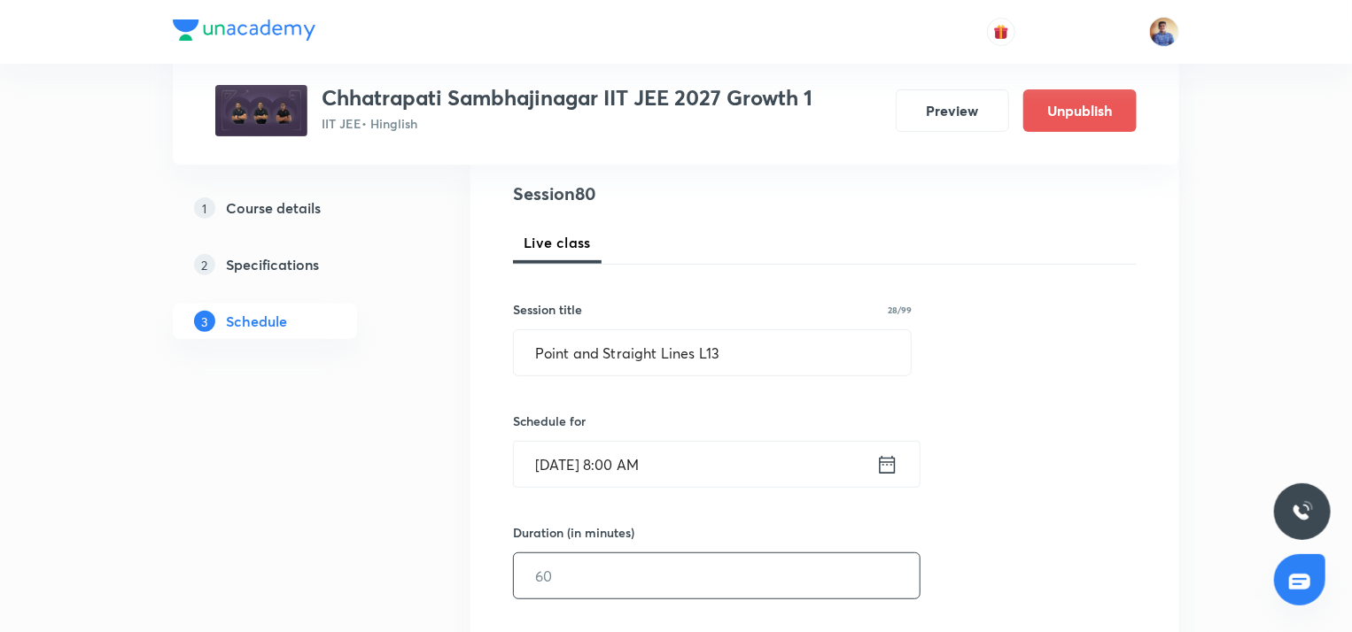
click at [553, 573] on input "text" at bounding box center [717, 576] width 406 height 45
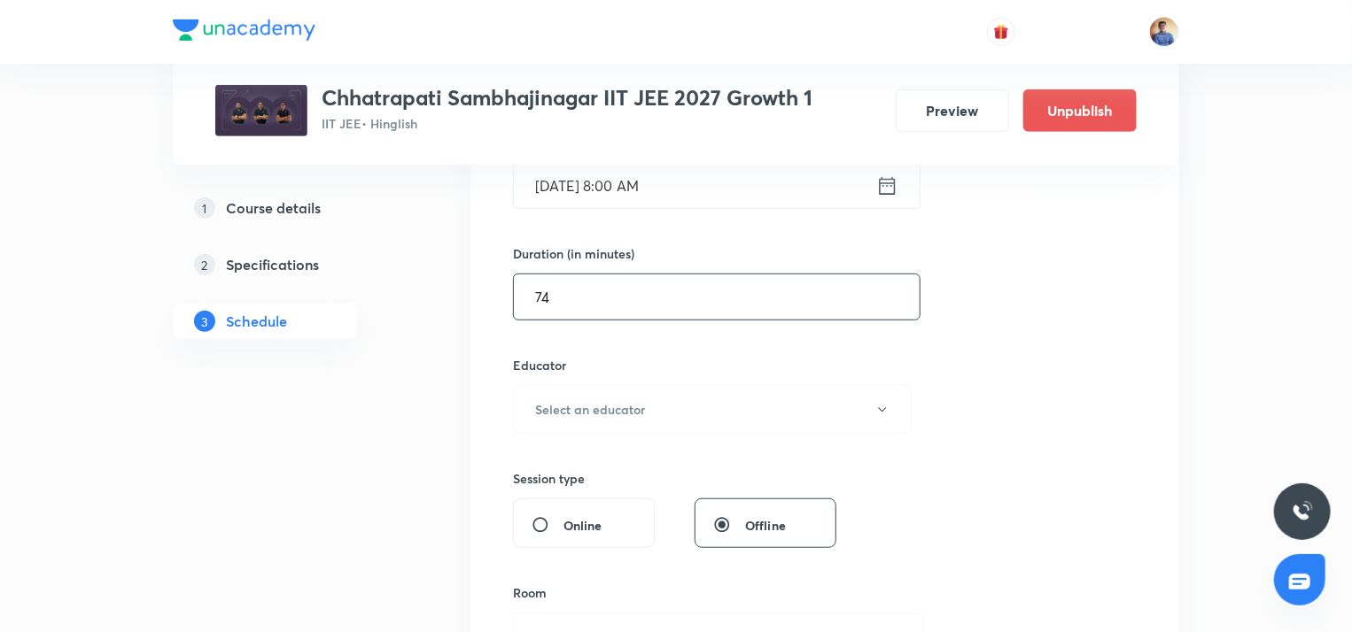
scroll to position [482, 0]
type input "74"
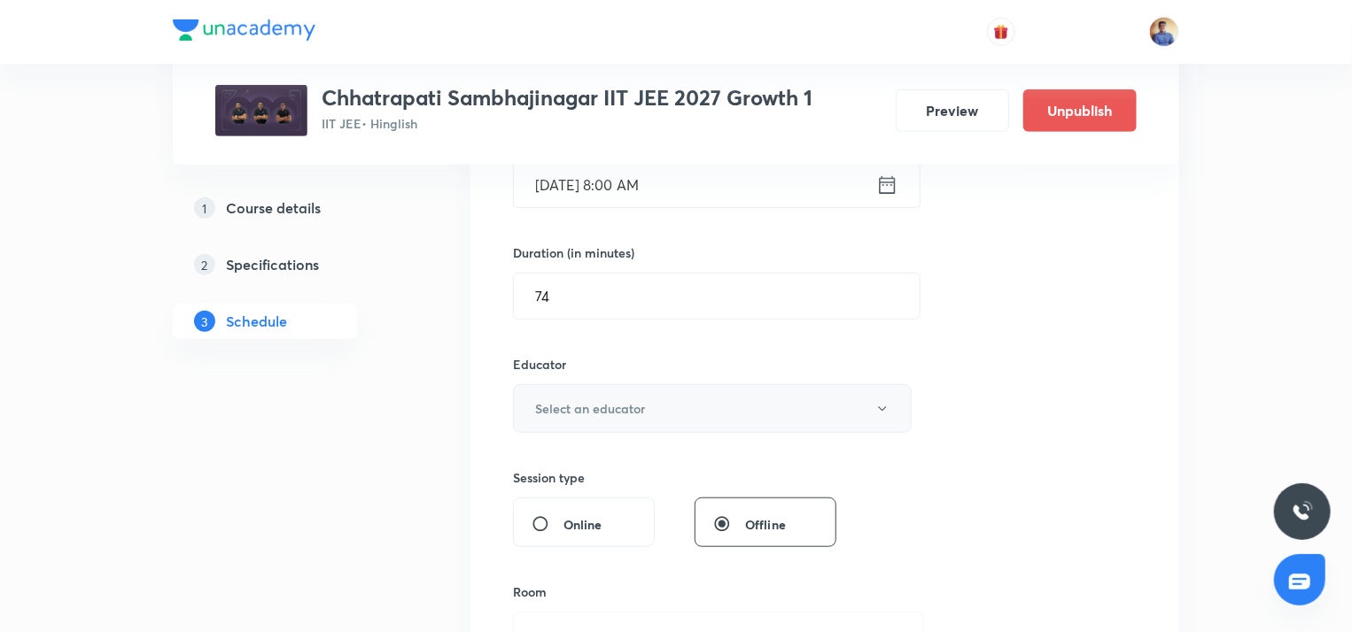
click at [582, 422] on button "Select an educator" at bounding box center [712, 408] width 399 height 49
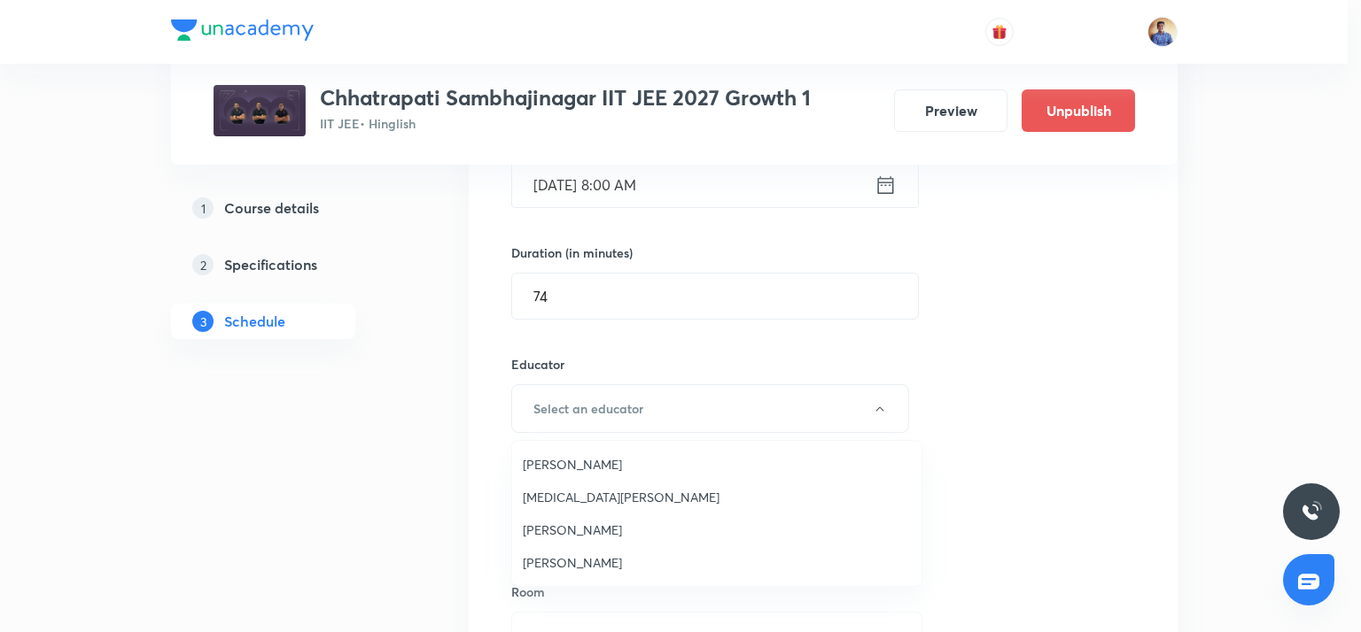
click at [563, 455] on span "Bhushan Ravindra Magar" at bounding box center [717, 464] width 388 height 19
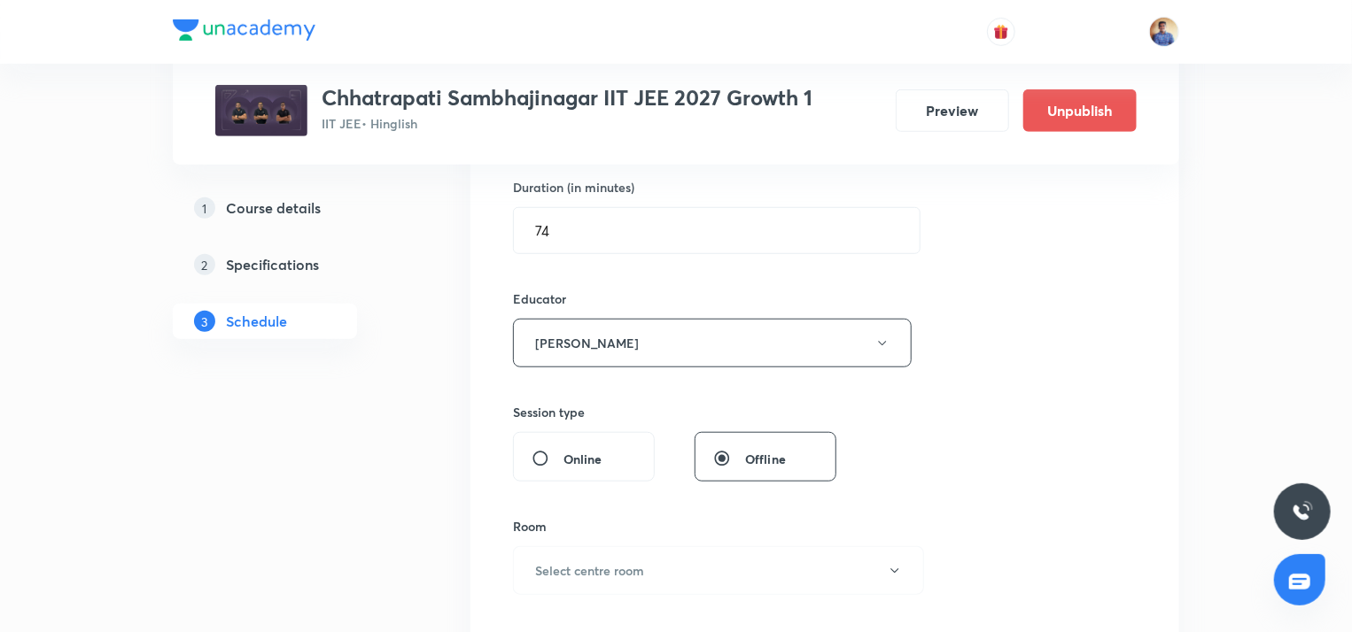
scroll to position [548, 0]
click at [546, 454] on input "Online" at bounding box center [547, 458] width 32 height 18
radio input "true"
radio input "false"
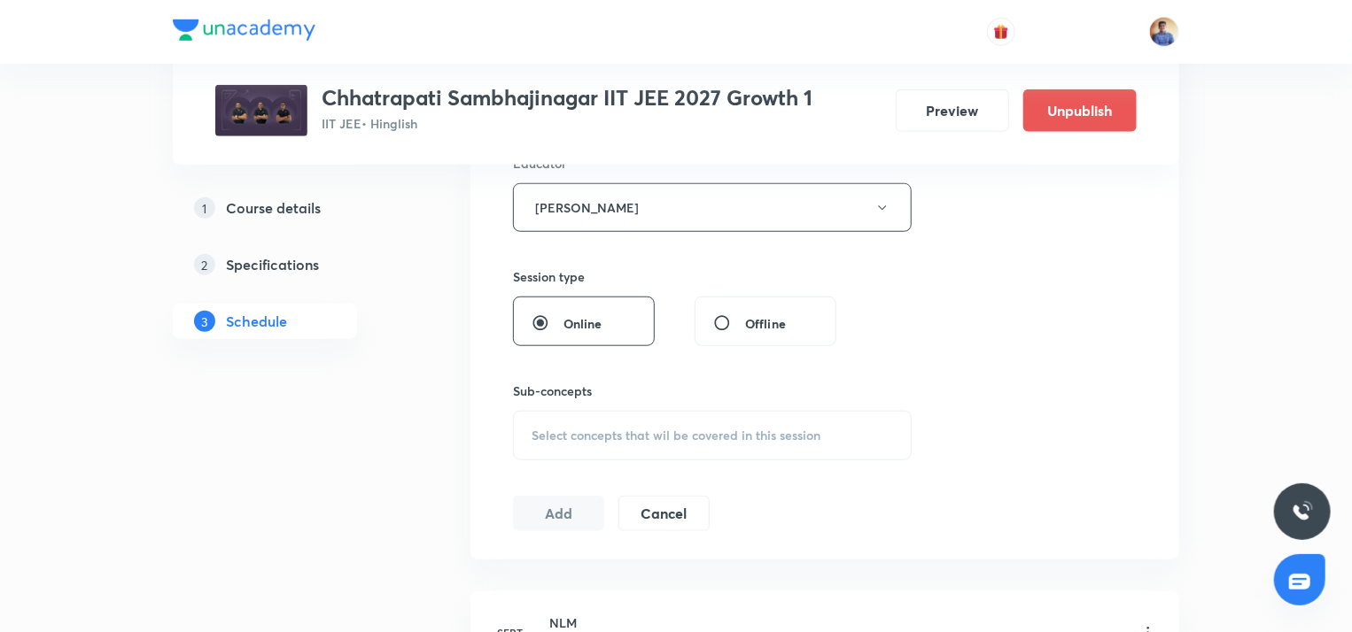
scroll to position [691, 0]
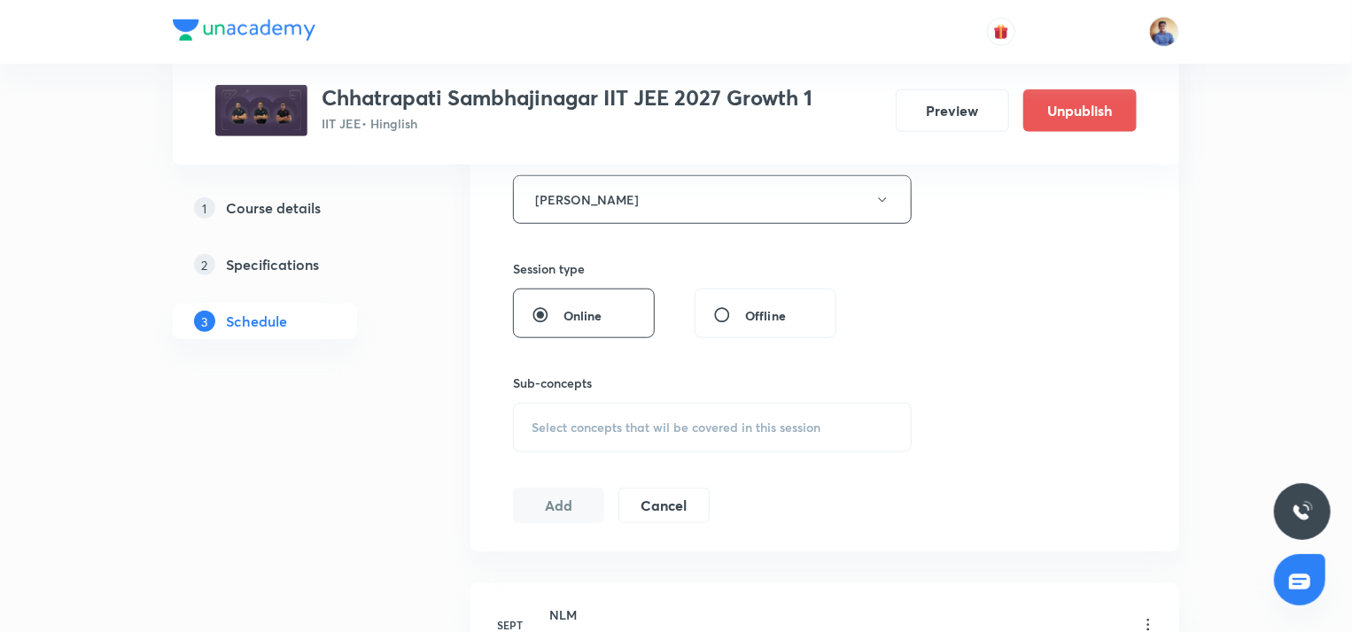
click at [552, 423] on span "Select concepts that wil be covered in this session" at bounding box center [675, 428] width 289 height 14
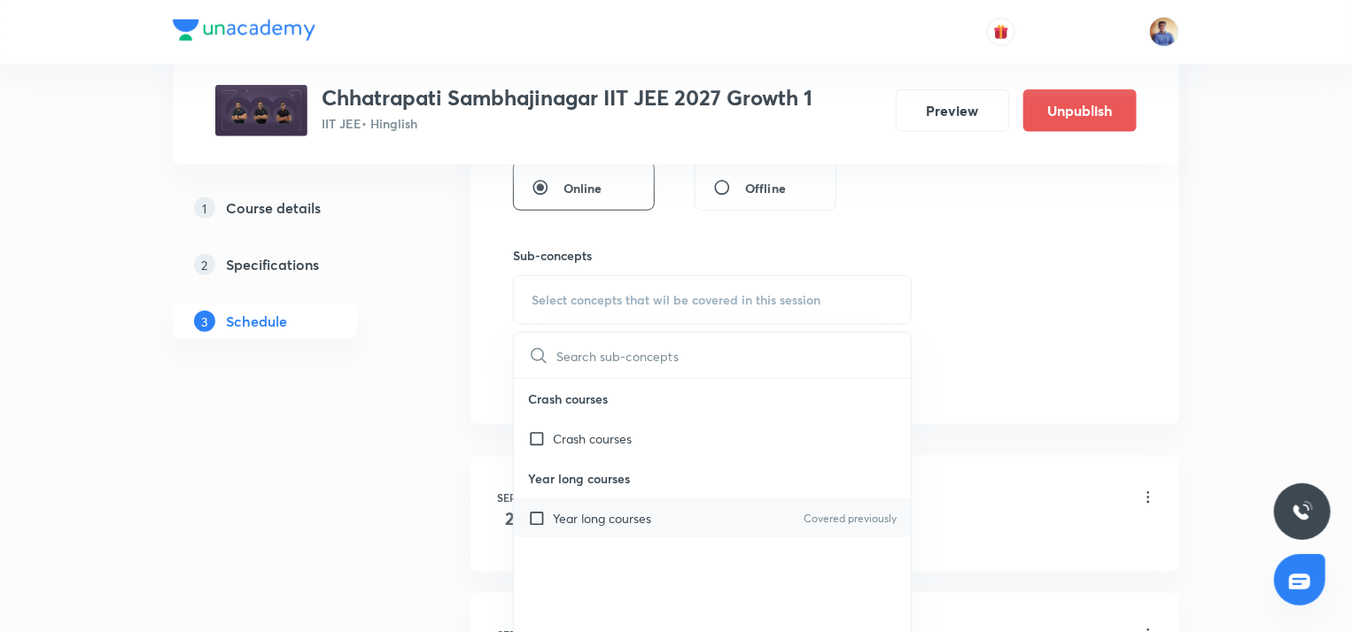
click at [542, 500] on div "Year long courses Covered previously" at bounding box center [712, 519] width 397 height 40
checkbox input "true"
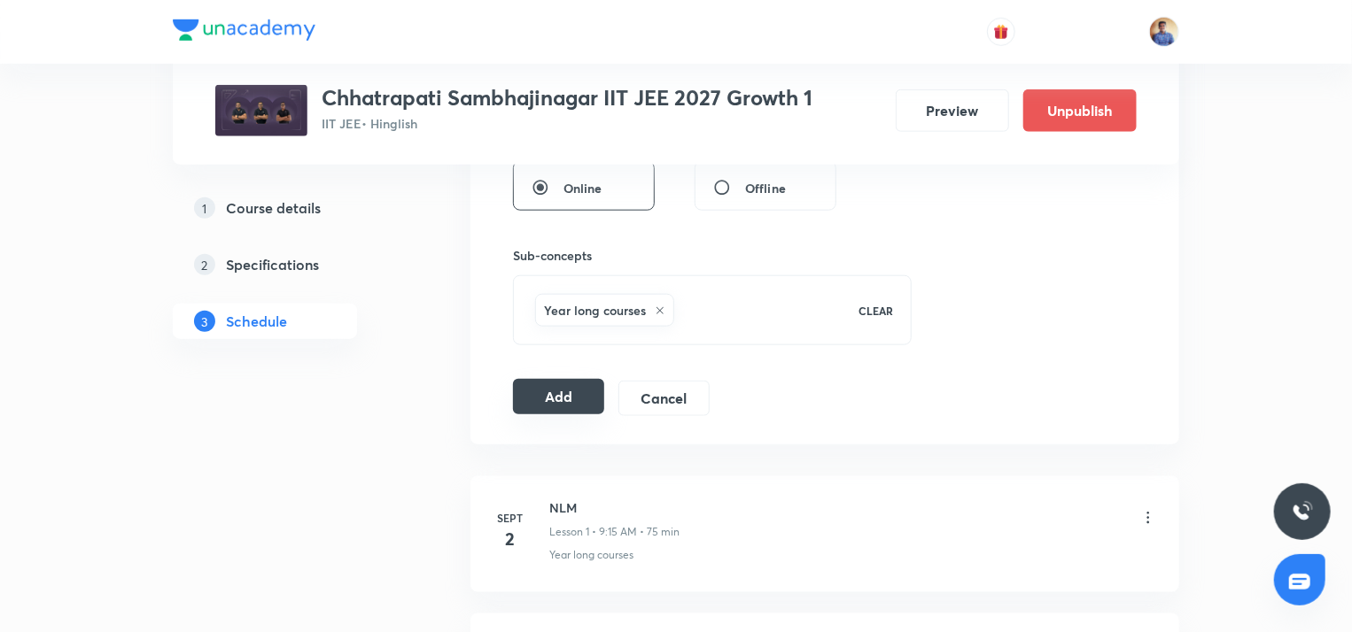
click at [562, 391] on button "Add" at bounding box center [558, 396] width 91 height 35
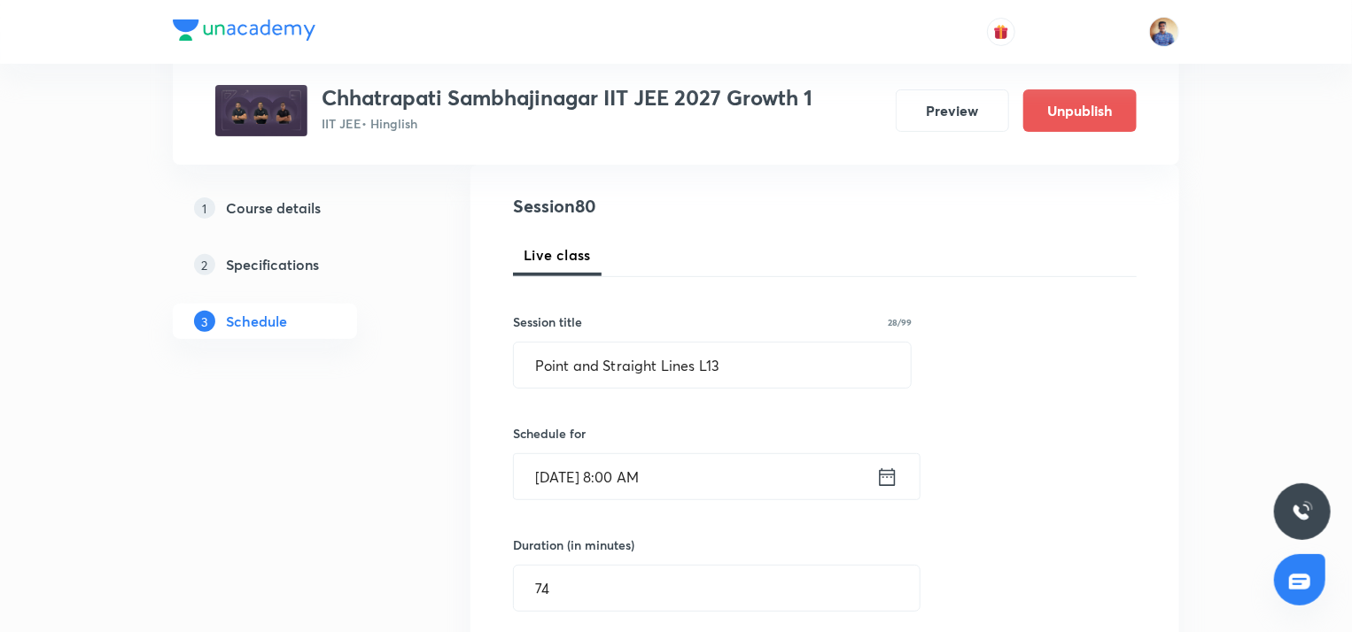
scroll to position [193, 0]
radio input "false"
radio input "true"
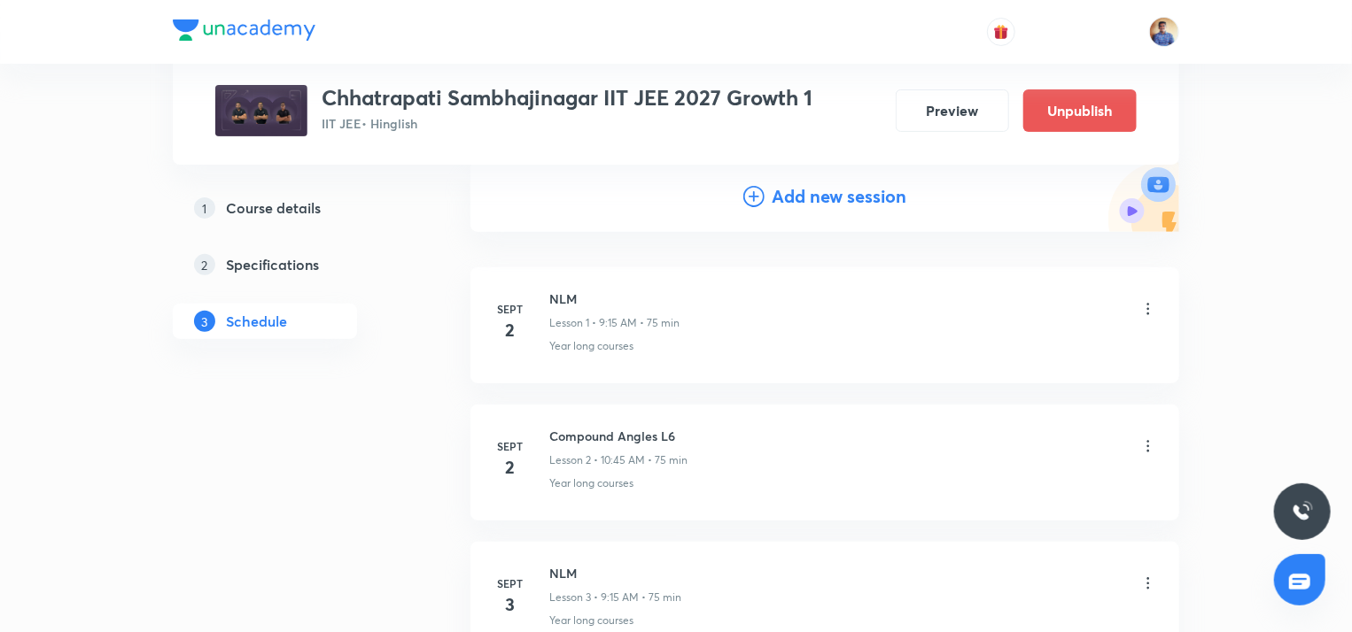
click at [739, 197] on div "Add new session" at bounding box center [824, 196] width 709 height 71
click at [758, 197] on icon at bounding box center [753, 196] width 21 height 21
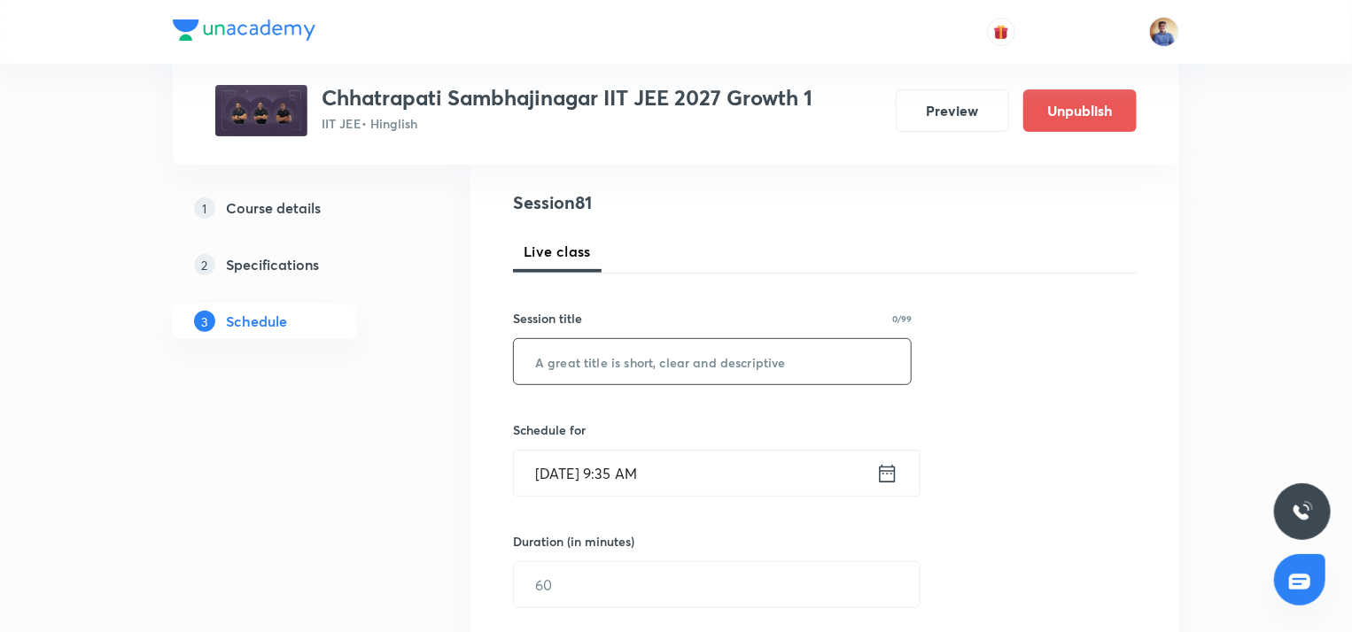
click at [601, 369] on input "text" at bounding box center [712, 361] width 397 height 45
paste input "Point and Straight Lines L6"
type input "Point and Straight Lines L14"
click at [570, 465] on input "Oct 6, 2025, 9:35 AM" at bounding box center [695, 473] width 362 height 45
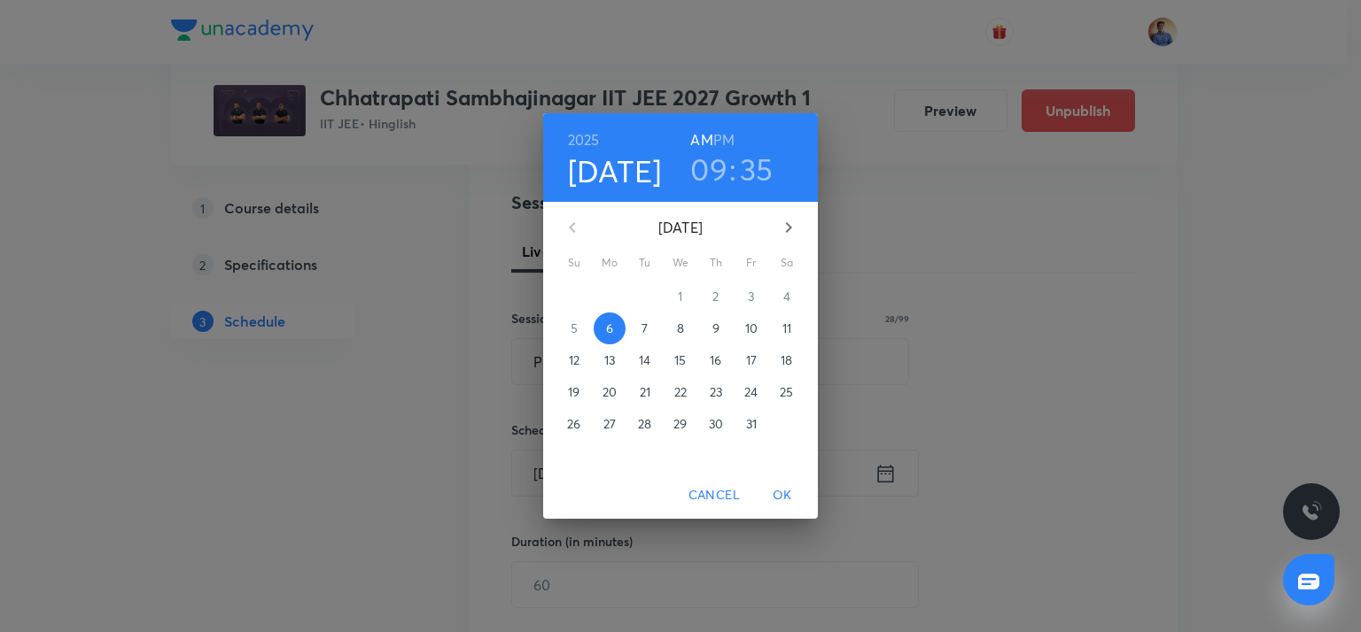
click at [711, 362] on p "16" at bounding box center [716, 361] width 12 height 18
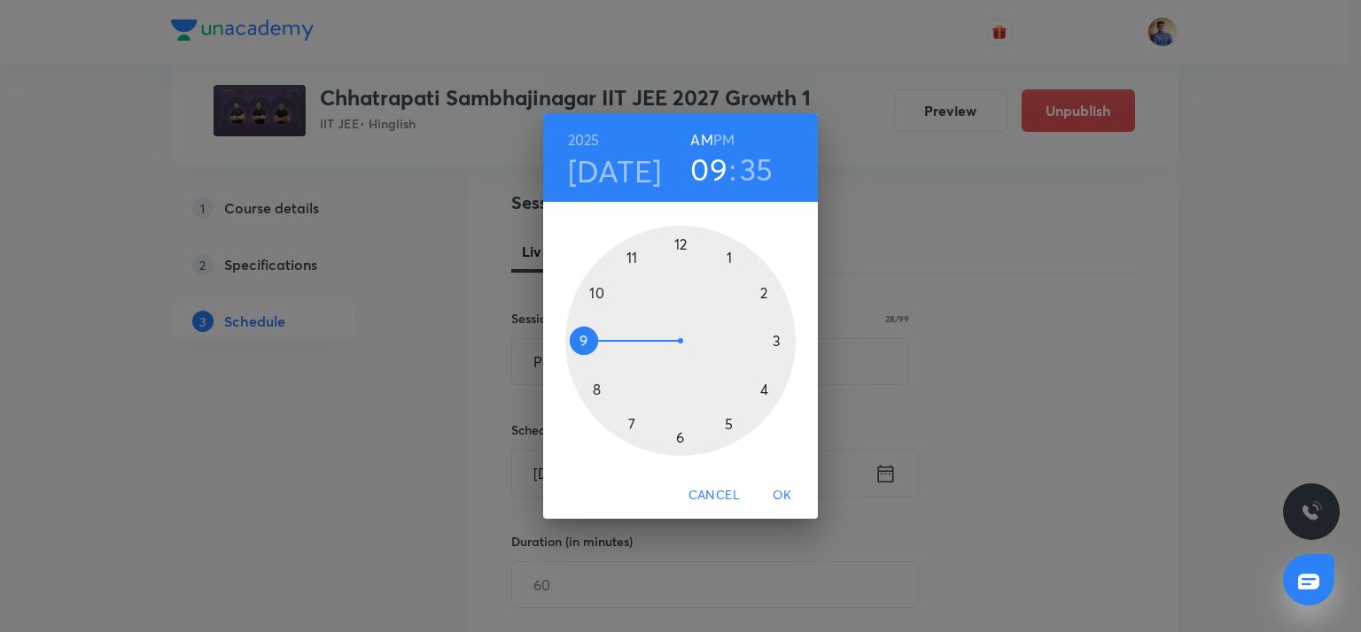
click at [594, 386] on div at bounding box center [680, 341] width 230 height 230
click at [678, 246] on div at bounding box center [680, 341] width 230 height 230
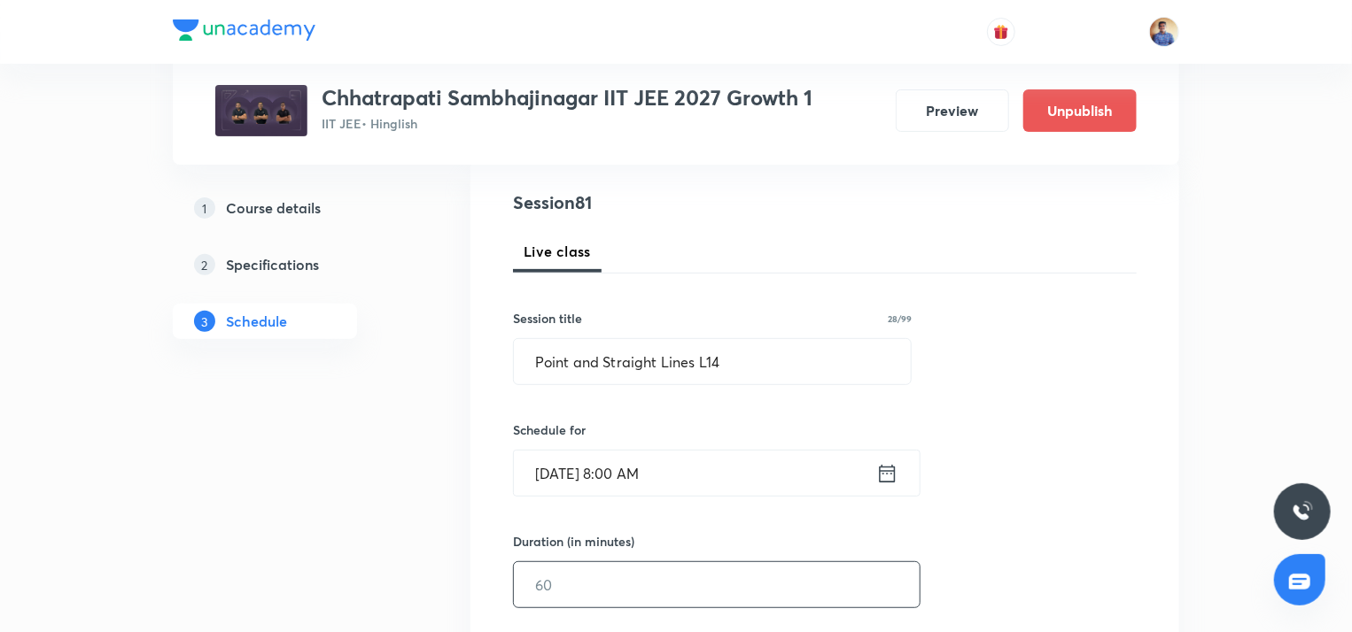
click at [590, 577] on input "text" at bounding box center [717, 584] width 406 height 45
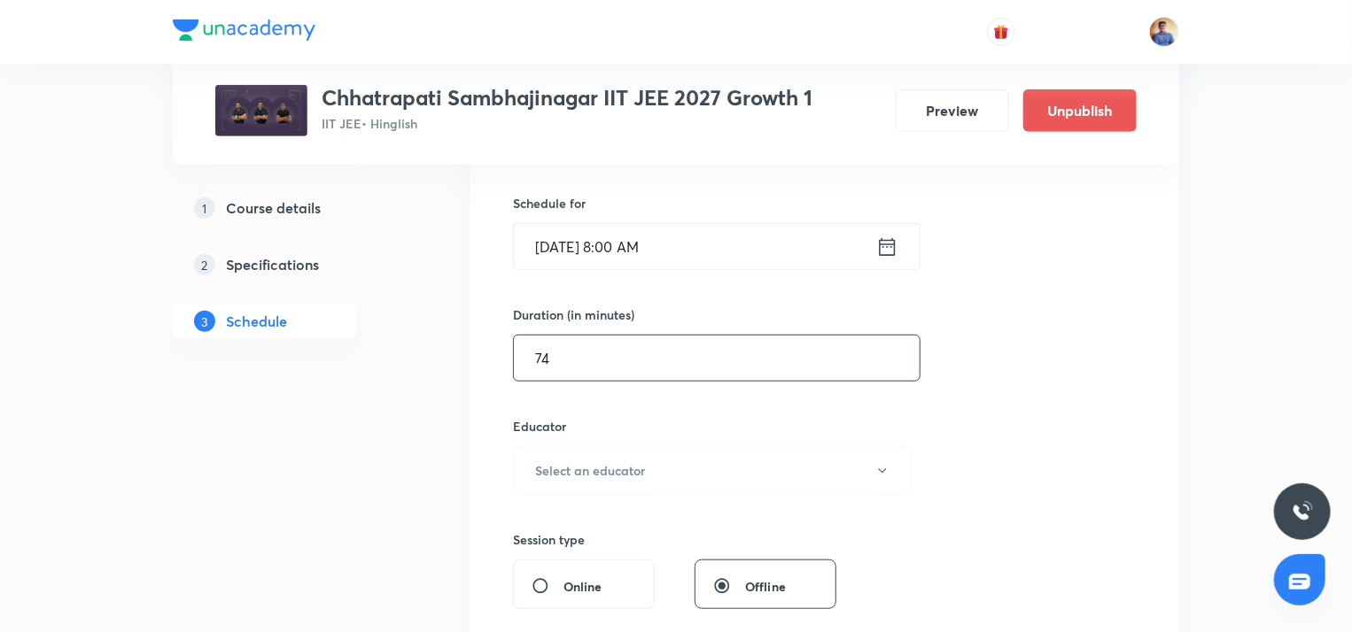
scroll to position [428, 0]
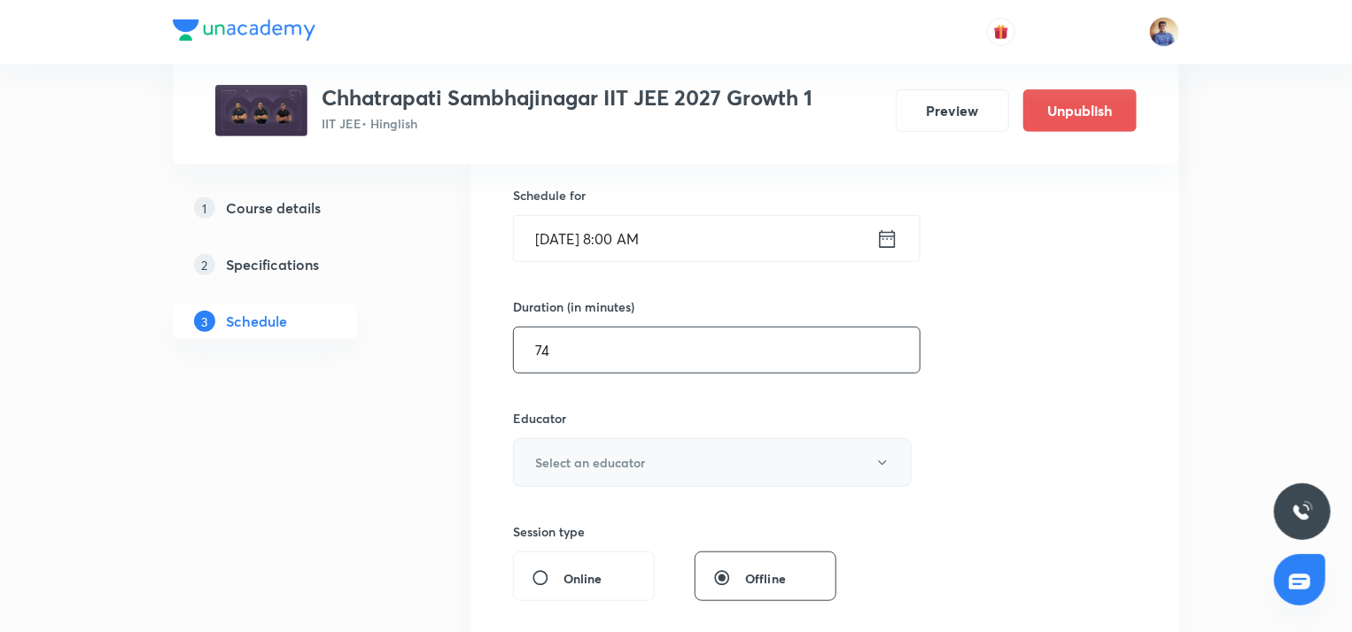
type input "74"
click at [550, 448] on button "Select an educator" at bounding box center [712, 462] width 399 height 49
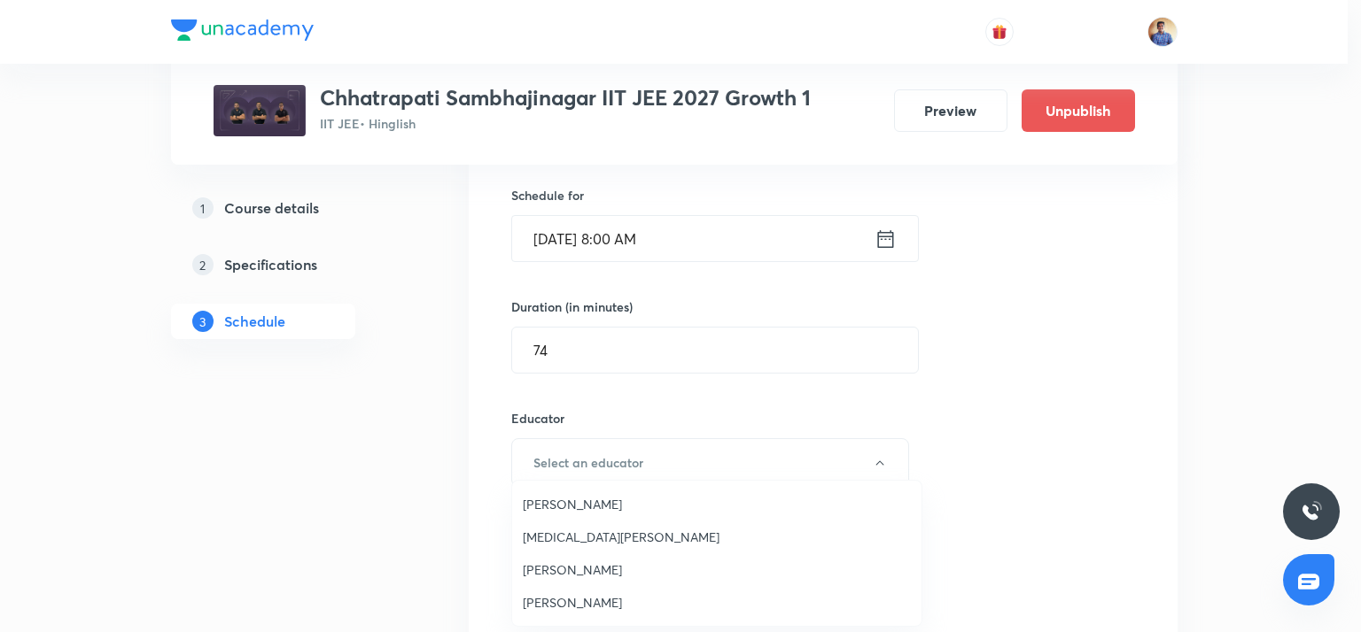
click at [562, 502] on span "Bhushan Ravindra Magar" at bounding box center [717, 504] width 388 height 19
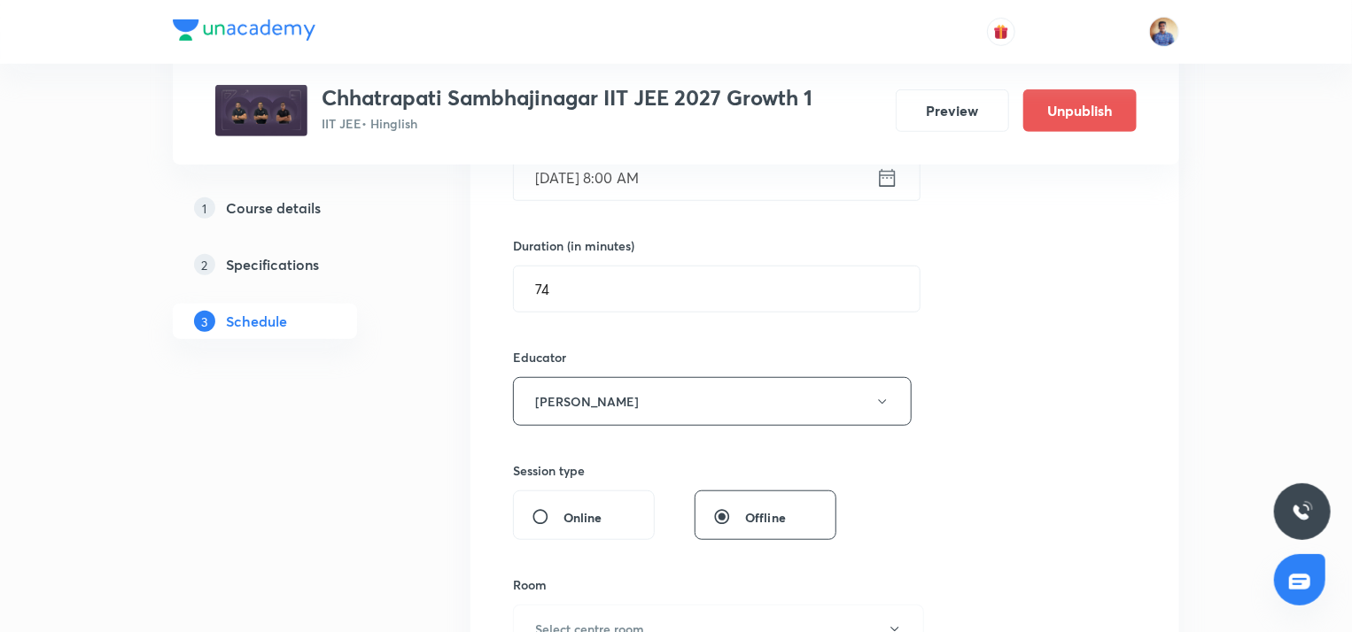
click at [547, 508] on input "Online" at bounding box center [547, 517] width 32 height 18
radio input "true"
radio input "false"
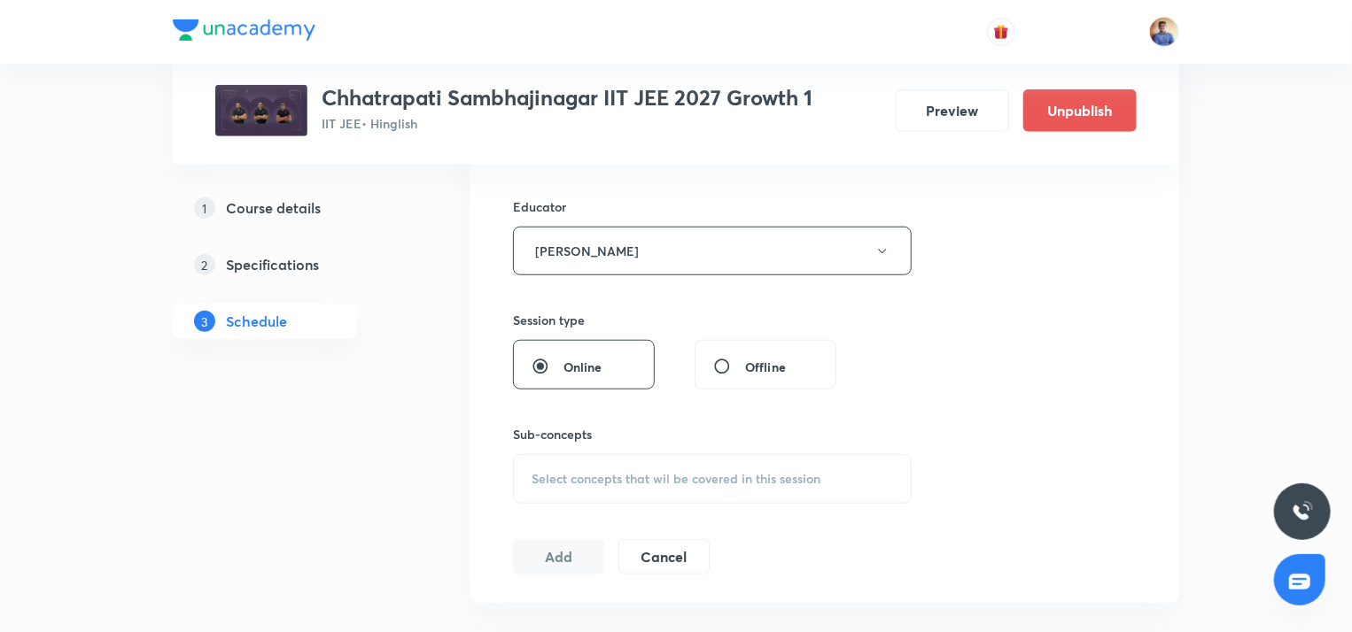
scroll to position [652, 0]
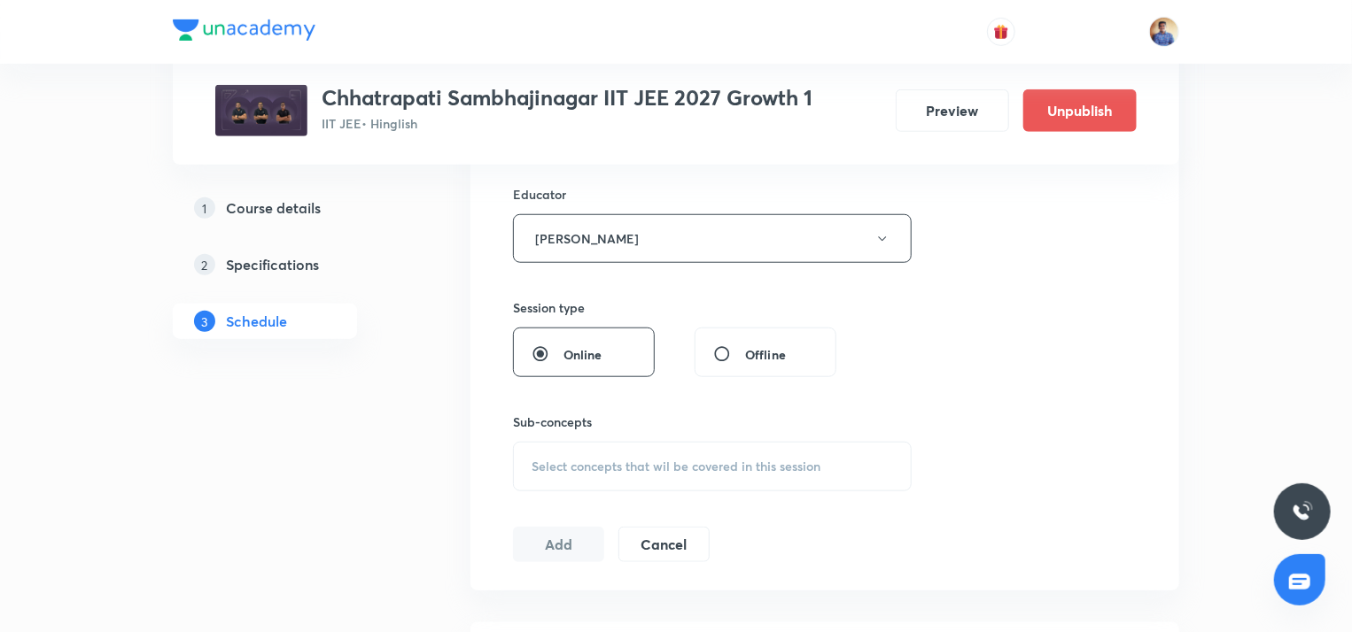
click at [555, 476] on div "Select concepts that wil be covered in this session" at bounding box center [712, 467] width 399 height 50
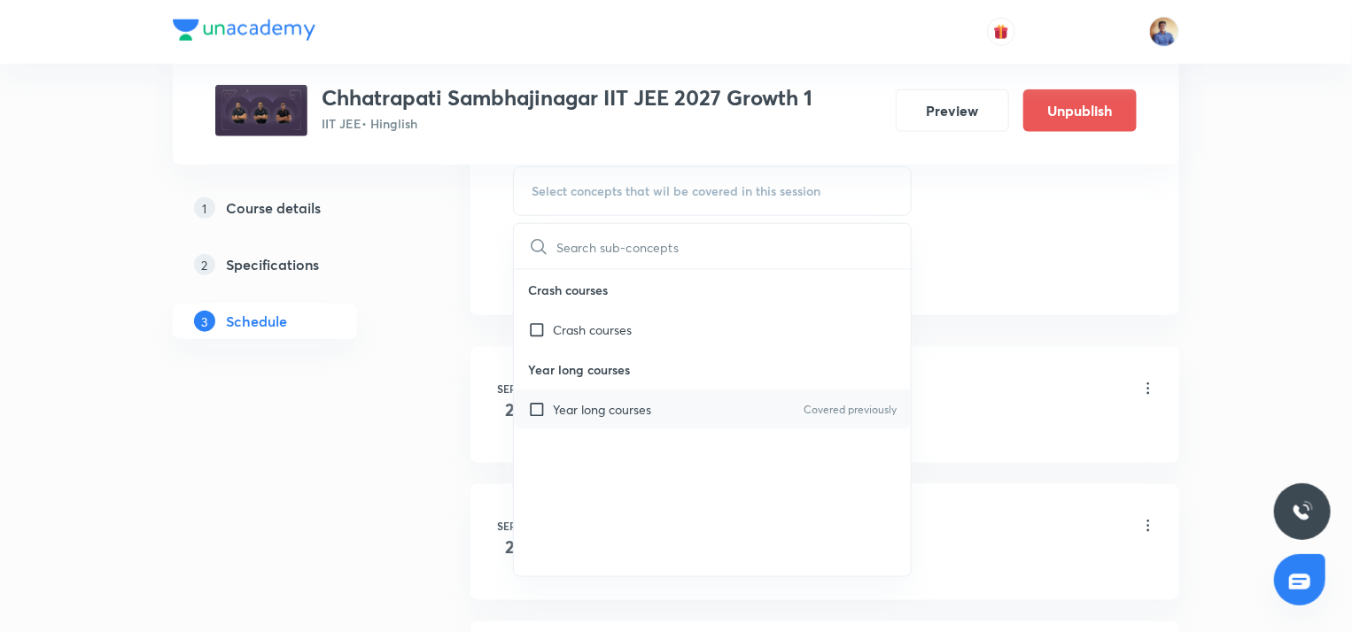
scroll to position [928, 0]
click at [539, 406] on input "checkbox" at bounding box center [540, 409] width 25 height 19
checkbox input "true"
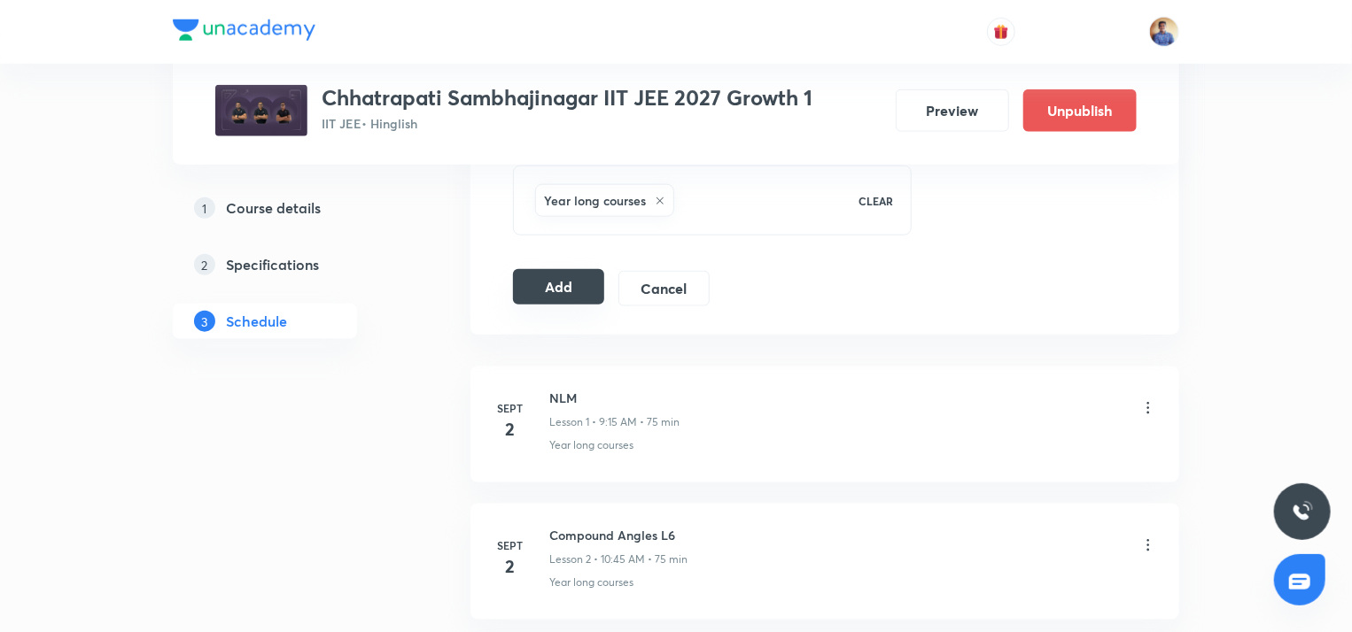
click at [554, 277] on button "Add" at bounding box center [558, 286] width 91 height 35
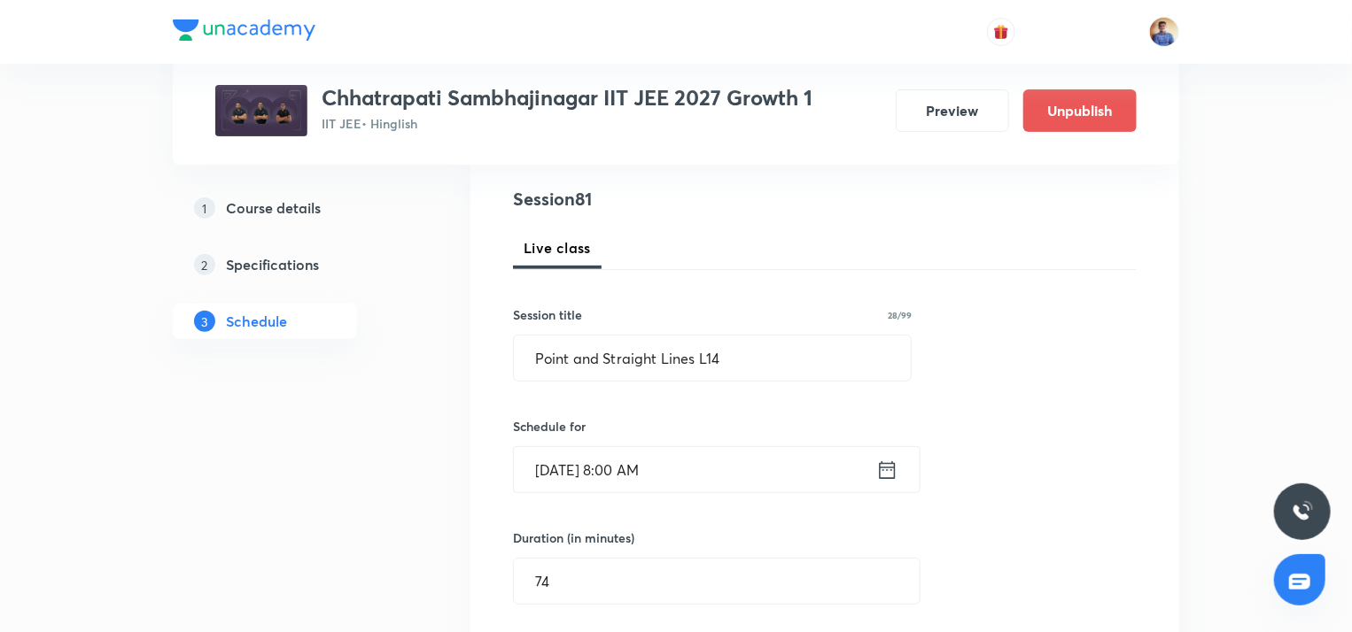
scroll to position [195, 0]
radio input "false"
radio input "true"
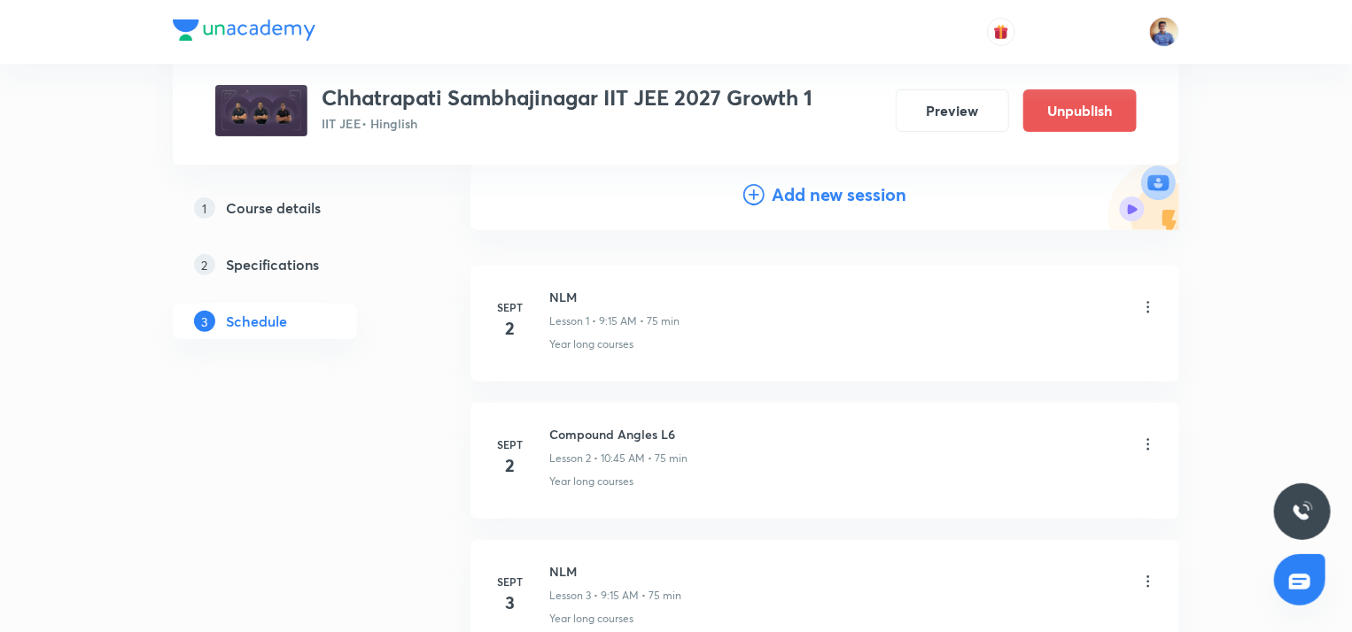
click at [769, 190] on div "Add new session" at bounding box center [824, 195] width 163 height 27
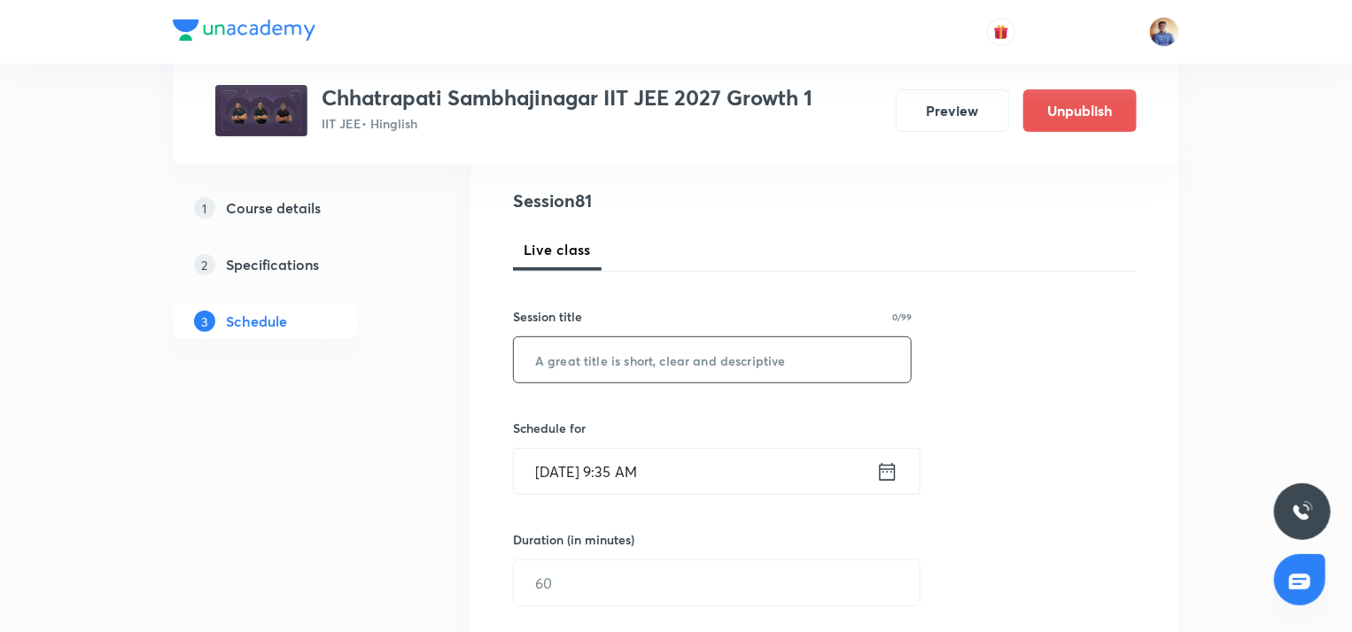
click at [609, 364] on input "text" at bounding box center [712, 359] width 397 height 45
paste input "Point and Straight Lines L6"
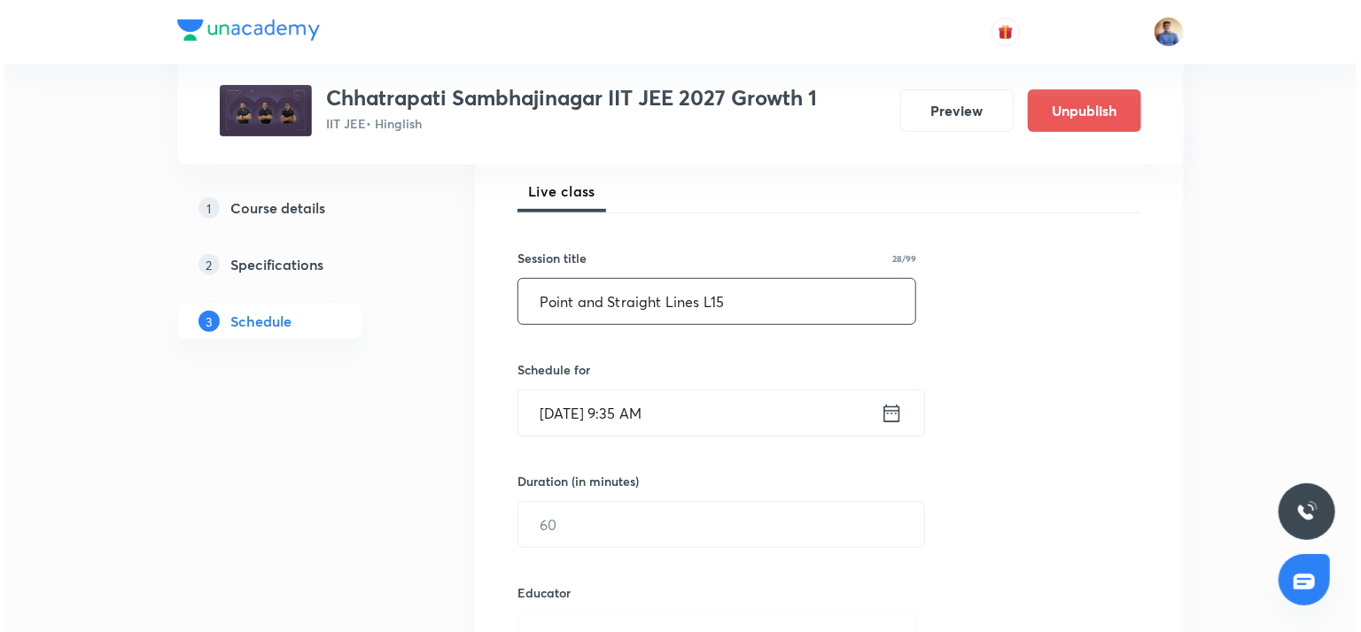
scroll to position [252, 0]
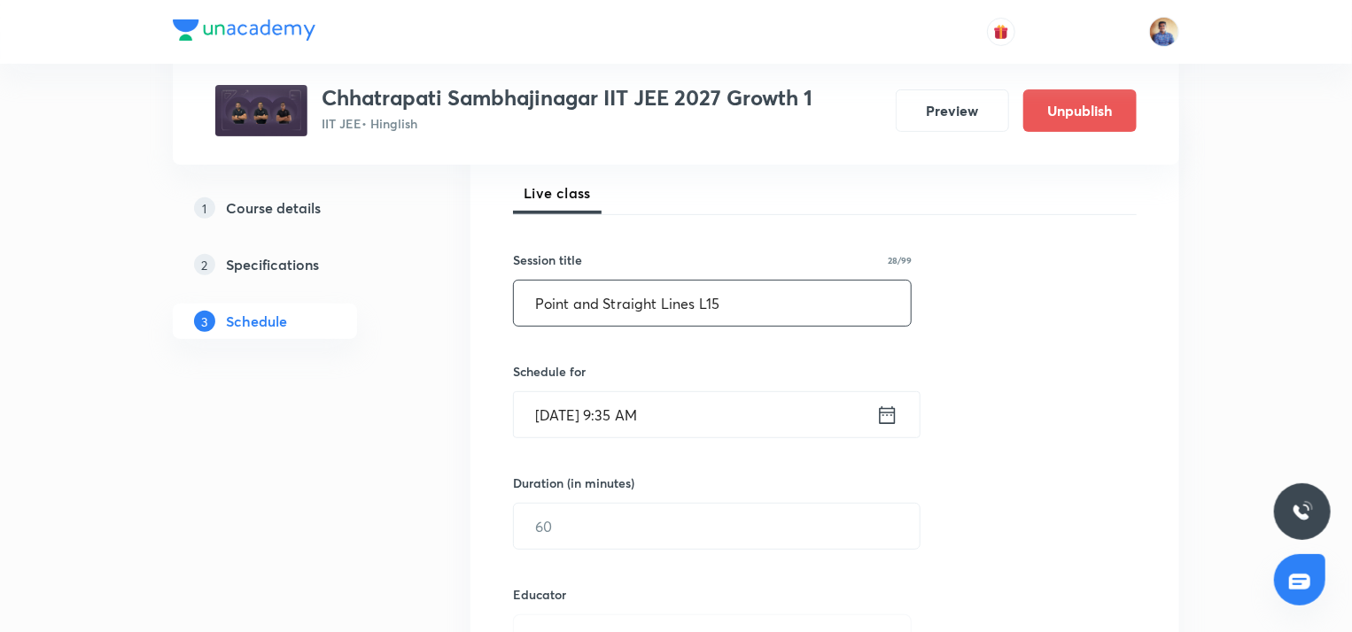
type input "Point and Straight Lines L15"
click at [569, 420] on input "Oct 6, 2025, 9:35 AM" at bounding box center [695, 414] width 362 height 45
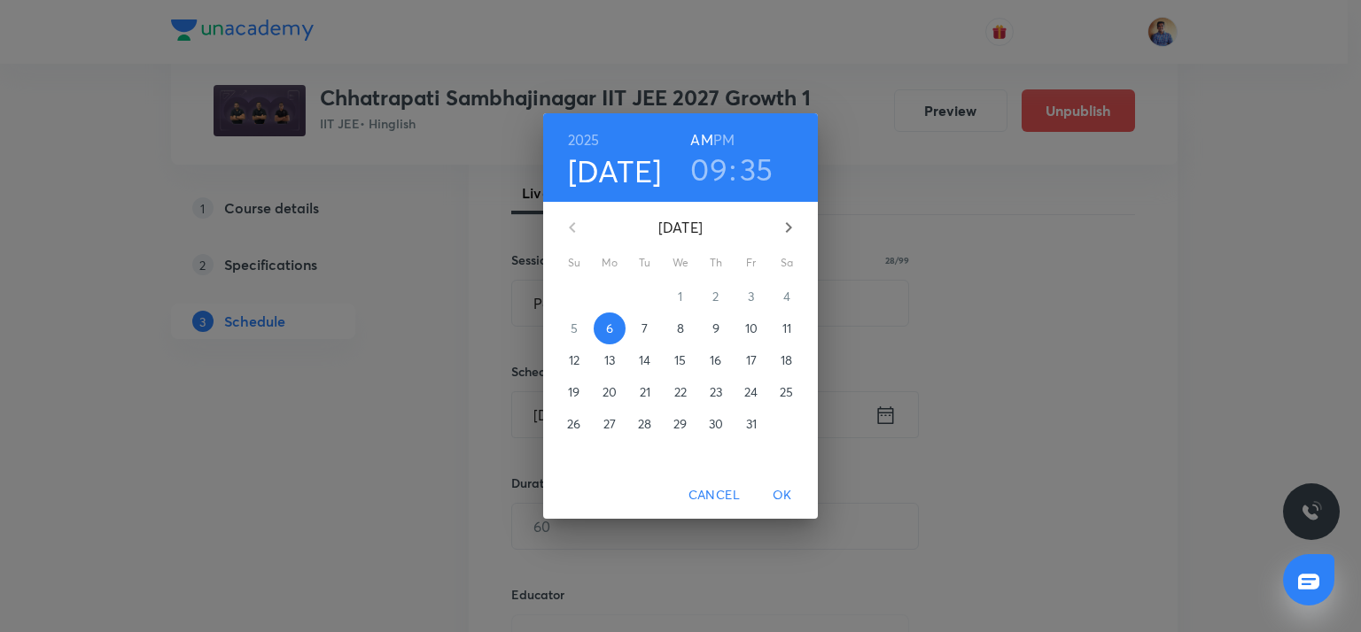
click at [747, 355] on p "17" at bounding box center [751, 361] width 11 height 18
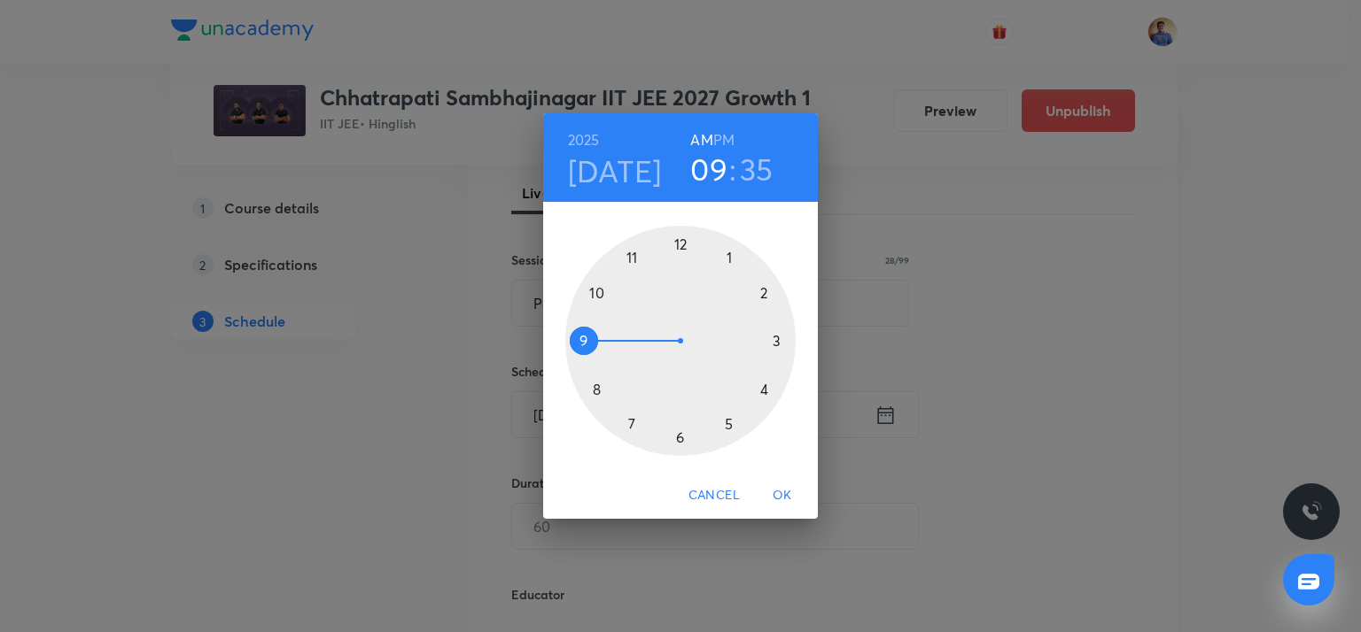
click at [596, 384] on div at bounding box center [680, 341] width 230 height 230
click at [680, 241] on div at bounding box center [680, 341] width 230 height 230
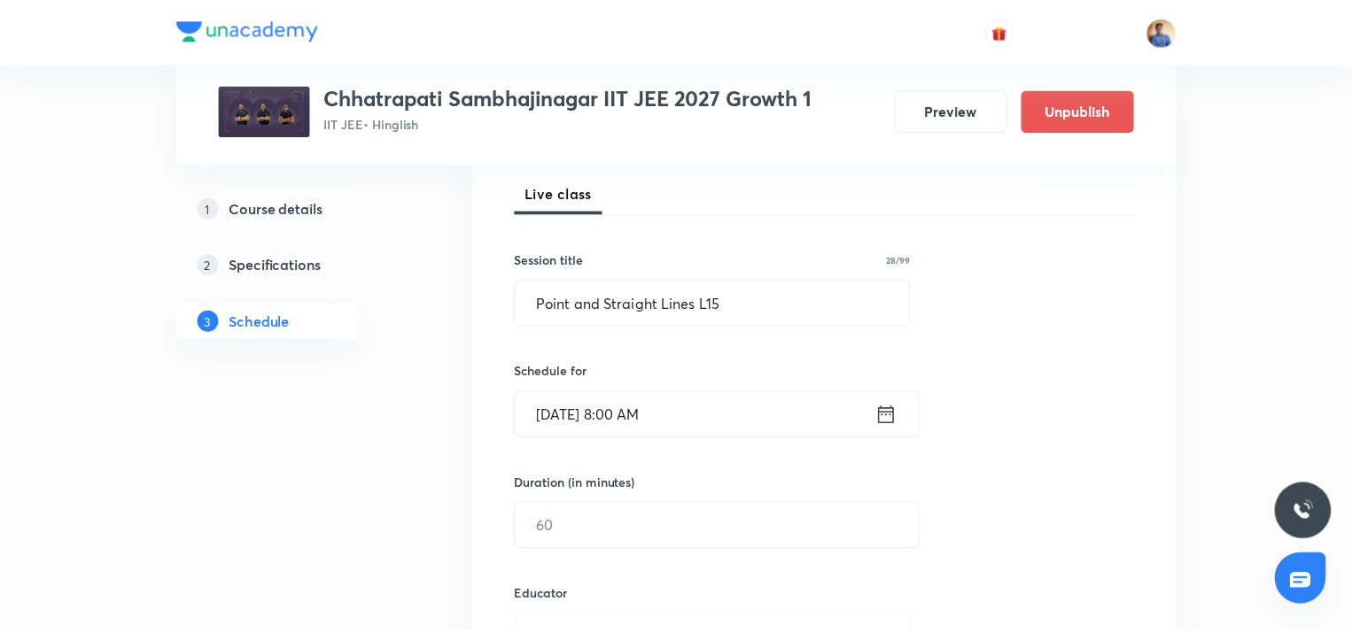
scroll to position [294, 0]
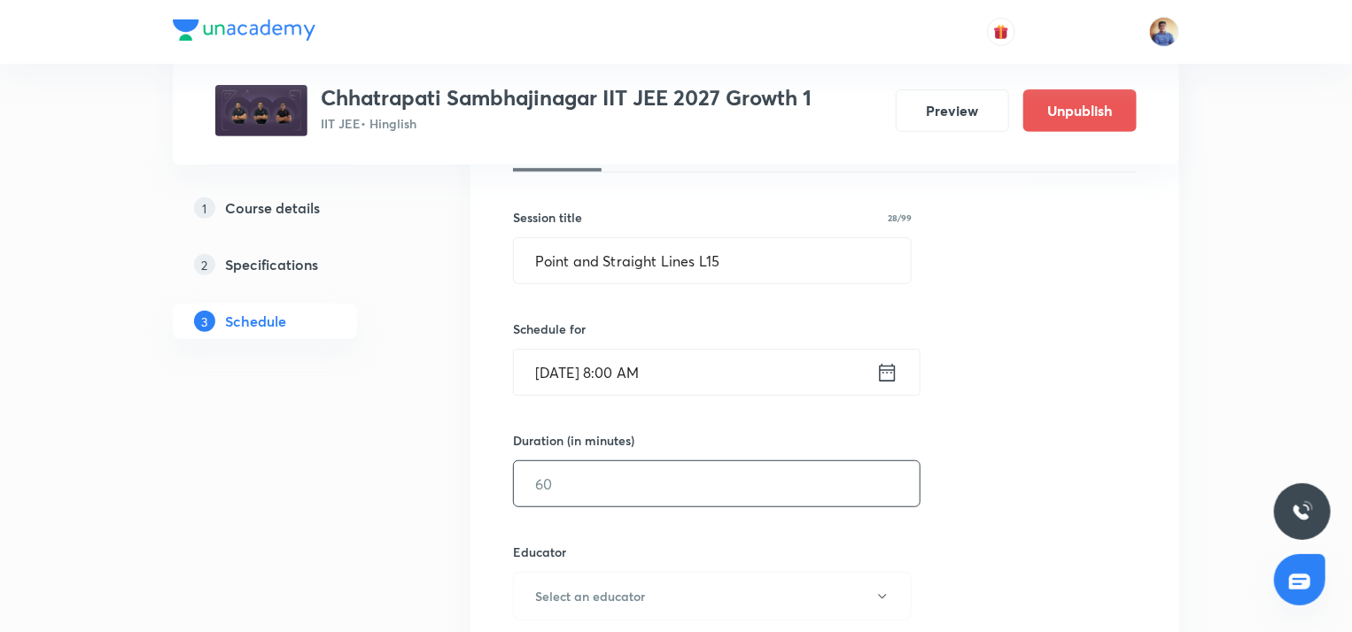
click at [572, 482] on input "text" at bounding box center [717, 484] width 406 height 45
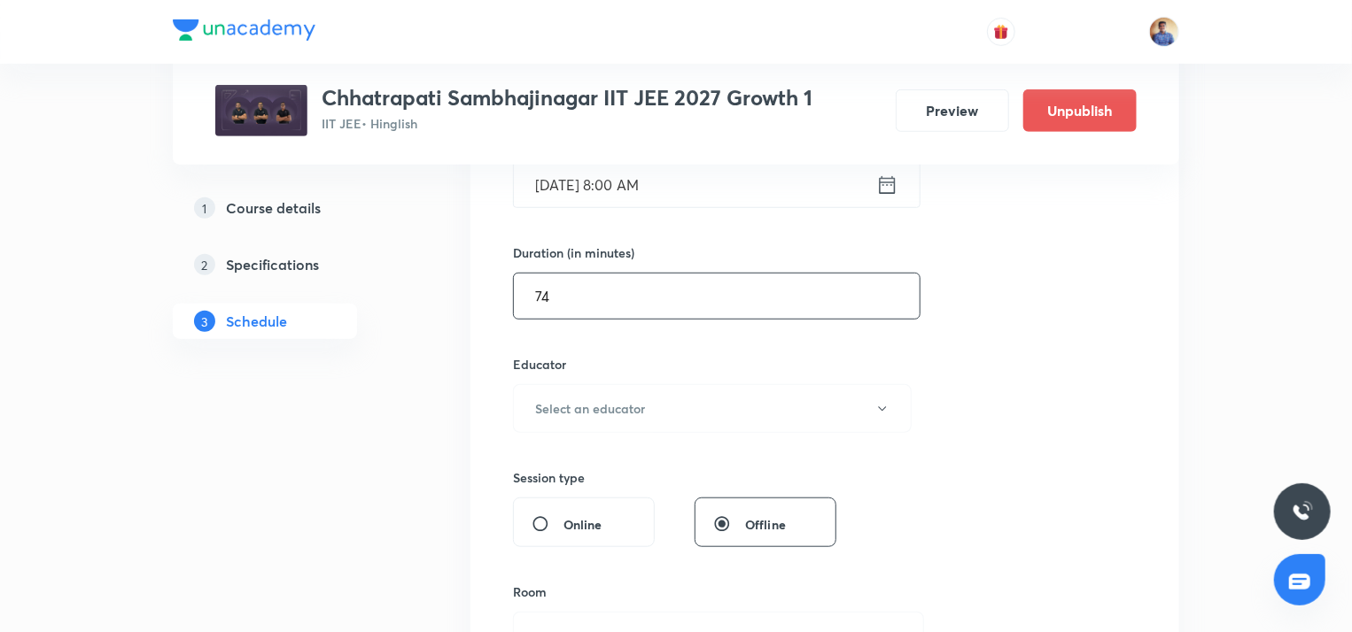
scroll to position [482, 0]
type input "74"
click at [570, 386] on button "Select an educator" at bounding box center [712, 408] width 399 height 49
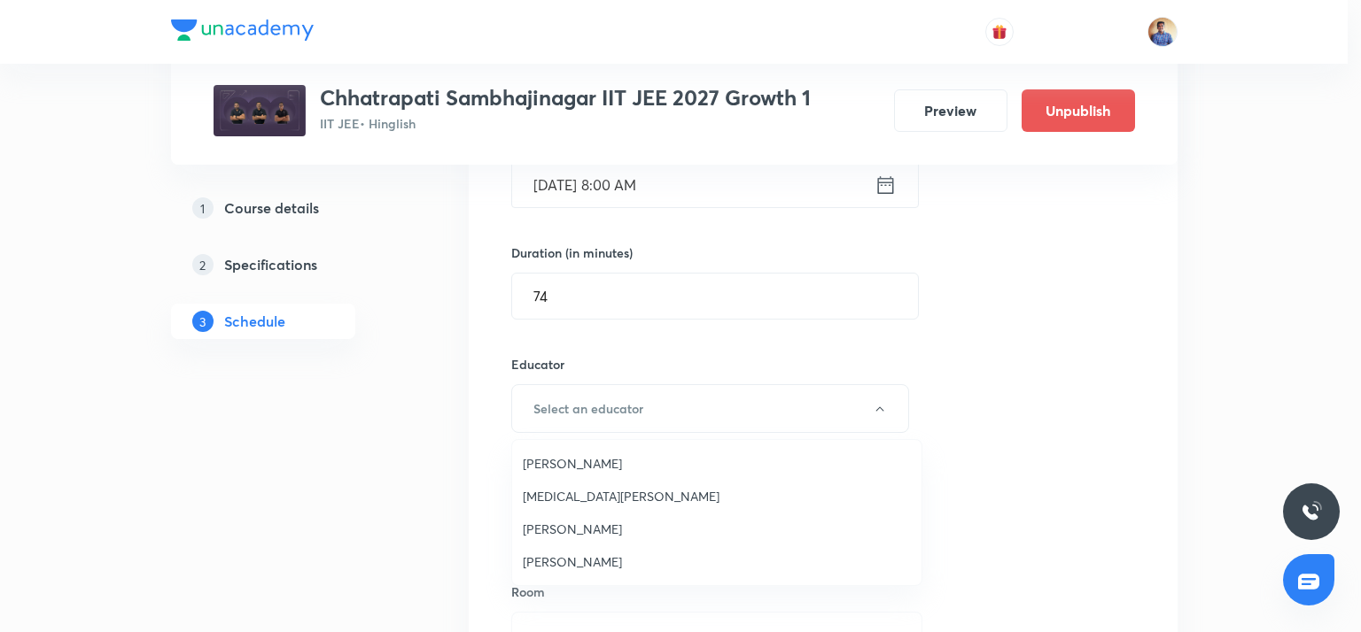
click at [557, 456] on span "Bhushan Ravindra Magar" at bounding box center [717, 463] width 388 height 19
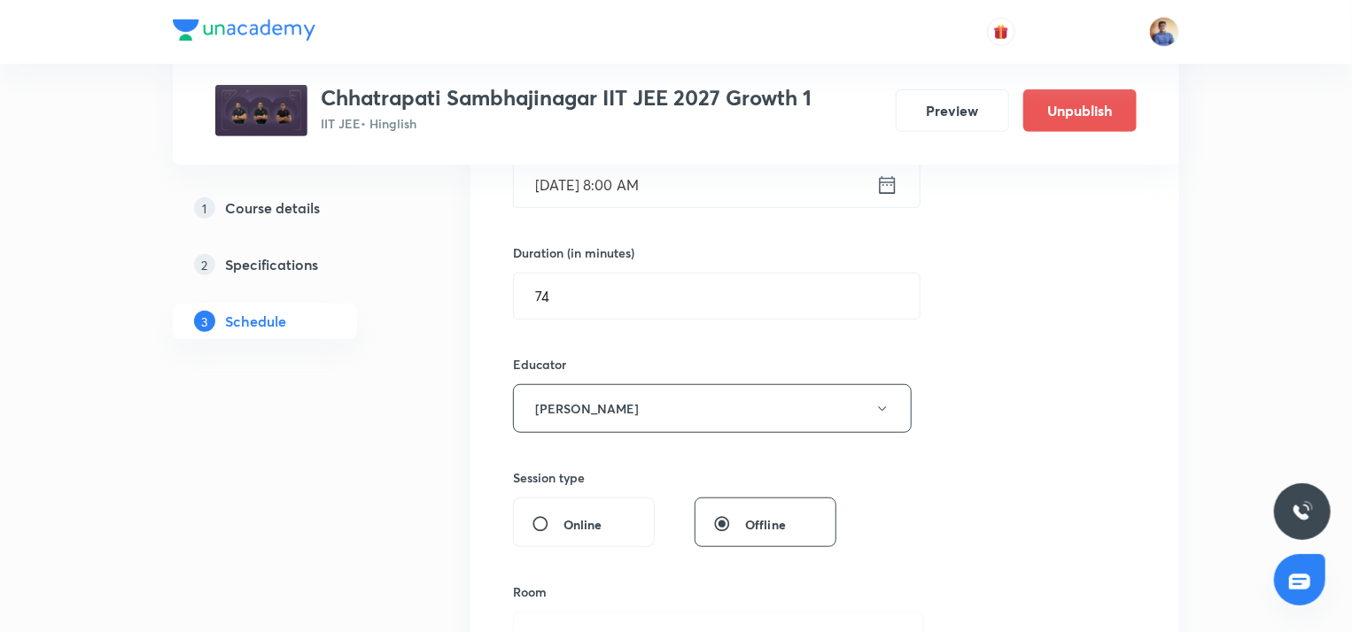
click at [542, 519] on input "Online" at bounding box center [547, 525] width 32 height 18
radio input "true"
radio input "false"
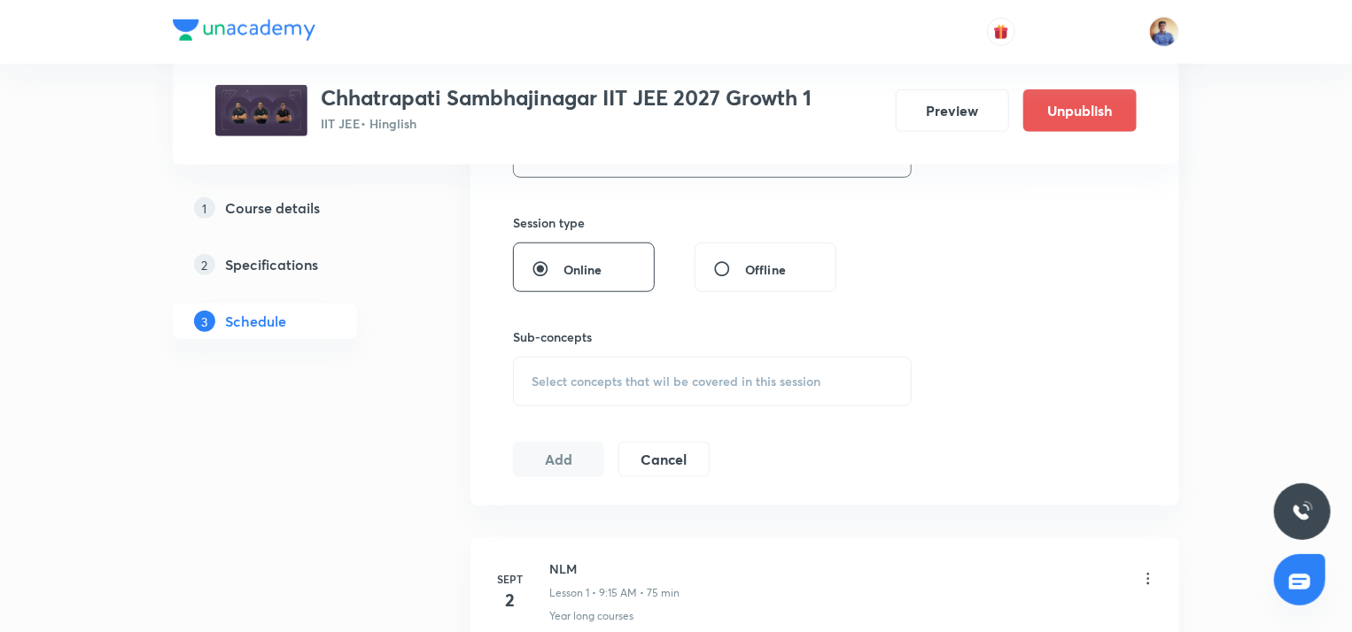
scroll to position [741, 0]
click at [575, 363] on div "Select concepts that wil be covered in this session" at bounding box center [712, 378] width 399 height 50
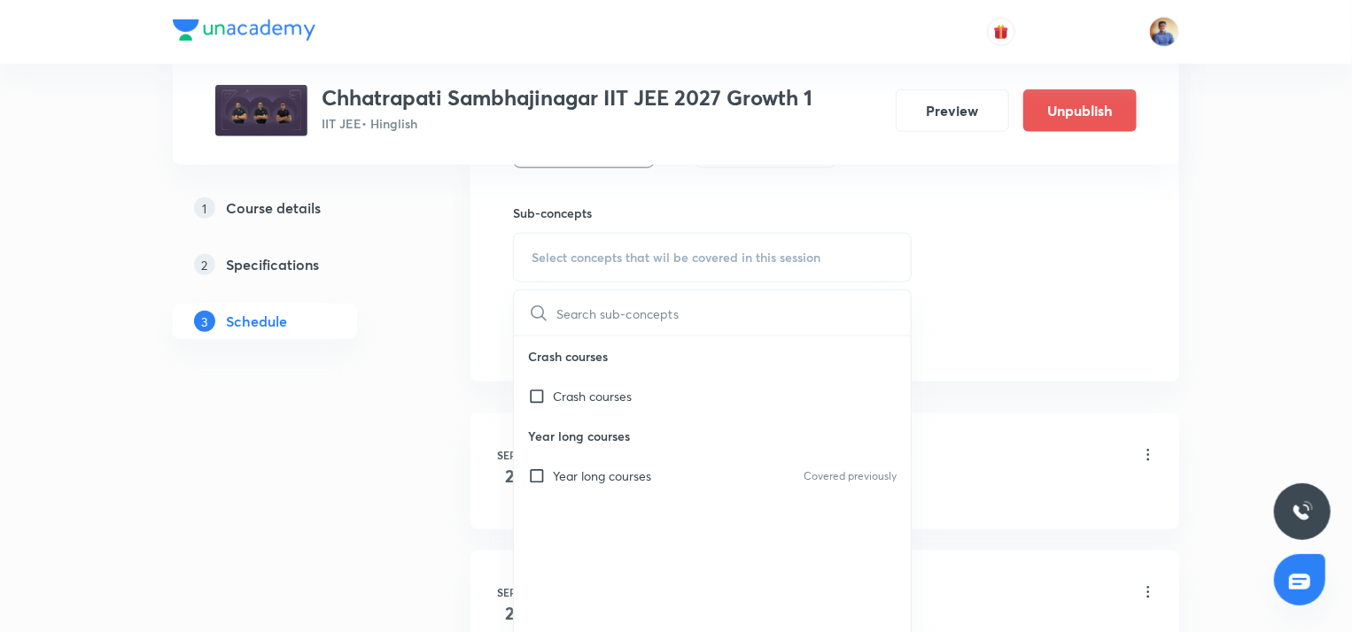
scroll to position [861, 0]
click at [540, 472] on input "checkbox" at bounding box center [540, 476] width 25 height 19
checkbox input "true"
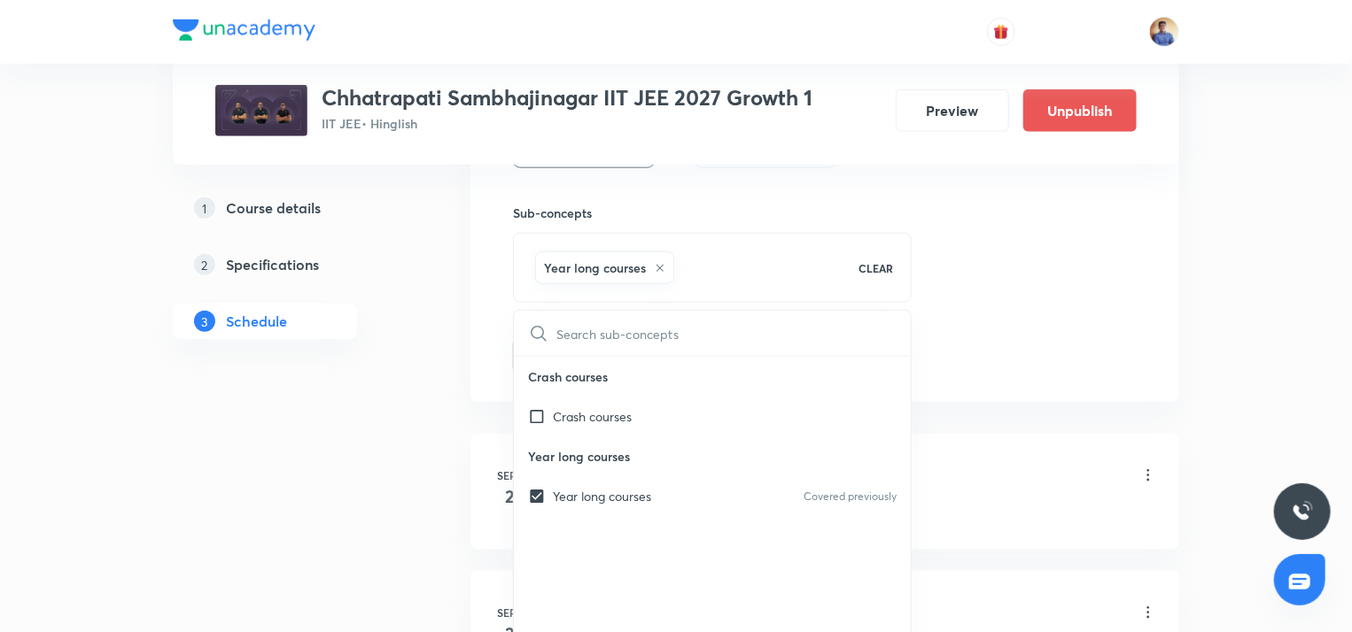
click at [479, 450] on li "Sept 2 NLM Lesson 1 • 9:15 AM • 75 min Year long courses" at bounding box center [824, 492] width 709 height 116
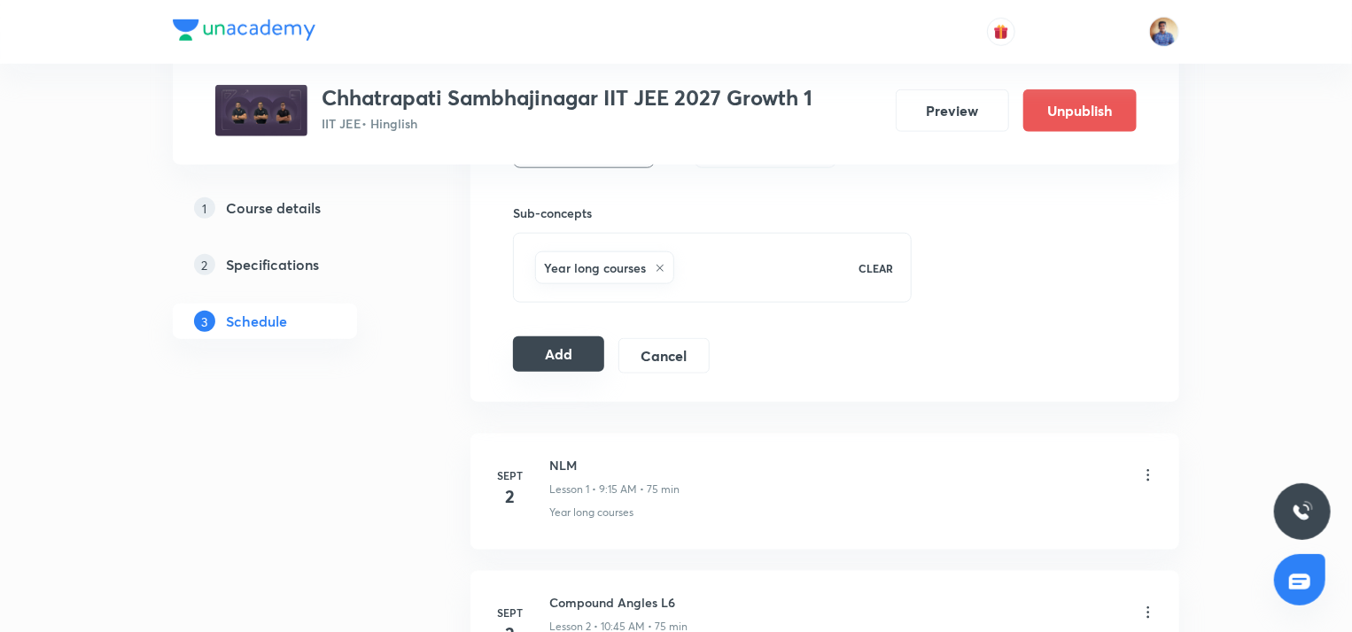
click at [549, 352] on button "Add" at bounding box center [558, 354] width 91 height 35
radio input "false"
radio input "true"
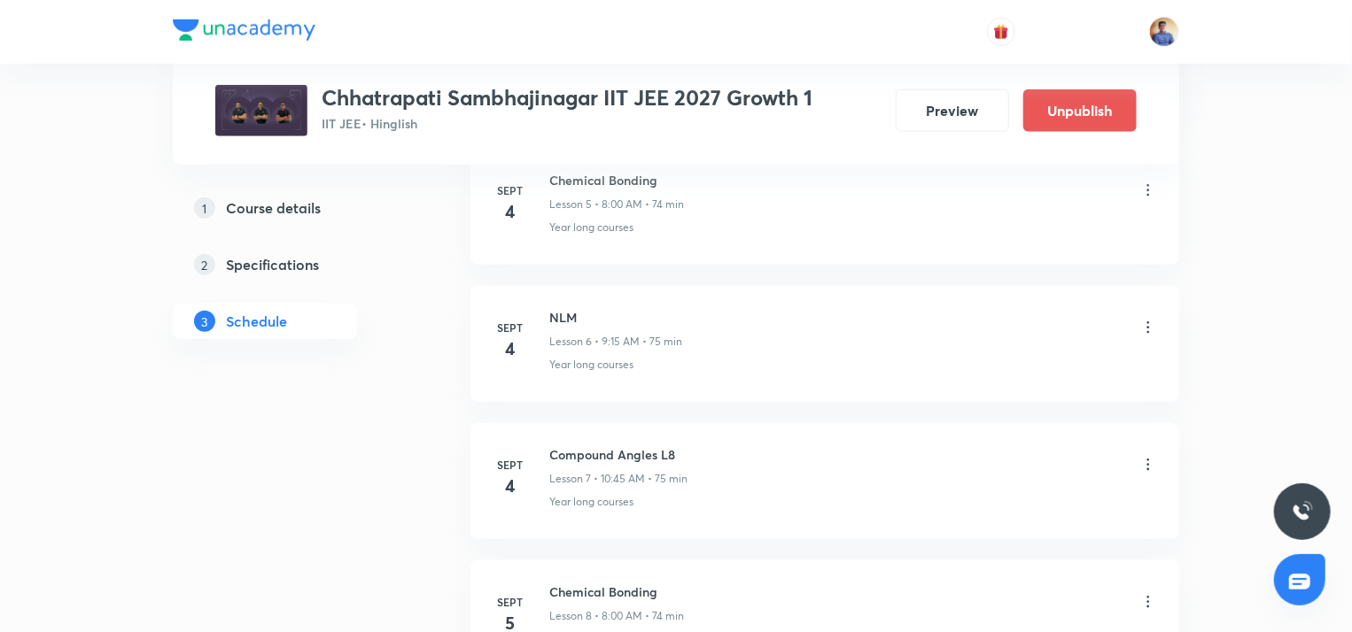
scroll to position [0, 0]
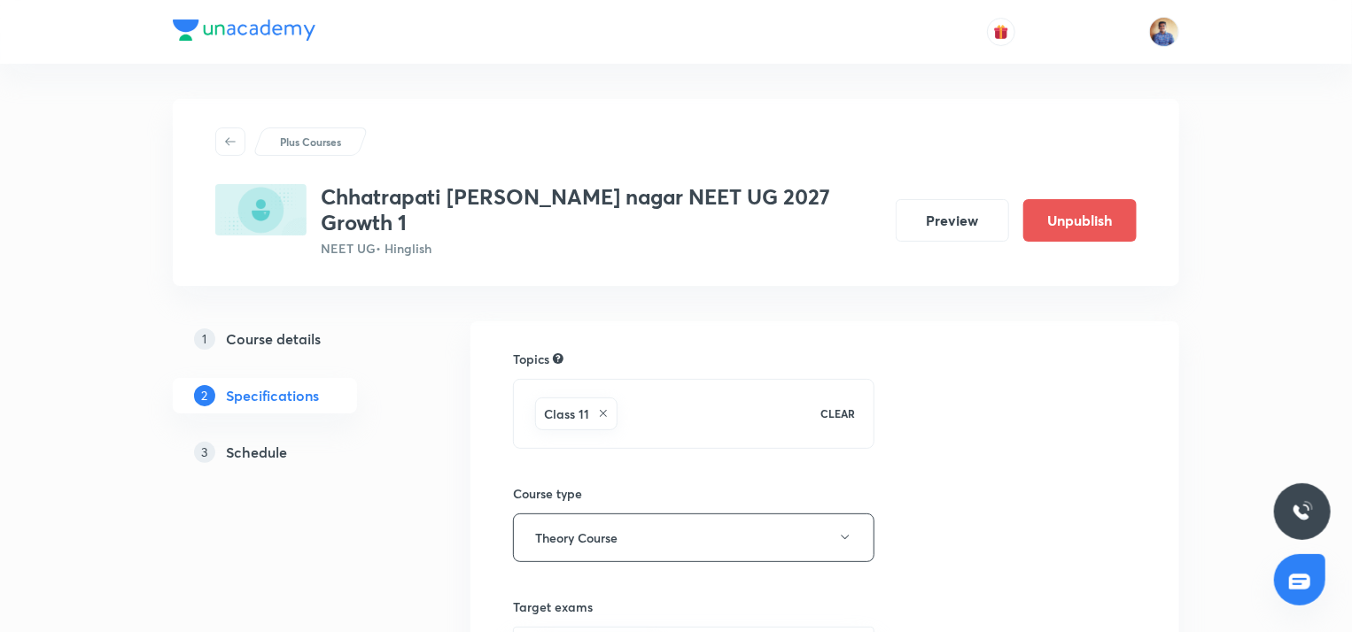
scroll to position [505, 0]
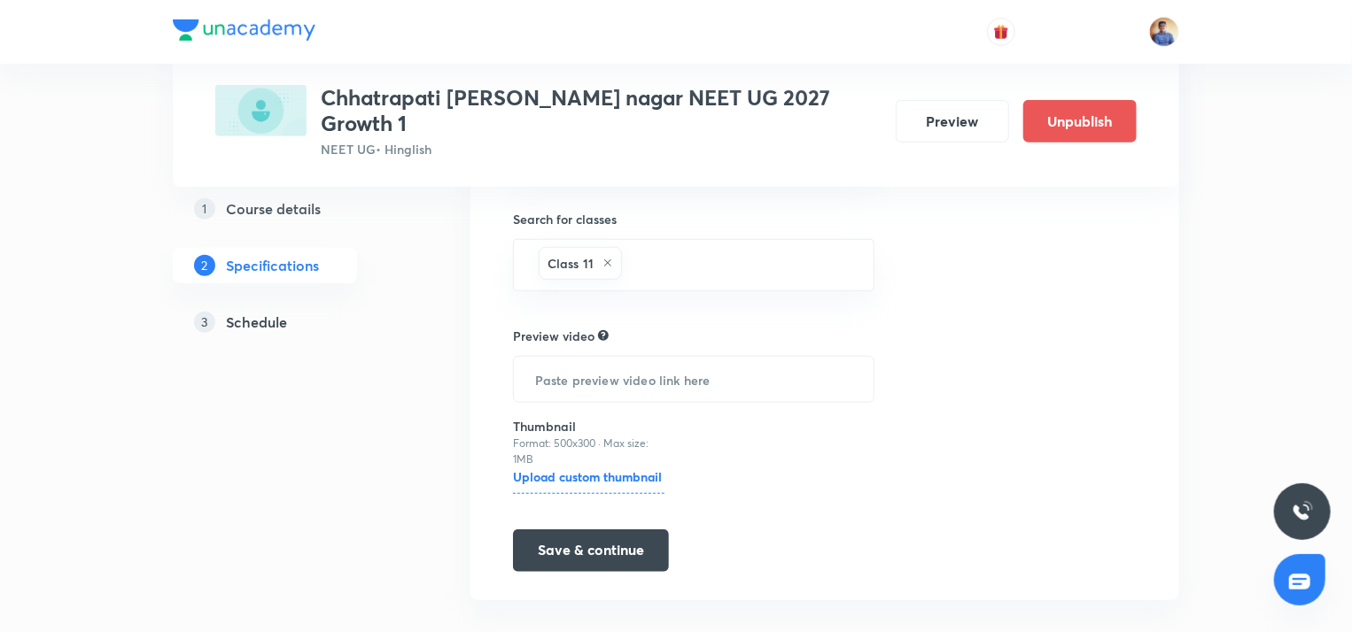
click at [221, 324] on div "3 Schedule" at bounding box center [297, 321] width 206 height 21
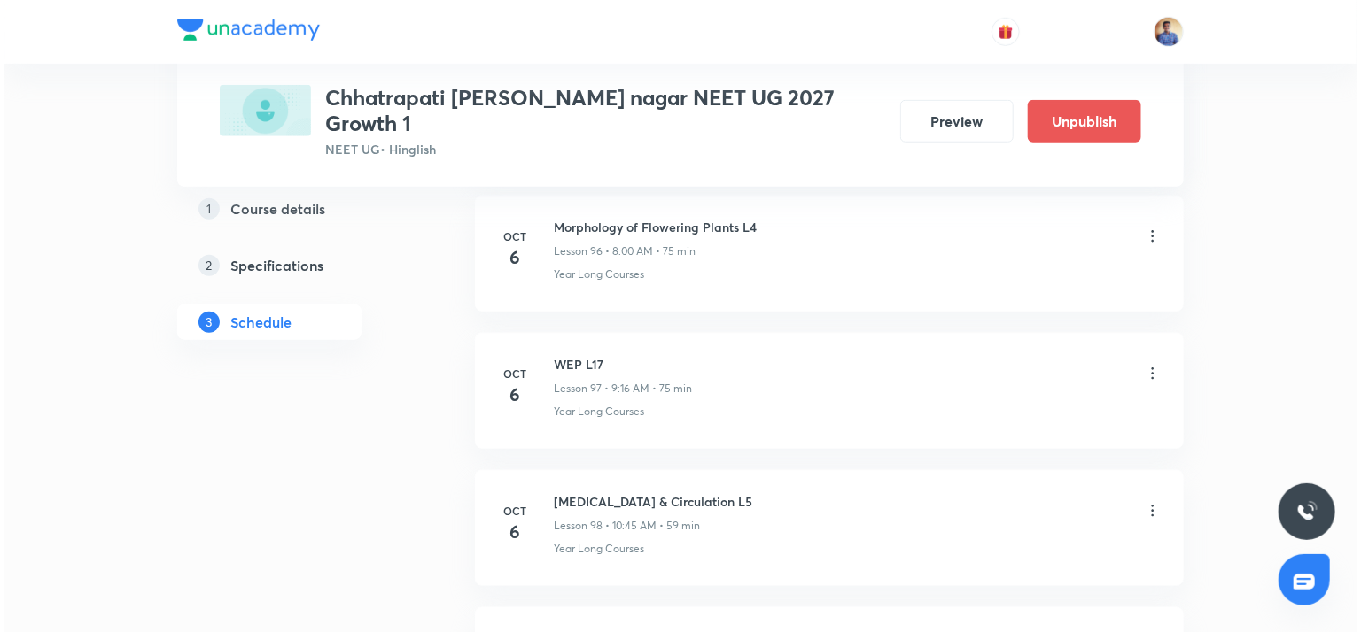
scroll to position [14258, 0]
click at [1145, 365] on icon at bounding box center [1148, 374] width 18 height 18
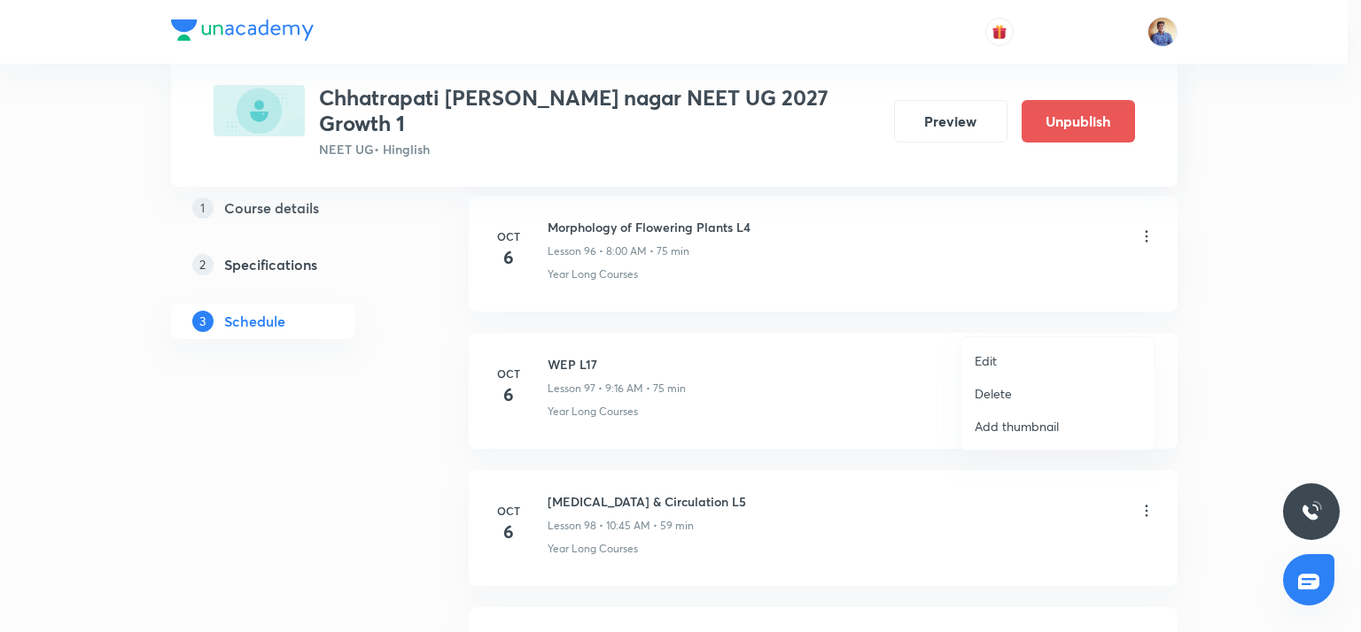
click at [989, 358] on p "Edit" at bounding box center [985, 361] width 22 height 19
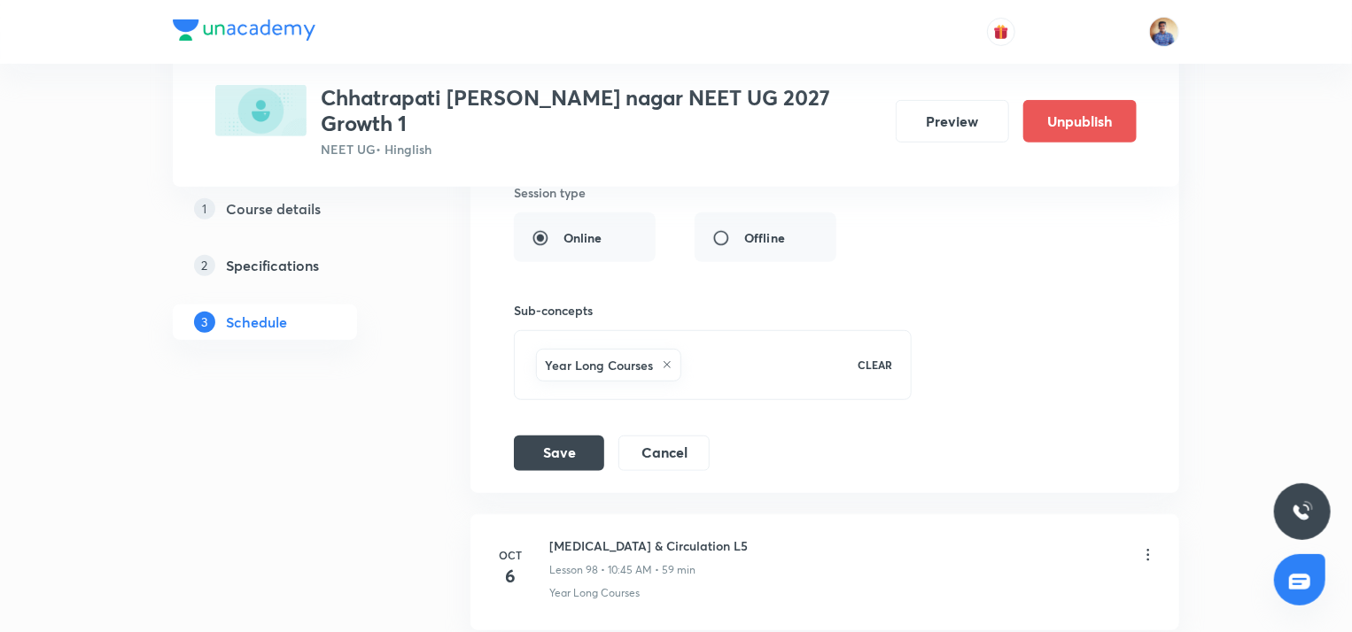
scroll to position [13967, 0]
click at [659, 435] on button "Cancel" at bounding box center [663, 452] width 91 height 35
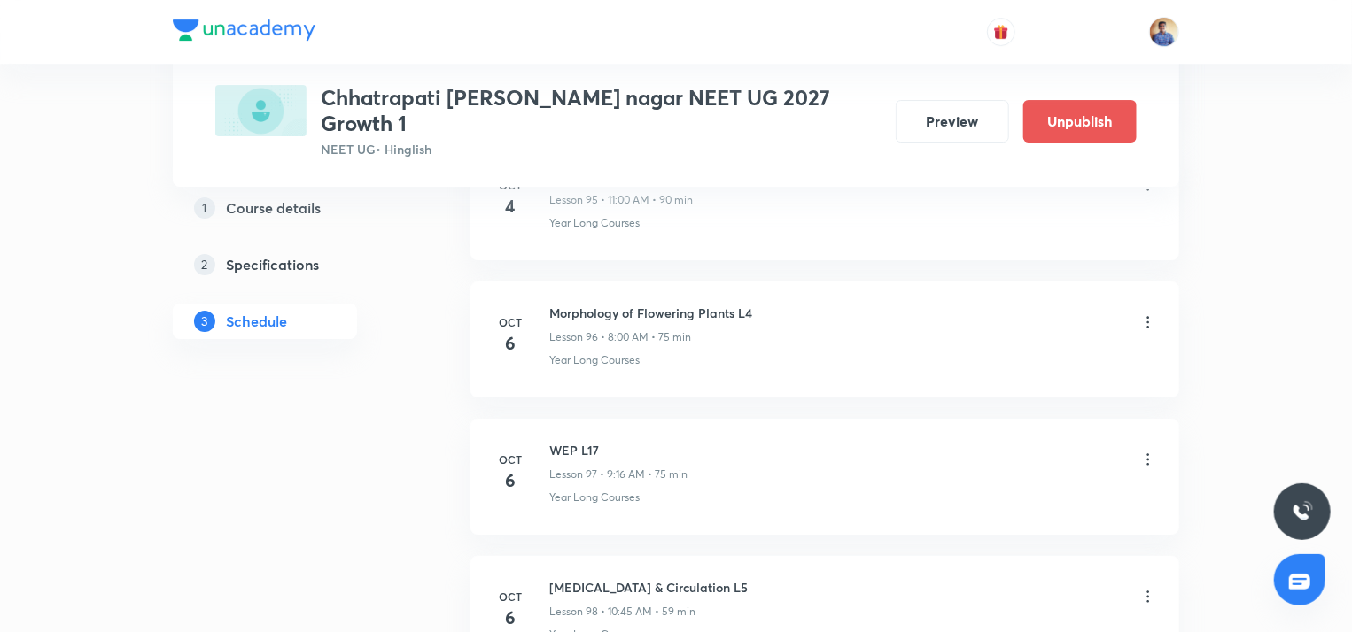
scroll to position [13243, 0]
drag, startPoint x: 553, startPoint y: 262, endPoint x: 753, endPoint y: 254, distance: 200.4
click at [753, 306] on div "Morphology of Flowering Plants L4 Lesson 96 • 8:00 AM • 75 min" at bounding box center [853, 327] width 608 height 42
copy h6 "Morphology of Flowering Plants L4"
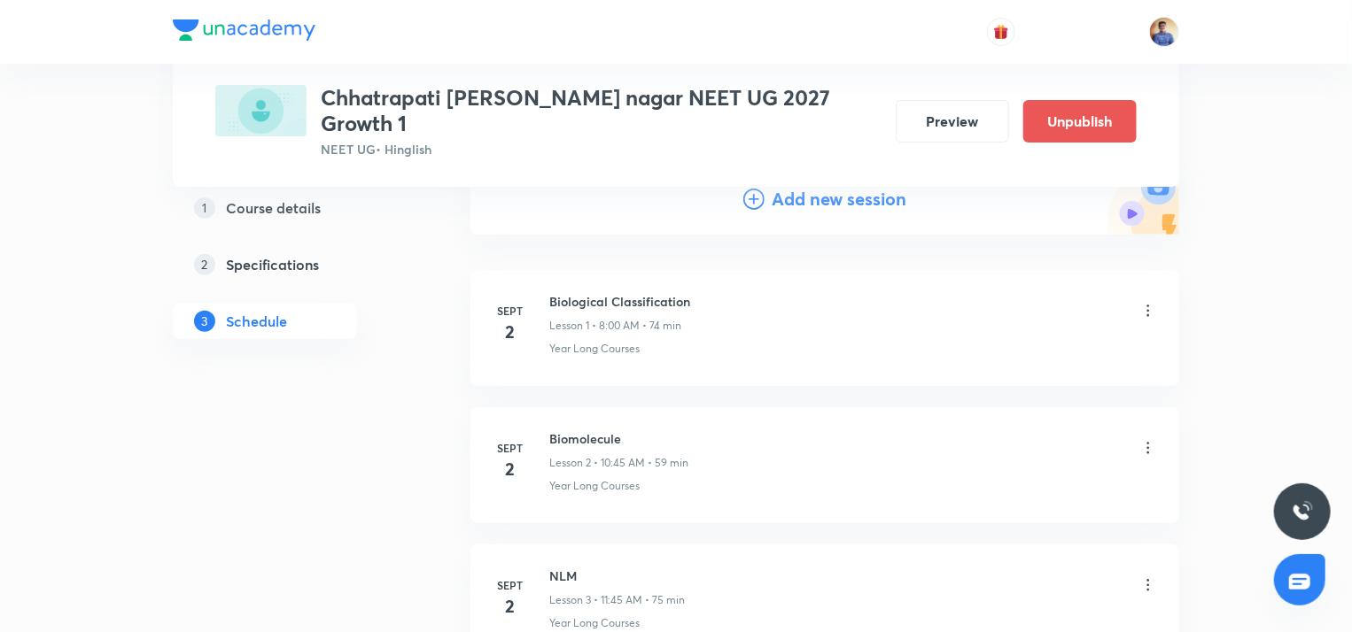
scroll to position [0, 0]
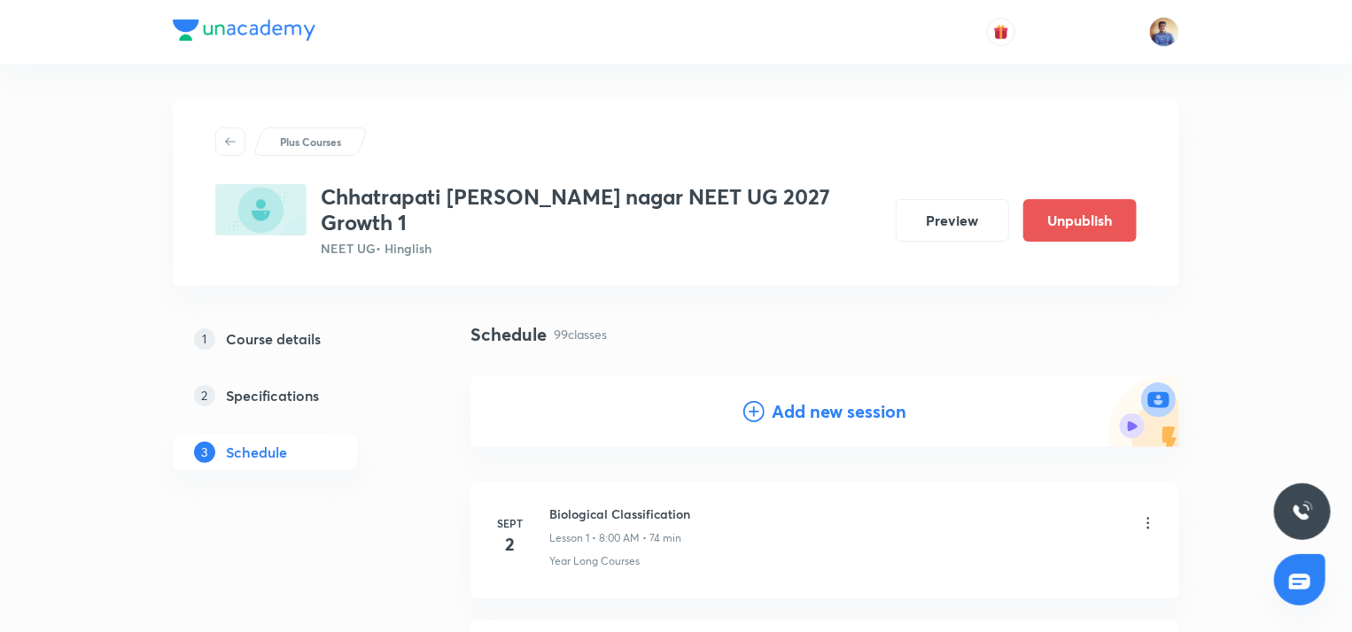
click at [747, 401] on icon at bounding box center [753, 411] width 21 height 21
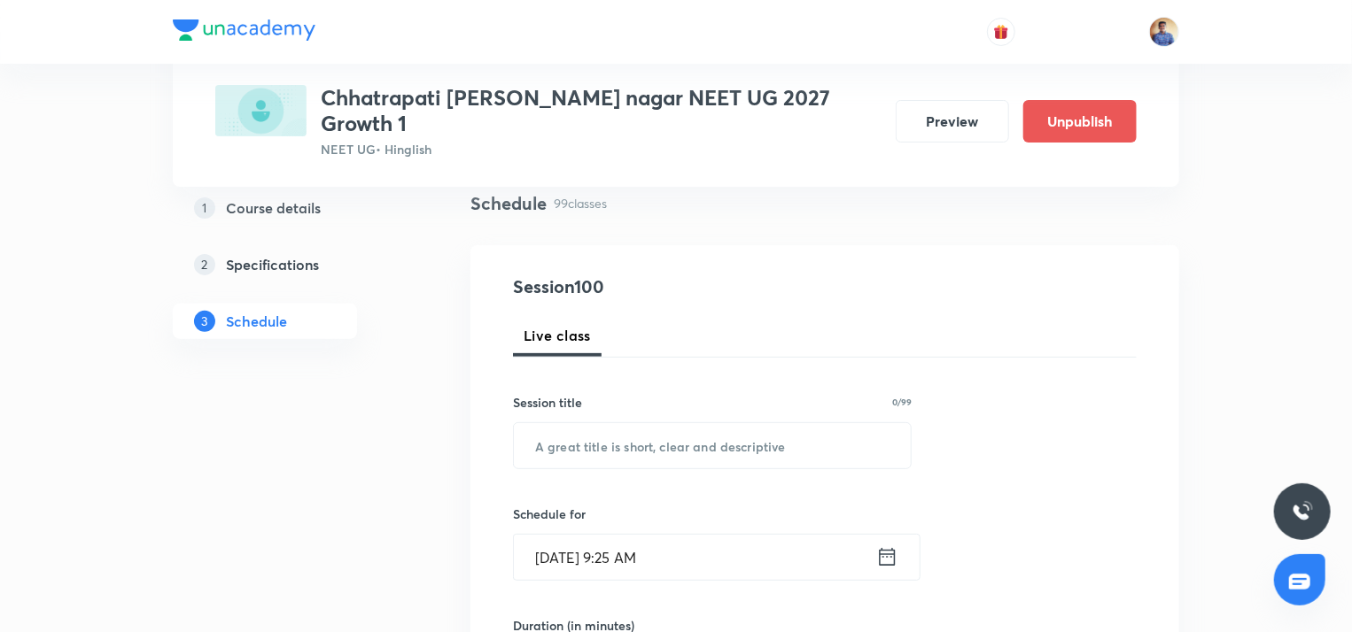
scroll to position [145, 0]
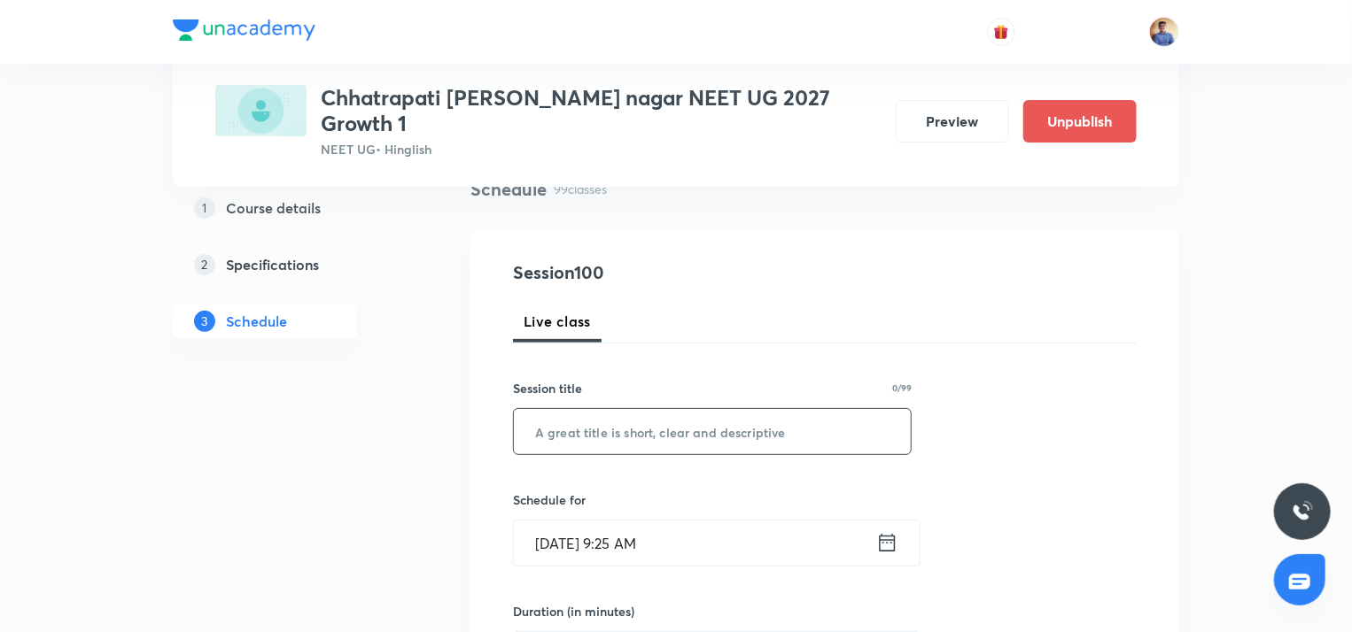
click at [660, 409] on input "text" at bounding box center [712, 431] width 397 height 45
paste input "Morphology of Flowering Plants L4"
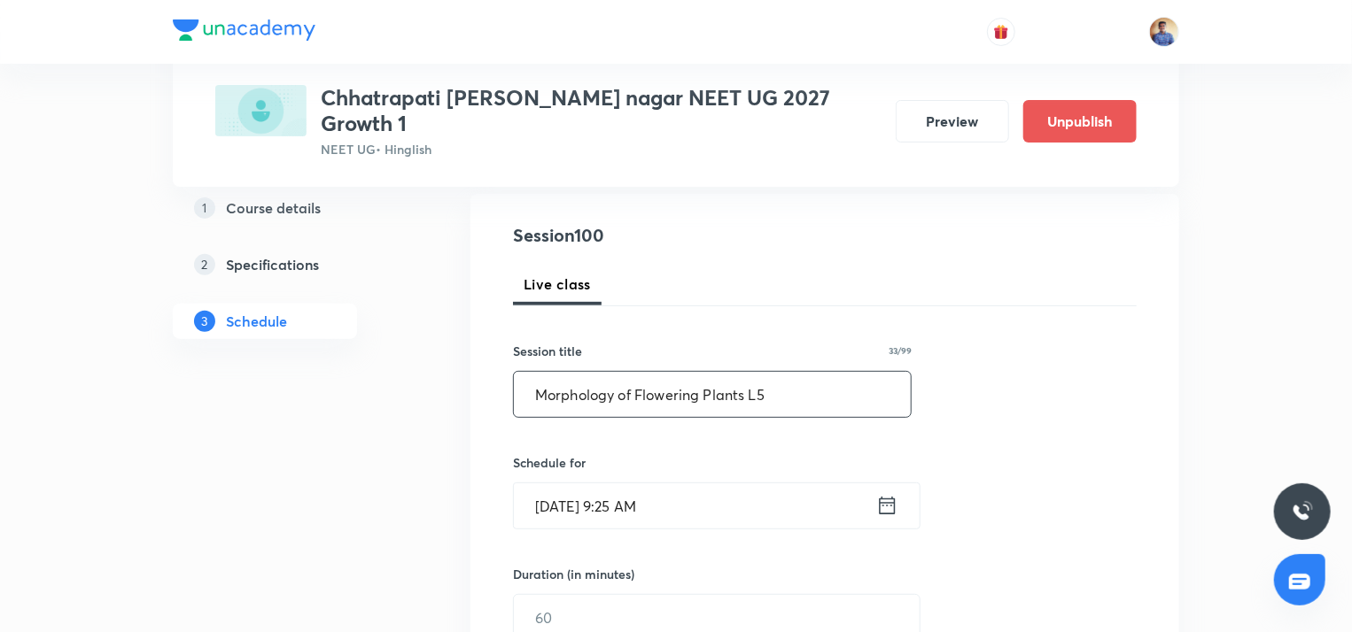
type input "Morphology of Flowering Plants L5"
click at [567, 484] on input "[DATE] 9:25 AM" at bounding box center [695, 506] width 362 height 45
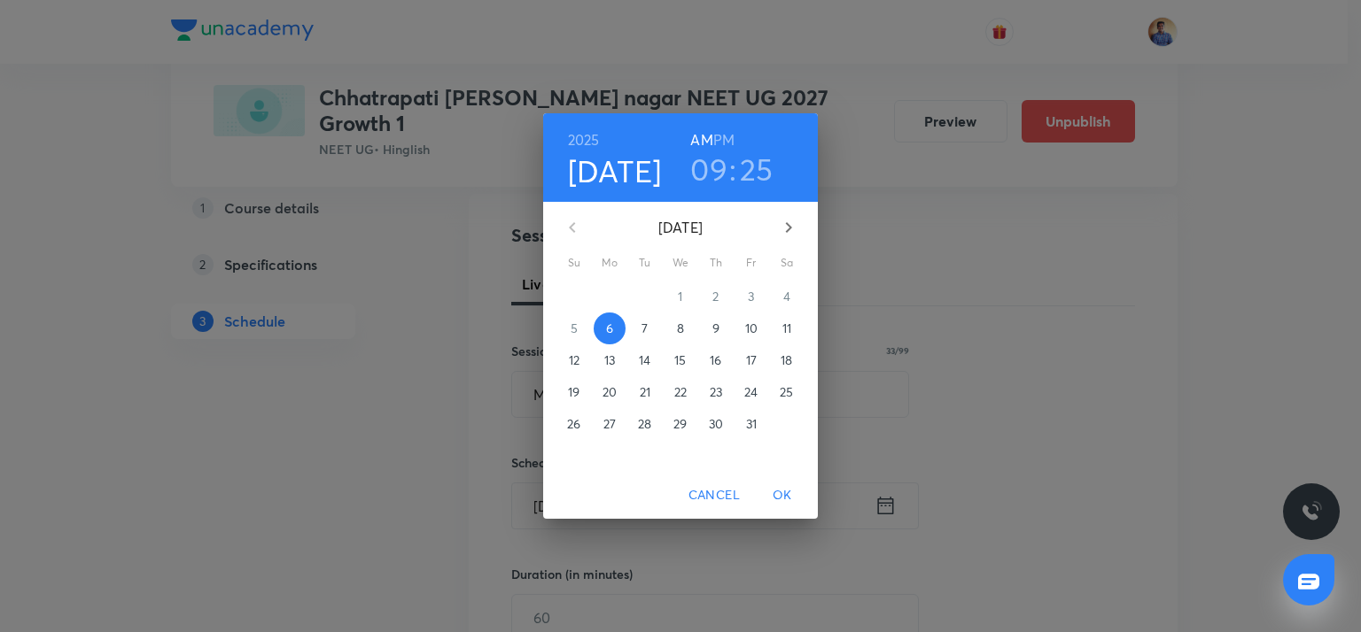
click at [652, 317] on button "7" at bounding box center [645, 329] width 32 height 32
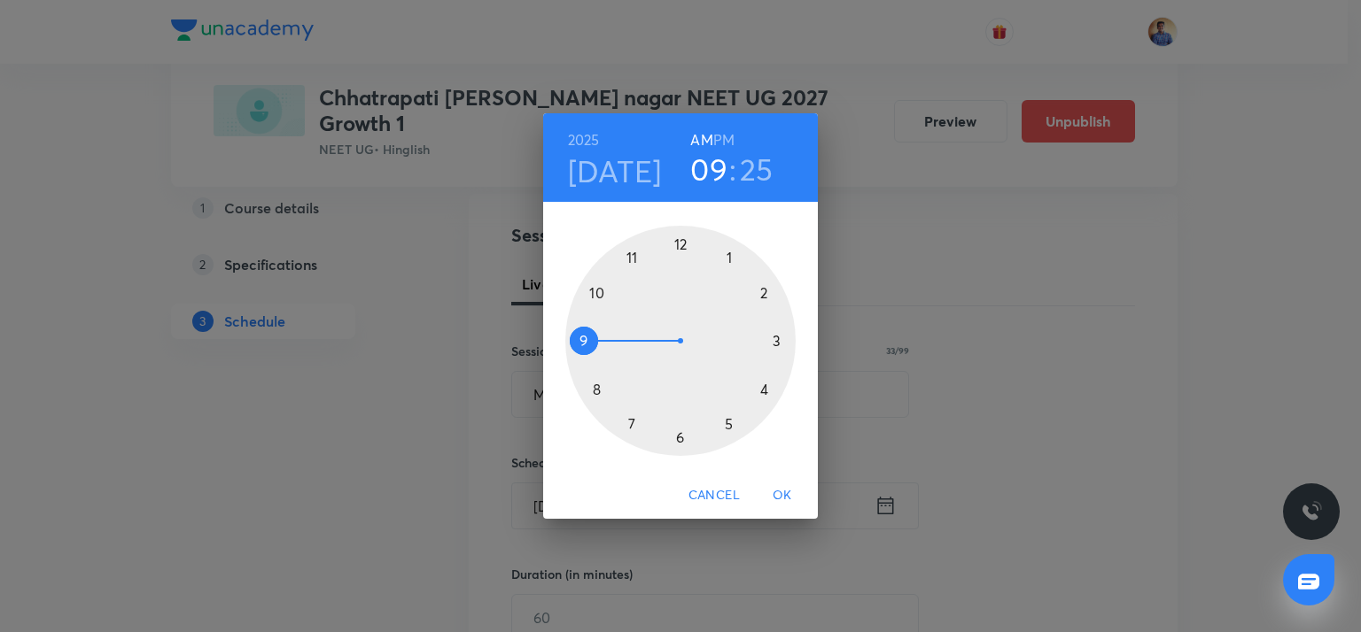
click at [594, 386] on div at bounding box center [680, 341] width 230 height 230
click at [682, 239] on div at bounding box center [680, 341] width 230 height 230
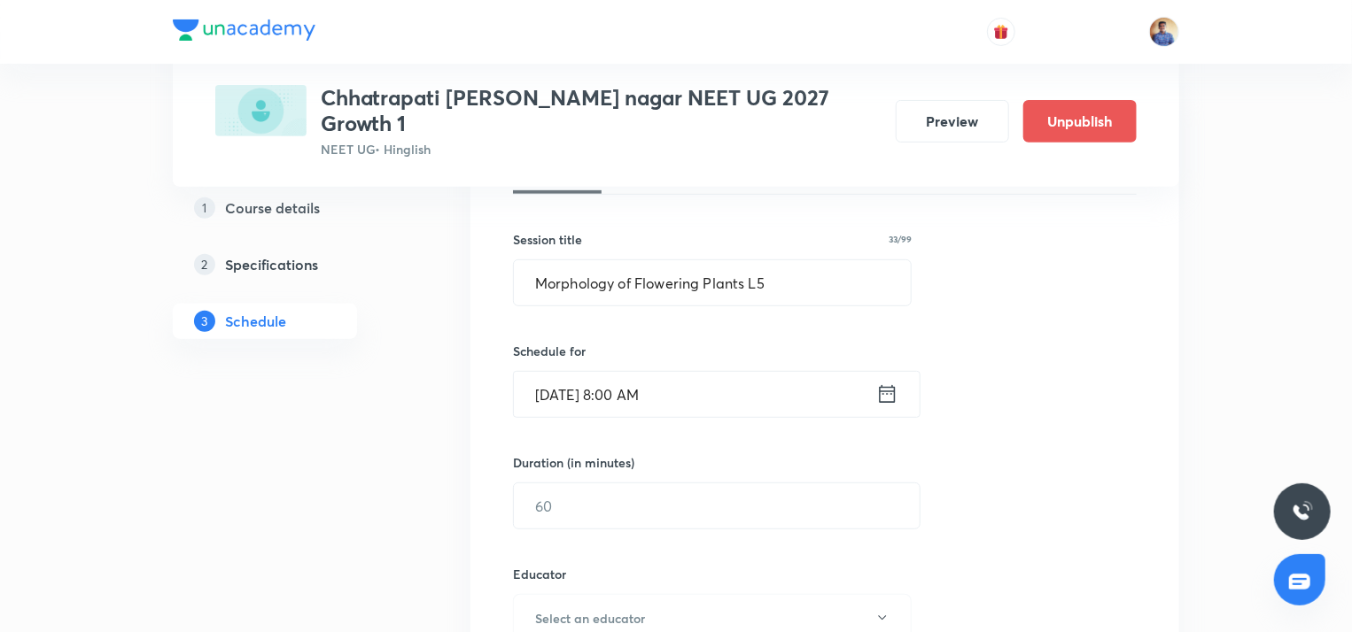
scroll to position [296, 0]
click at [567, 482] on input "text" at bounding box center [717, 504] width 406 height 45
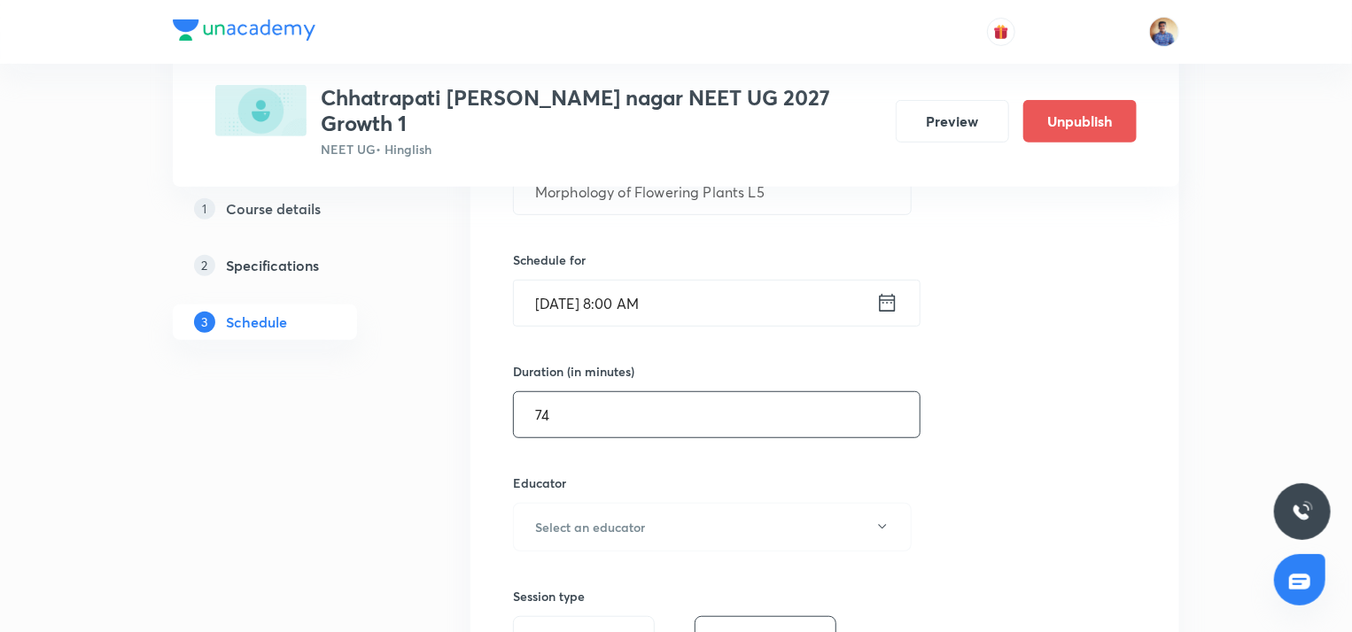
scroll to position [386, 0]
type input "74"
click at [564, 517] on h6 "Select an educator" at bounding box center [590, 526] width 110 height 19
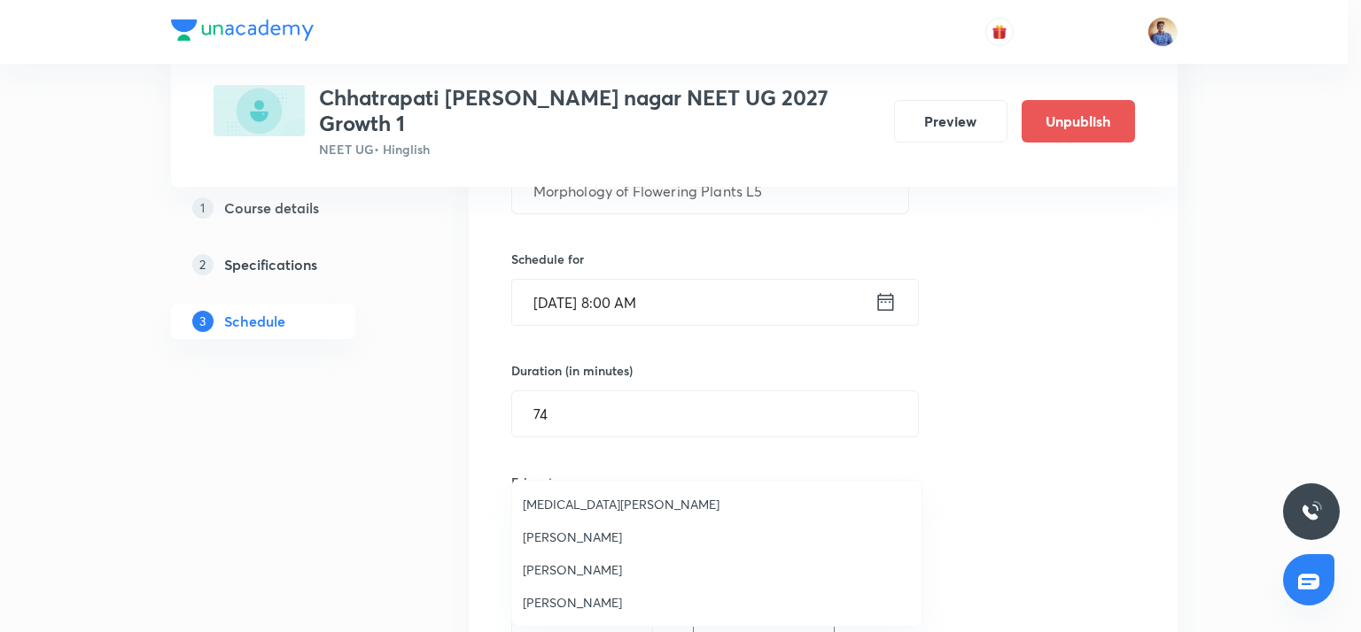
click at [544, 572] on span "[PERSON_NAME]" at bounding box center [717, 570] width 388 height 19
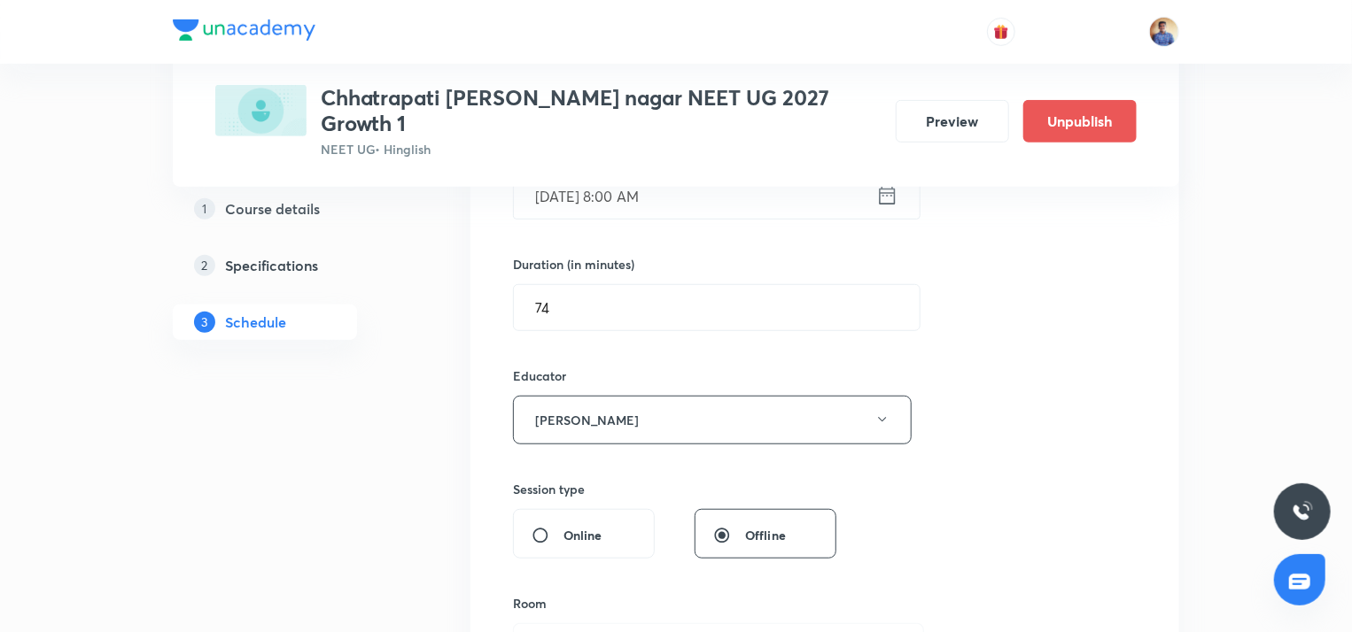
scroll to position [494, 0]
click at [537, 525] on input "Online" at bounding box center [547, 534] width 32 height 18
radio input "true"
radio input "false"
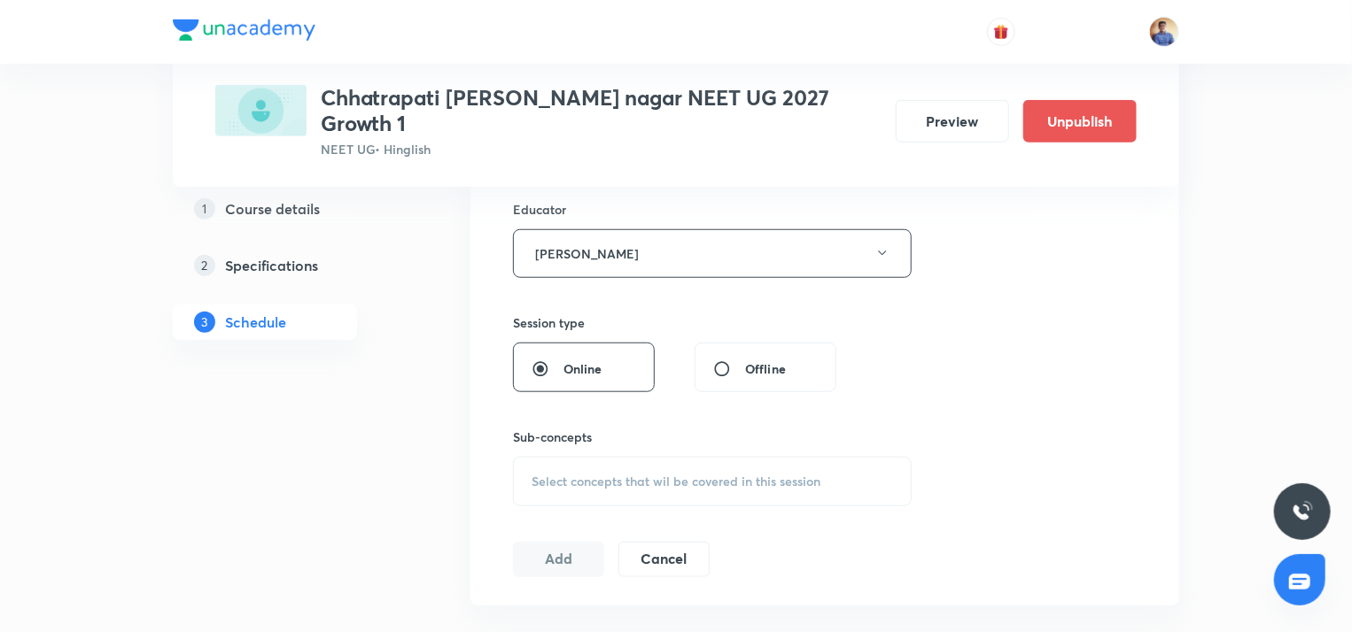
scroll to position [661, 0]
click at [568, 473] on span "Select concepts that wil be covered in this session" at bounding box center [675, 480] width 289 height 14
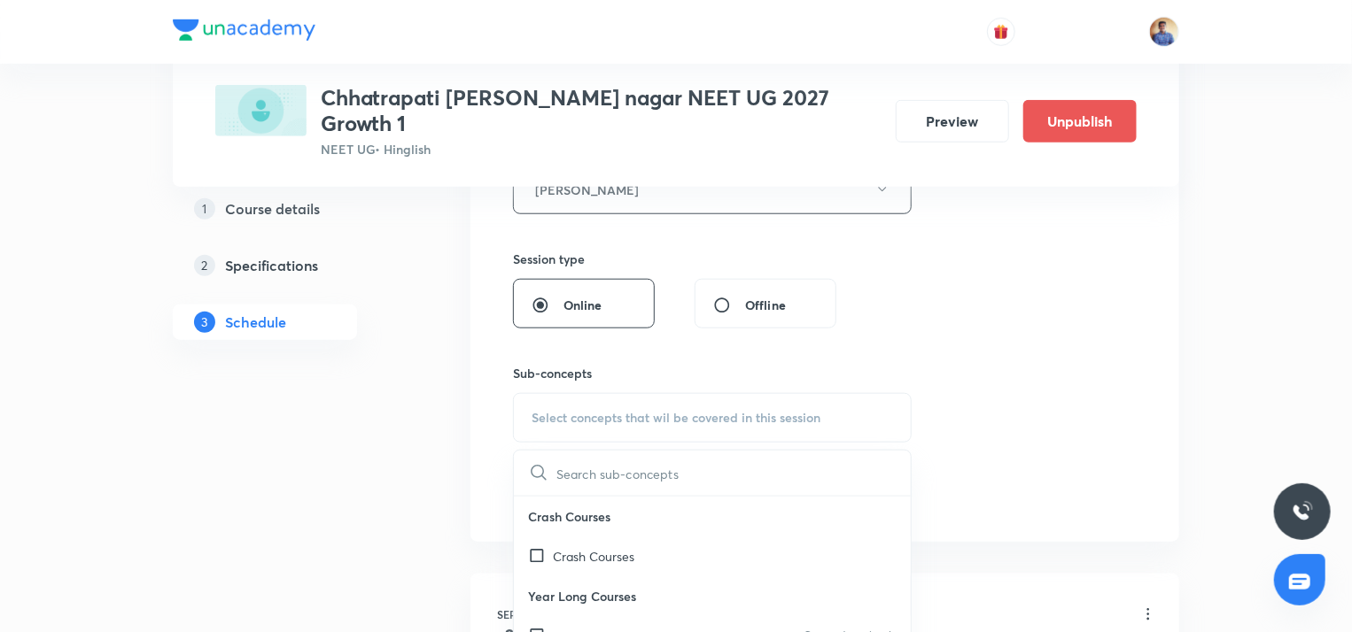
scroll to position [725, 0]
click at [537, 625] on input "checkbox" at bounding box center [540, 634] width 25 height 19
checkbox input "true"
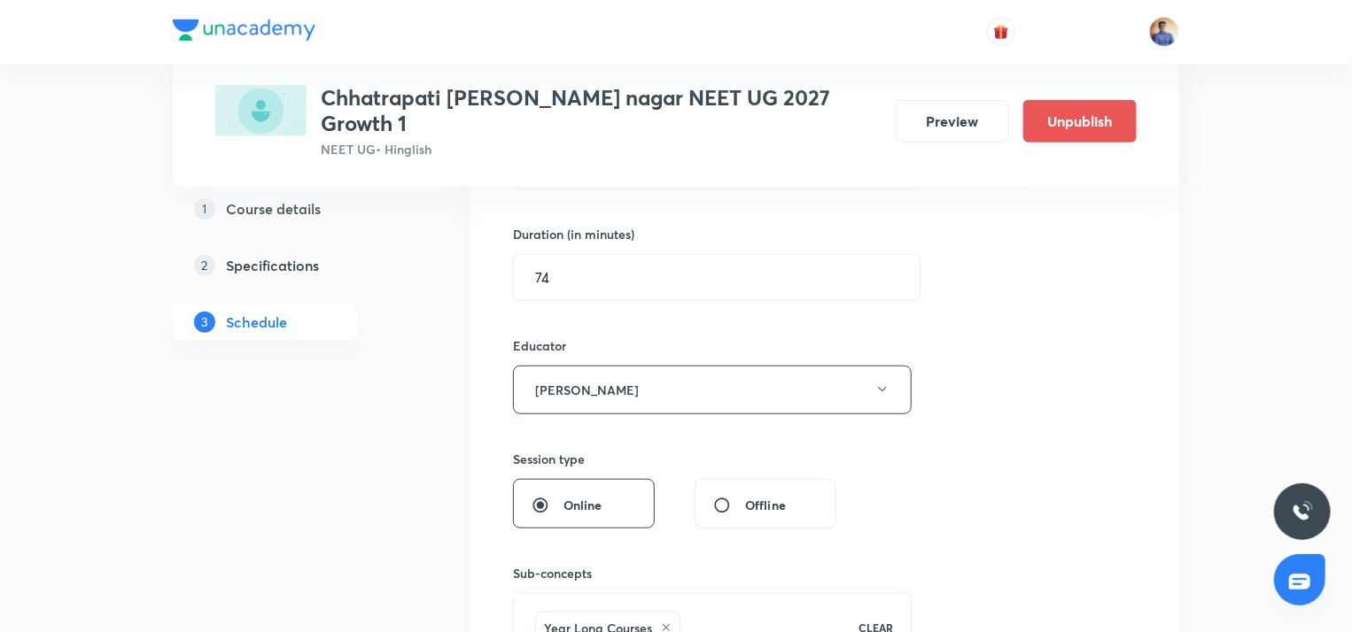
scroll to position [606, 0]
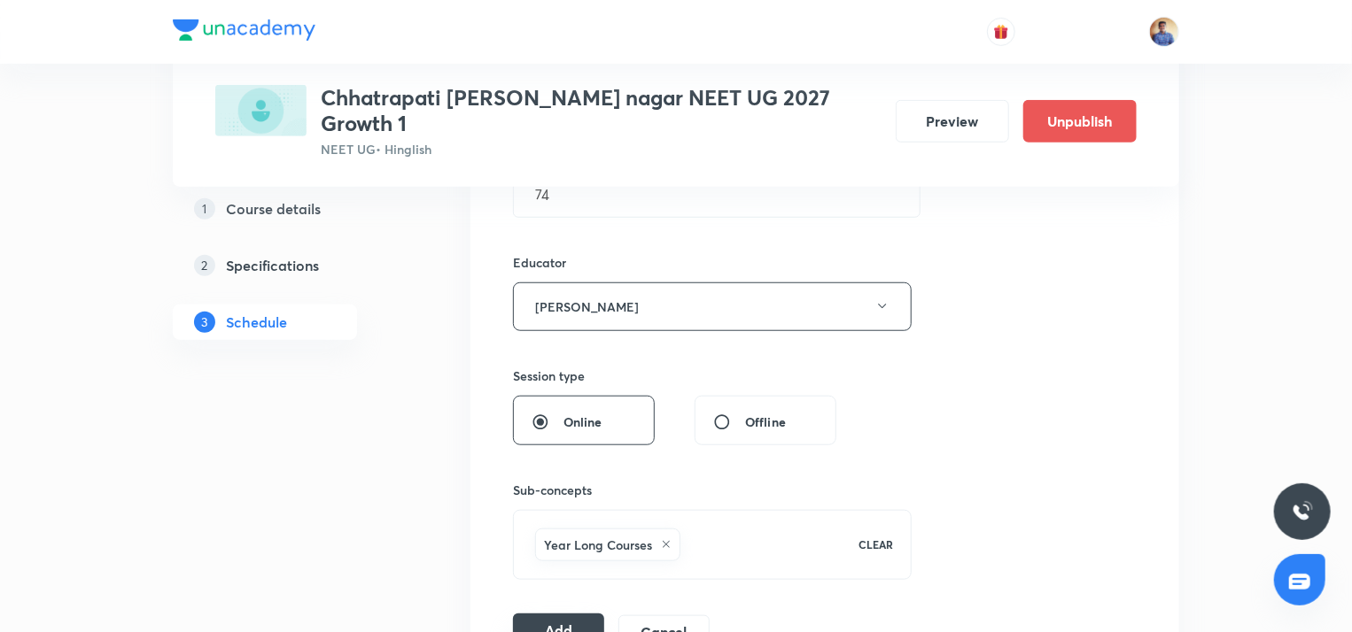
click at [542, 614] on button "Add" at bounding box center [558, 631] width 91 height 35
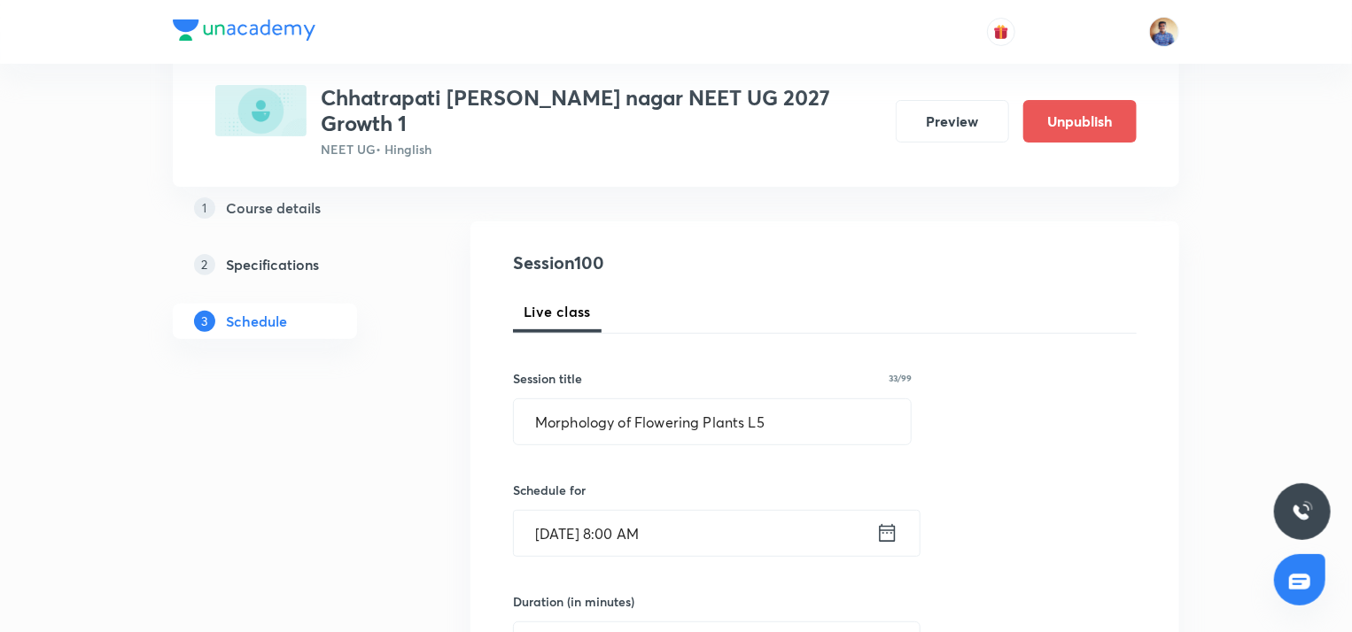
scroll to position [151, 0]
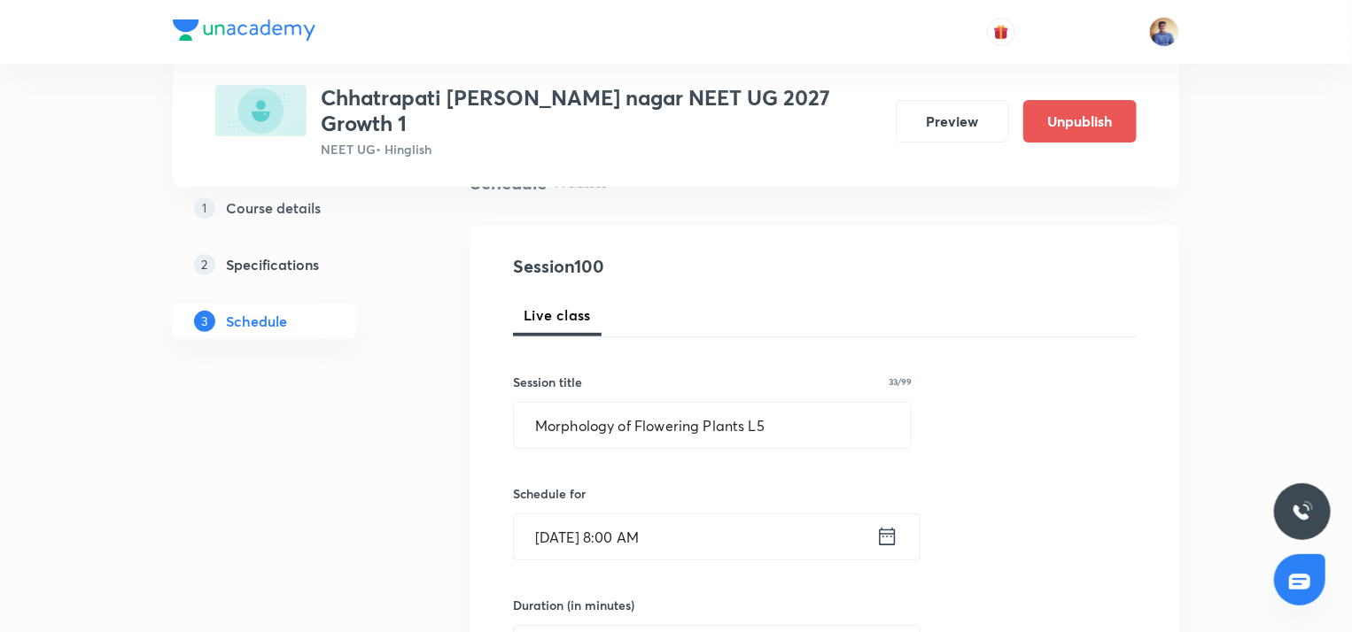
radio input "false"
radio input "true"
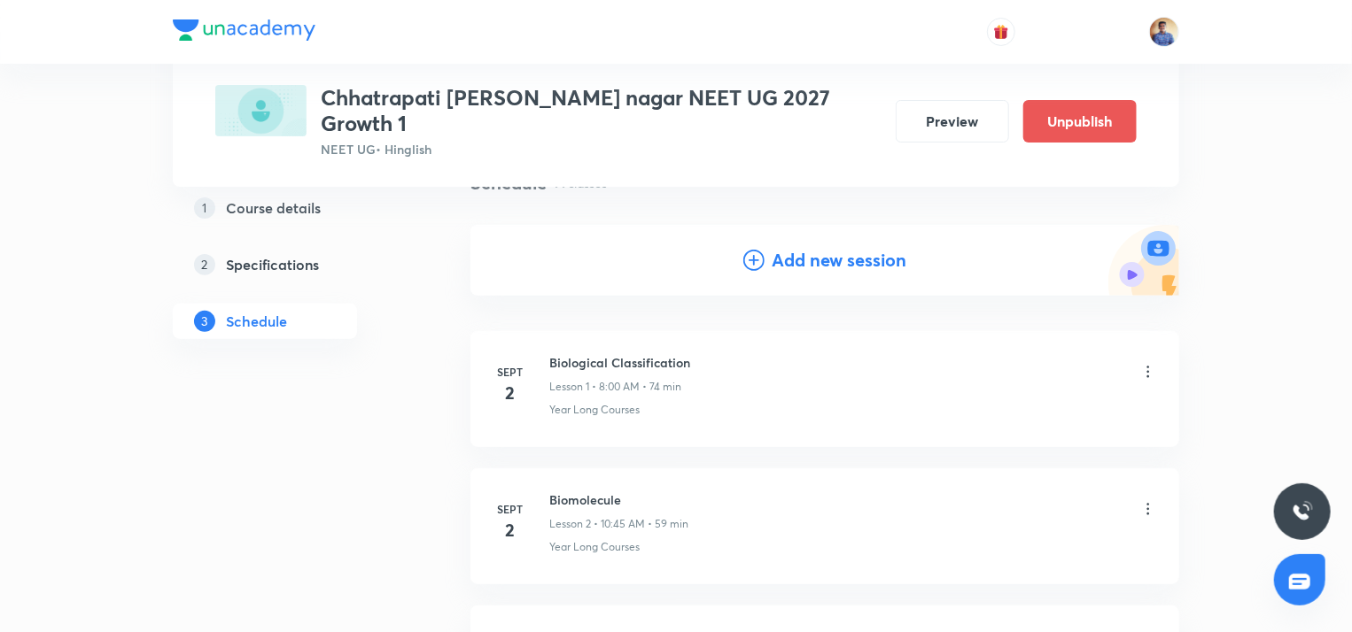
click at [790, 247] on h4 "Add new session" at bounding box center [839, 260] width 135 height 27
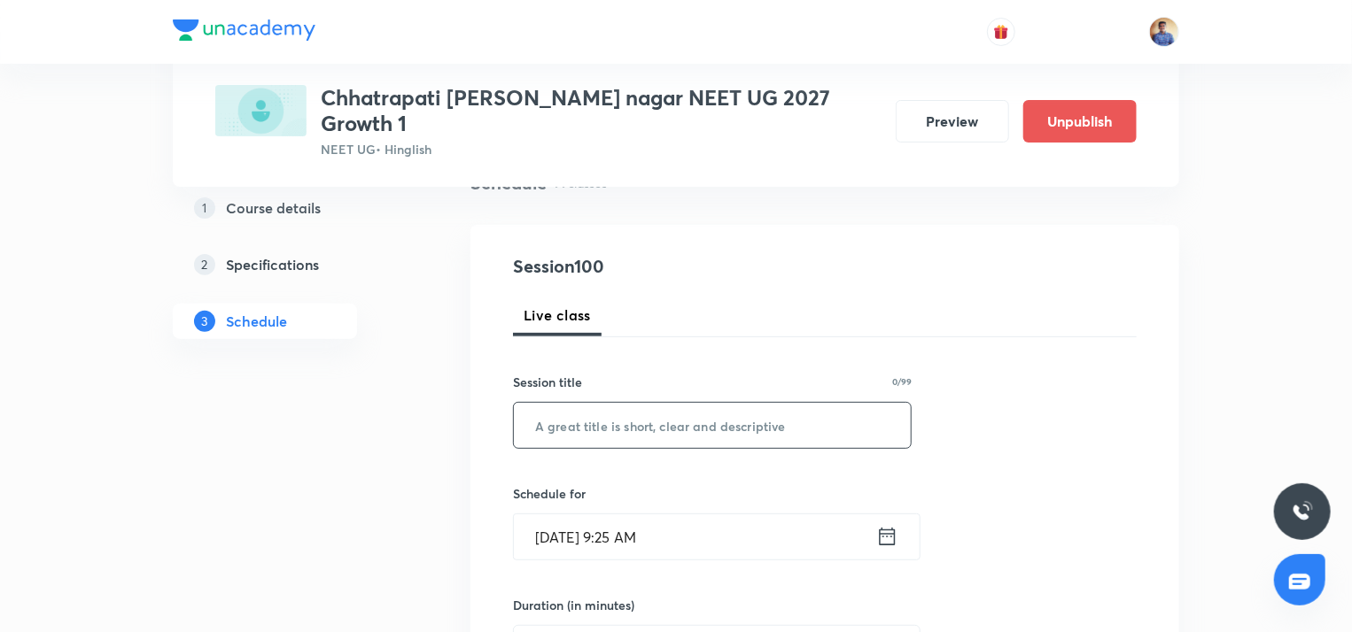
paste input "Morphology of Flowering Plants L4"
click at [640, 423] on input "text" at bounding box center [712, 425] width 397 height 45
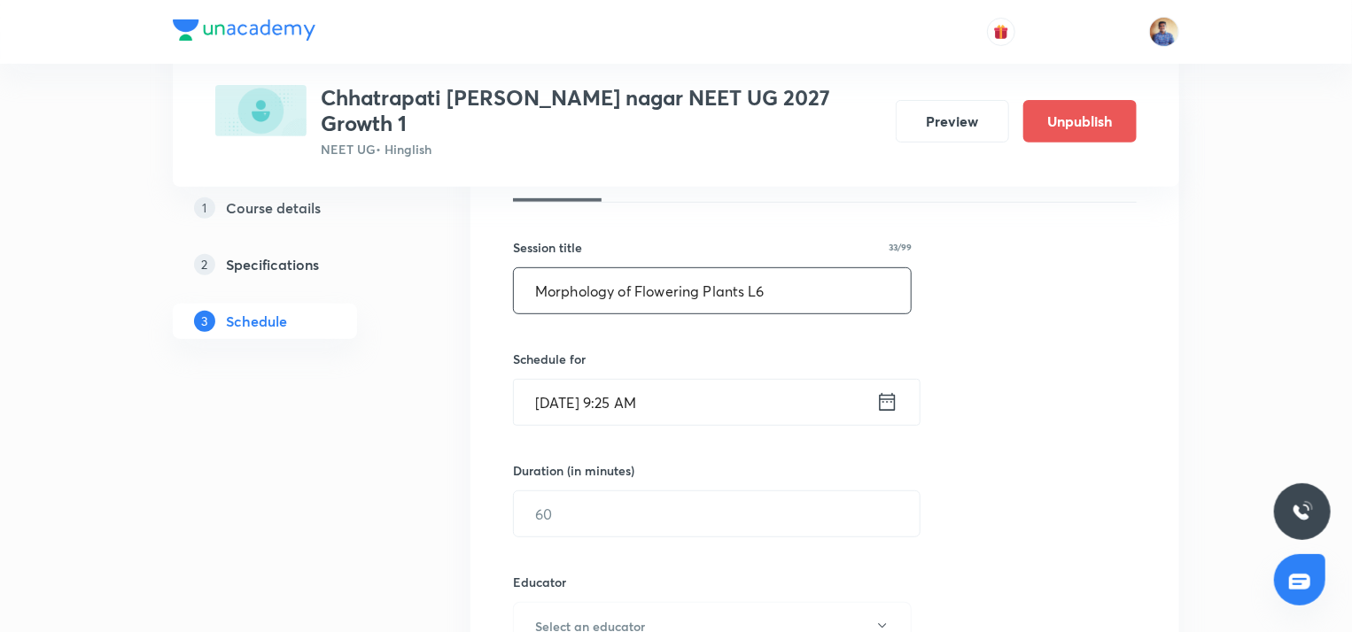
scroll to position [312, 0]
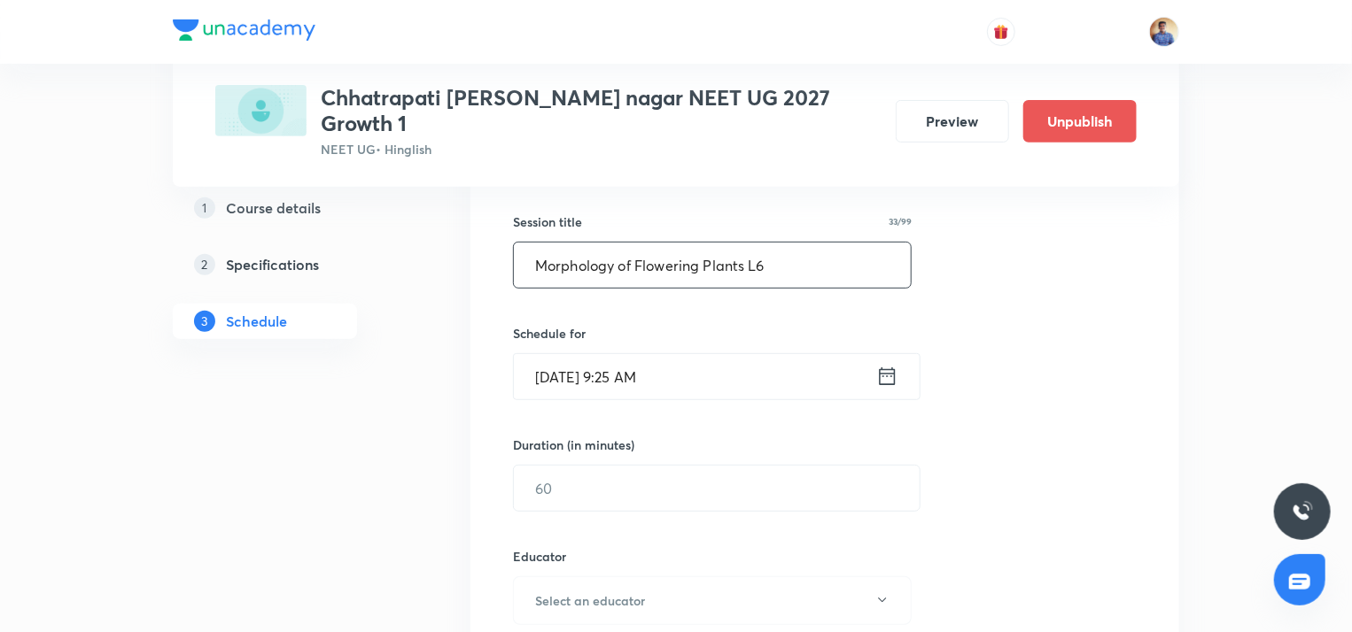
type input "Morphology of Flowering Plants L6"
click at [565, 361] on input "[DATE] 9:25 AM" at bounding box center [695, 376] width 362 height 45
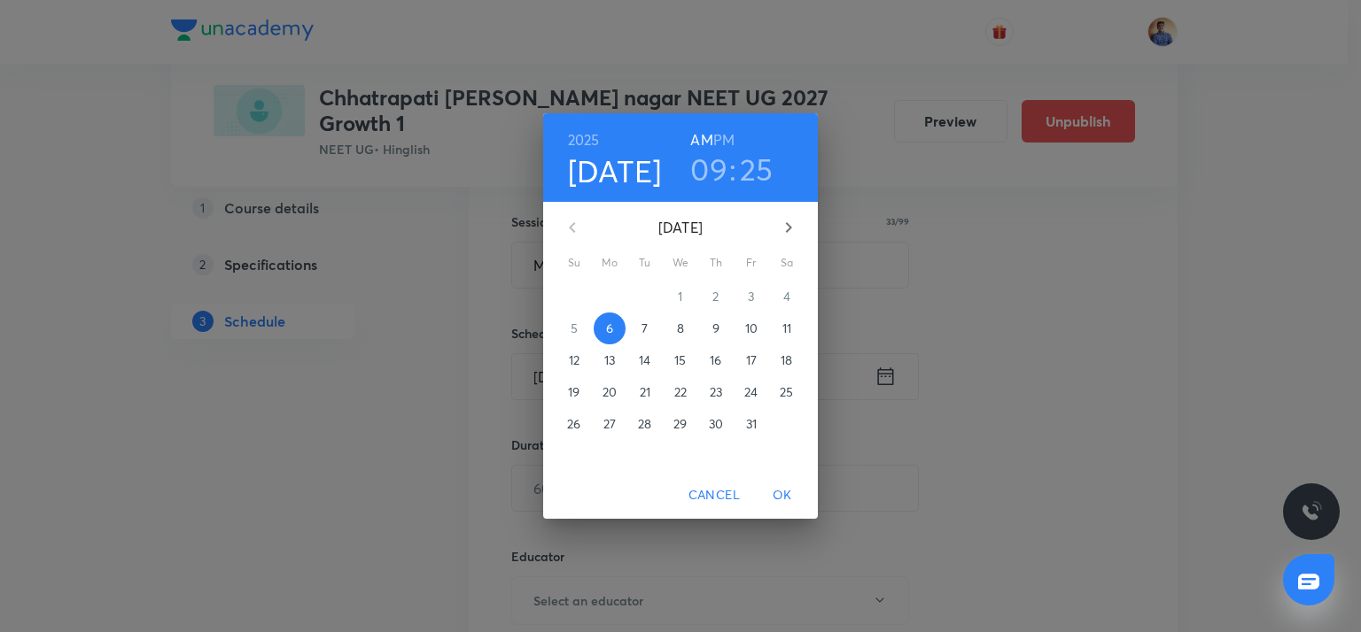
click at [684, 325] on span "8" at bounding box center [680, 329] width 32 height 18
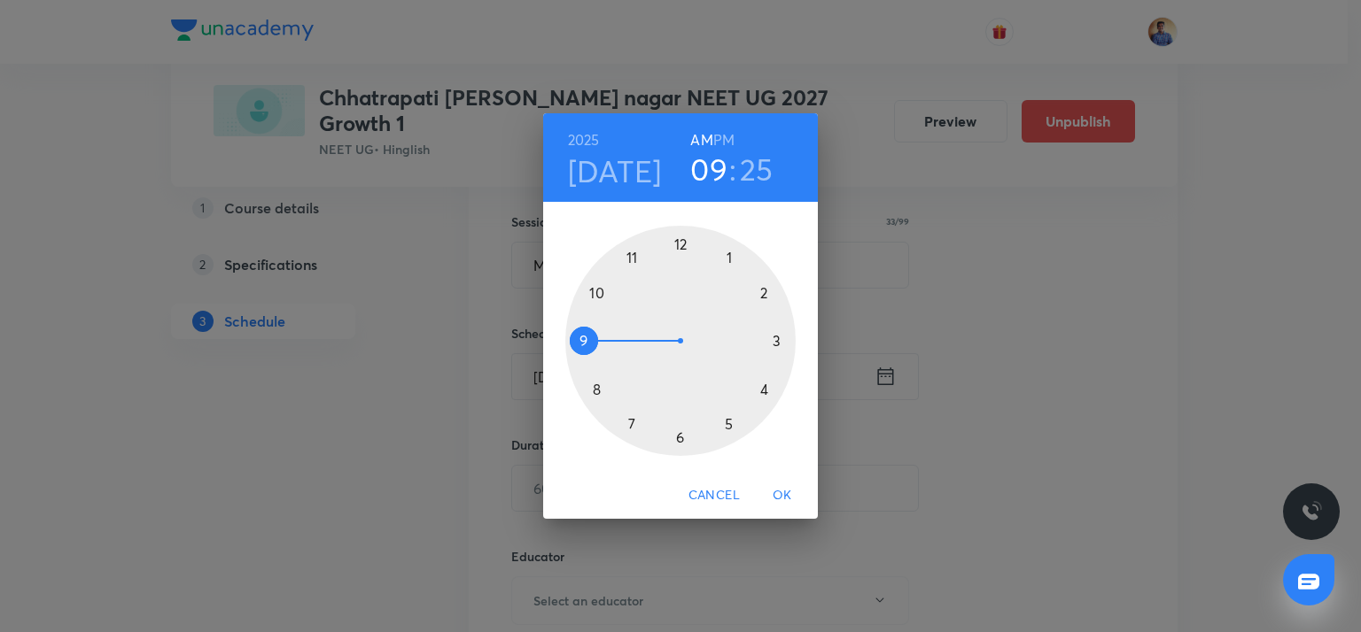
click at [597, 390] on div at bounding box center [680, 341] width 230 height 230
click at [678, 252] on div at bounding box center [680, 341] width 230 height 230
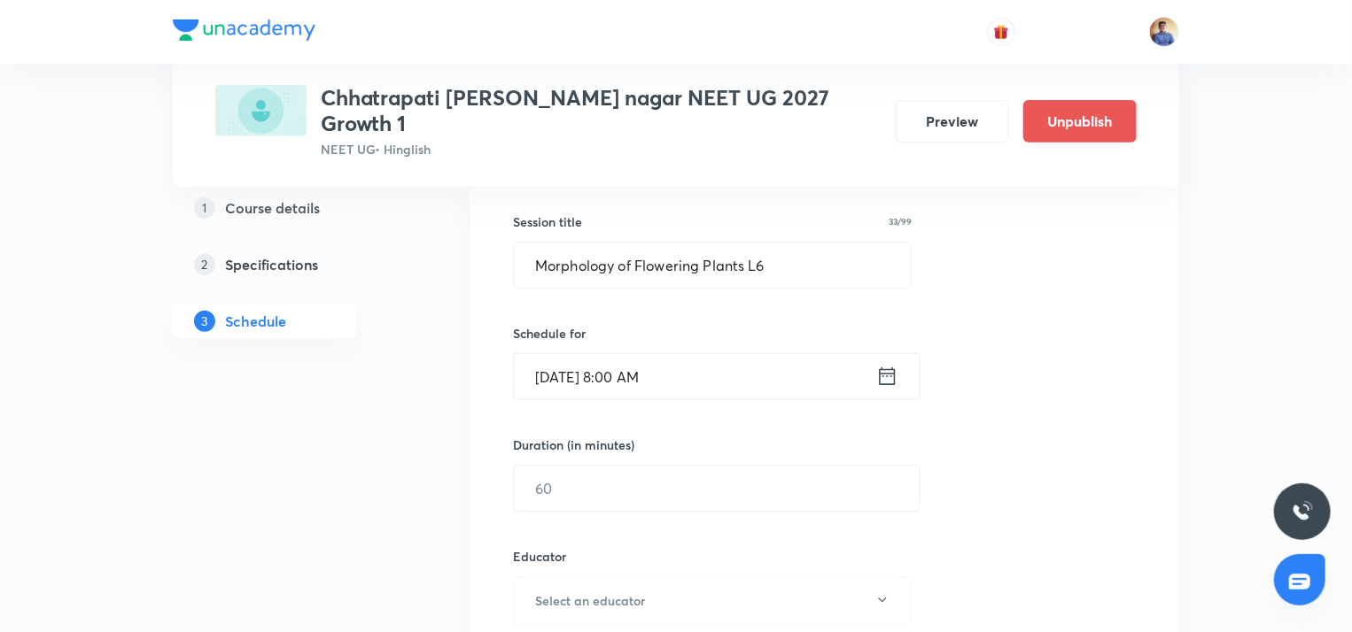
scroll to position [390, 0]
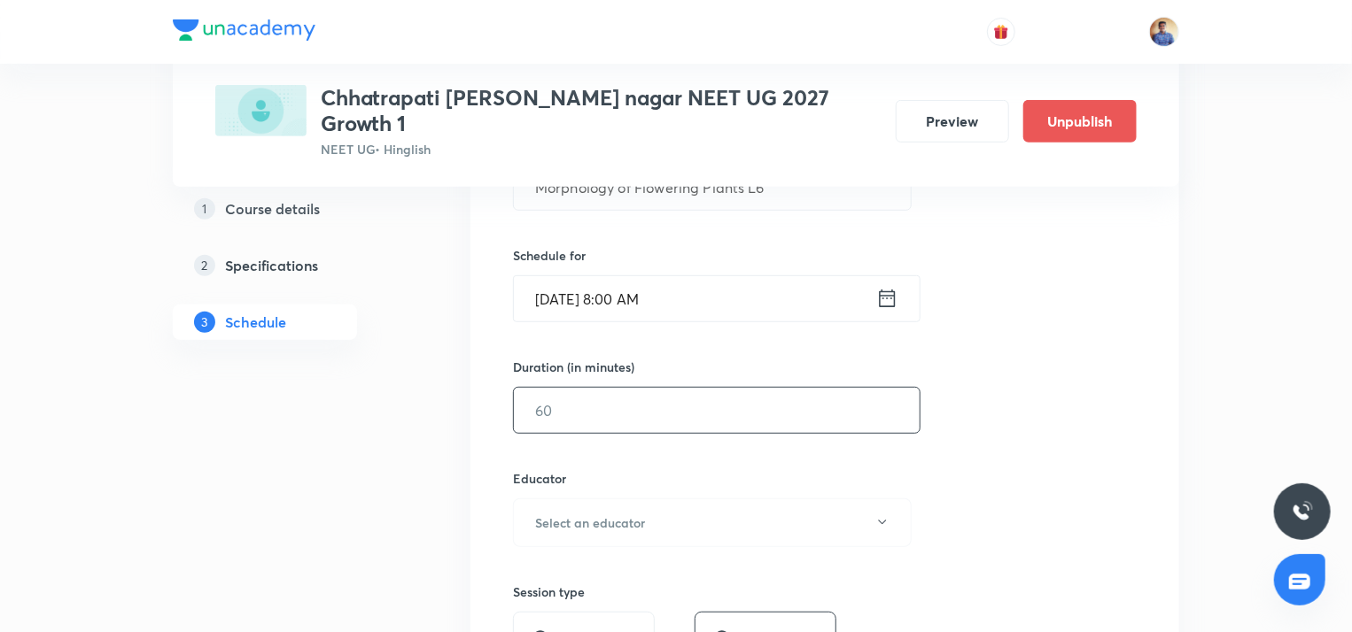
click at [559, 388] on input "text" at bounding box center [717, 410] width 406 height 45
type input "74"
click at [572, 524] on div "Session 101 Live class Session title 33/99 Morphology of Flowering Plants L6 ​ …" at bounding box center [825, 487] width 624 height 945
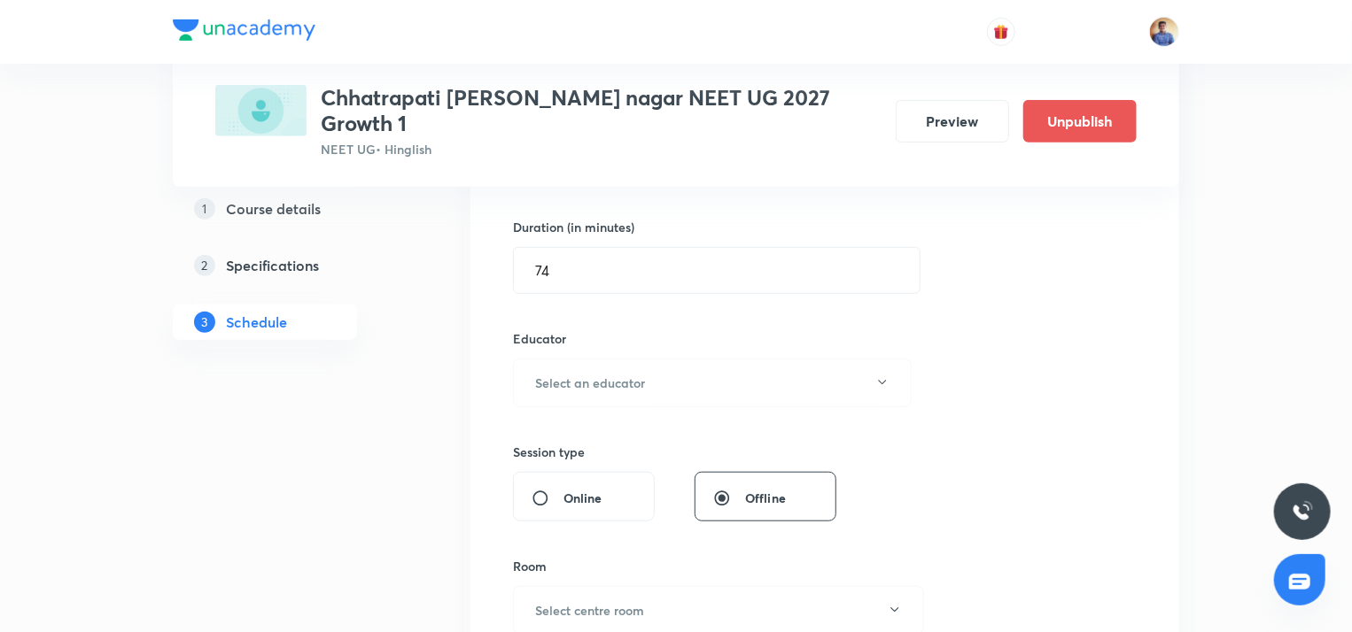
scroll to position [528, 0]
click at [592, 361] on button "Select an educator" at bounding box center [712, 385] width 399 height 49
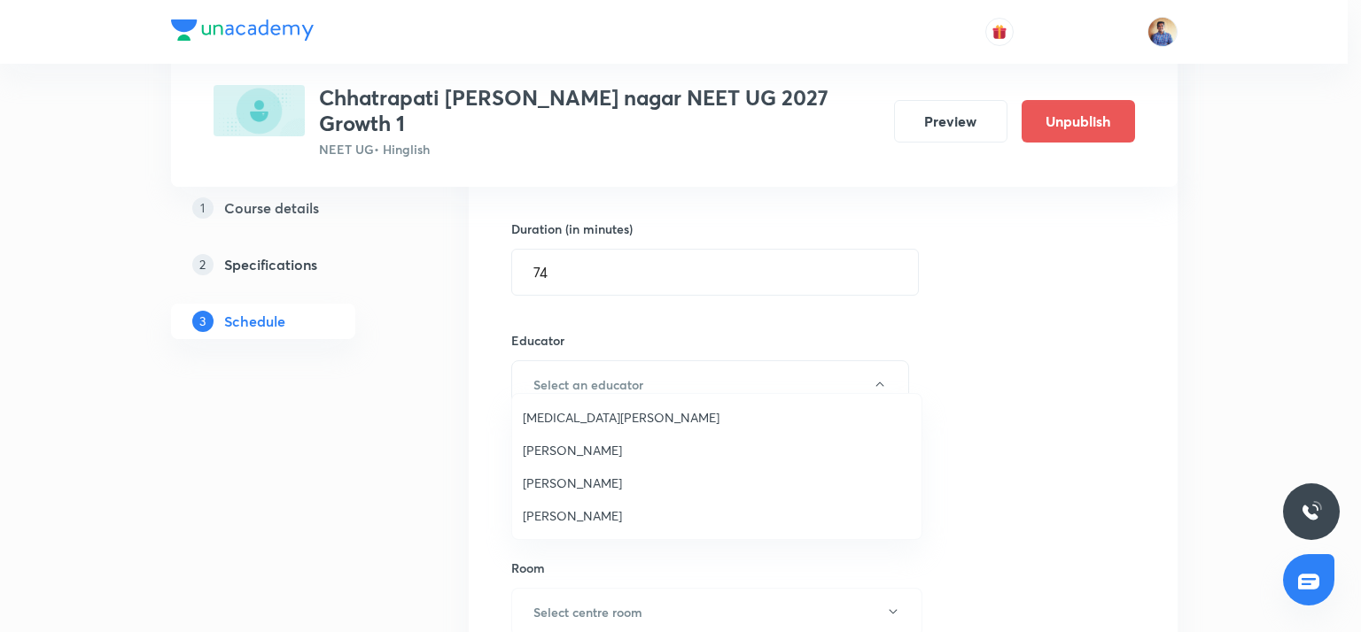
click at [556, 479] on span "[PERSON_NAME]" at bounding box center [717, 483] width 388 height 19
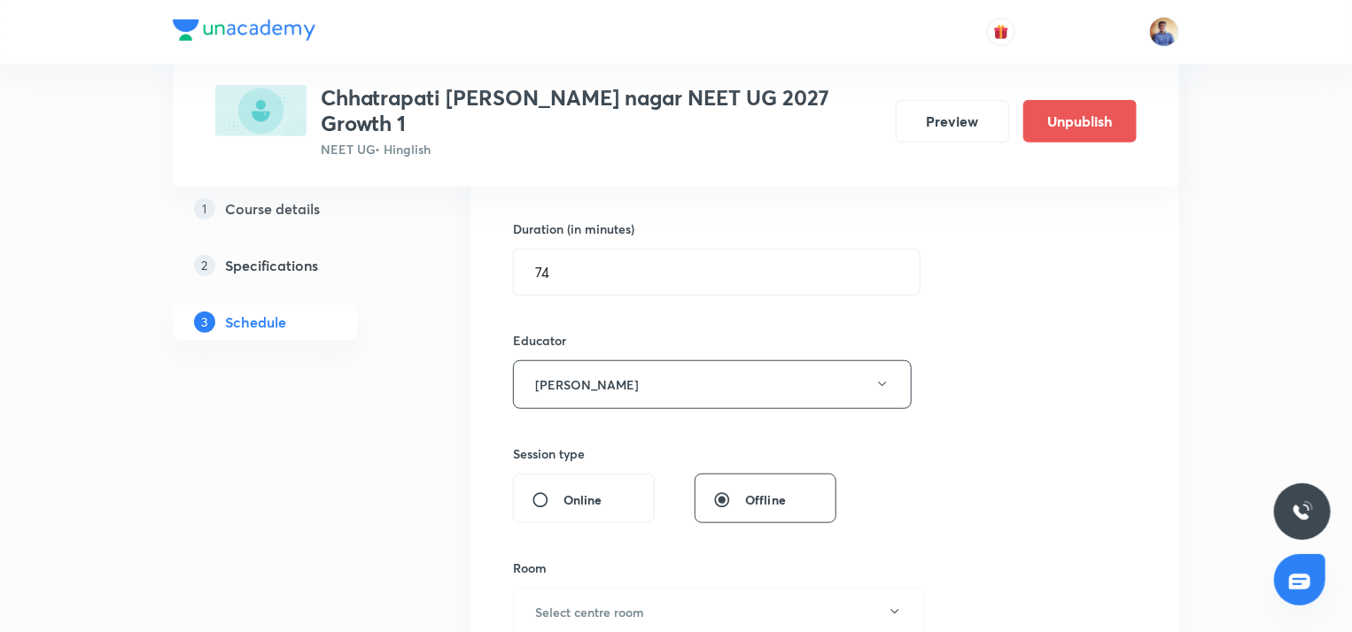
click at [539, 492] on input "Online" at bounding box center [547, 501] width 32 height 18
radio input "true"
radio input "false"
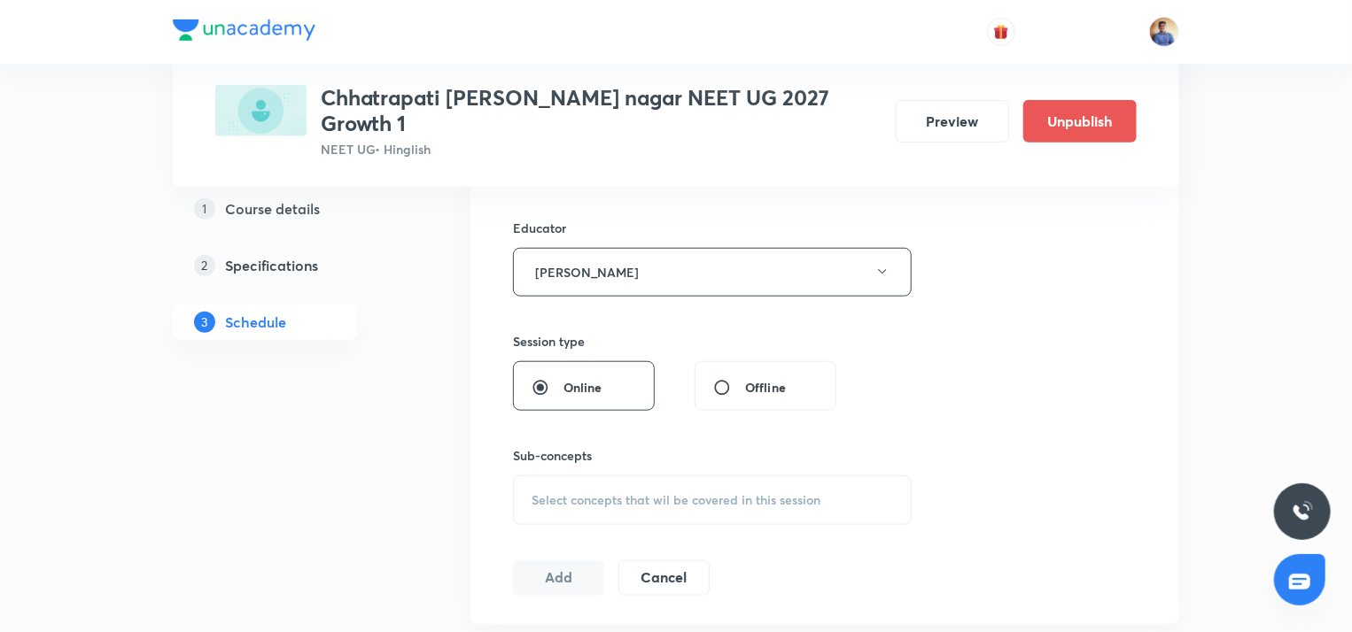
click at [539, 493] on span "Select concepts that wil be covered in this session" at bounding box center [675, 500] width 289 height 14
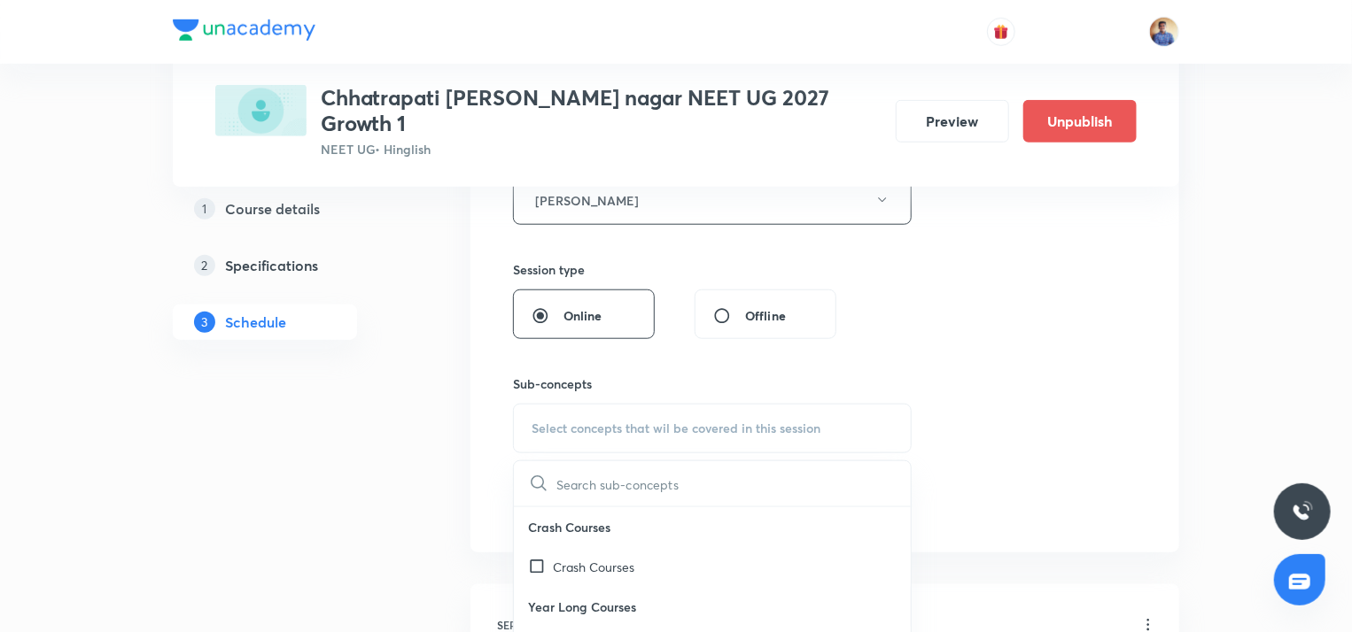
scroll to position [718, 0]
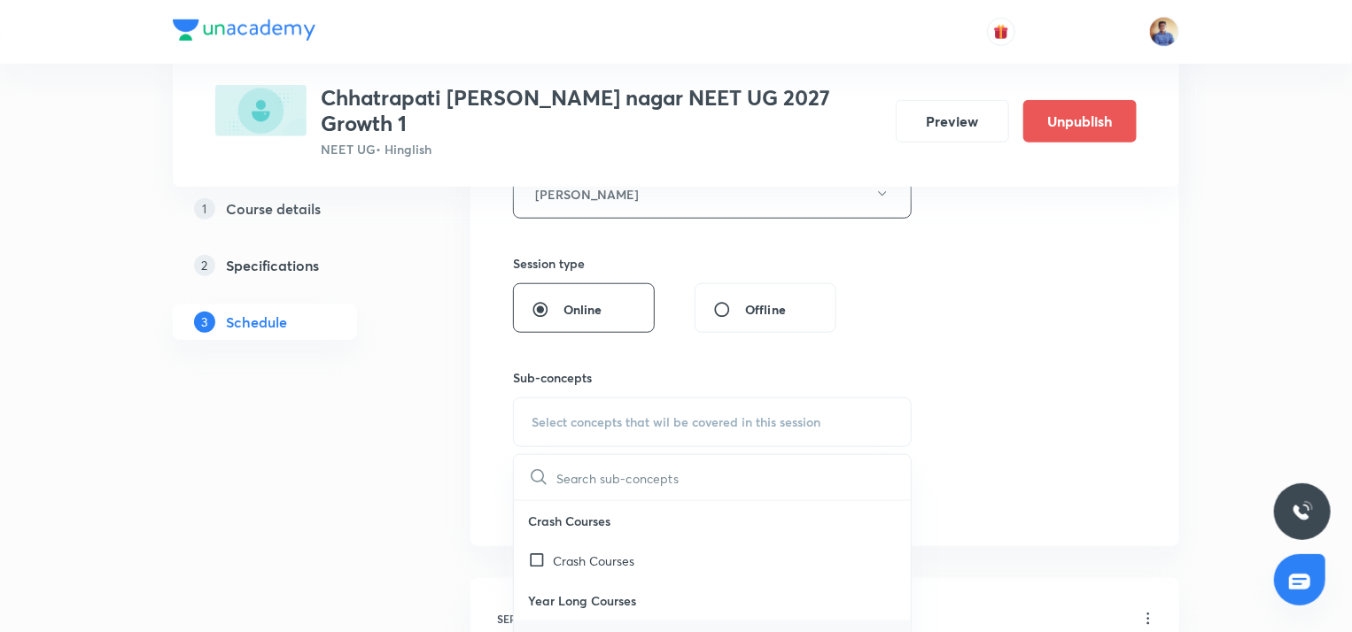
click at [535, 632] on input "checkbox" at bounding box center [540, 641] width 25 height 19
checkbox input "true"
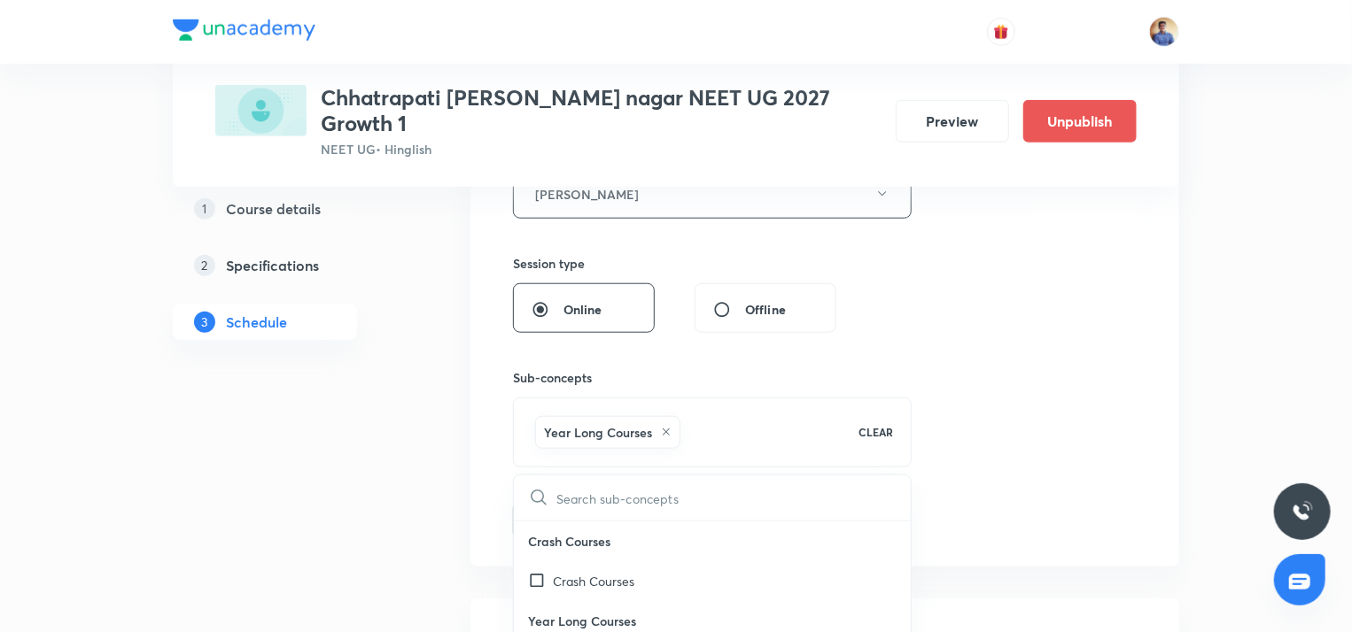
click at [549, 501] on button "Add" at bounding box center [558, 518] width 91 height 35
radio input "false"
radio input "true"
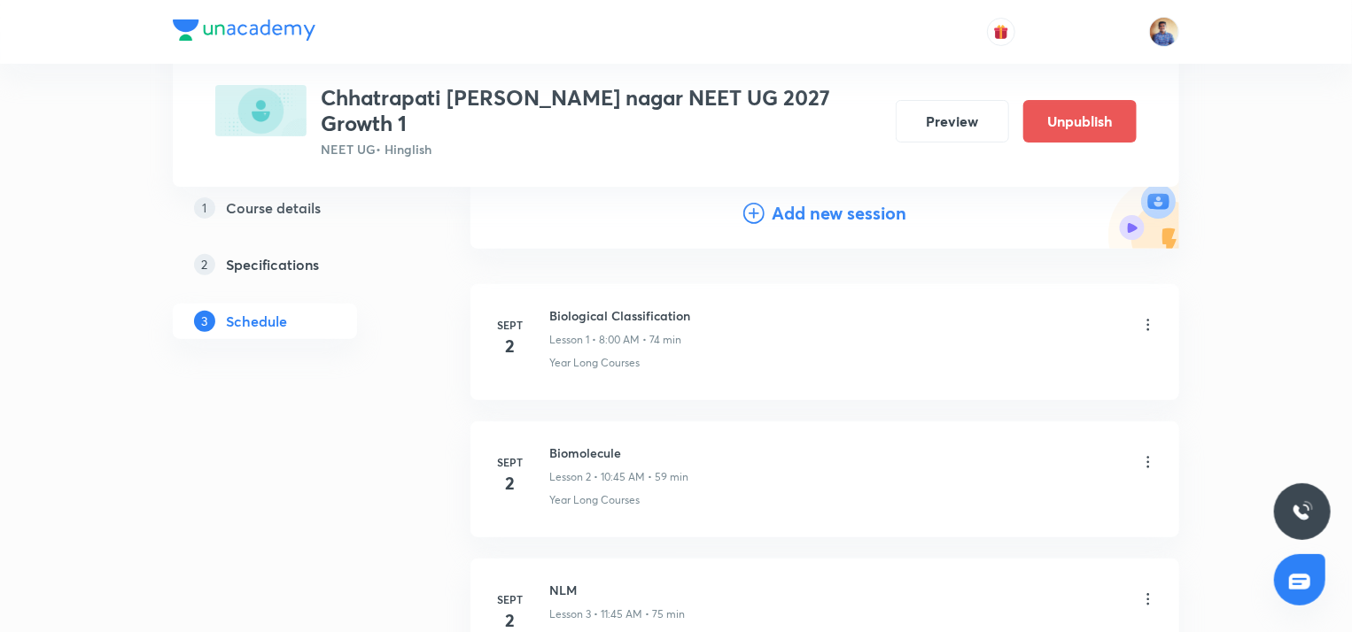
scroll to position [0, 0]
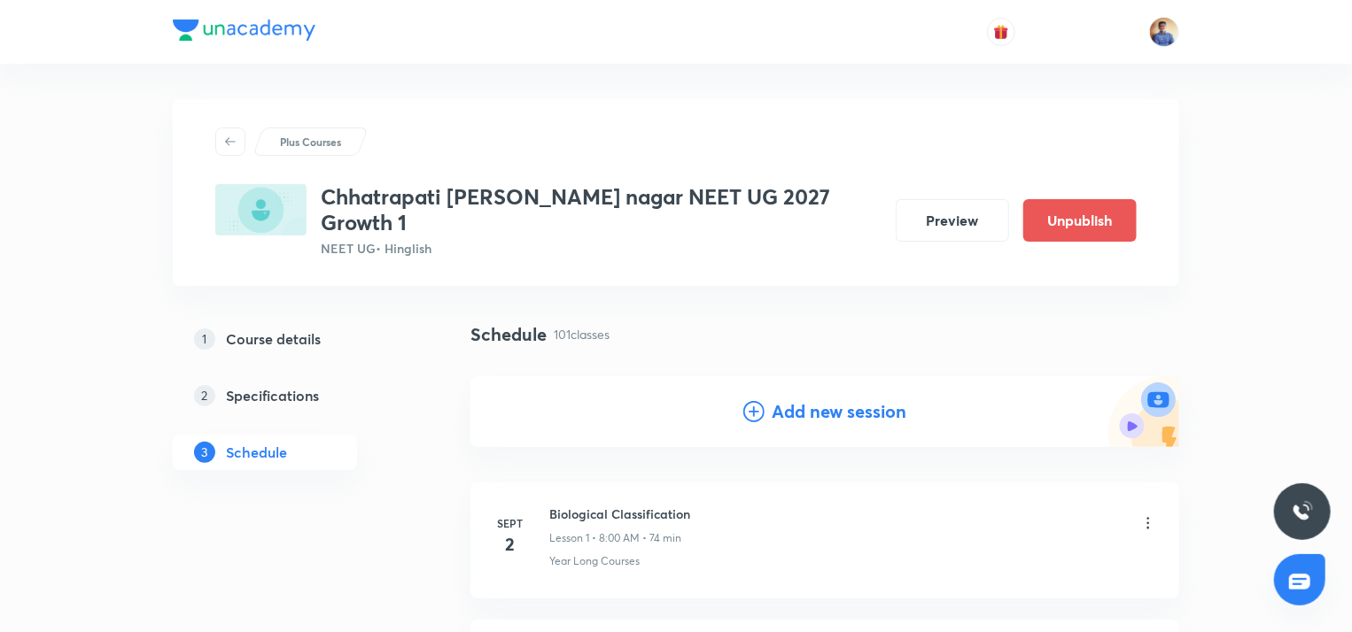
click at [756, 401] on icon at bounding box center [753, 411] width 21 height 21
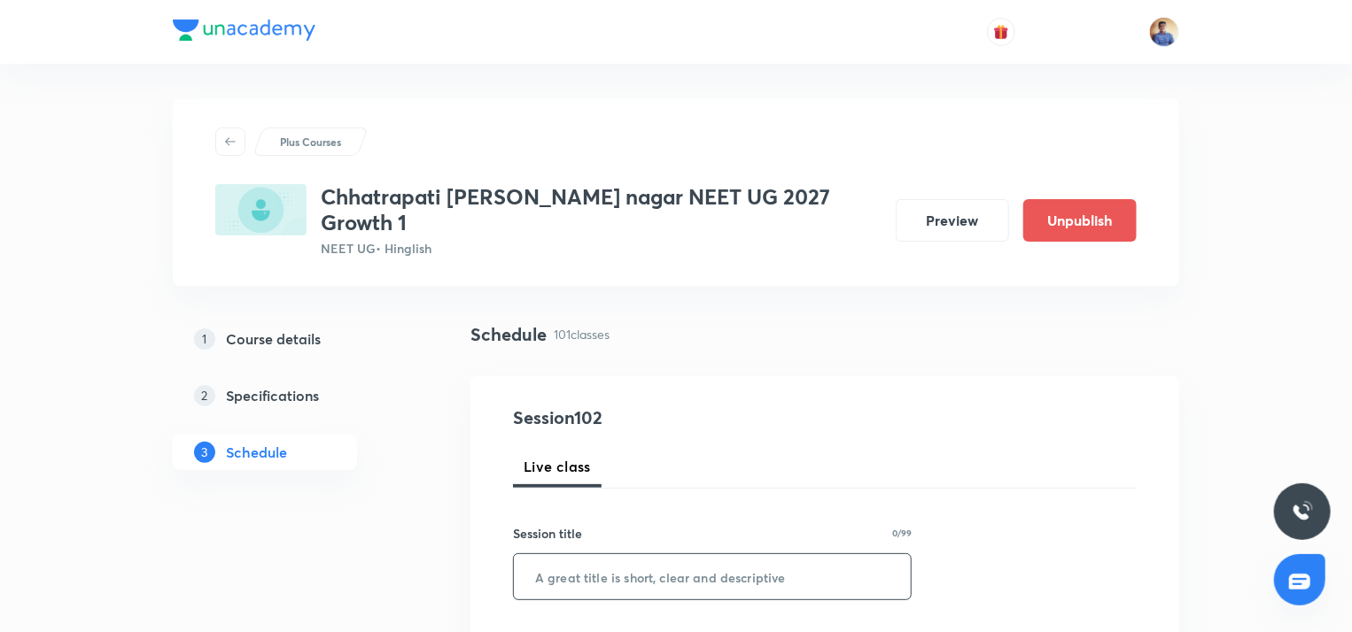
click at [585, 555] on input "text" at bounding box center [712, 577] width 397 height 45
paste input "Morphology of Flowering Plants L4"
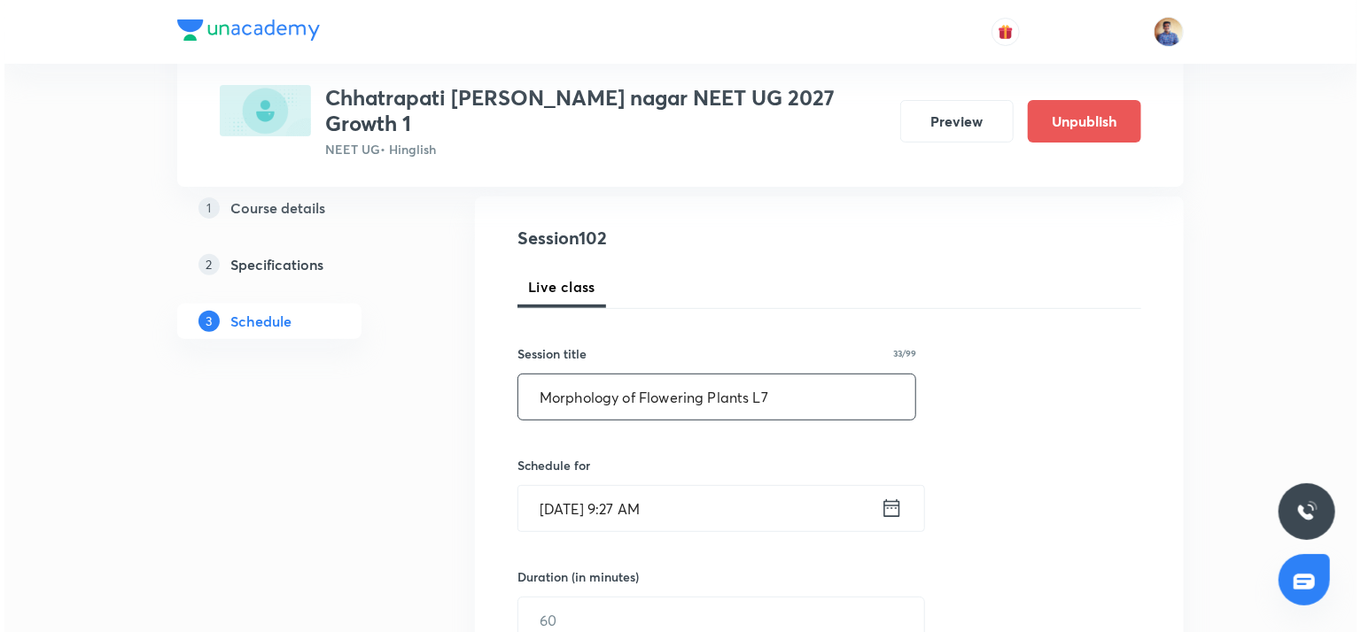
scroll to position [181, 0]
type input "Morphology of Flowering Plants L7"
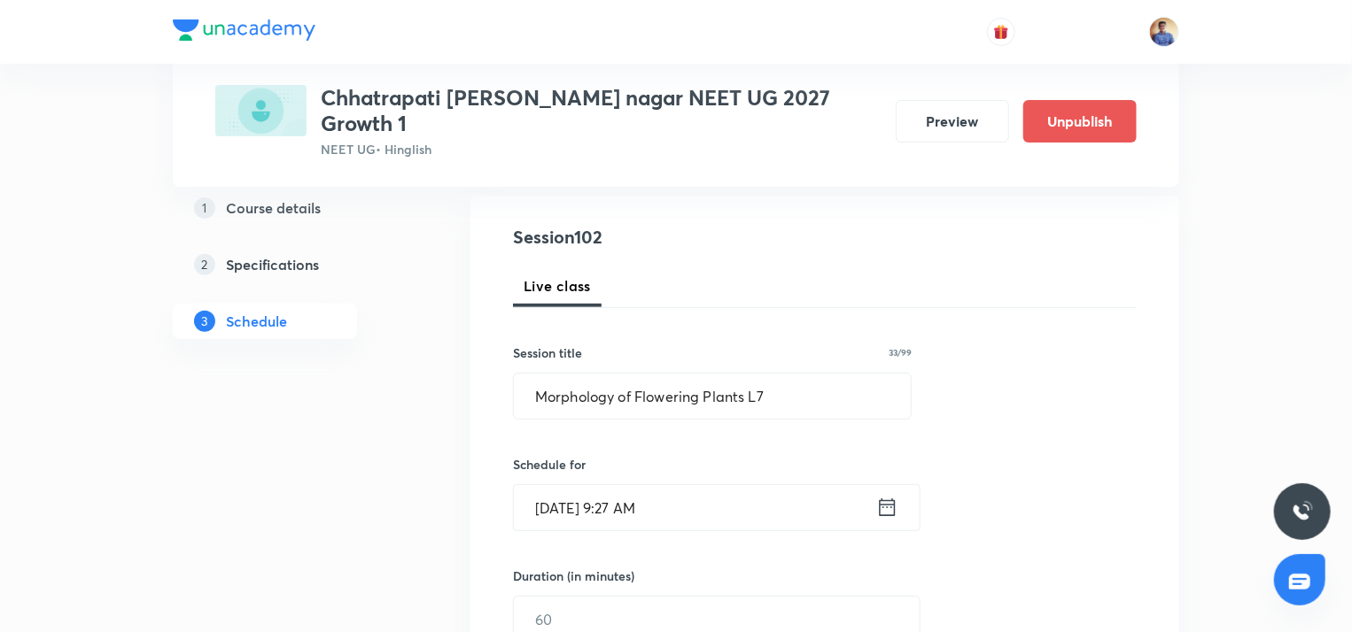
click at [556, 487] on input "[DATE] 9:27 AM" at bounding box center [695, 507] width 362 height 45
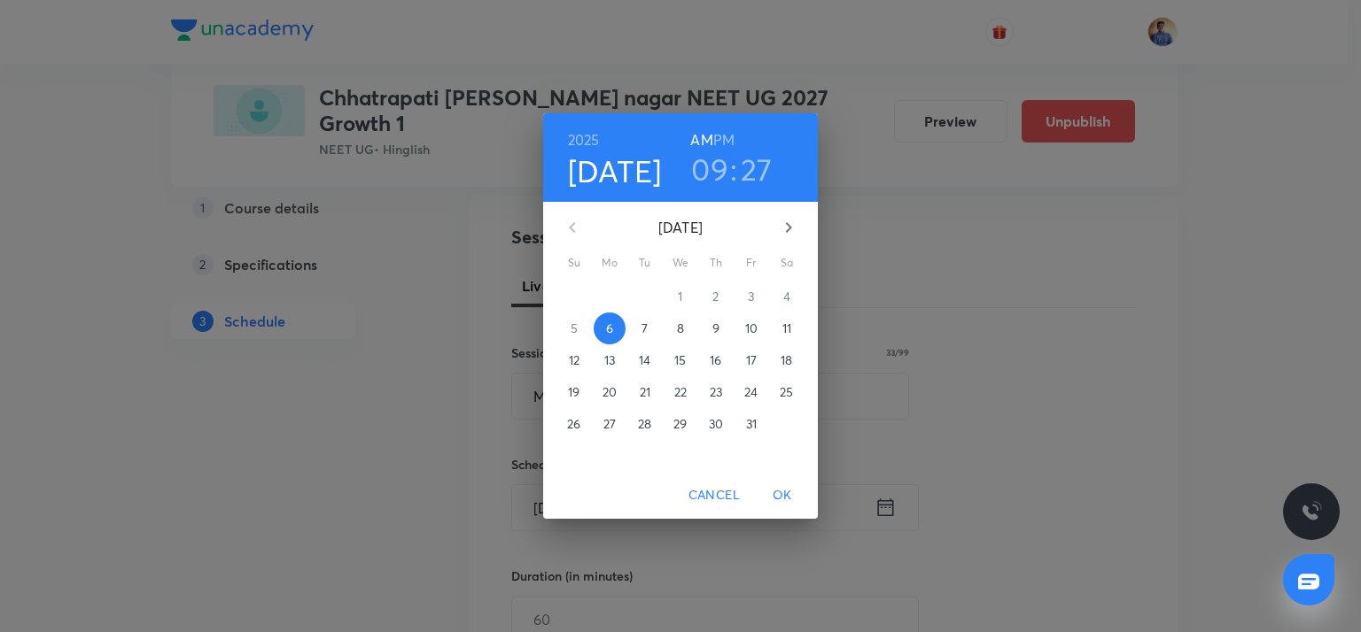
click at [713, 329] on p "9" at bounding box center [715, 329] width 7 height 18
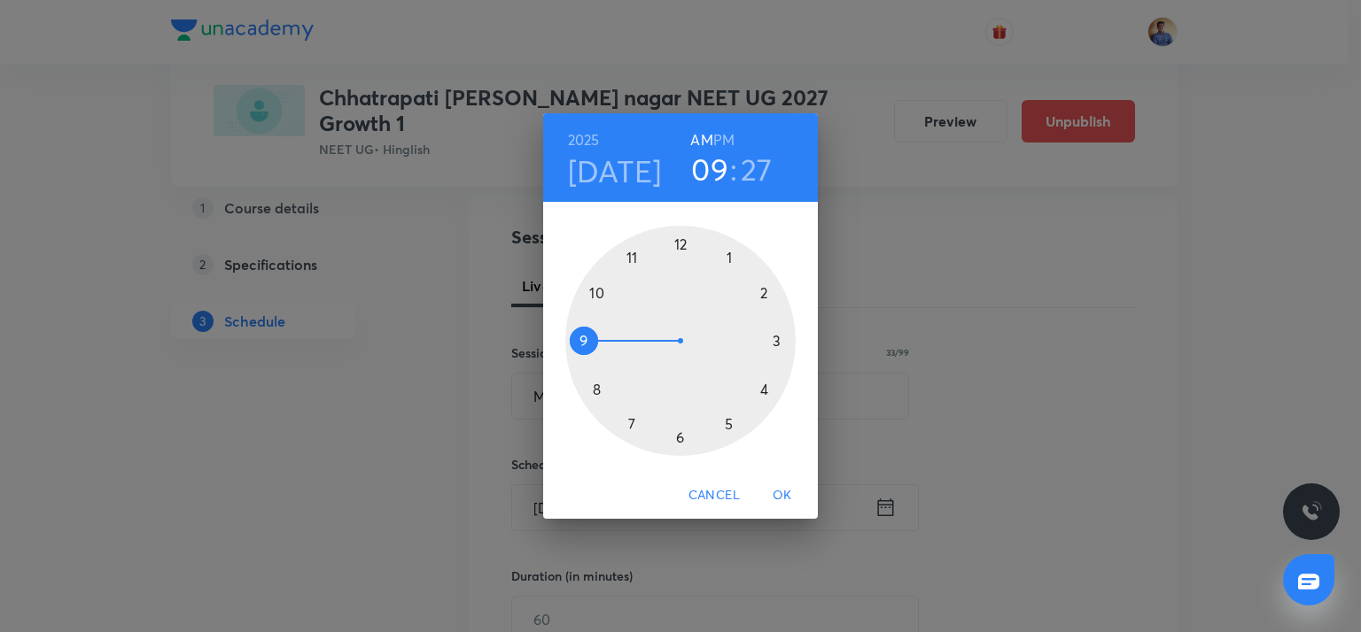
click at [595, 389] on div at bounding box center [680, 341] width 230 height 230
click at [677, 244] on div at bounding box center [680, 341] width 230 height 230
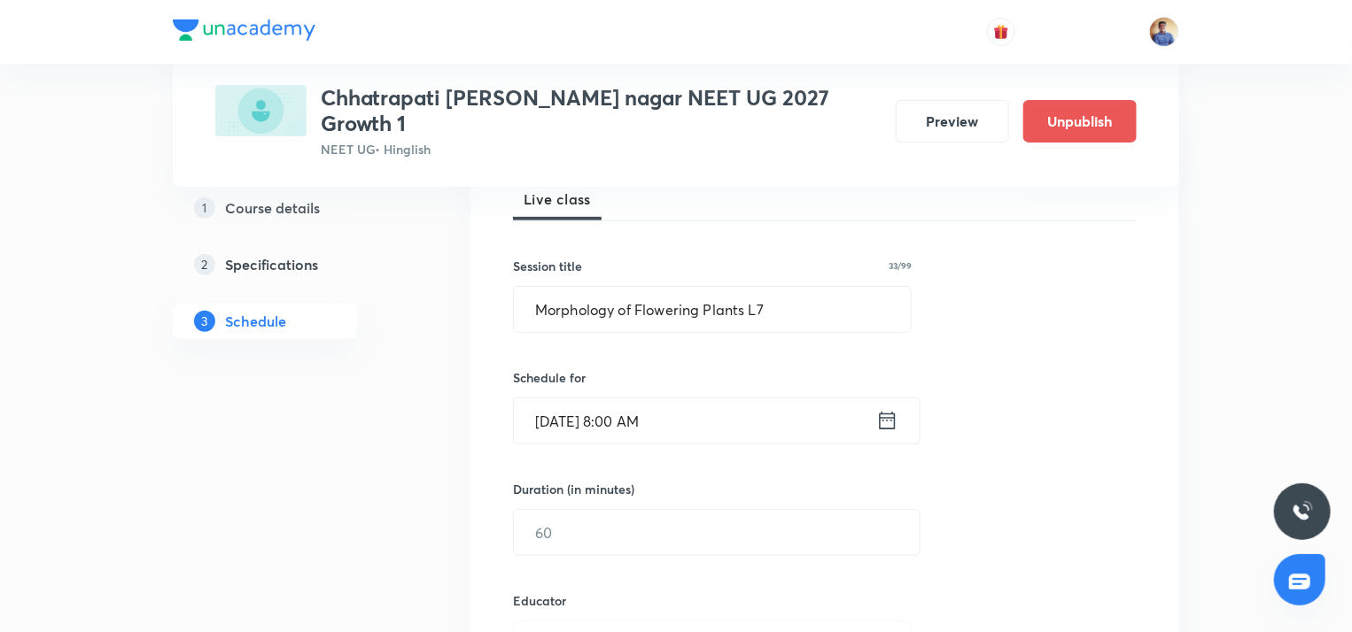
scroll to position [272, 0]
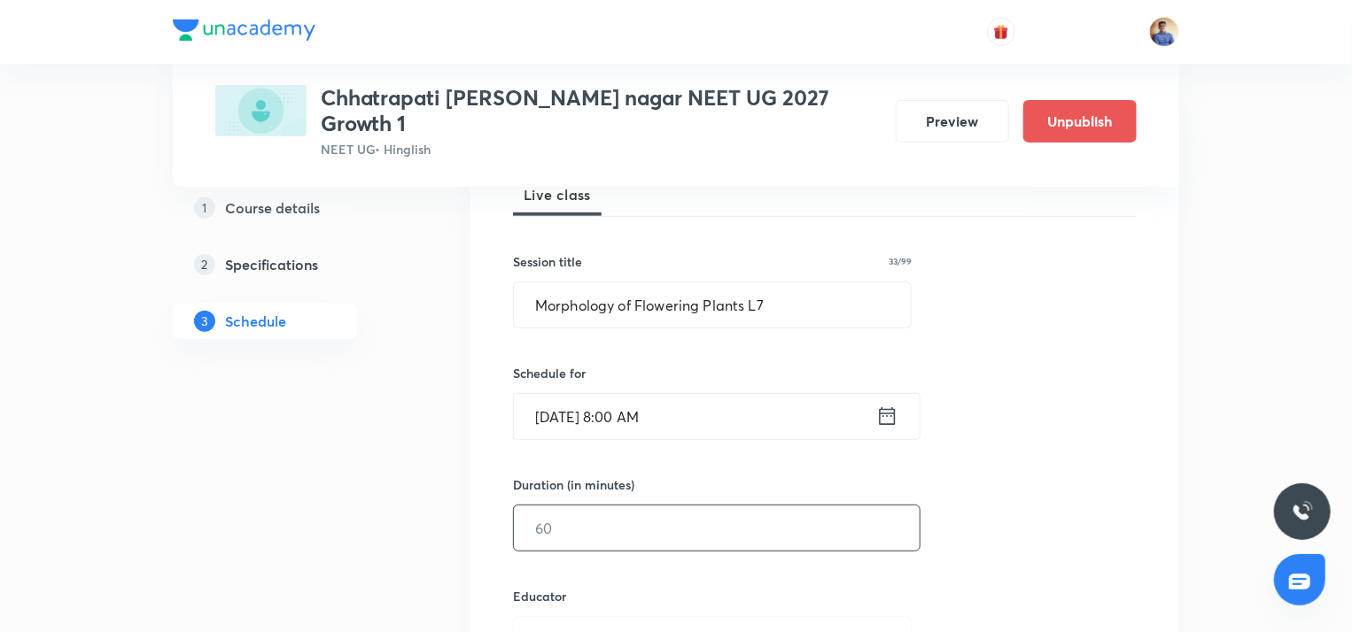
click at [550, 515] on input "text" at bounding box center [717, 528] width 406 height 45
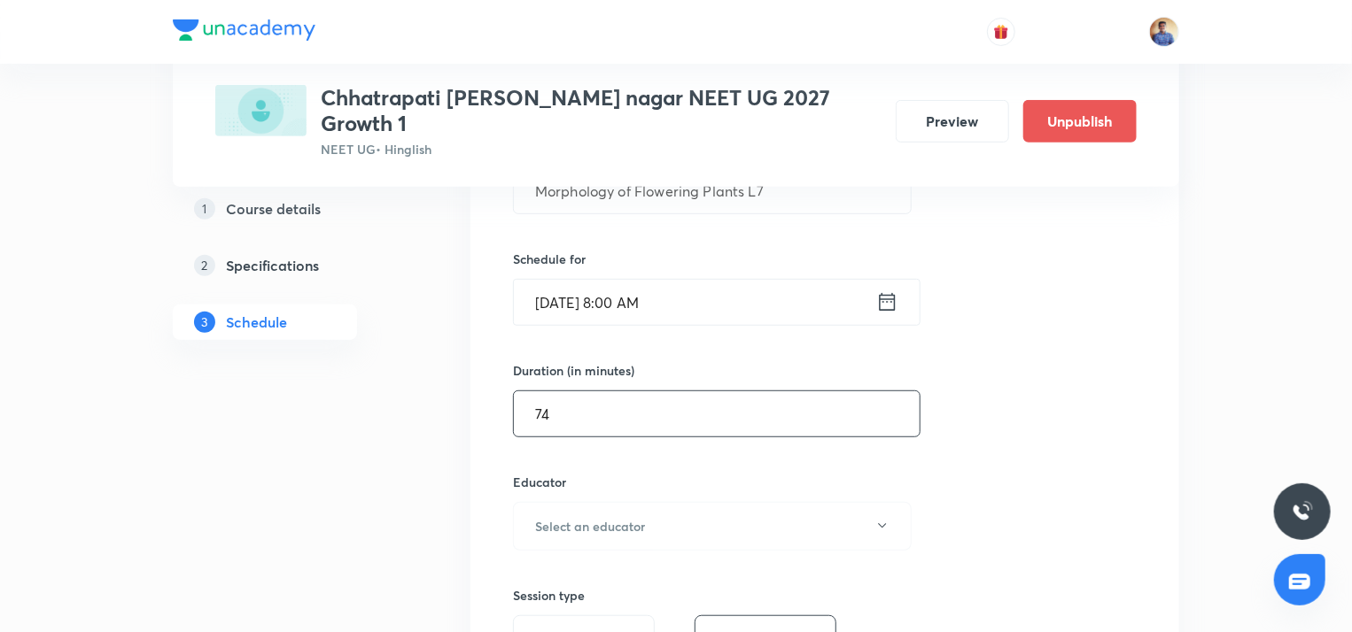
scroll to position [389, 0]
type input "74"
click at [562, 515] on h6 "Select an educator" at bounding box center [590, 524] width 110 height 19
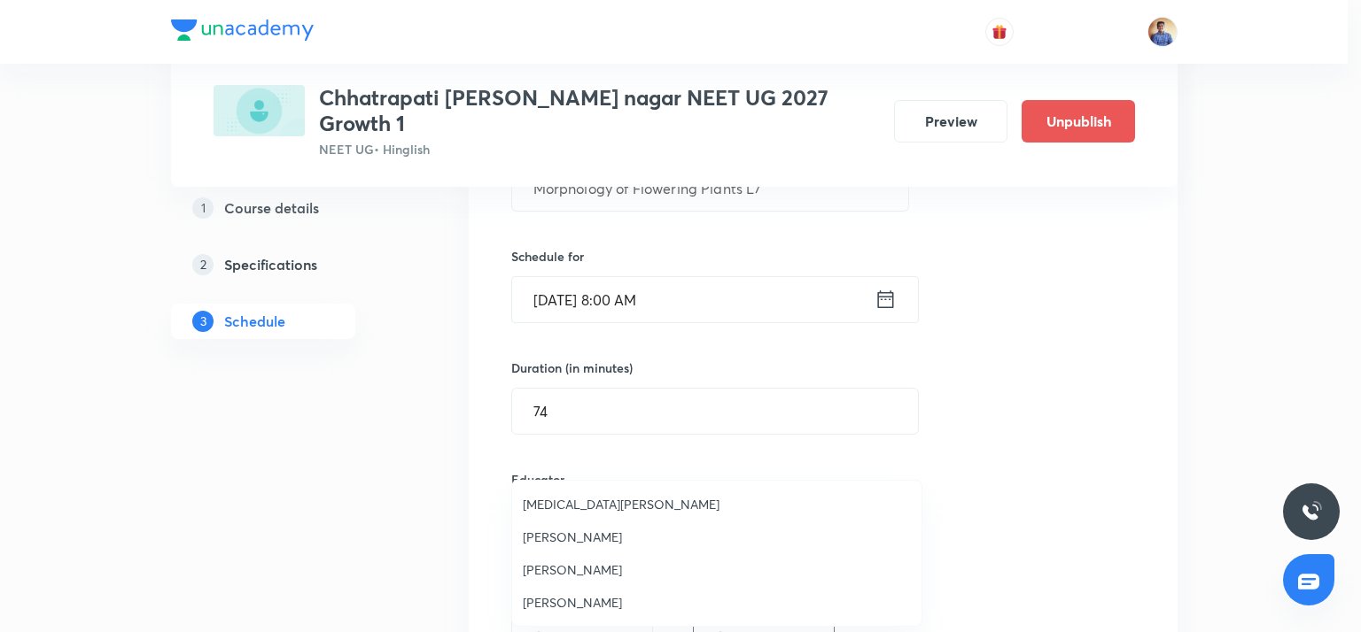
click at [562, 500] on span "[MEDICAL_DATA][PERSON_NAME]" at bounding box center [717, 504] width 388 height 19
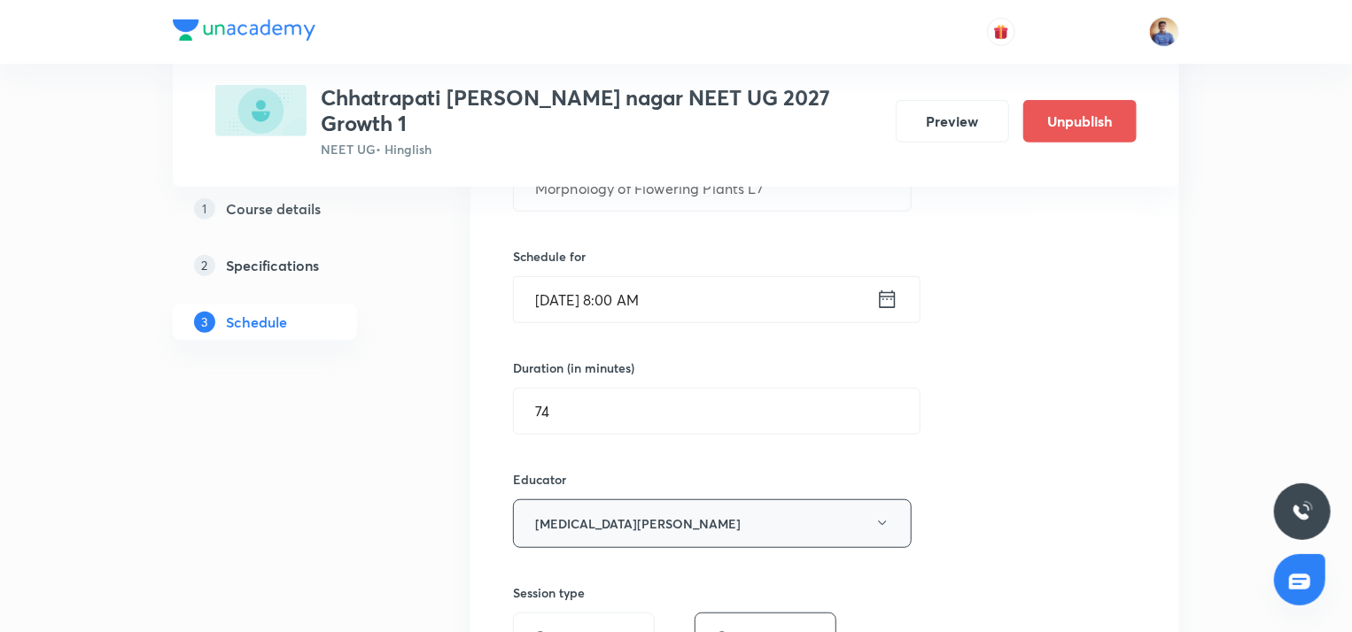
click at [563, 508] on button "[MEDICAL_DATA][PERSON_NAME]" at bounding box center [712, 524] width 399 height 49
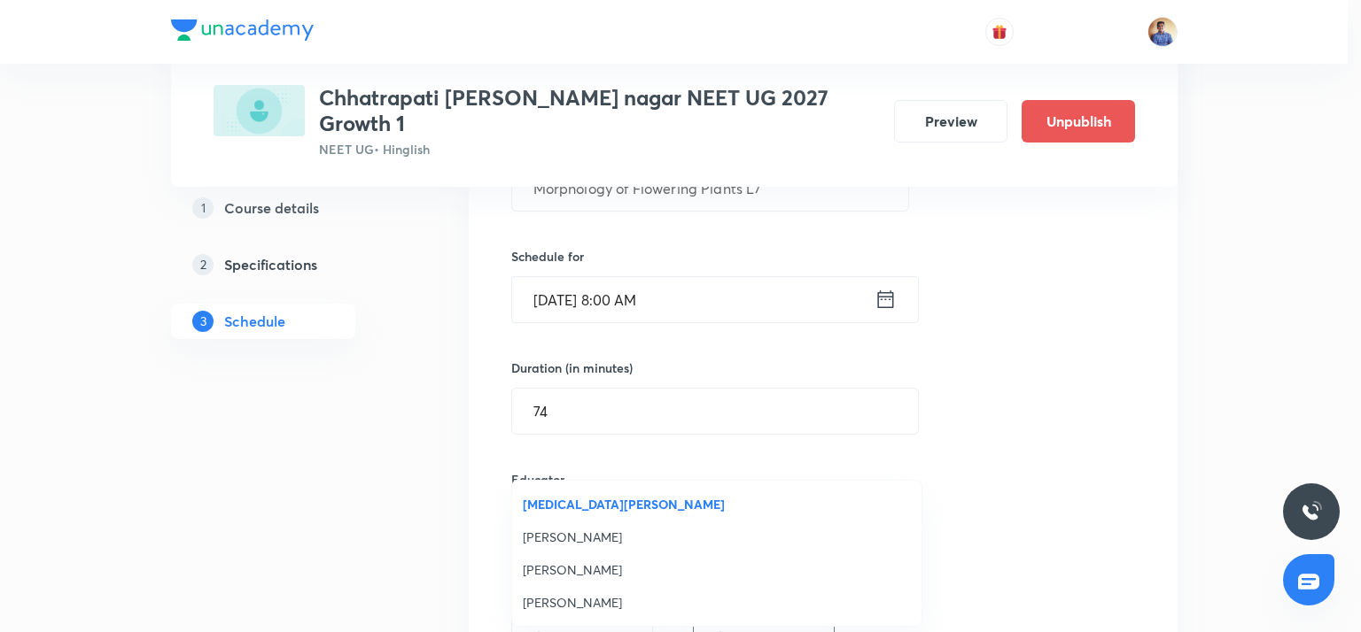
click at [548, 571] on span "[PERSON_NAME]" at bounding box center [717, 570] width 388 height 19
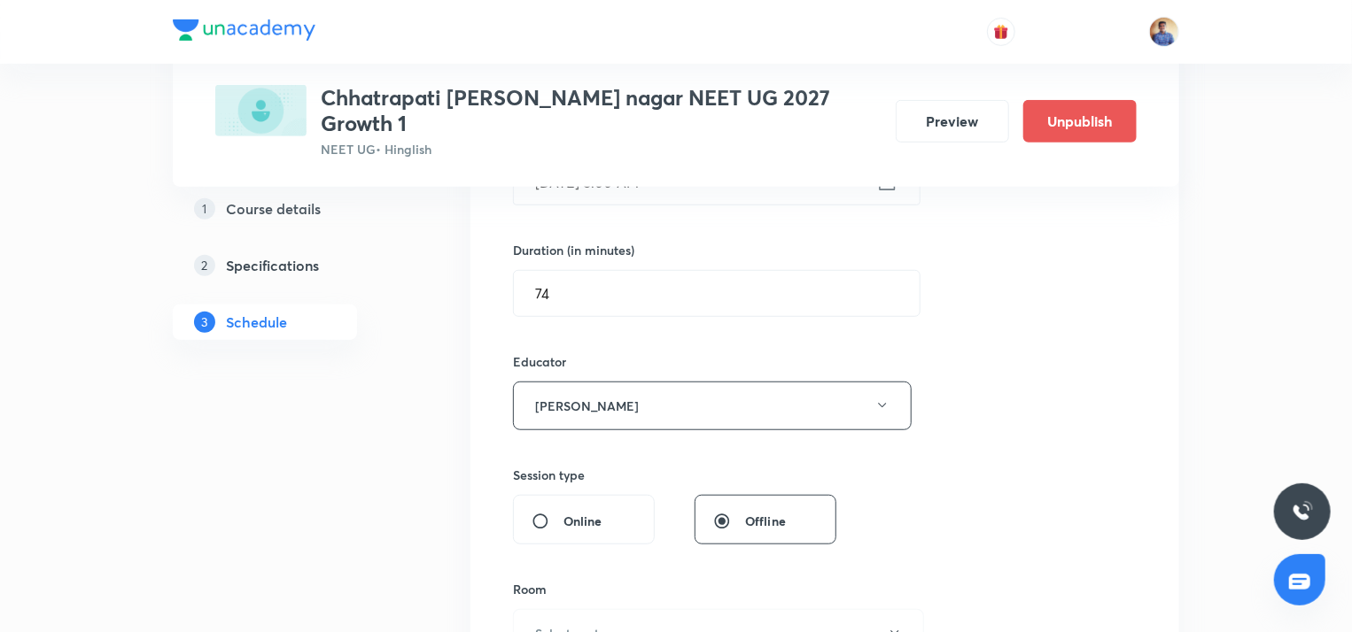
scroll to position [514, 0]
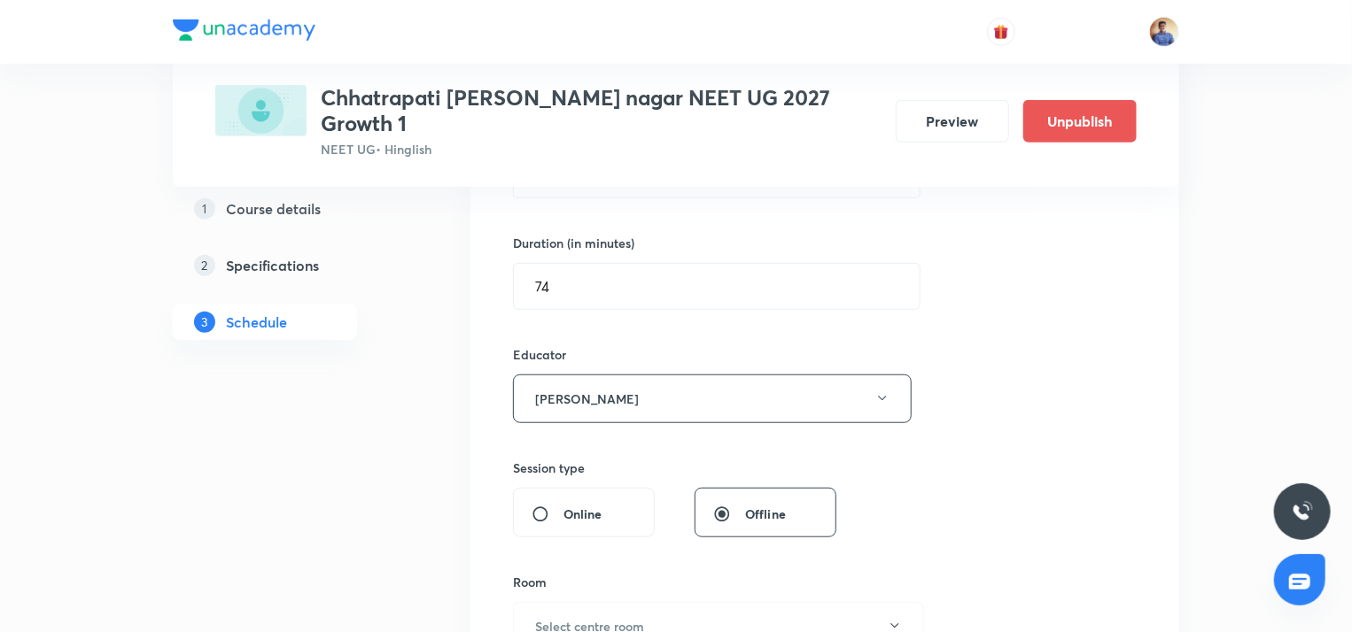
click at [539, 506] on input "Online" at bounding box center [547, 515] width 32 height 18
radio input "true"
radio input "false"
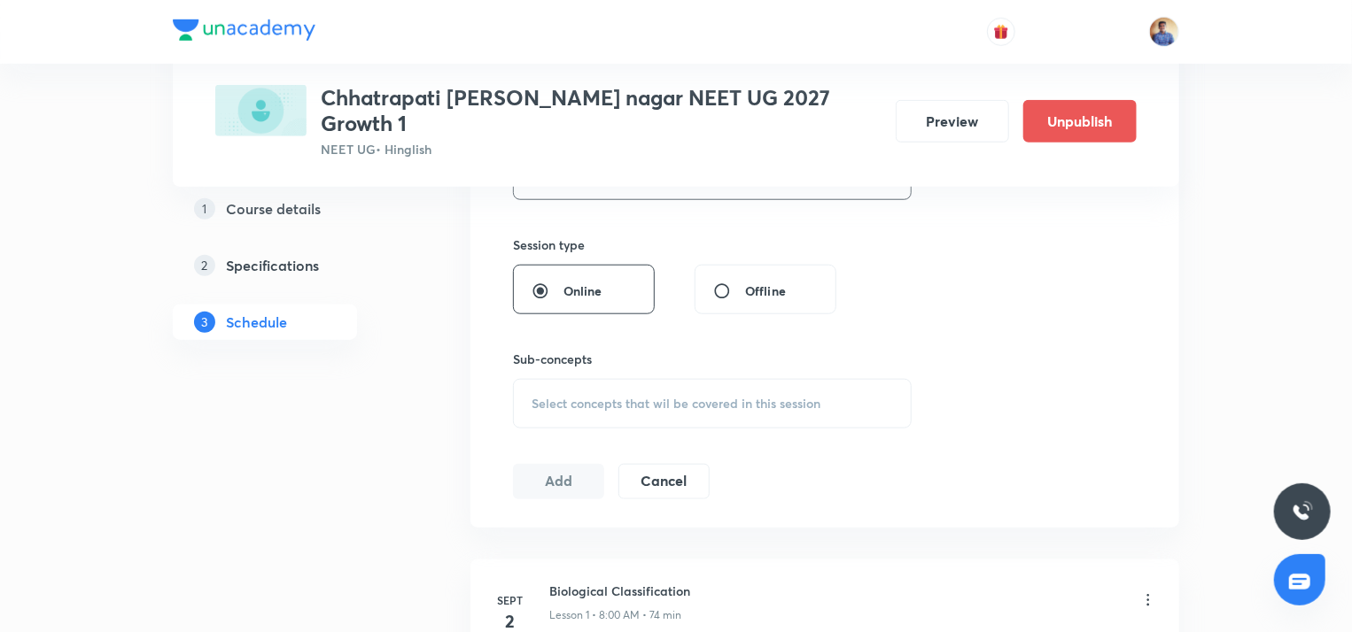
click at [564, 397] on span "Select concepts that wil be covered in this session" at bounding box center [675, 404] width 289 height 14
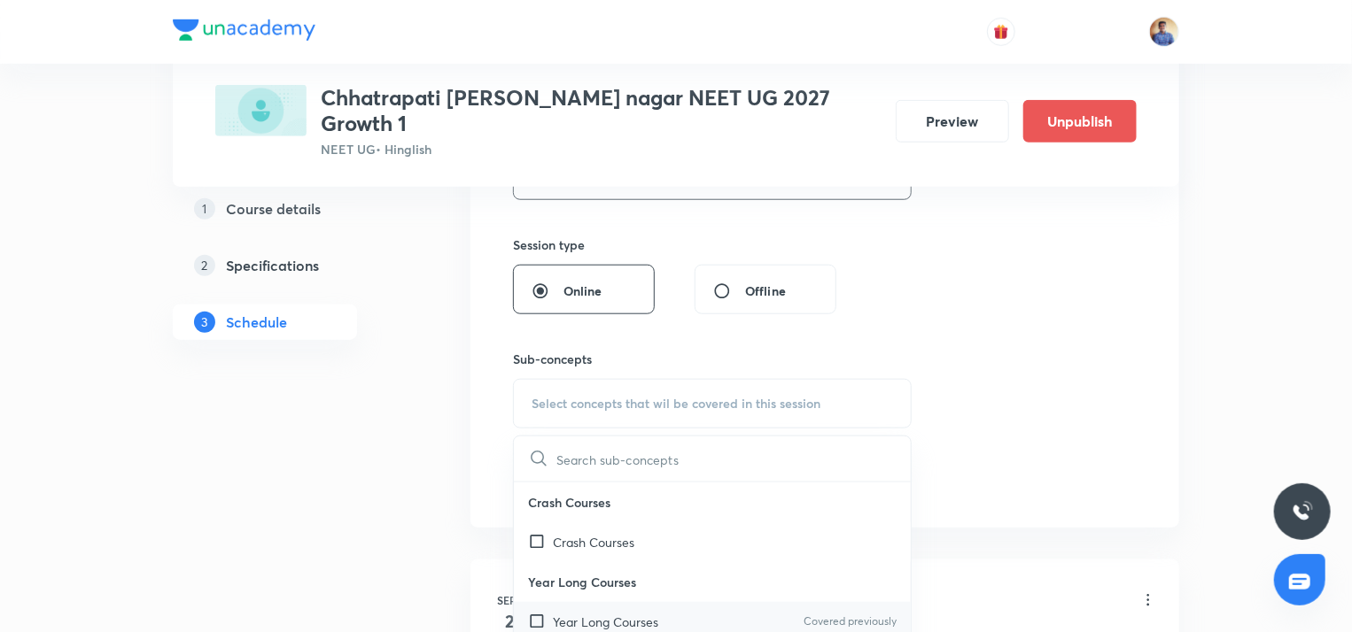
click at [531, 613] on input "checkbox" at bounding box center [540, 622] width 25 height 19
checkbox input "true"
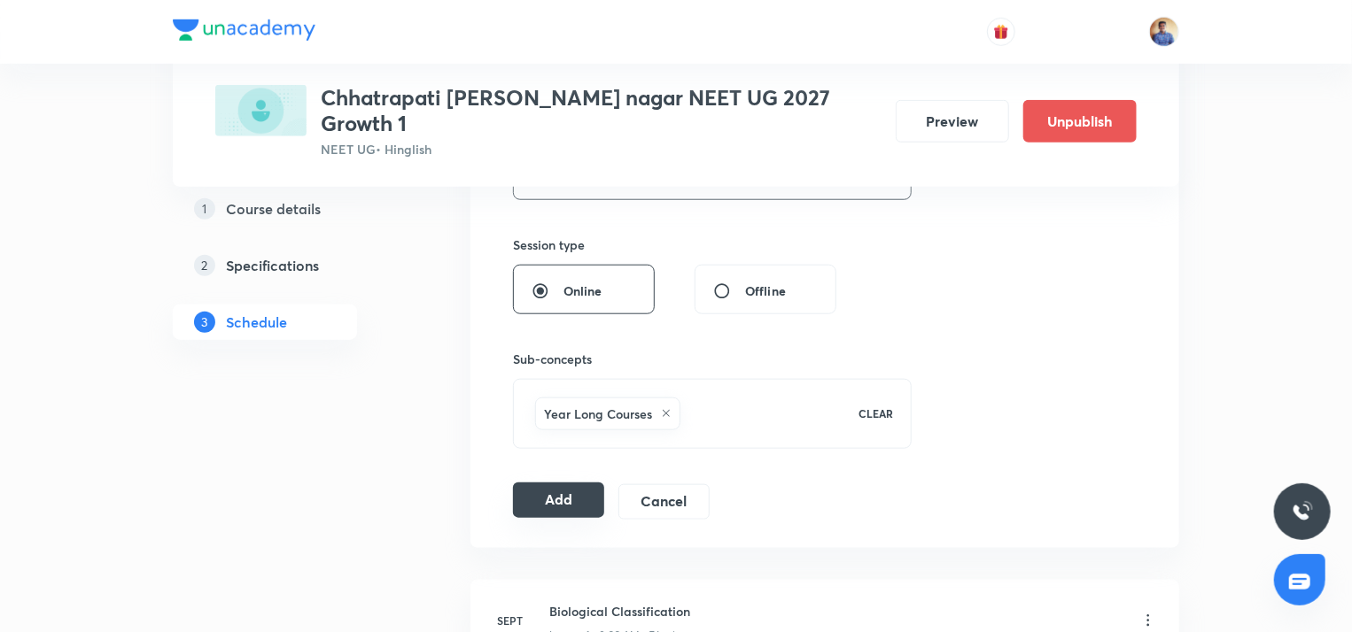
click at [539, 483] on button "Add" at bounding box center [558, 500] width 91 height 35
radio input "false"
radio input "true"
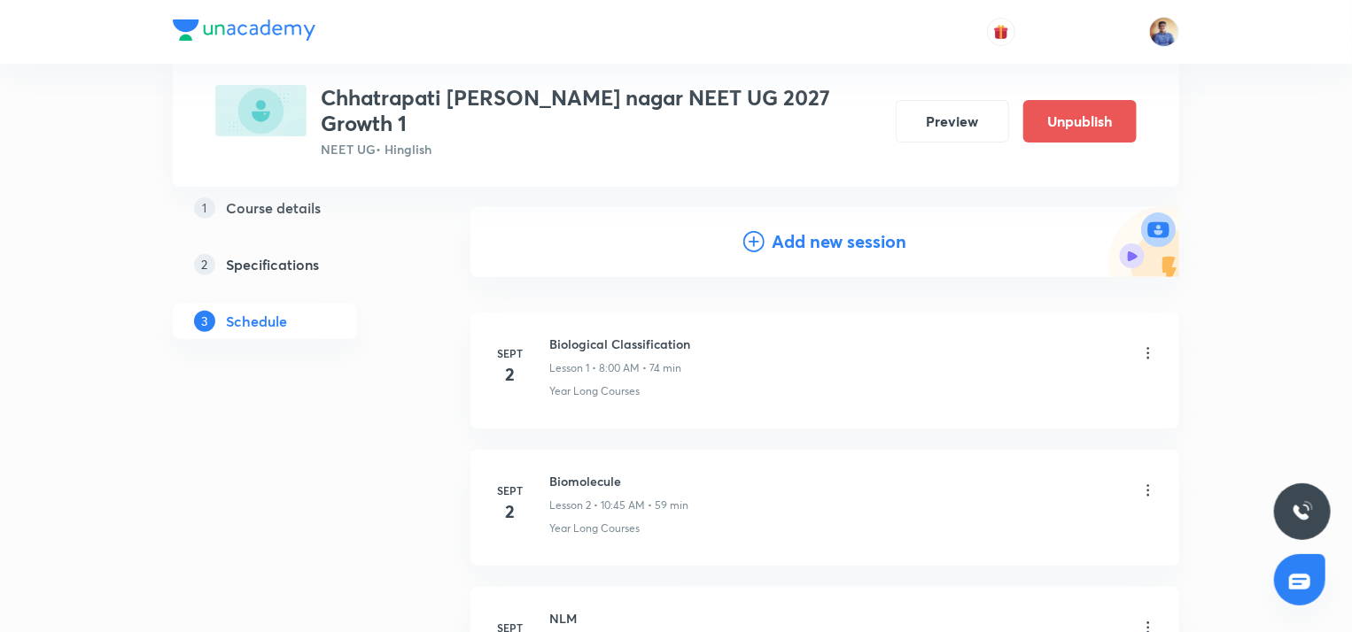
scroll to position [0, 0]
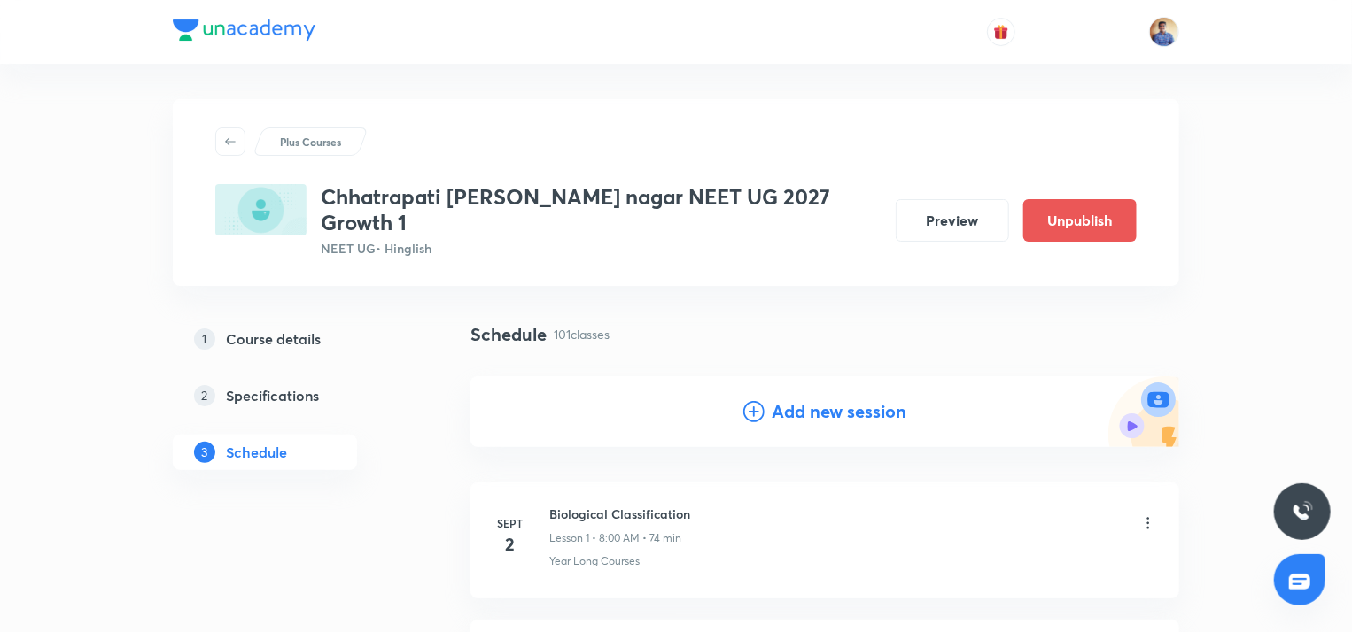
click at [781, 399] on h4 "Add new session" at bounding box center [839, 412] width 135 height 27
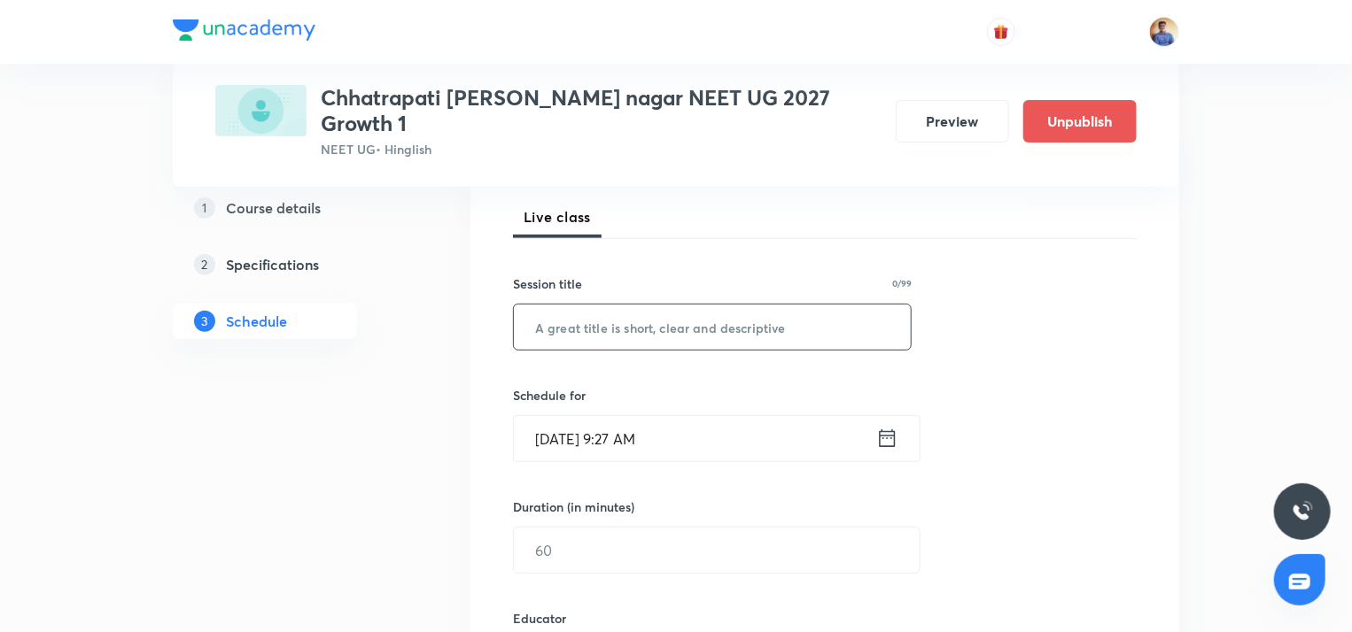
scroll to position [251, 0]
click at [609, 314] on input "text" at bounding box center [712, 326] width 397 height 45
paste input "Morphology of Flowering Plants L4"
type input "Morphology of Flowering Plants L8"
click at [556, 415] on input "[DATE] 9:27 AM" at bounding box center [695, 437] width 362 height 45
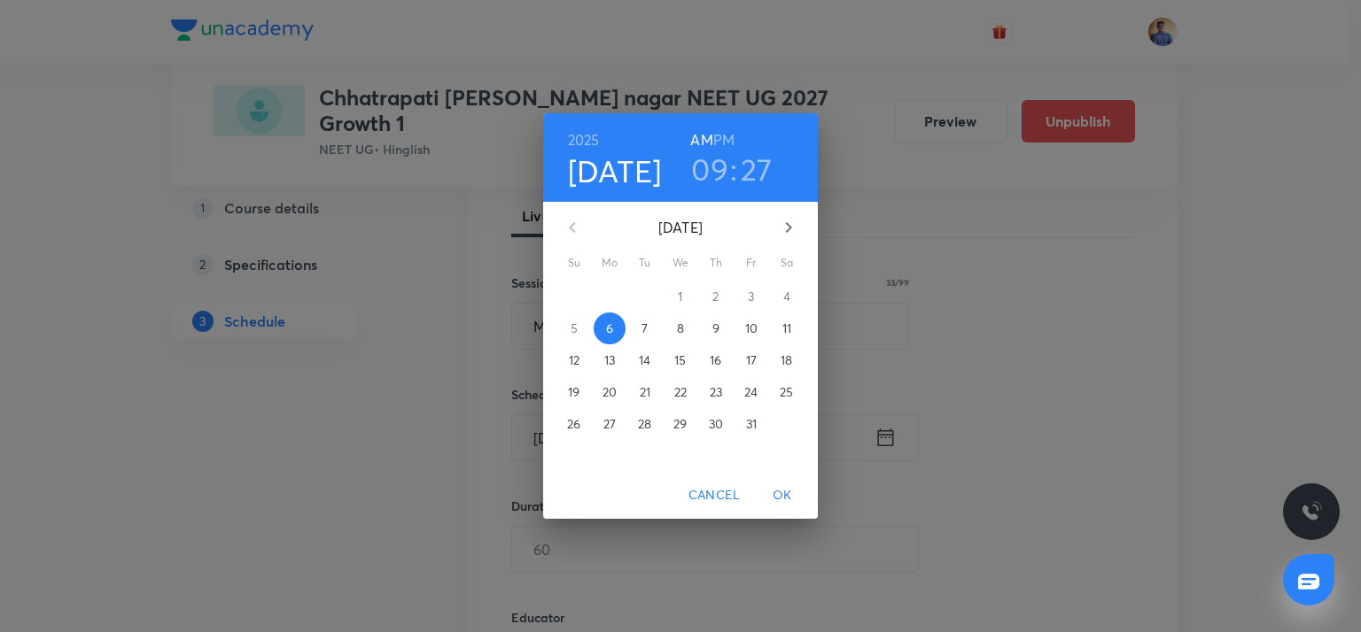
click at [742, 330] on span "10" at bounding box center [751, 329] width 32 height 18
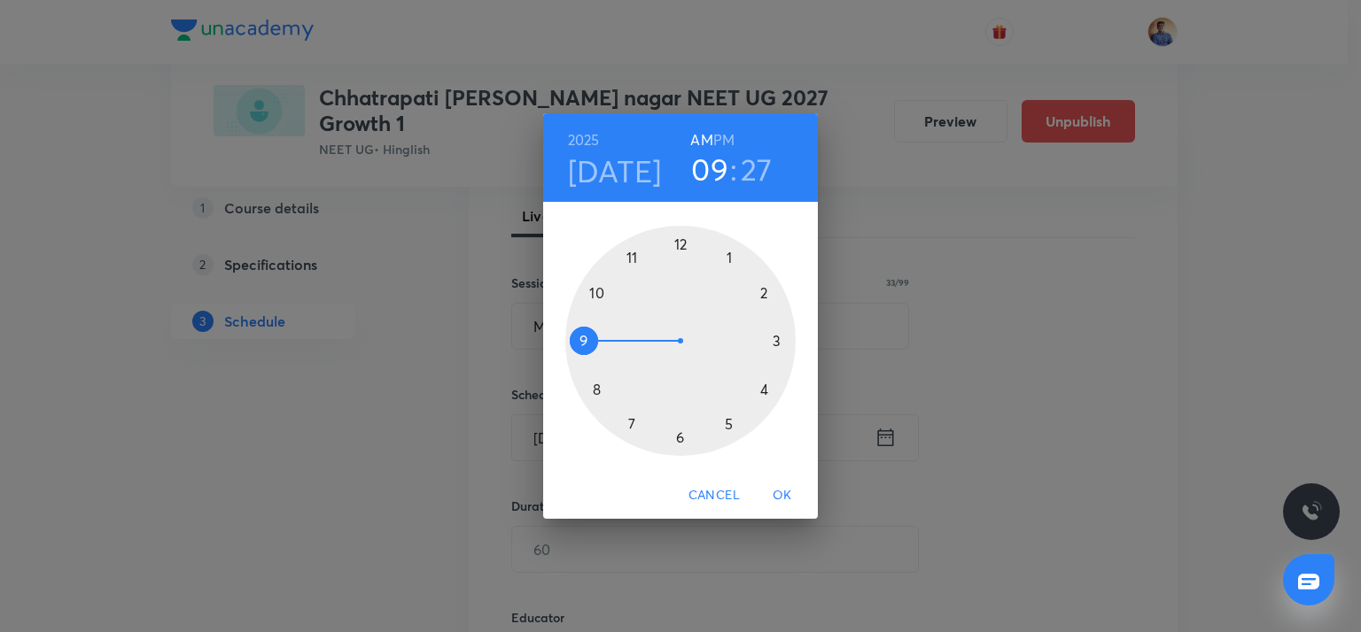
click at [595, 392] on div at bounding box center [680, 341] width 230 height 230
click at [682, 241] on div at bounding box center [680, 341] width 230 height 230
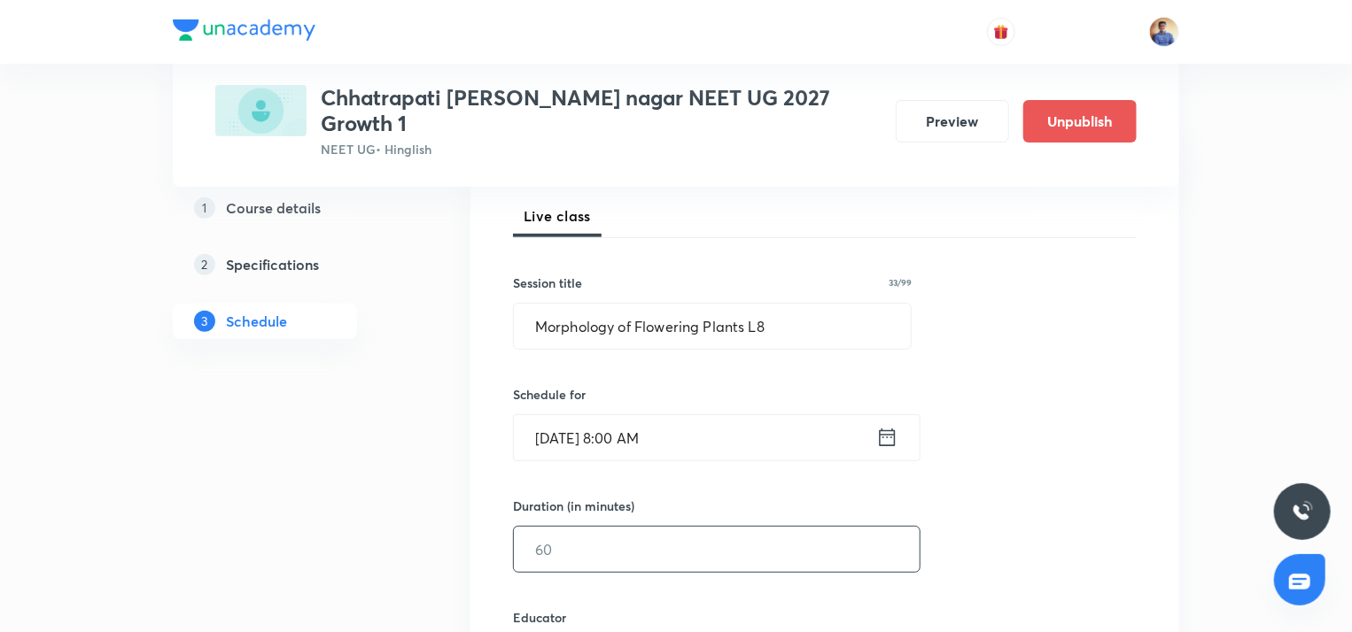
click at [546, 535] on input "text" at bounding box center [717, 549] width 406 height 45
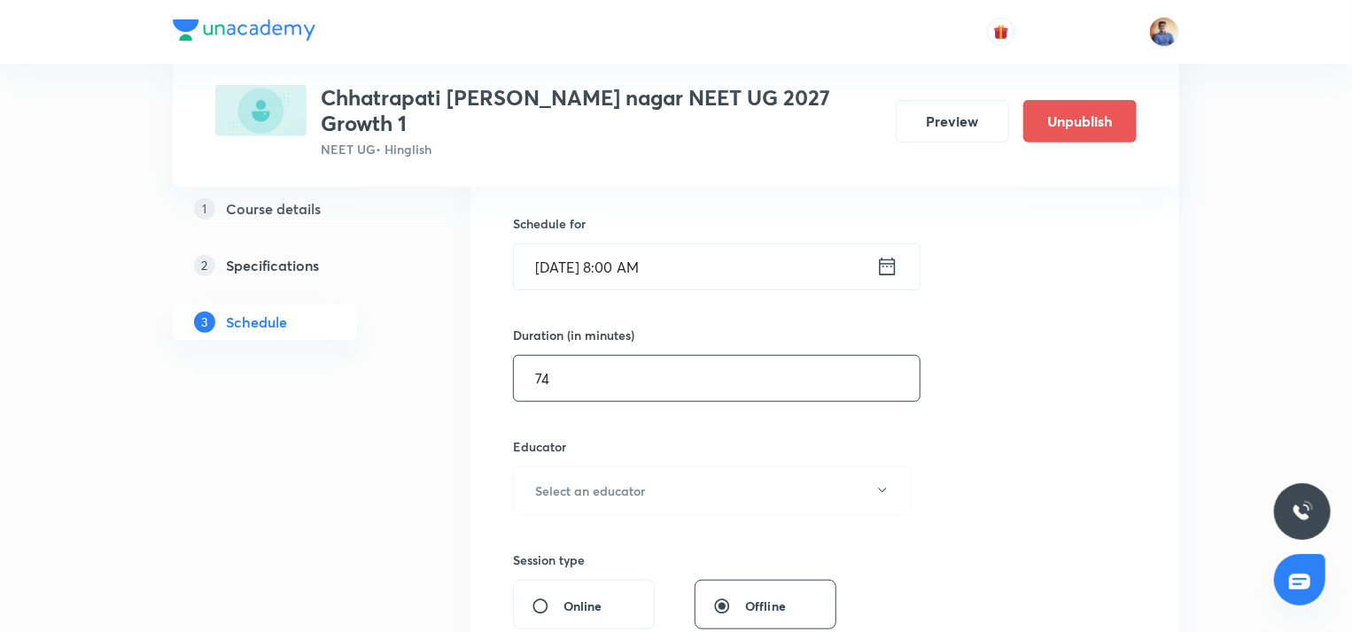
scroll to position [432, 0]
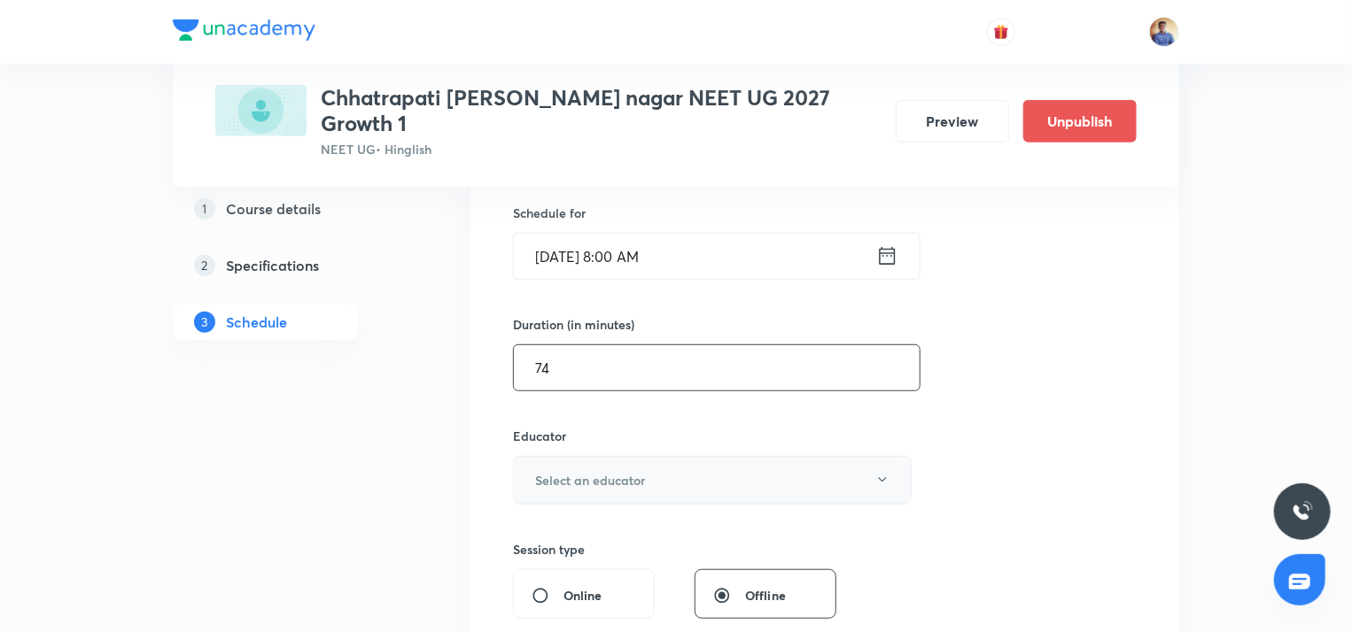
type input "74"
click at [553, 471] on h6 "Select an educator" at bounding box center [590, 480] width 110 height 19
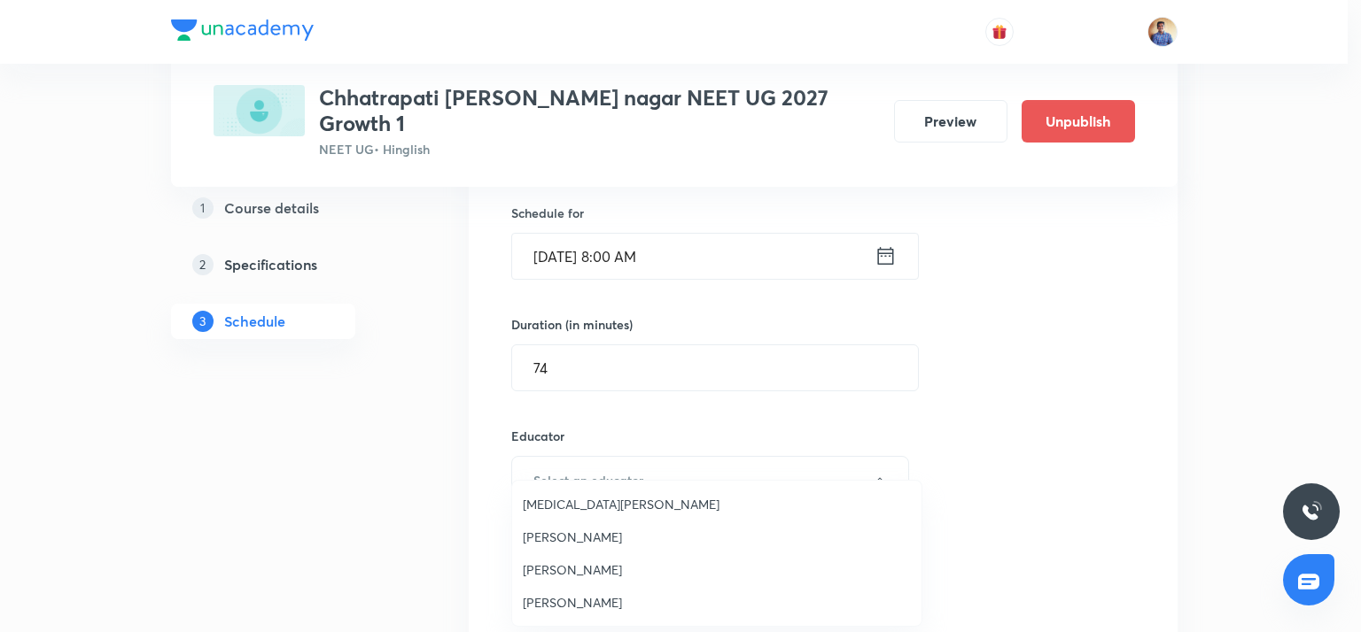
click at [549, 566] on span "[PERSON_NAME]" at bounding box center [717, 570] width 388 height 19
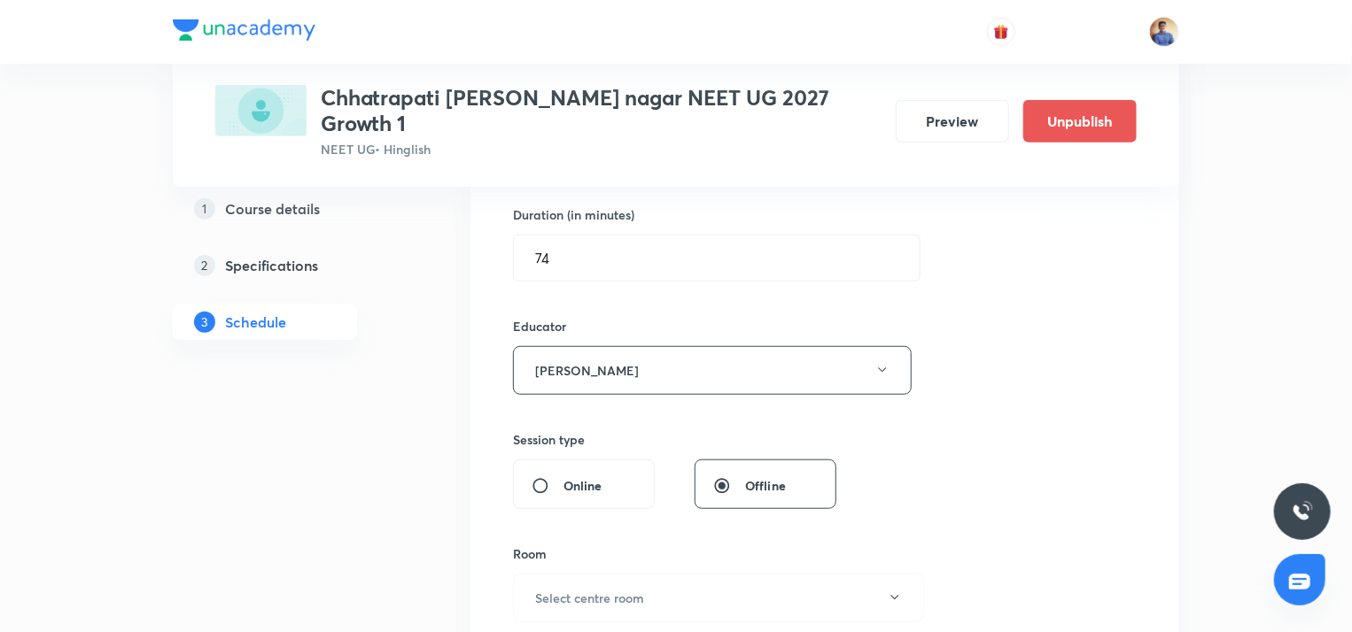
scroll to position [542, 0]
click at [542, 477] on input "Online" at bounding box center [547, 486] width 32 height 18
radio input "true"
radio input "false"
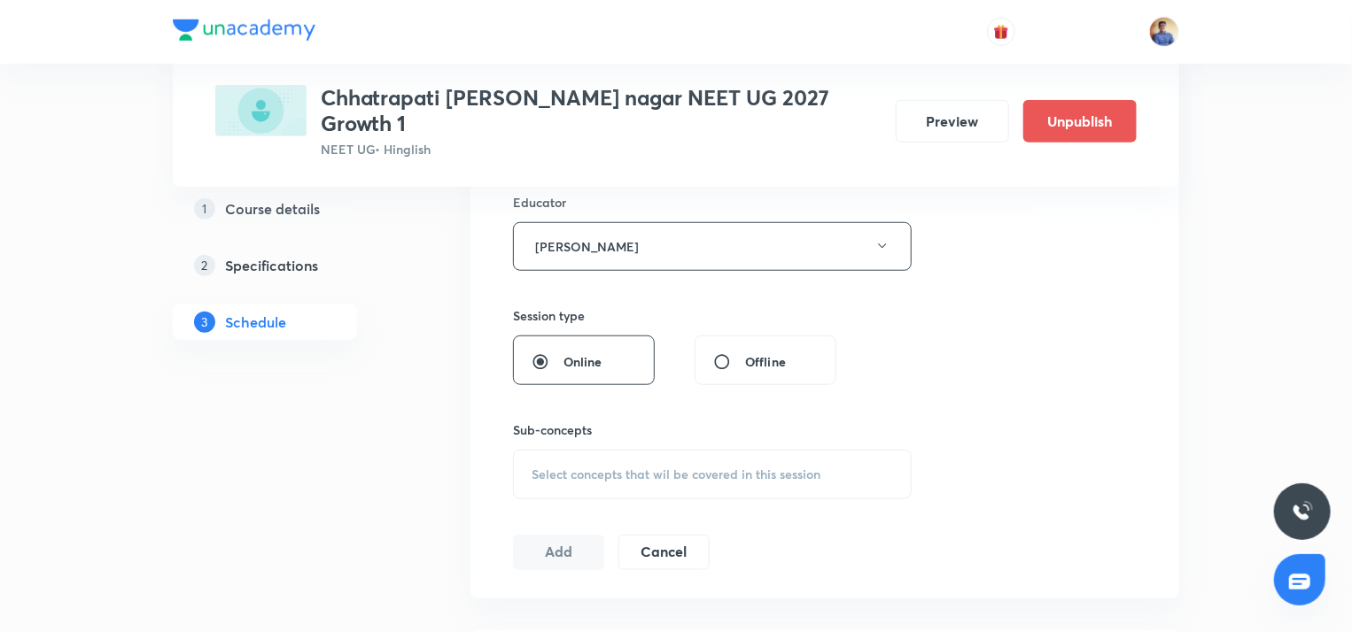
scroll to position [670, 0]
click at [542, 464] on span "Select concepts that wil be covered in this session" at bounding box center [675, 471] width 289 height 14
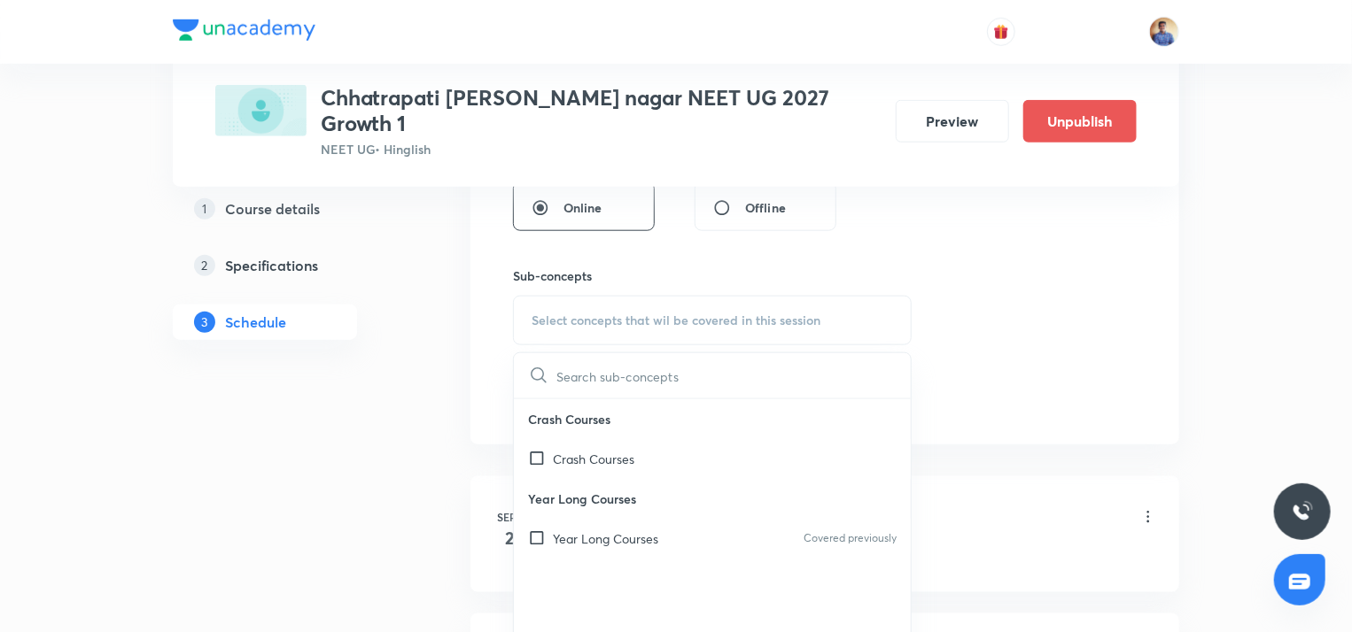
scroll to position [827, 0]
click at [541, 512] on div "Year Long Courses Covered previously" at bounding box center [712, 532] width 397 height 40
checkbox input "true"
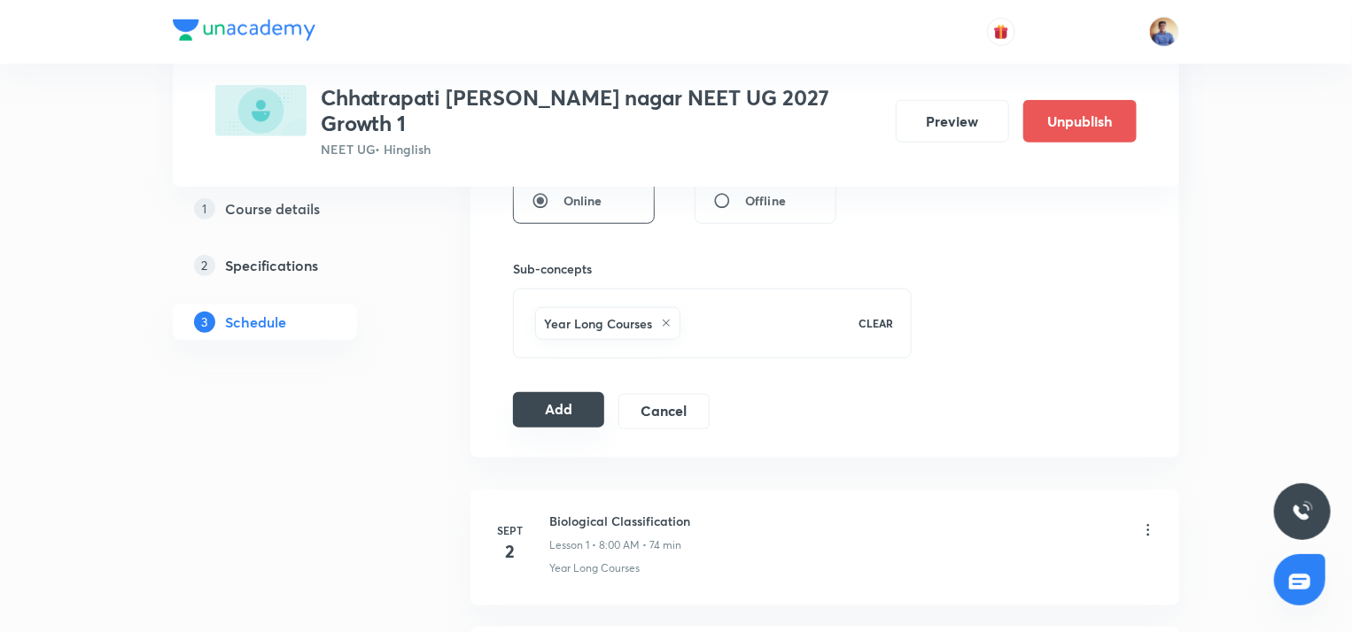
click at [535, 392] on button "Add" at bounding box center [558, 409] width 91 height 35
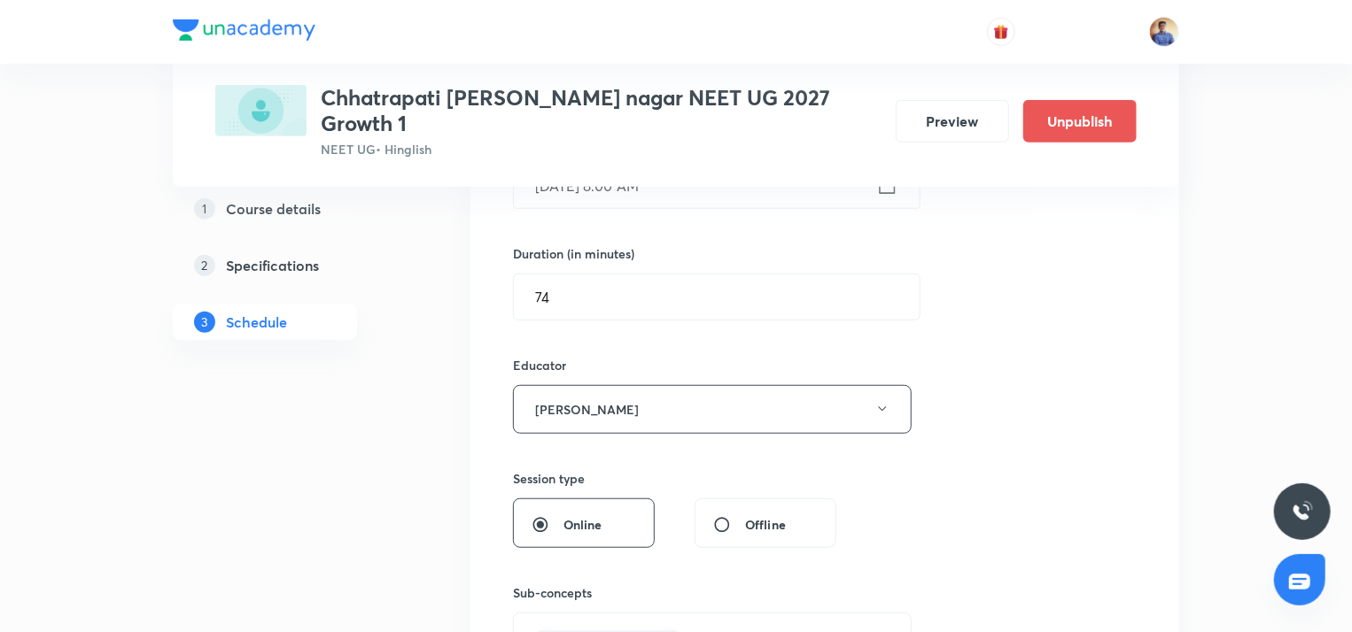
scroll to position [501, 0]
radio input "false"
radio input "true"
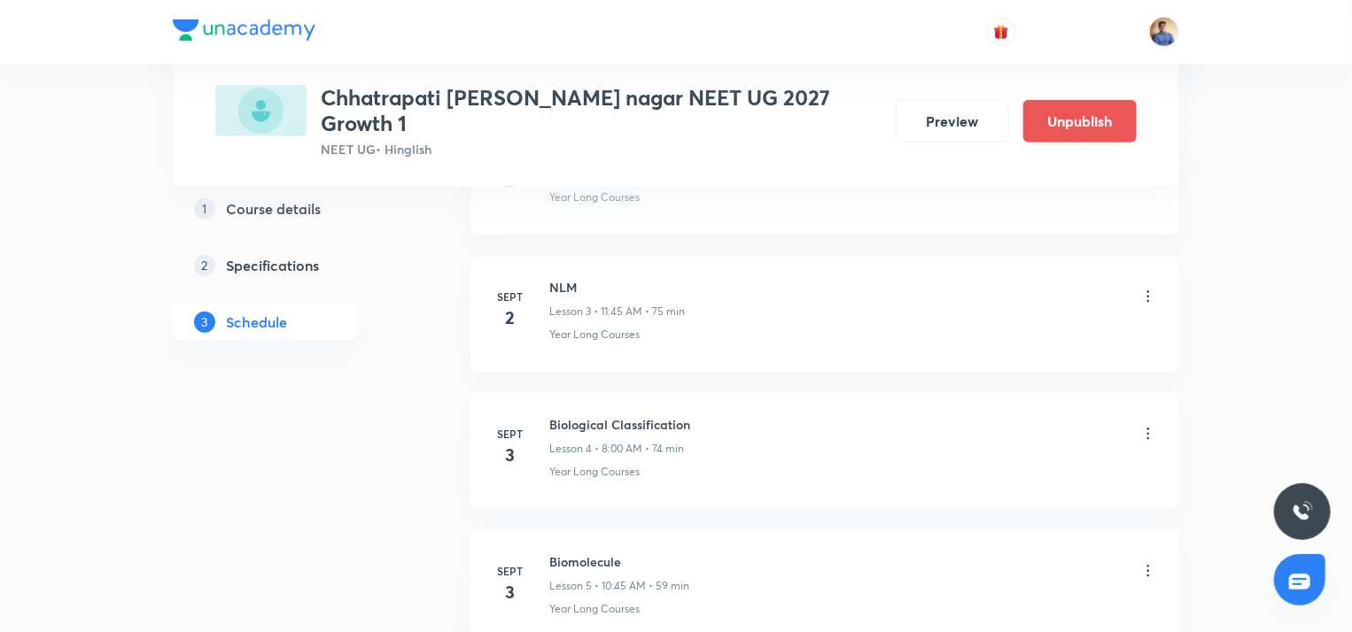
scroll to position [0, 0]
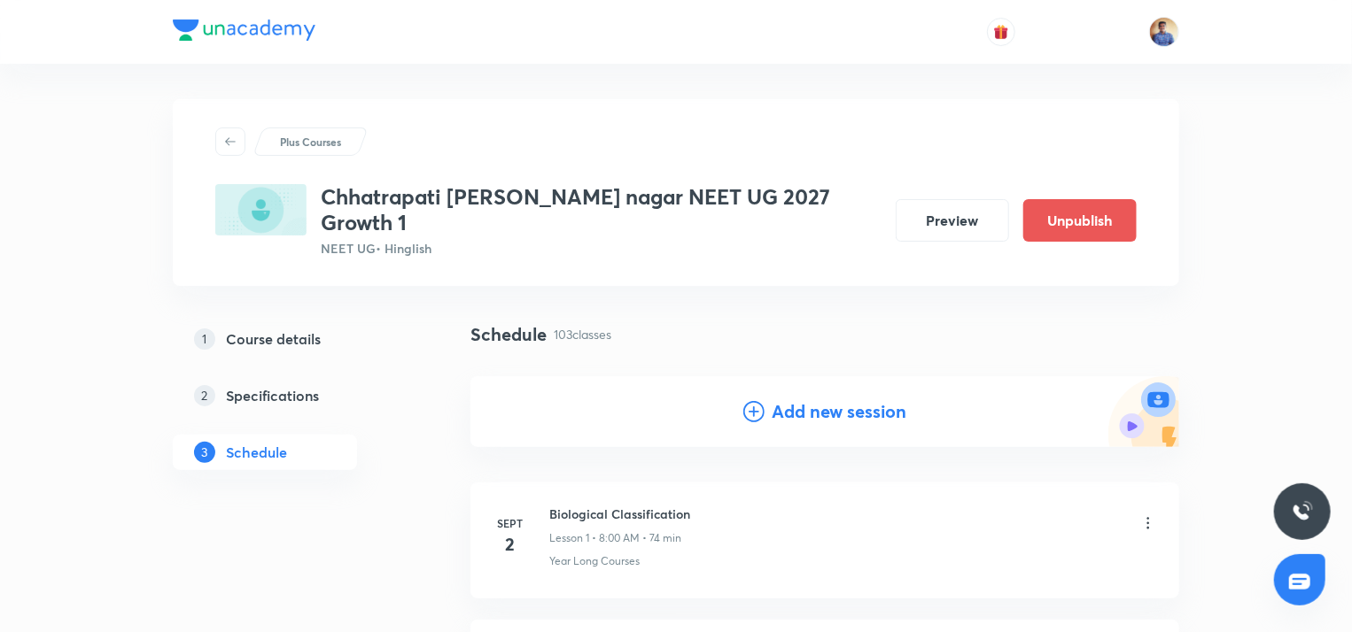
click at [753, 401] on icon at bounding box center [753, 411] width 21 height 21
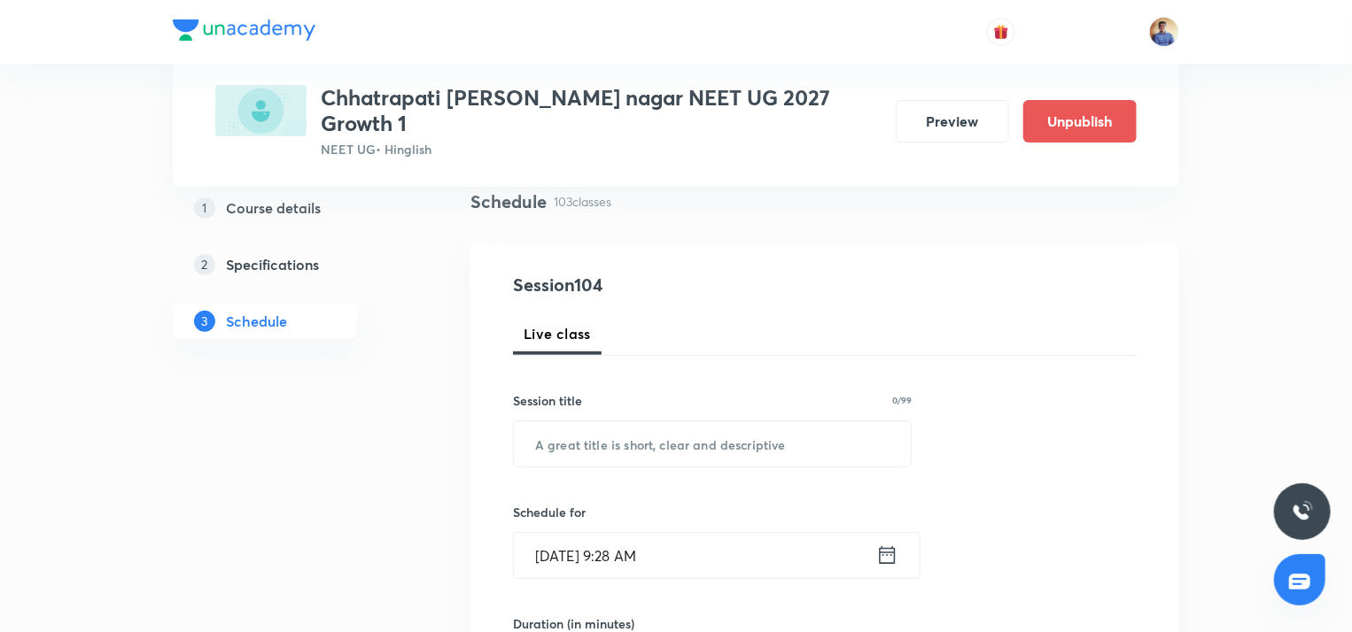
scroll to position [145, 0]
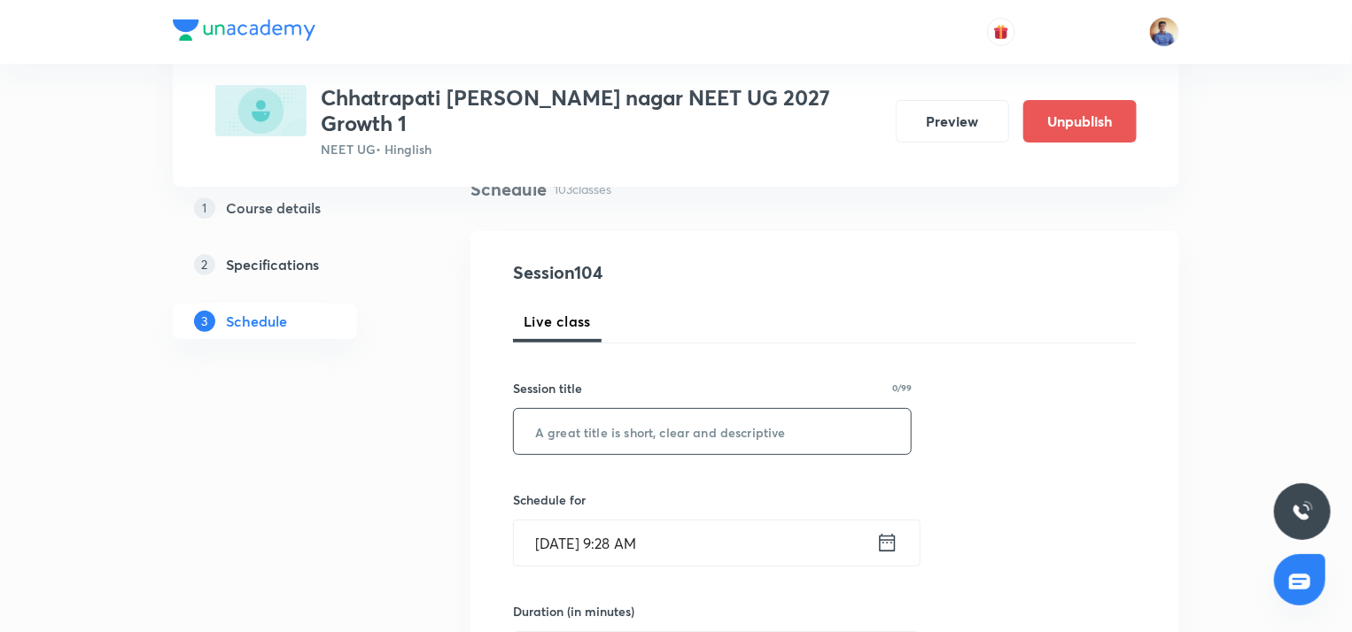
paste input "Morphology of Flowering Plants L4"
click at [652, 409] on input "text" at bounding box center [712, 431] width 397 height 45
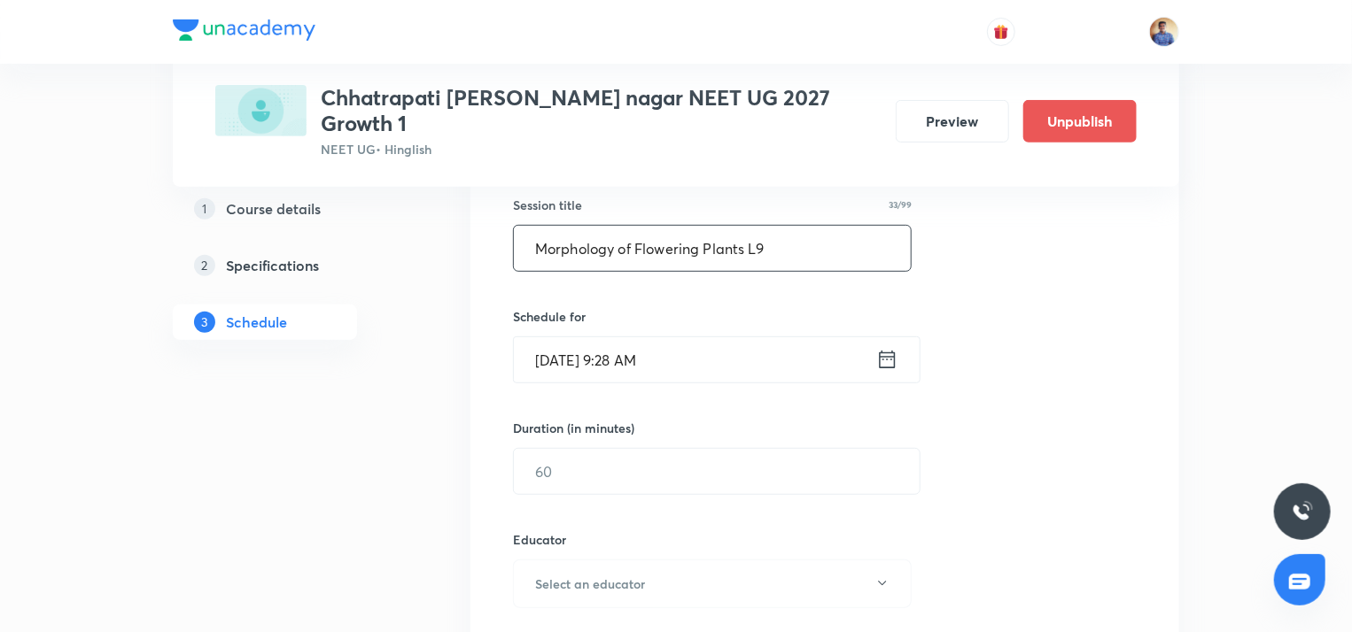
scroll to position [363, 0]
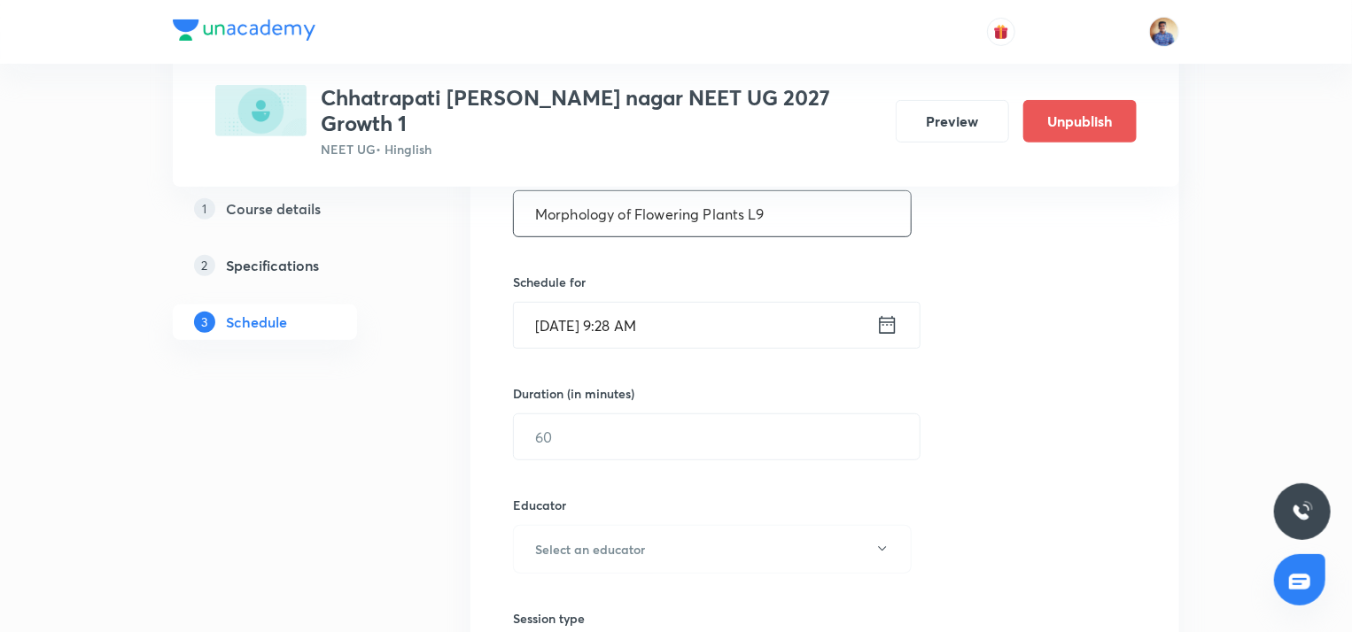
type input "Morphology of Flowering Plants L9"
click at [604, 307] on input "[DATE] 9:28 AM" at bounding box center [695, 325] width 362 height 45
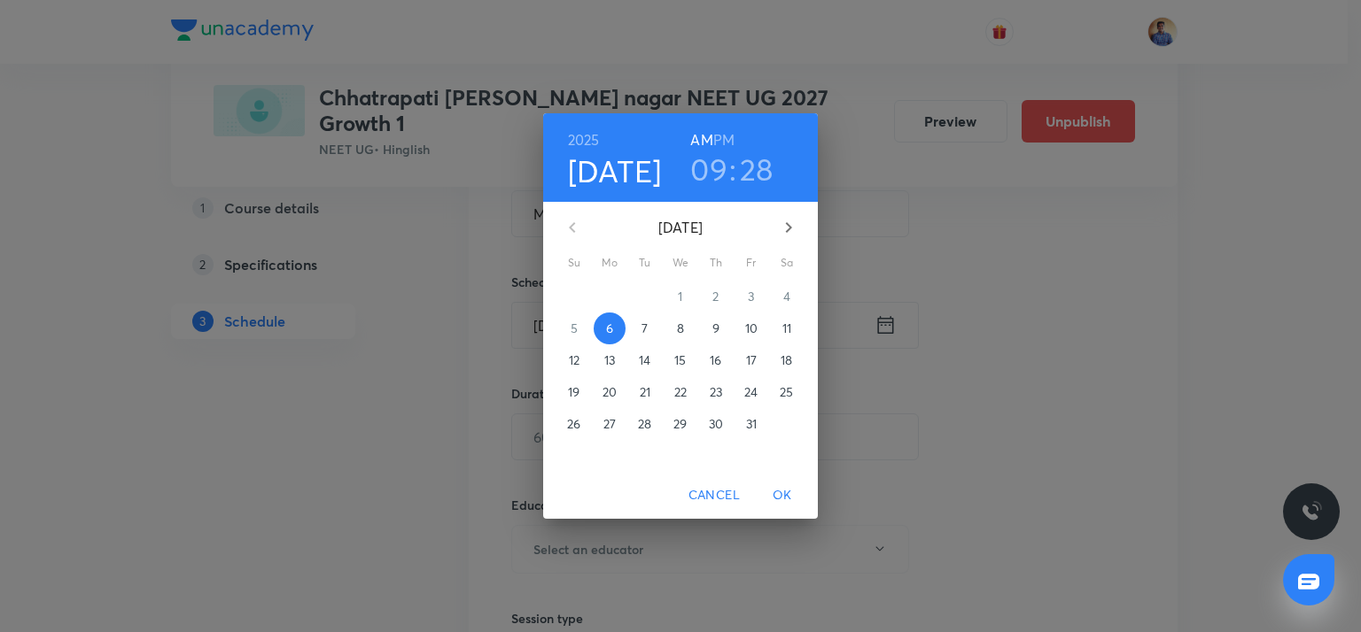
click at [604, 366] on p "13" at bounding box center [609, 361] width 11 height 18
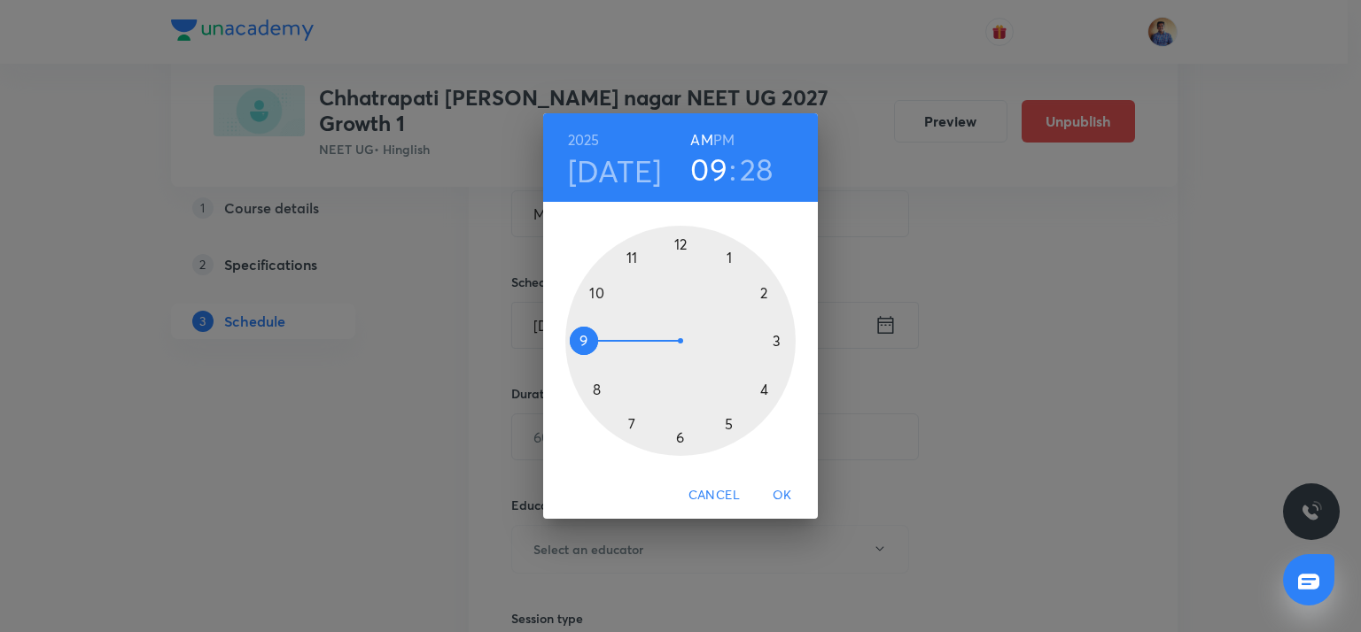
click at [593, 390] on div at bounding box center [680, 341] width 230 height 230
click at [680, 245] on div at bounding box center [680, 341] width 230 height 230
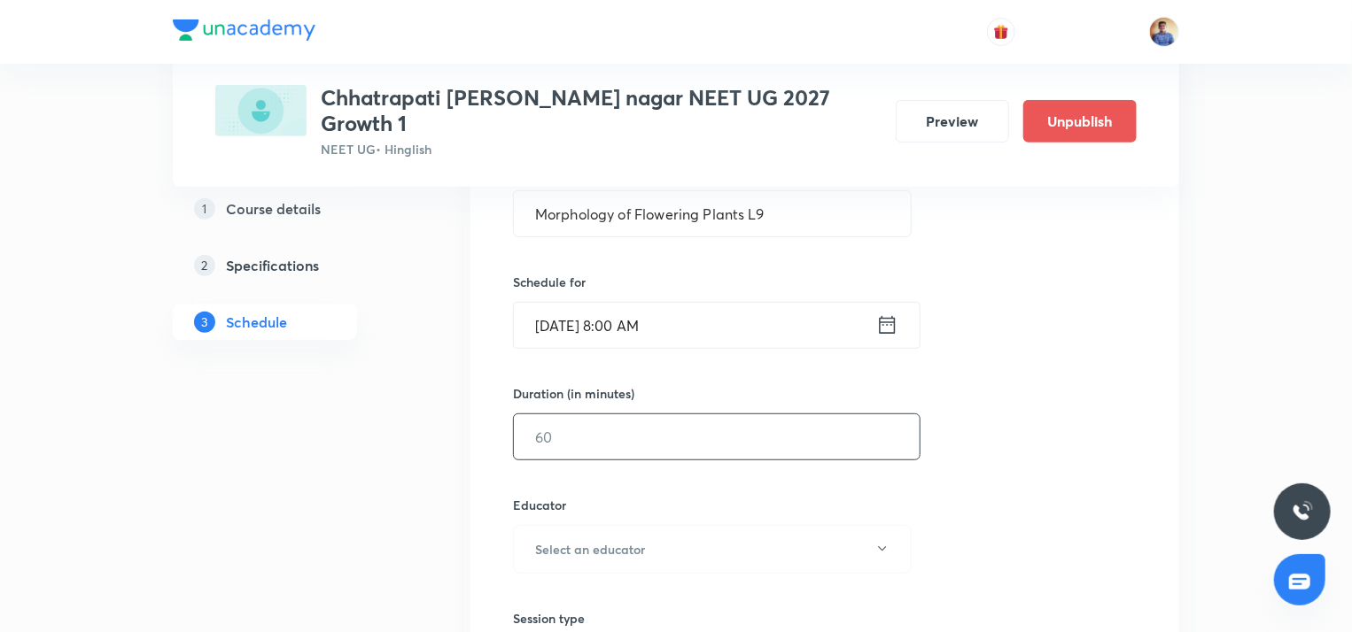
click at [623, 415] on input "text" at bounding box center [717, 437] width 406 height 45
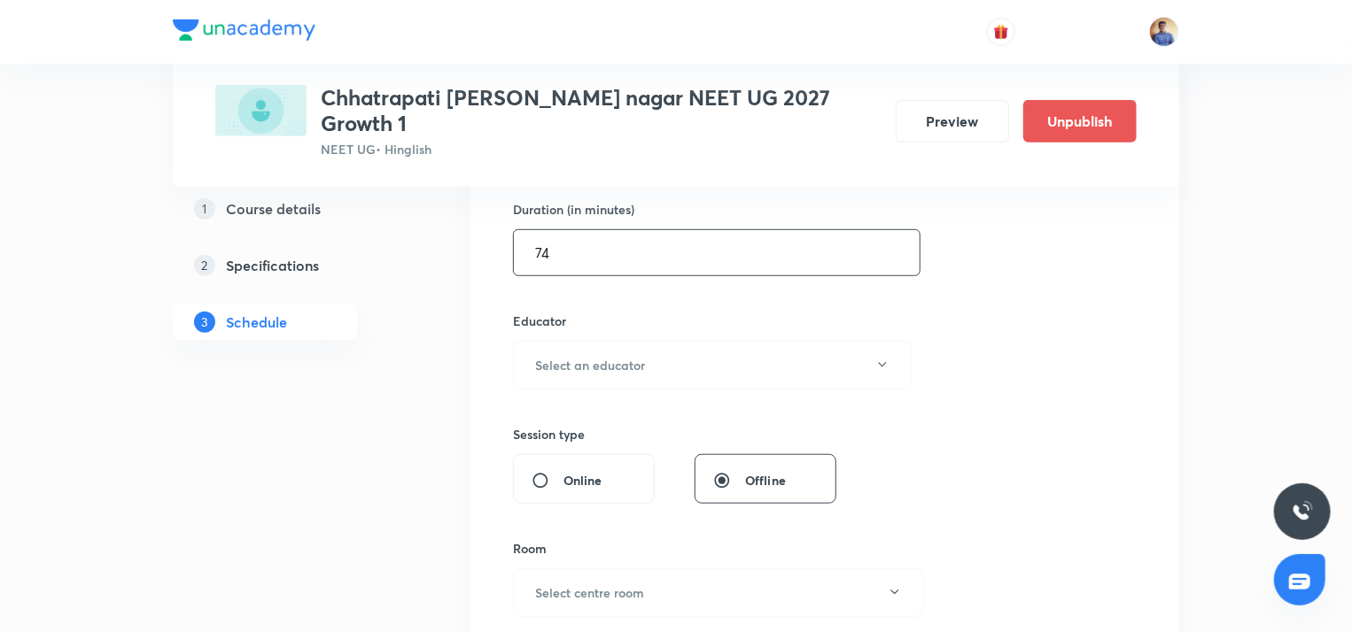
scroll to position [553, 0]
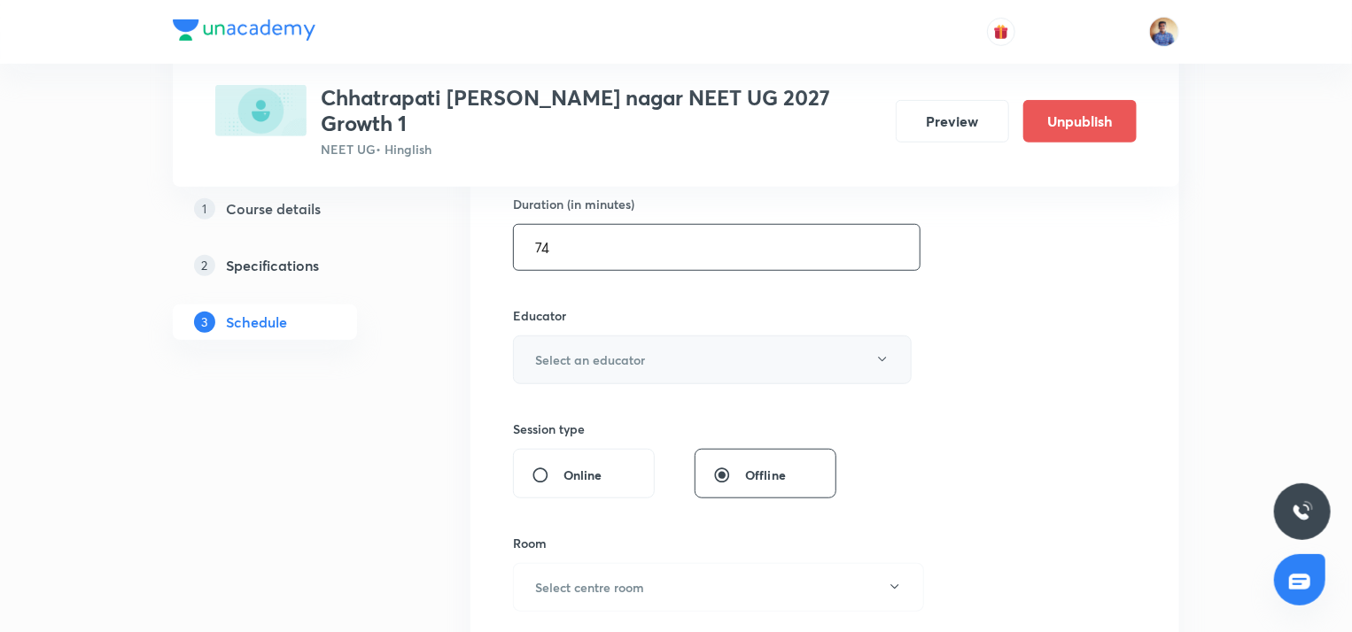
type input "74"
click at [600, 351] on h6 "Select an educator" at bounding box center [590, 360] width 110 height 19
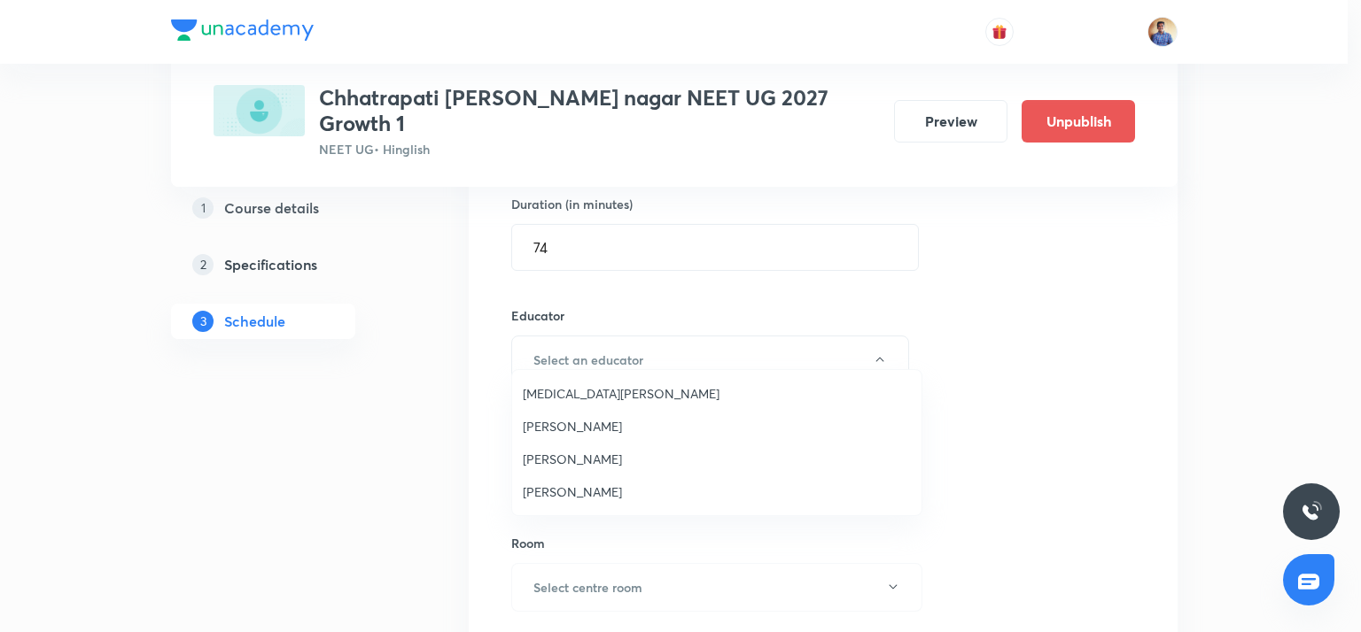
click at [559, 455] on span "[PERSON_NAME]" at bounding box center [717, 459] width 388 height 19
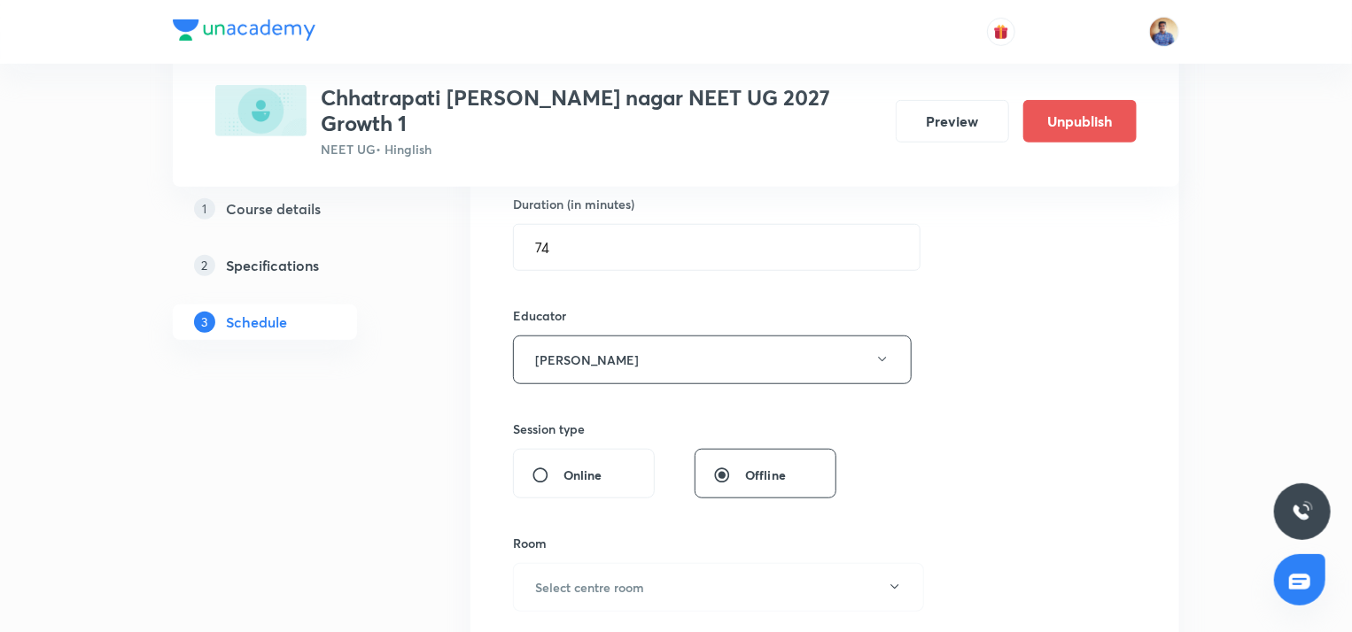
click at [541, 467] on input "Online" at bounding box center [547, 476] width 32 height 18
radio input "true"
radio input "false"
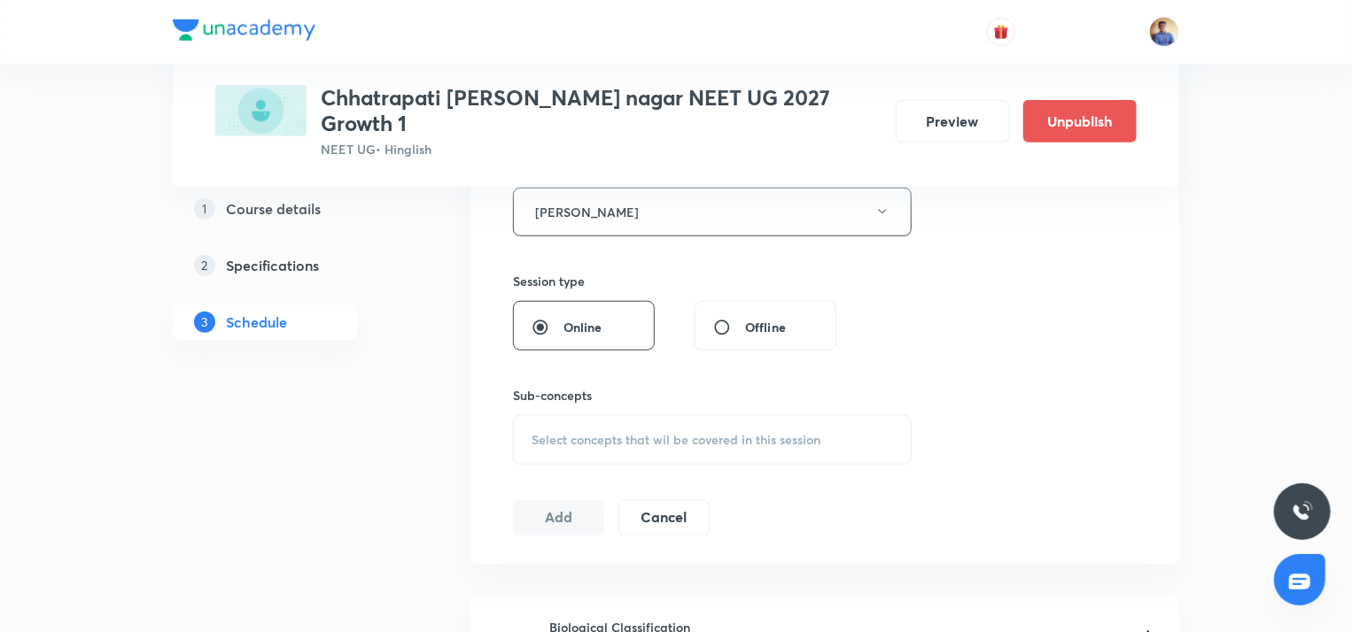
scroll to position [707, 0]
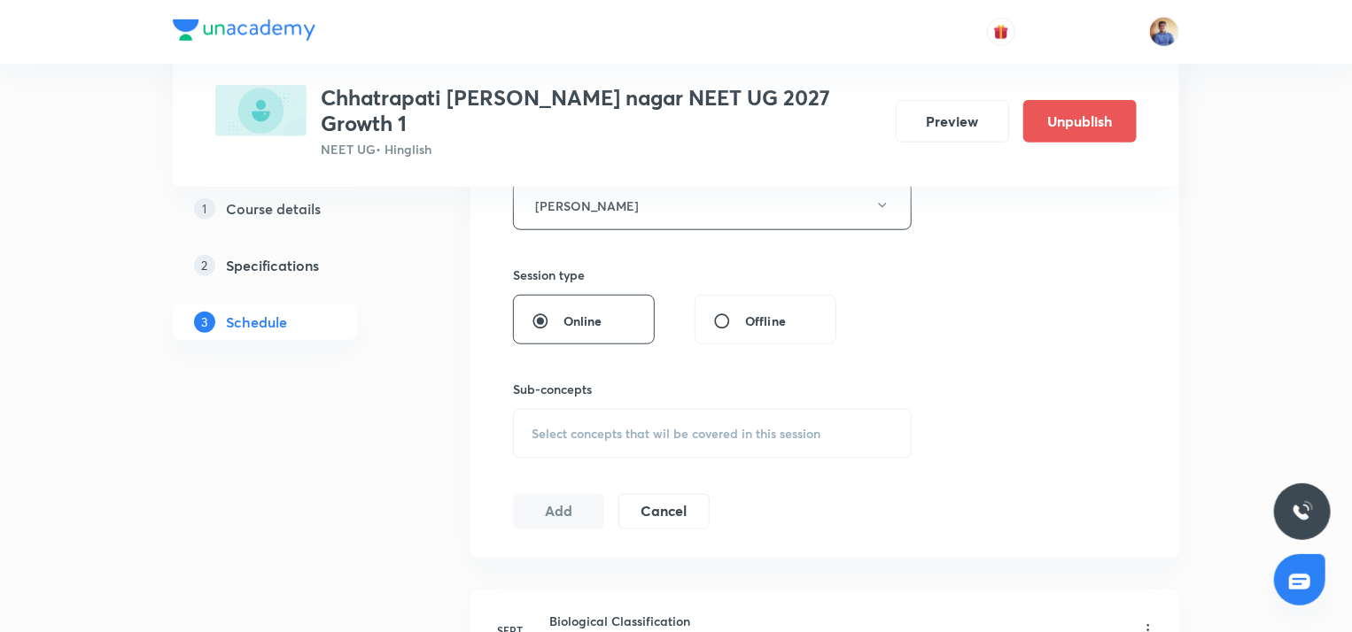
click at [555, 417] on div "Select concepts that wil be covered in this session" at bounding box center [712, 434] width 399 height 50
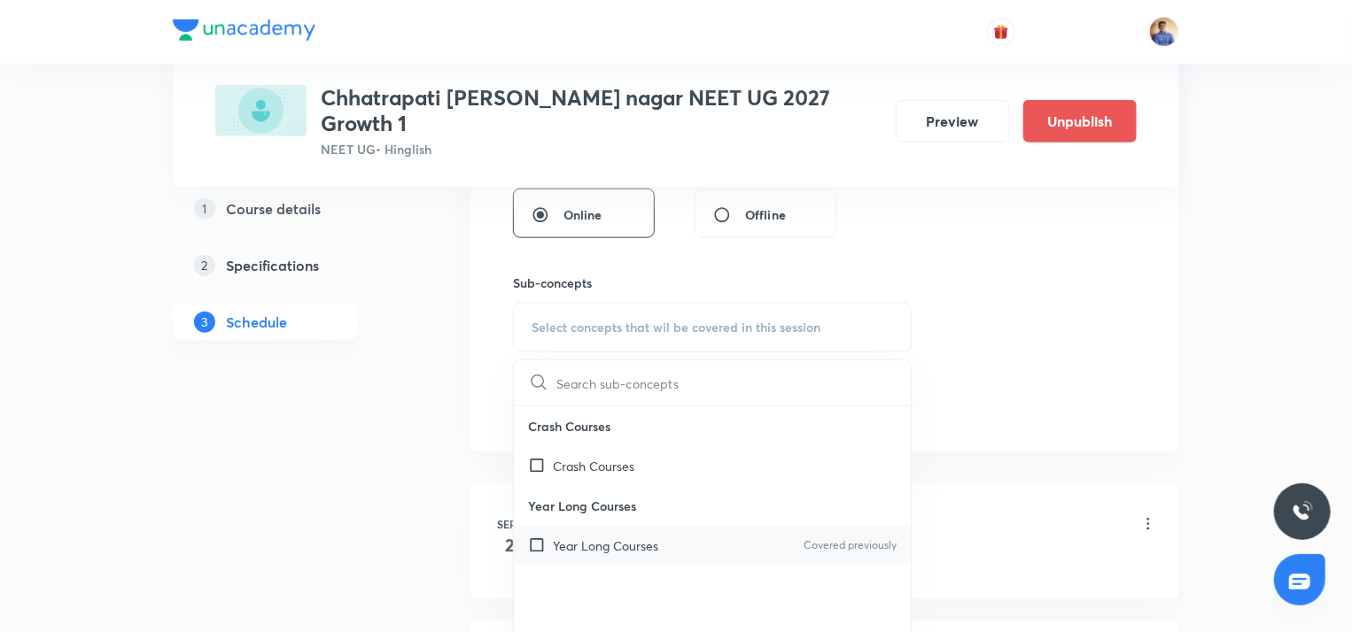
click at [547, 526] on div "Year Long Courses Covered previously" at bounding box center [712, 546] width 397 height 40
checkbox input "true"
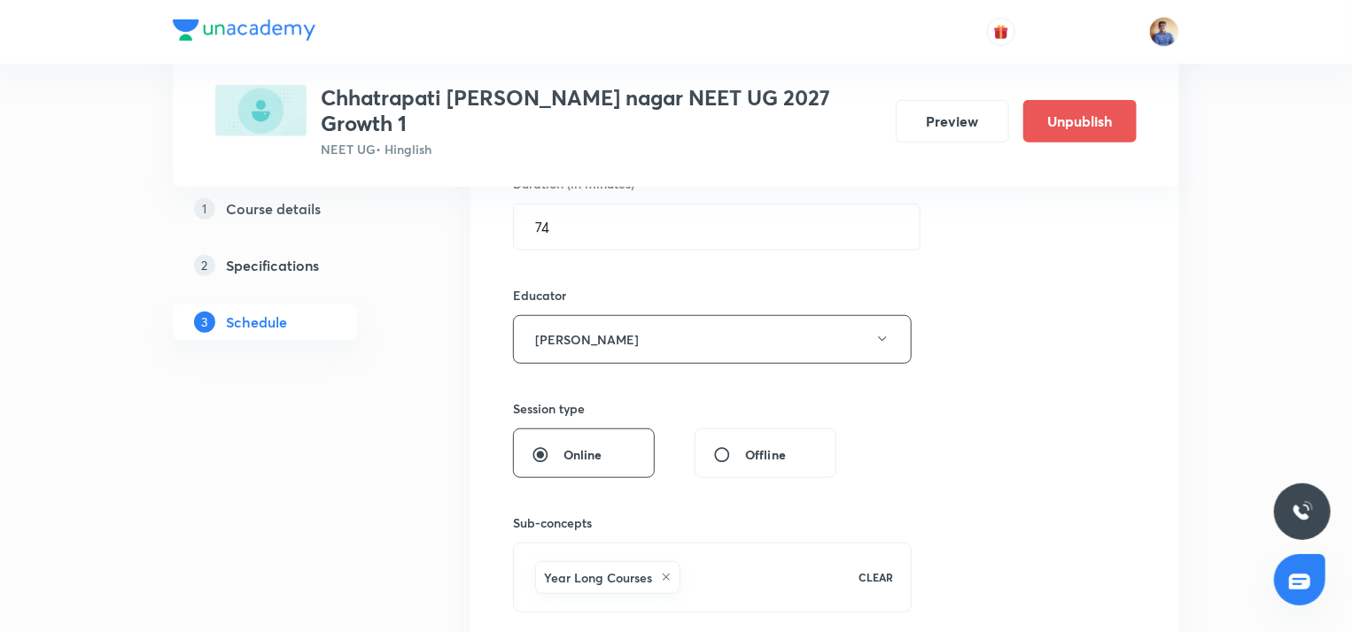
scroll to position [626, 0]
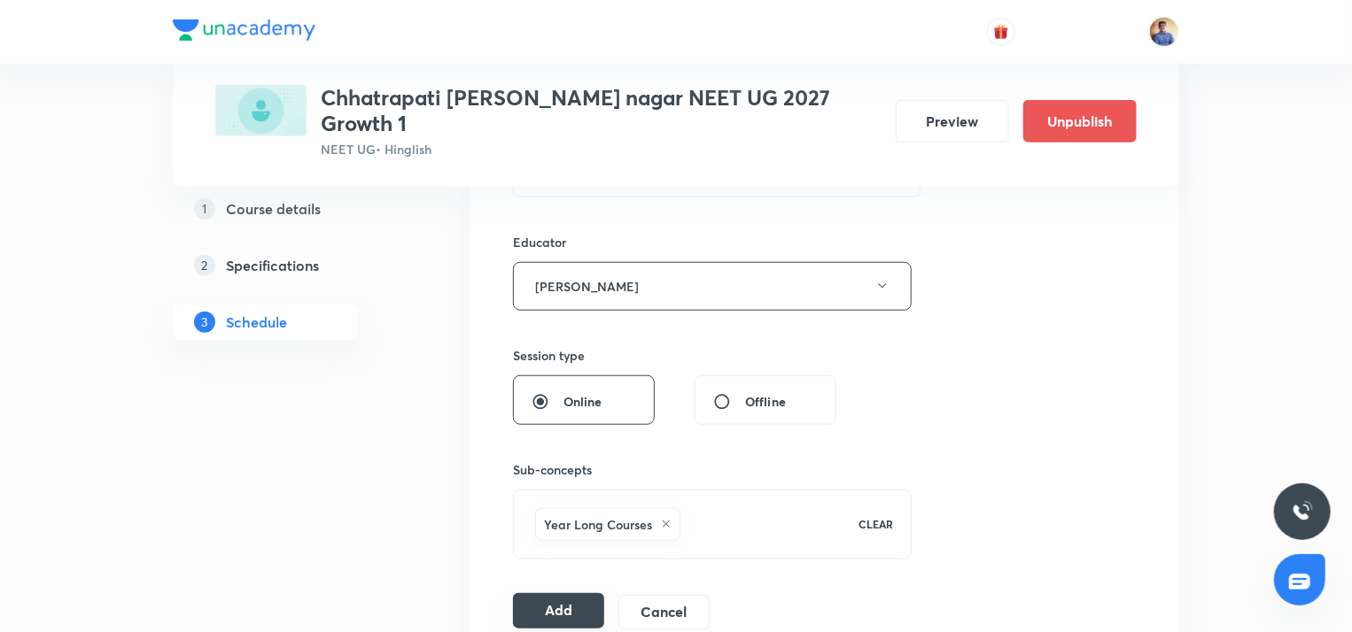
click at [542, 594] on button "Add" at bounding box center [558, 611] width 91 height 35
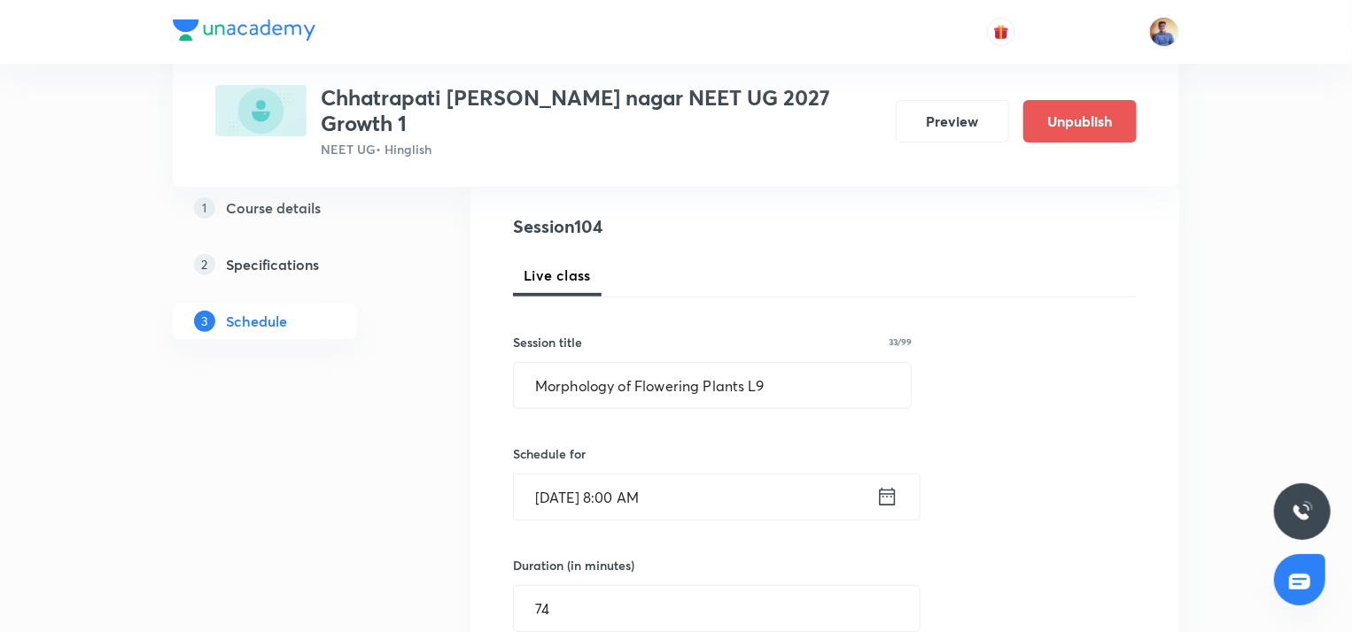
scroll to position [184, 0]
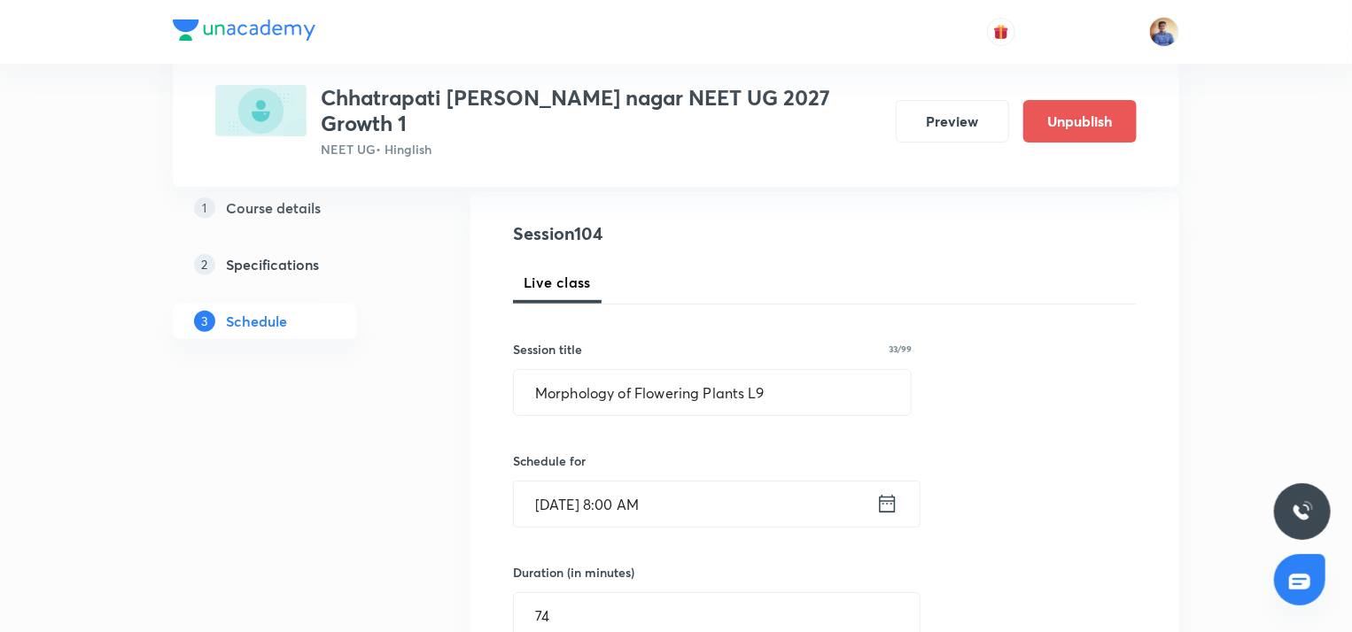
radio input "false"
radio input "true"
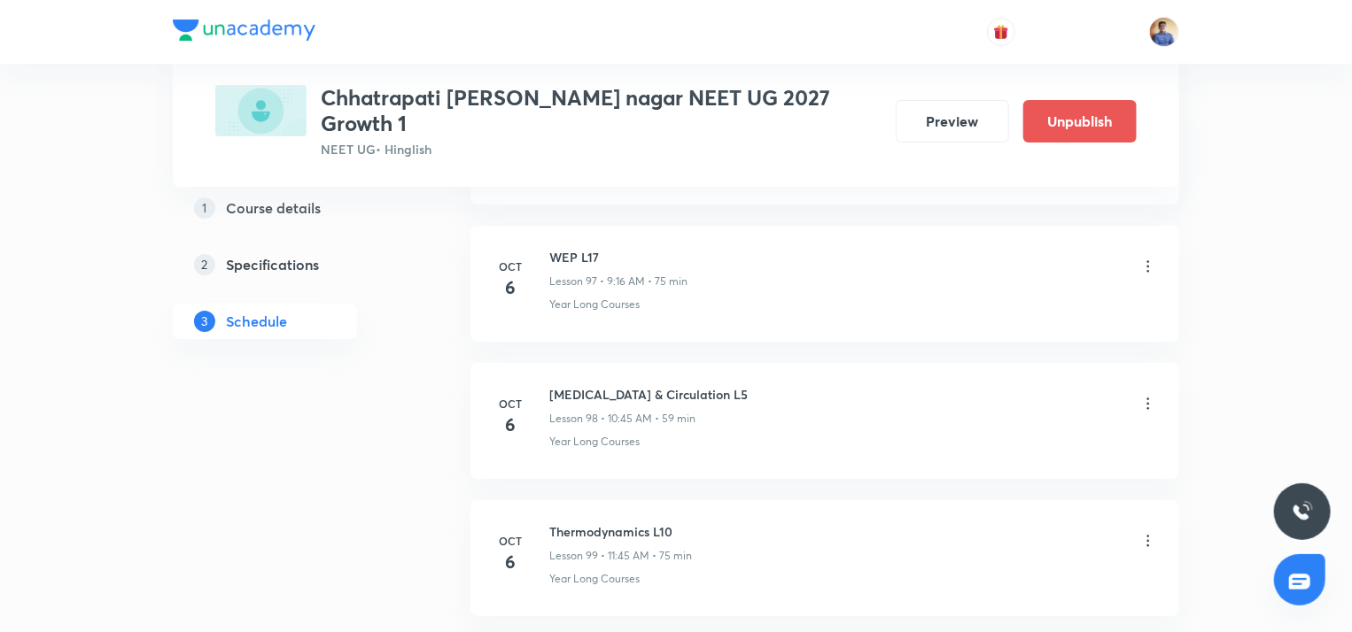
scroll to position [13726, 0]
